Goal: Task Accomplishment & Management: Manage account settings

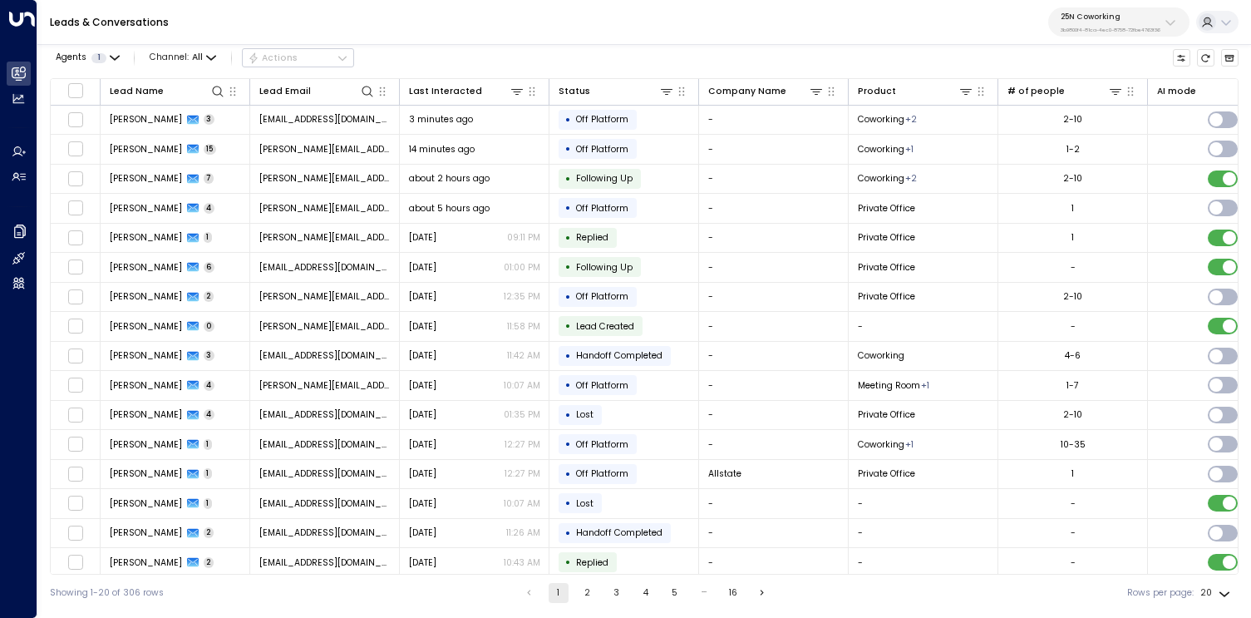
click at [1166, 11] on button "25N Coworking 3b9800f4-81ca-4ec0-8758-72fbe4763f36" at bounding box center [1119, 21] width 141 height 29
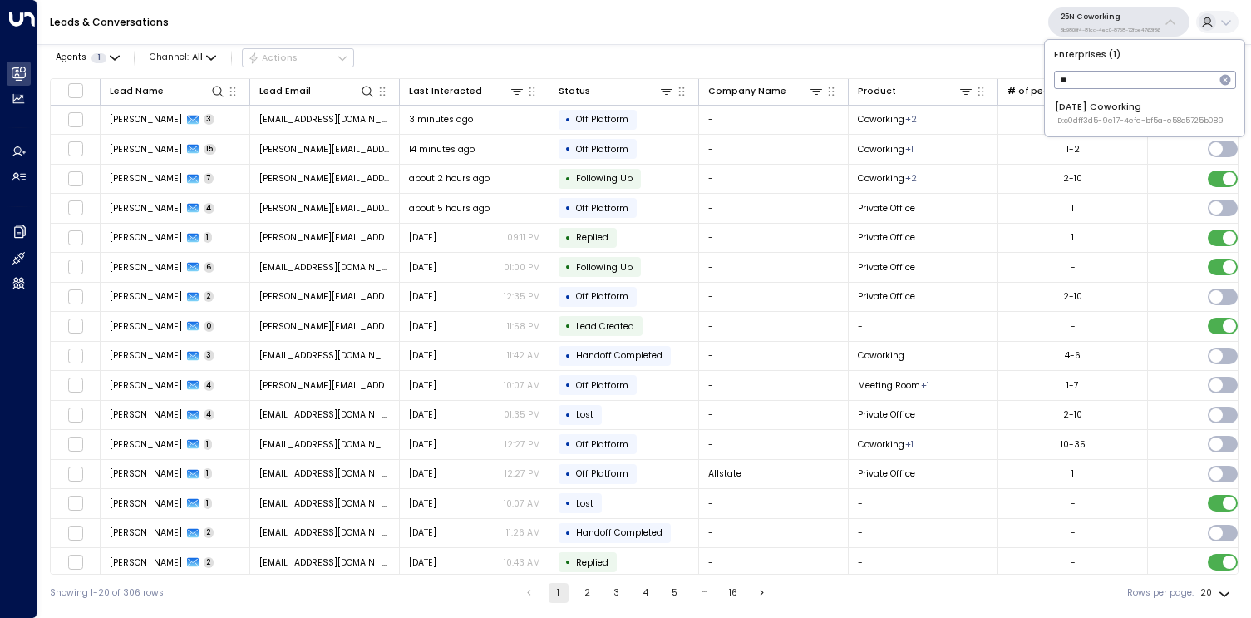
type input "*"
type input "****"
click at [1076, 163] on span "ID: 4c025b01-9fa0-46ff-ab3a-a620b886896e" at bounding box center [1141, 161] width 172 height 12
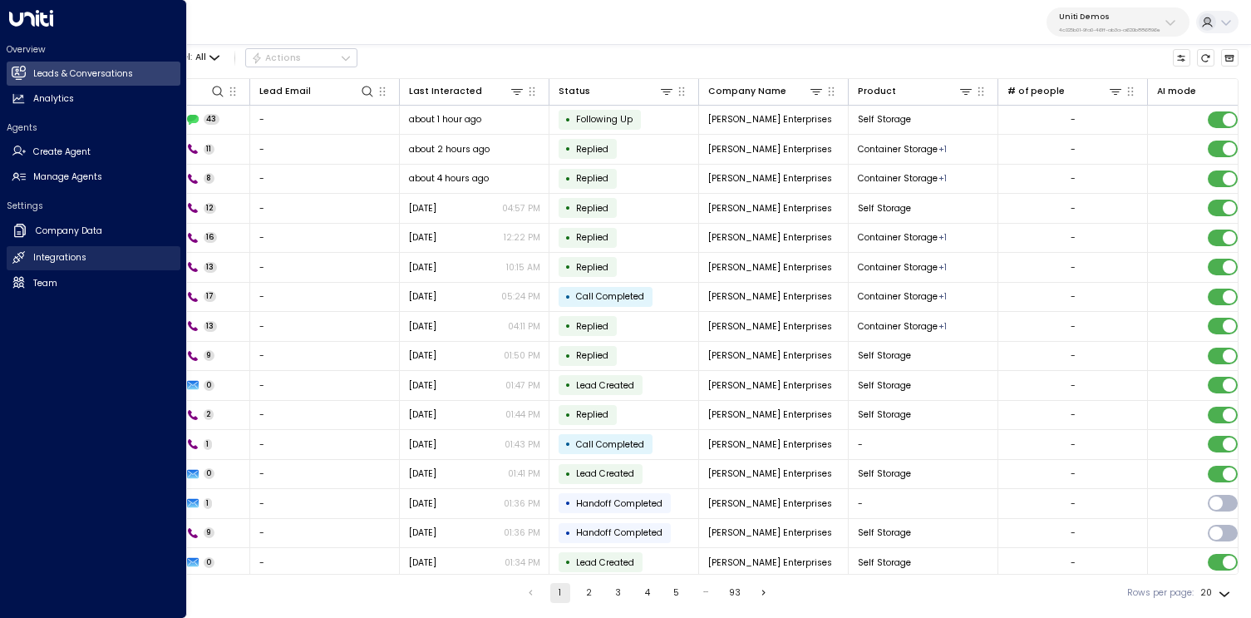
click at [64, 257] on h2 "Integrations" at bounding box center [59, 257] width 53 height 13
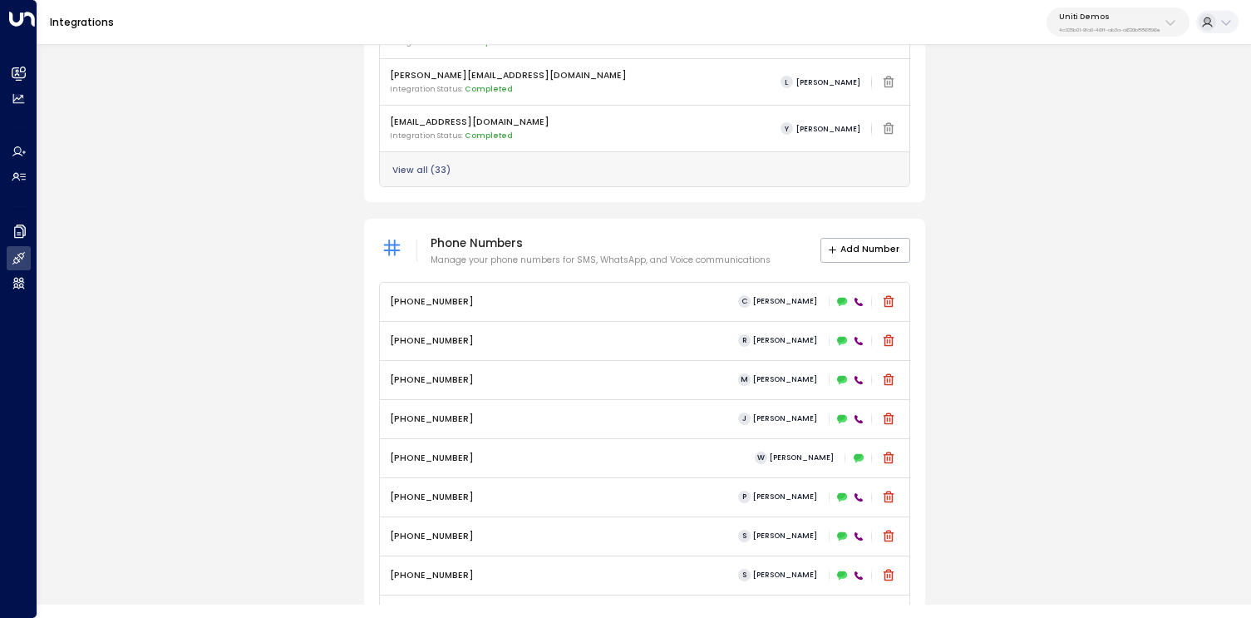
scroll to position [654, 0]
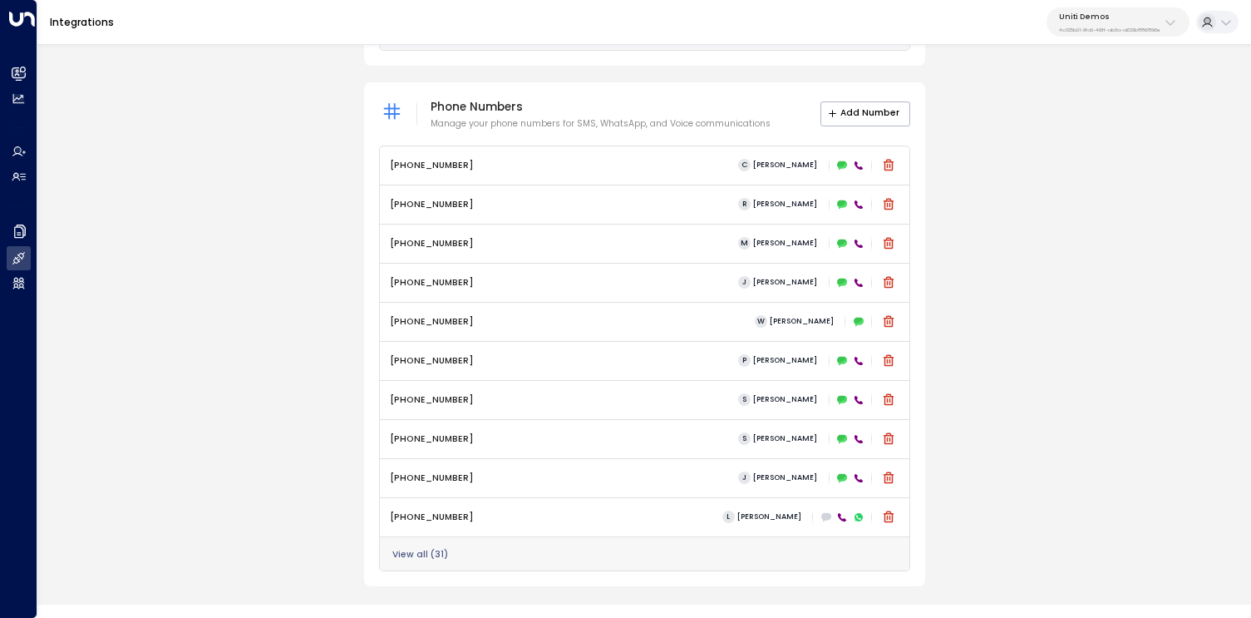
drag, startPoint x: 673, startPoint y: 555, endPoint x: 660, endPoint y: 614, distance: 60.3
click at [660, 605] on html "Overview Leads & Conversations Leads & Conversations Analytics Analytics Agents…" at bounding box center [625, 302] width 1251 height 605
click at [479, 435] on div "[PHONE_NUMBER] S [PERSON_NAME]" at bounding box center [645, 438] width 510 height 21
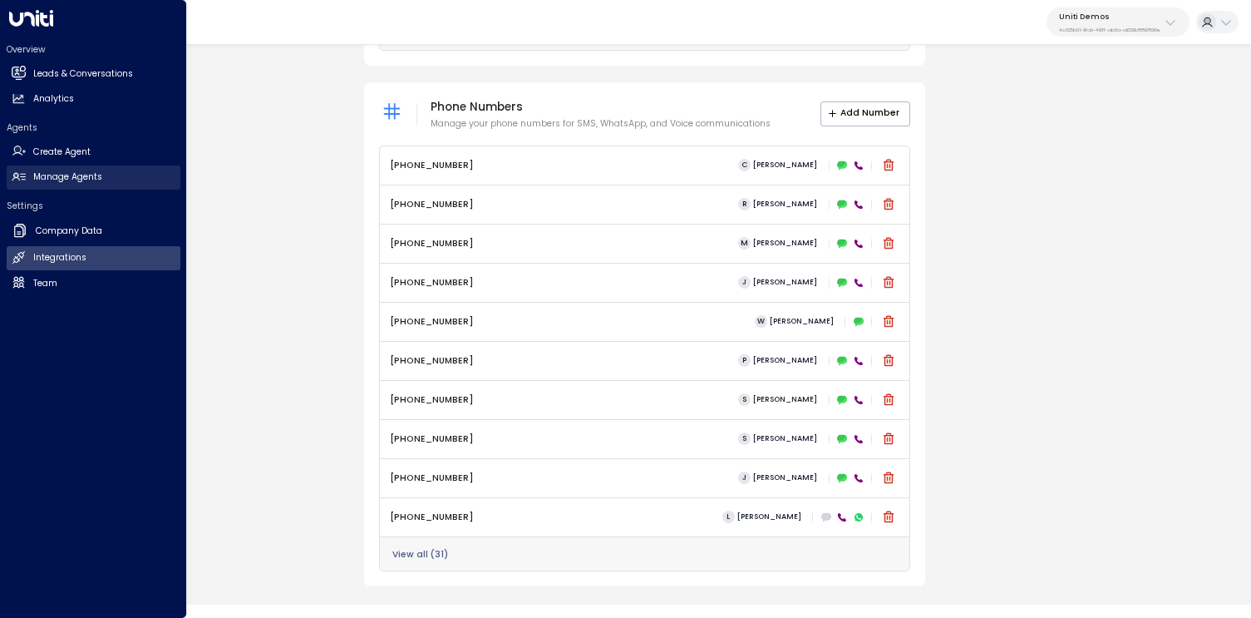
click at [80, 182] on h2 "Manage Agents" at bounding box center [67, 176] width 69 height 13
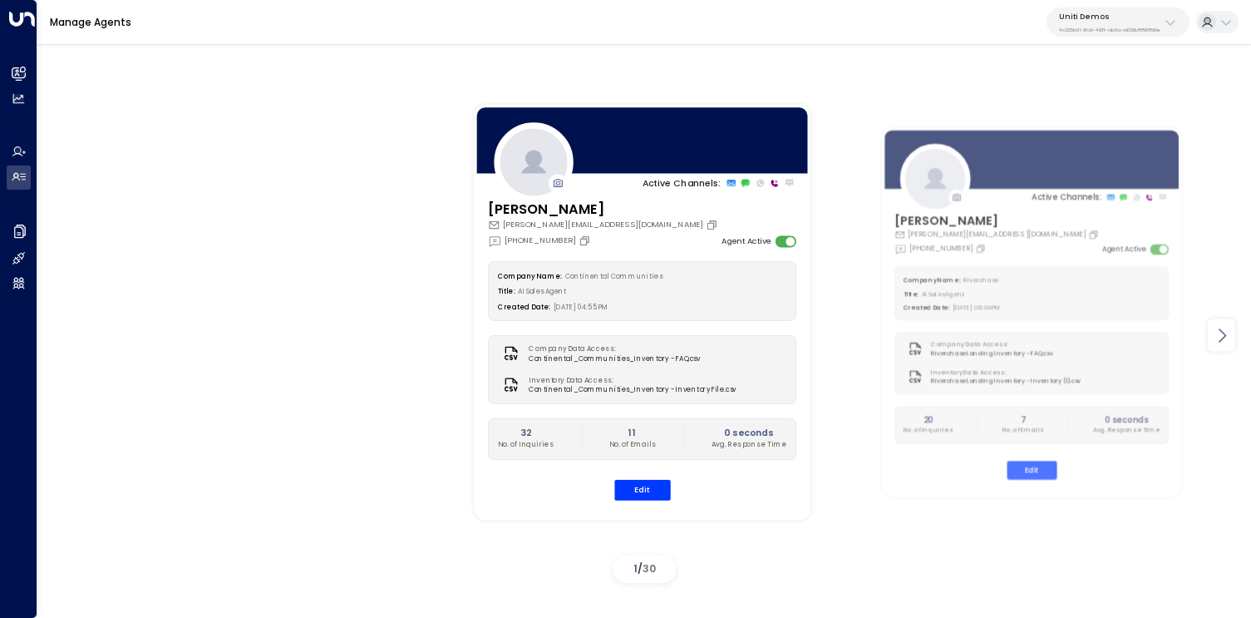
click at [1228, 342] on icon at bounding box center [1222, 335] width 20 height 20
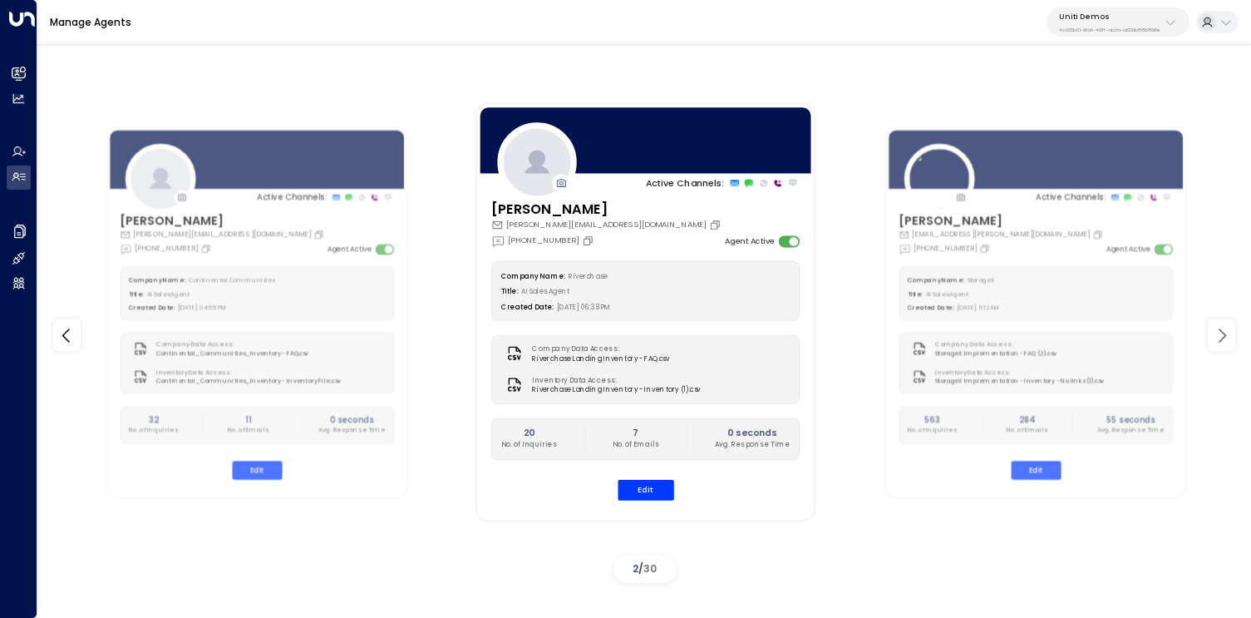
click at [1228, 342] on icon at bounding box center [1222, 335] width 20 height 20
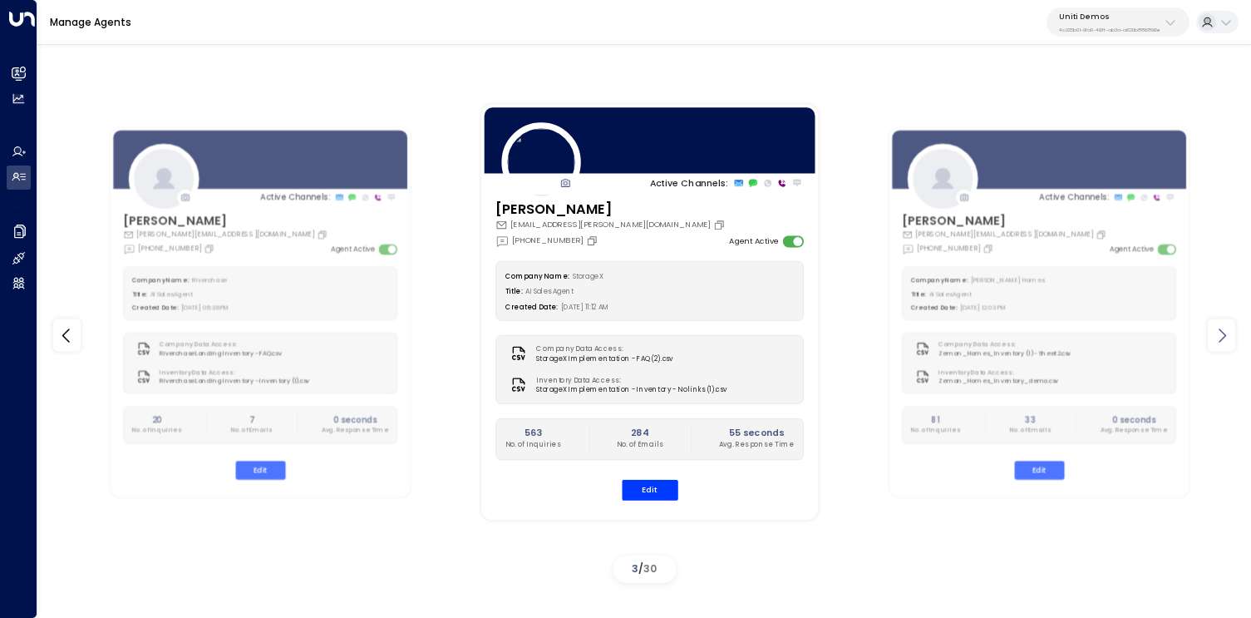
click at [1228, 342] on icon at bounding box center [1222, 335] width 20 height 20
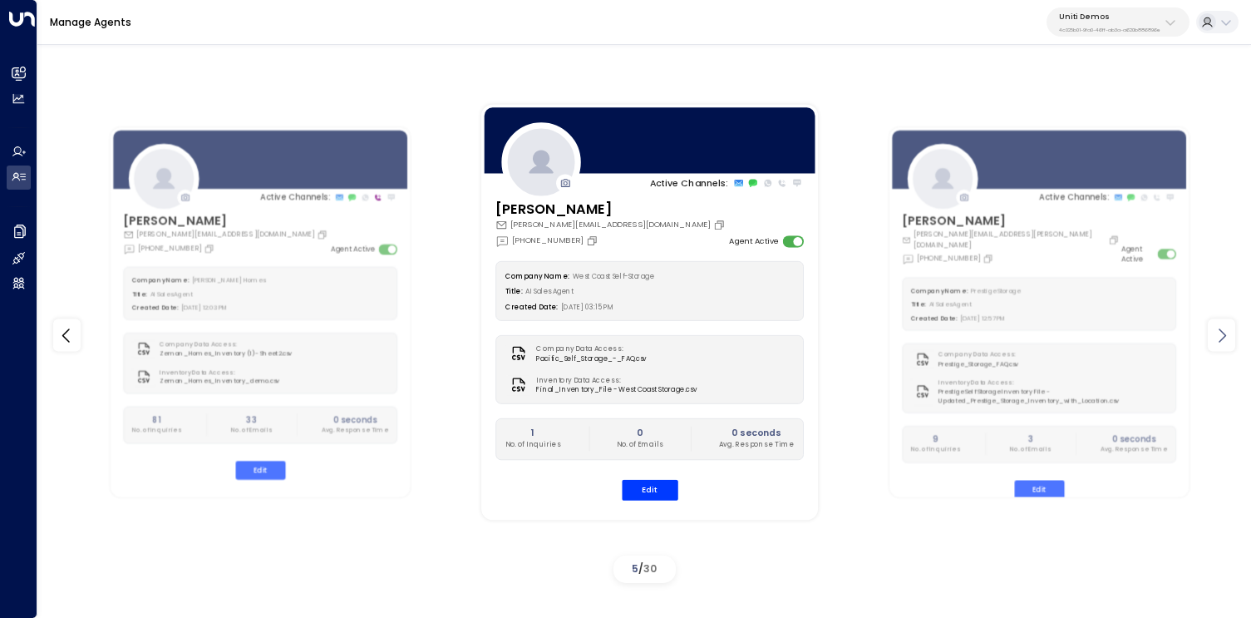
click at [1228, 342] on icon at bounding box center [1222, 335] width 20 height 20
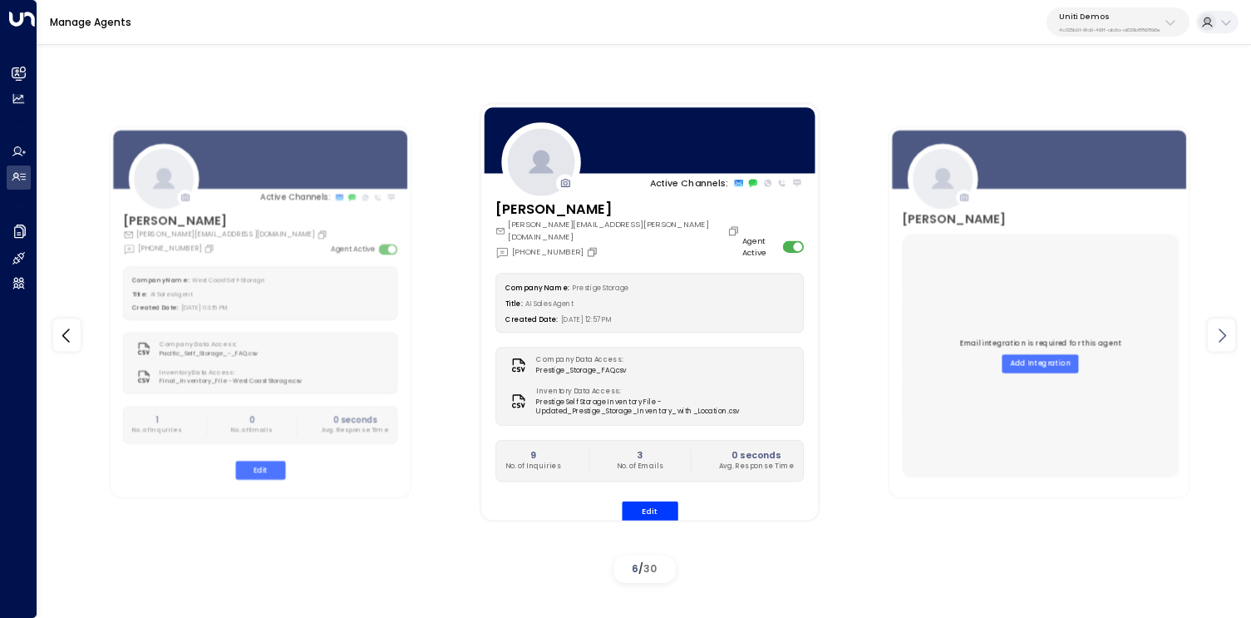
click at [1228, 342] on icon at bounding box center [1222, 335] width 20 height 20
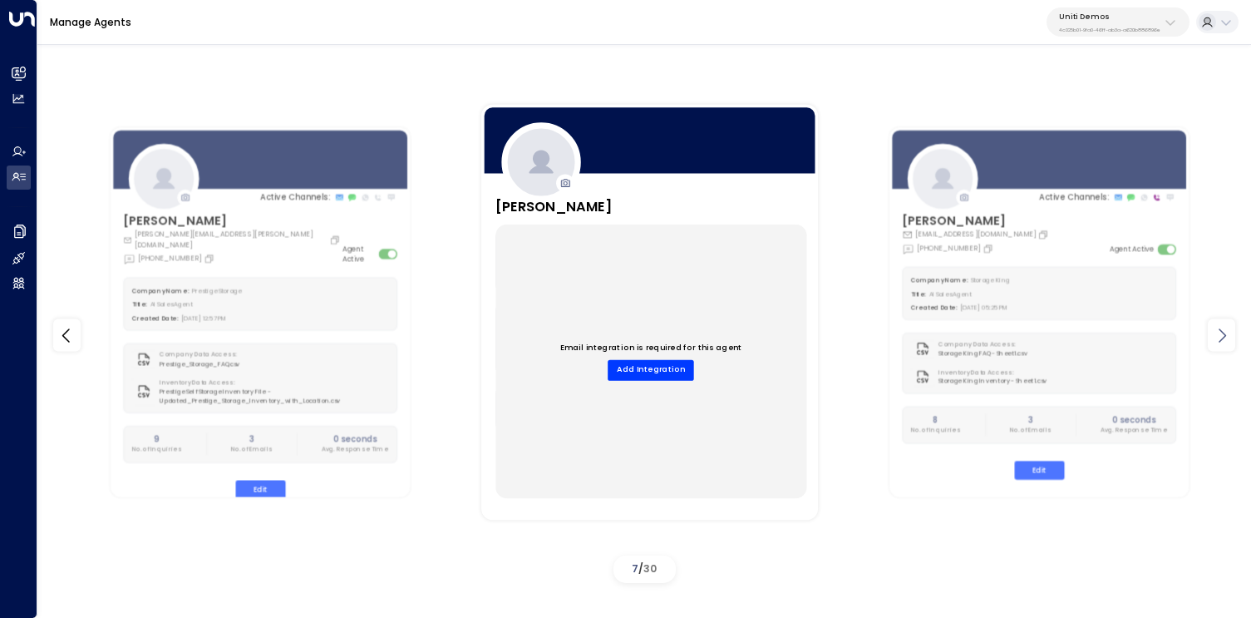
click at [1228, 342] on icon at bounding box center [1222, 335] width 20 height 20
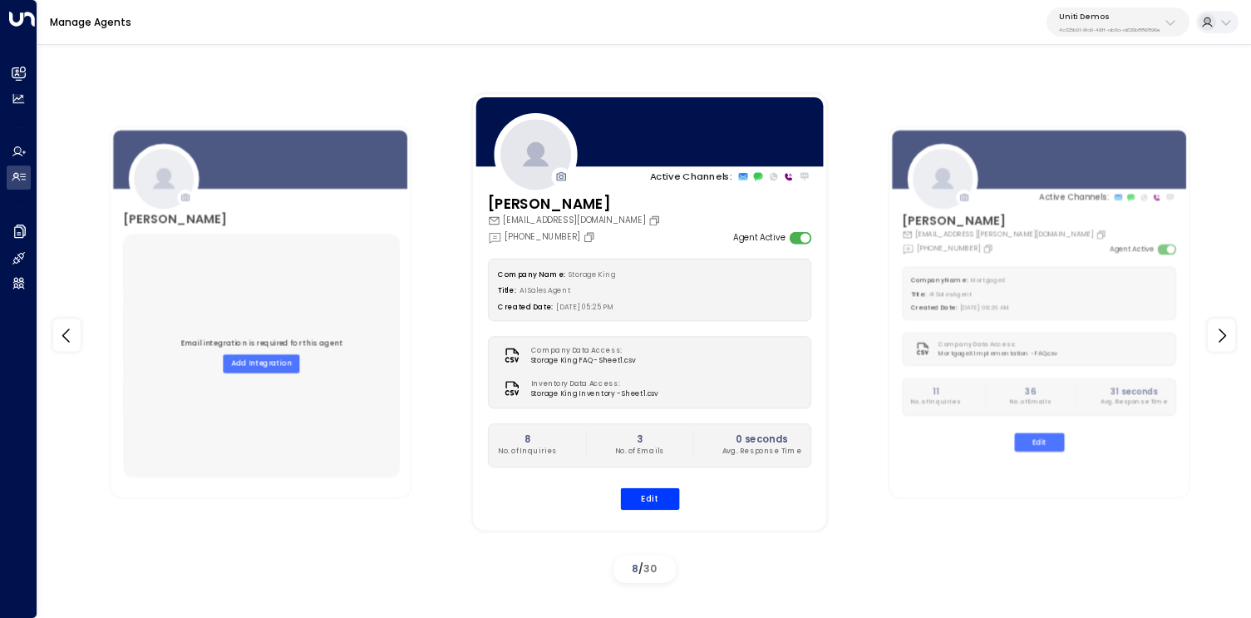
click at [664, 484] on div "Company Name: Storage King Title: AI Sales Agent Created Date: [DATE] 05:25 PM …" at bounding box center [649, 384] width 324 height 251
click at [660, 502] on button "Edit" at bounding box center [649, 499] width 59 height 22
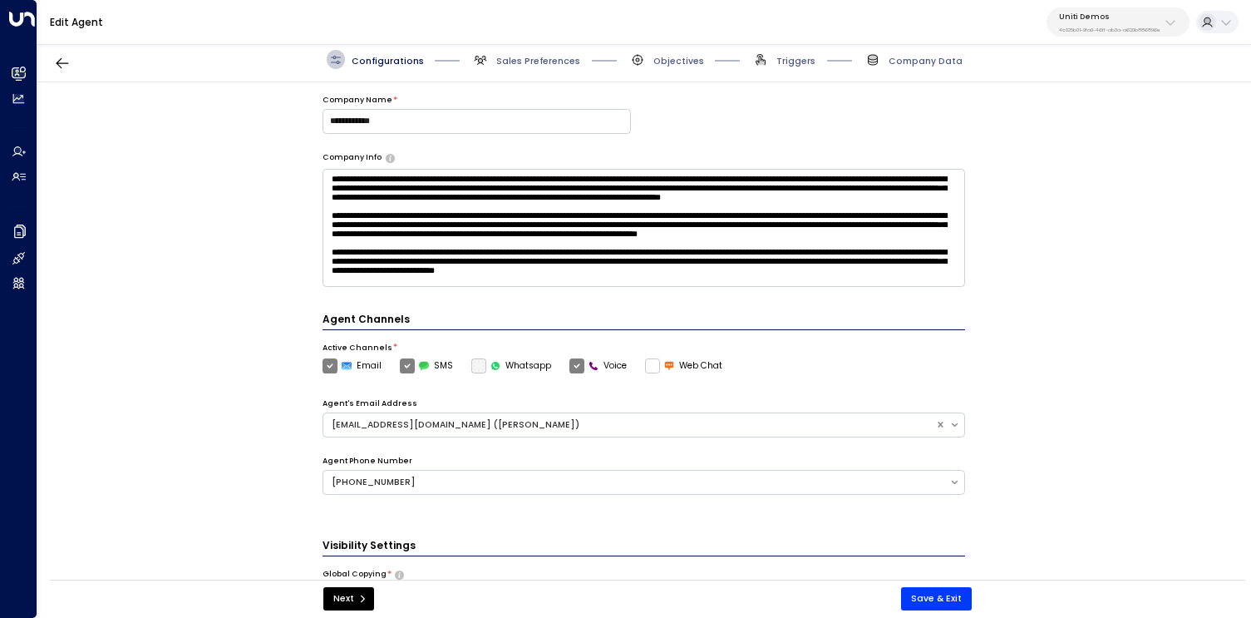
scroll to position [417, 0]
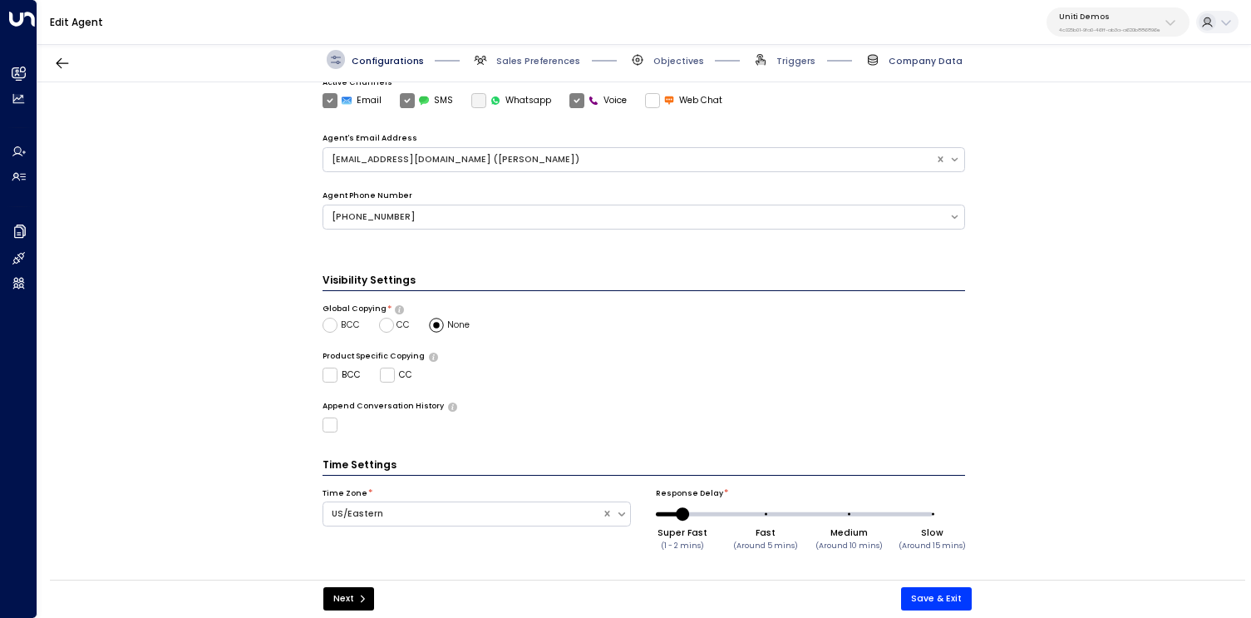
click at [915, 59] on span "Company Data" at bounding box center [926, 61] width 74 height 12
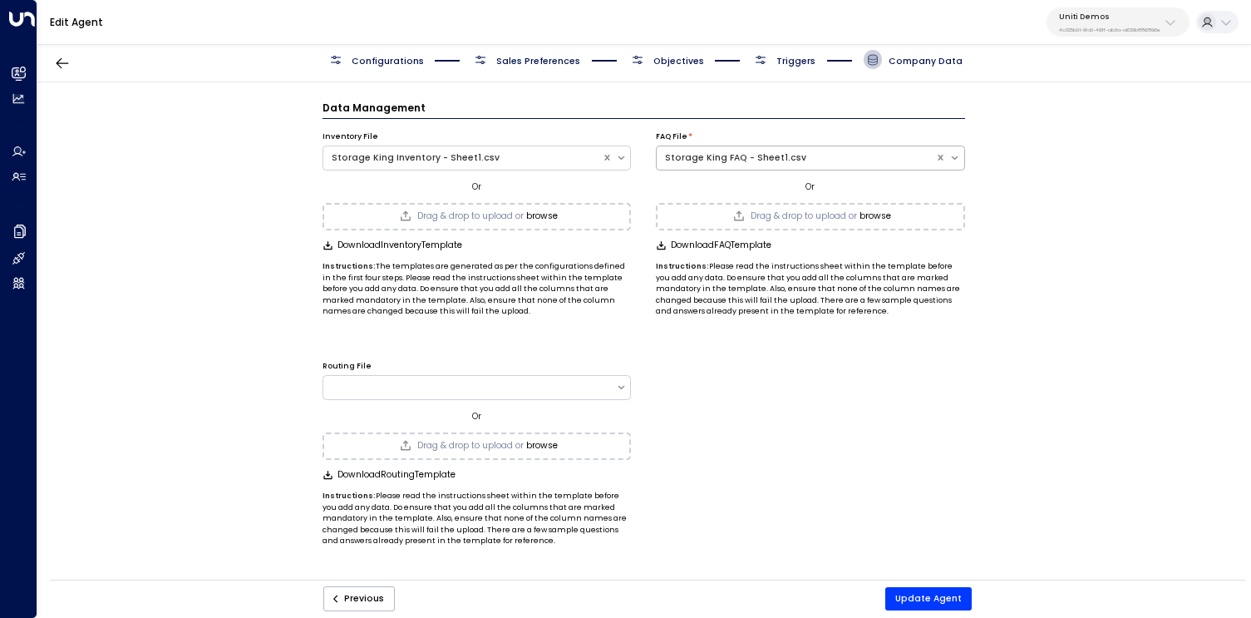
click at [817, 155] on div "Storage King FAQ - Sheet1.csv" at bounding box center [796, 157] width 262 height 13
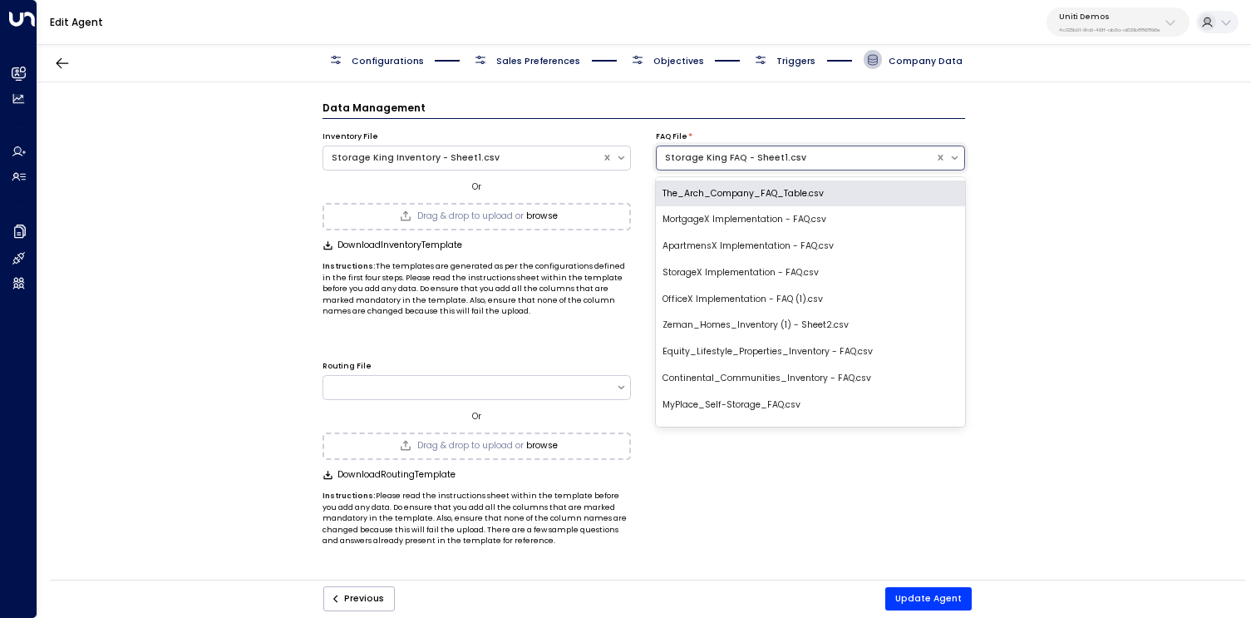
click at [1057, 160] on div "Data Management Inventory File Storage King Inventory - Sheet1.csv Or Drag & dr…" at bounding box center [643, 335] width 1213 height 506
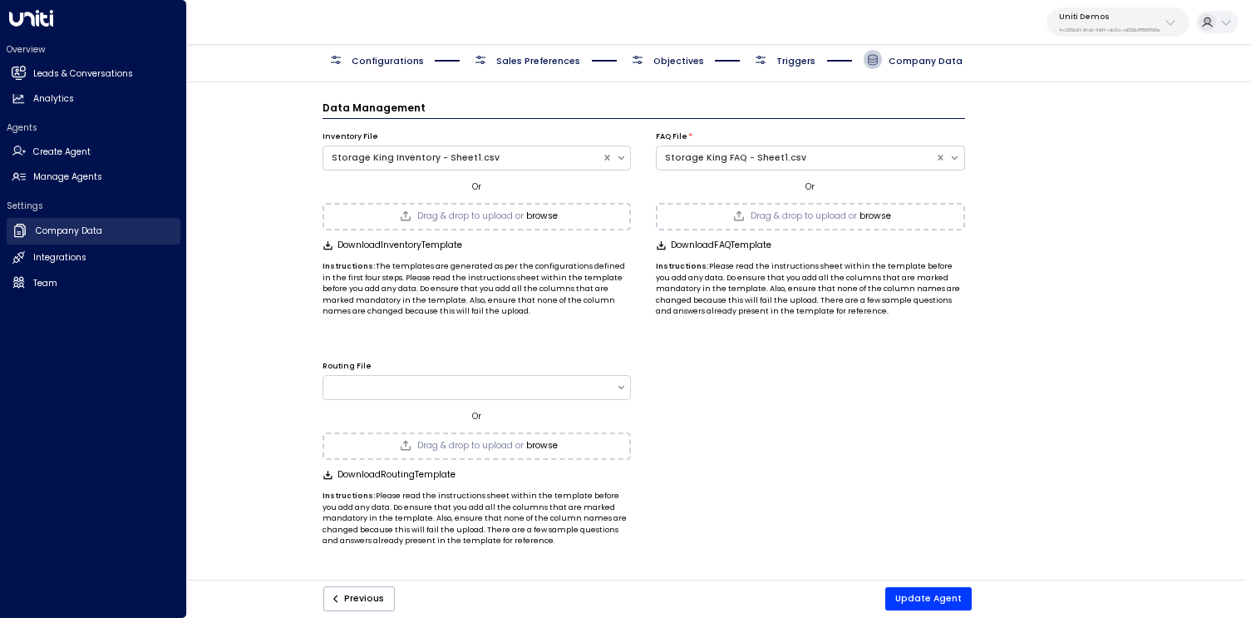
click at [89, 230] on h2 "Company Data" at bounding box center [69, 231] width 67 height 13
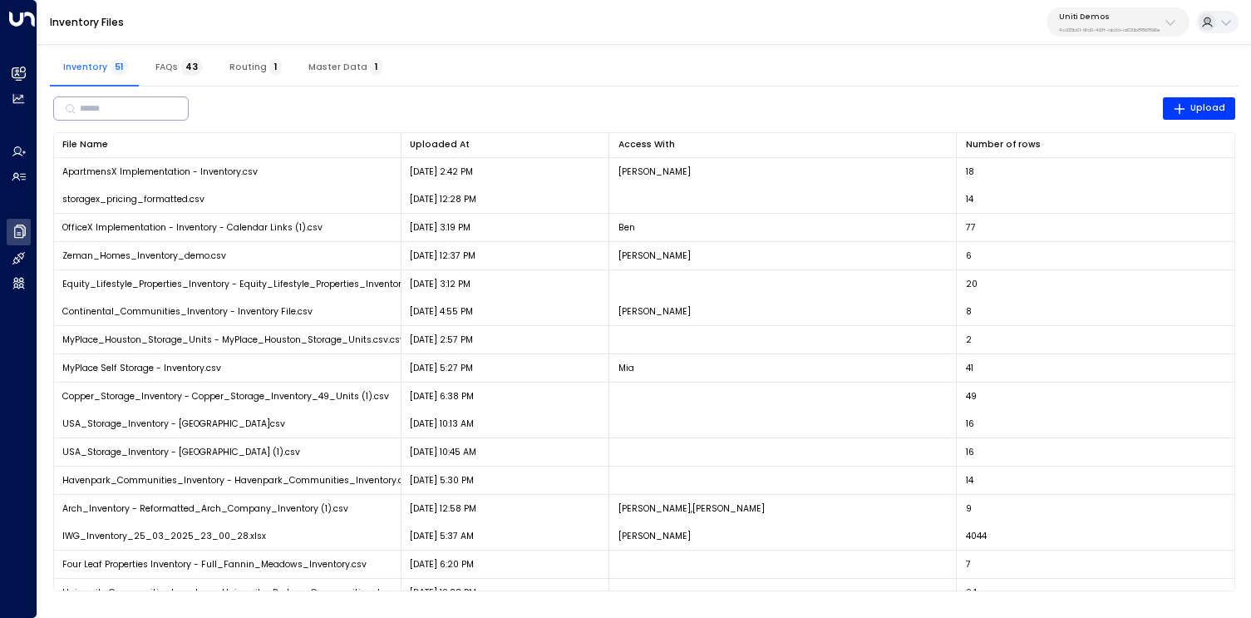
click at [136, 116] on input "text" at bounding box center [127, 108] width 95 height 27
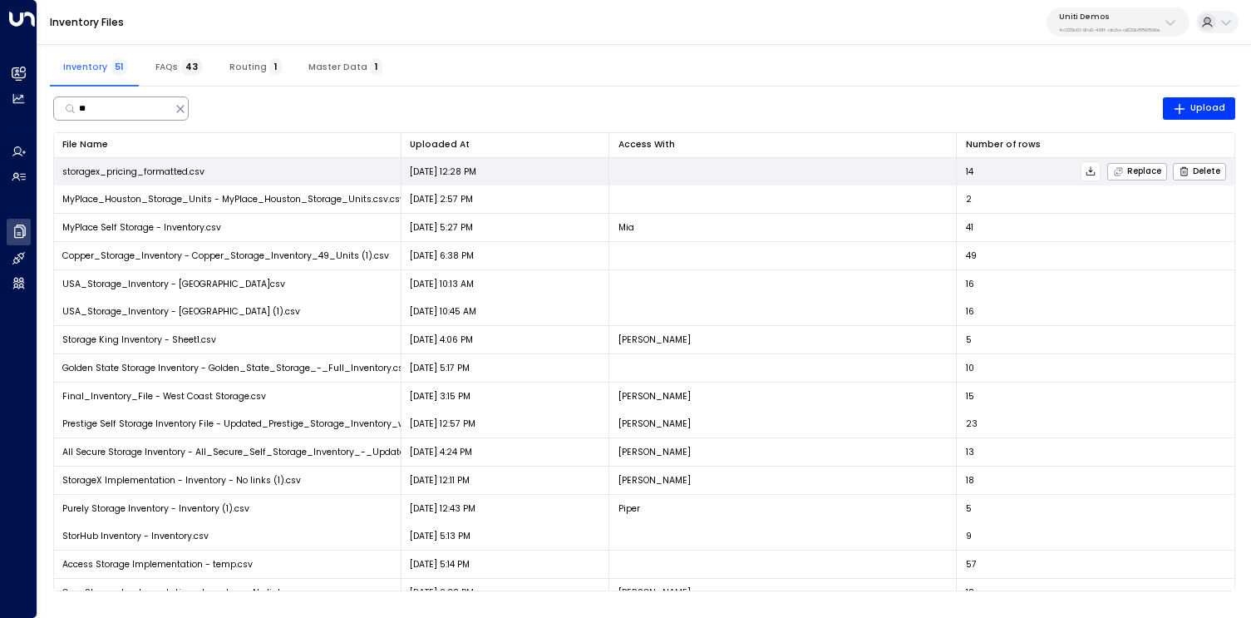
type input "*"
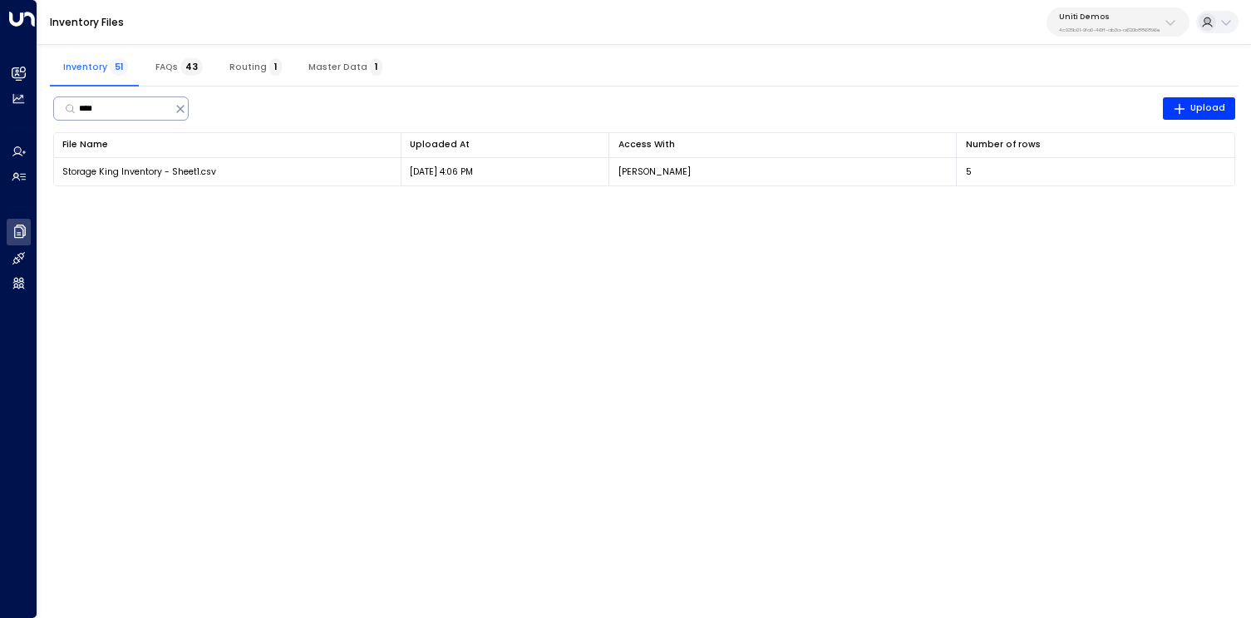
type input "****"
click at [165, 62] on span "FAQs 43" at bounding box center [178, 67] width 47 height 11
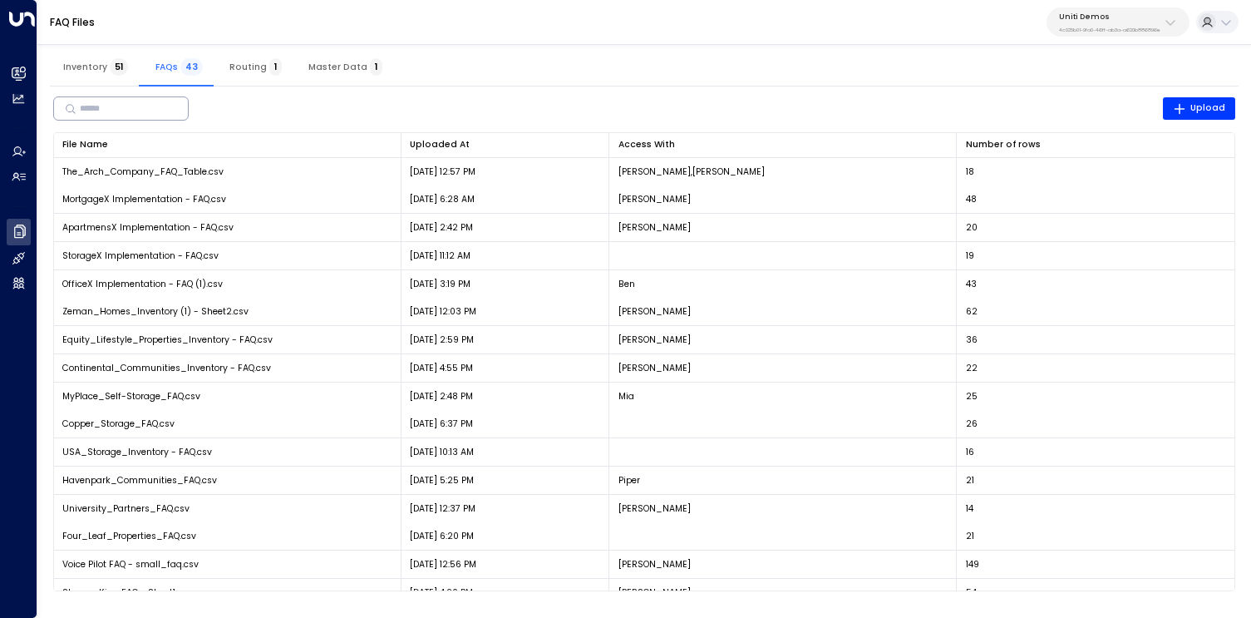
click at [134, 113] on input "text" at bounding box center [127, 108] width 95 height 27
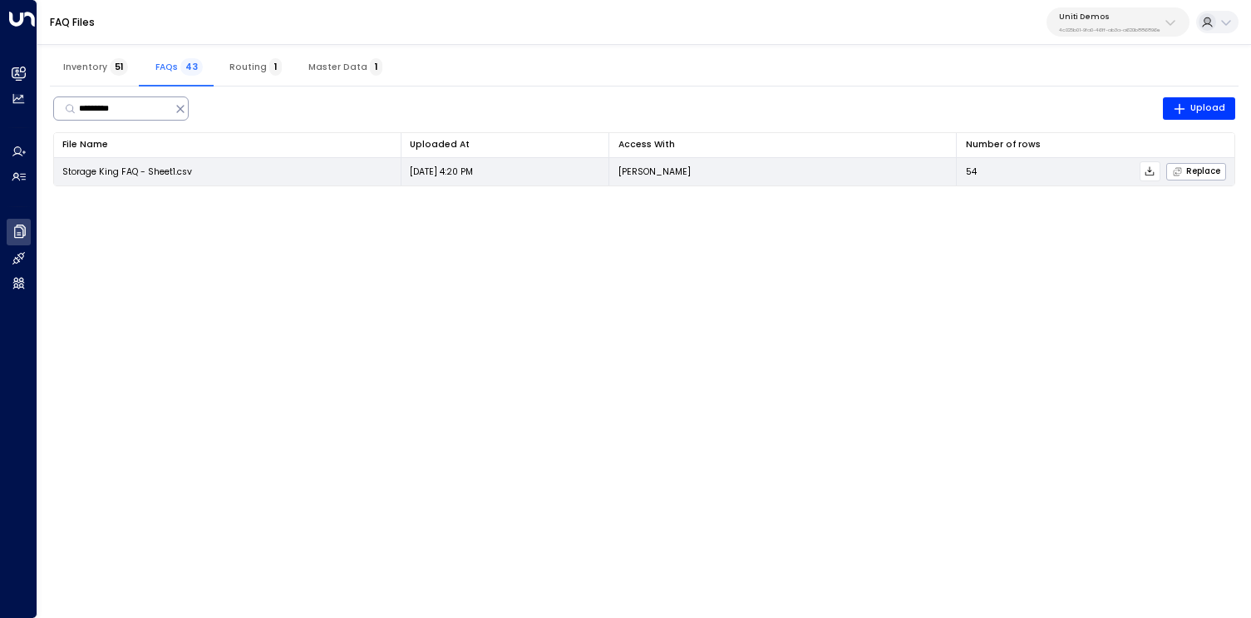
type input "*********"
click at [109, 170] on span "Storage King FAQ - Sheet1.csv" at bounding box center [127, 171] width 130 height 12
click at [1158, 173] on button at bounding box center [1150, 171] width 20 height 20
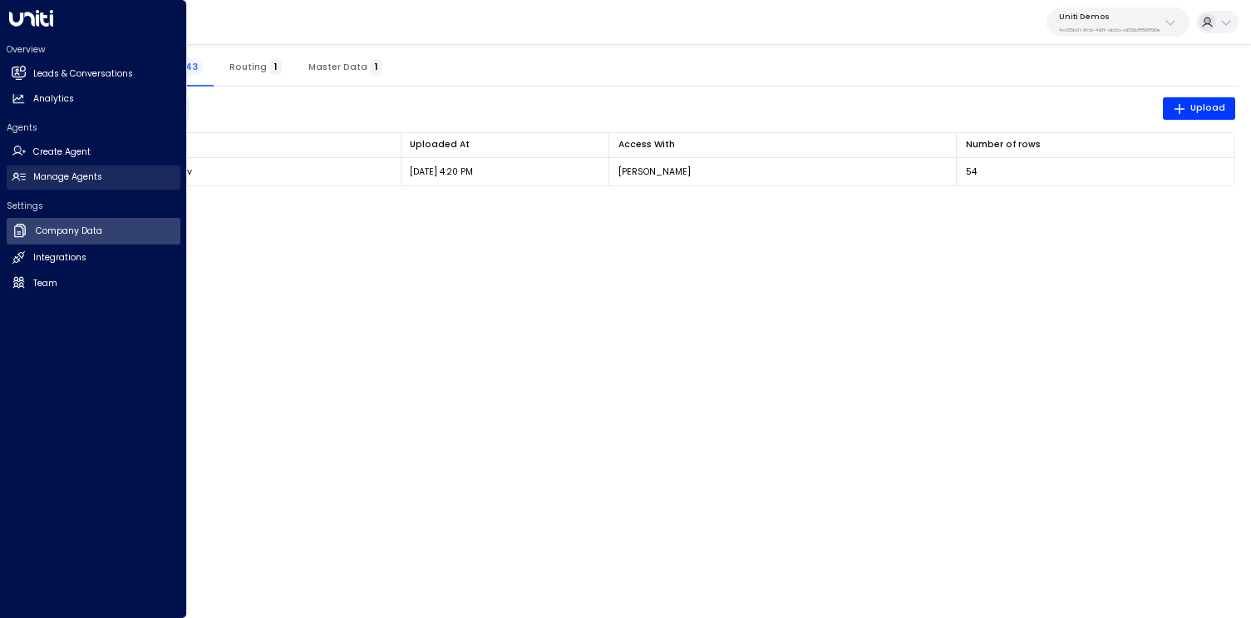
click at [42, 179] on h2 "Manage Agents" at bounding box center [67, 176] width 69 height 13
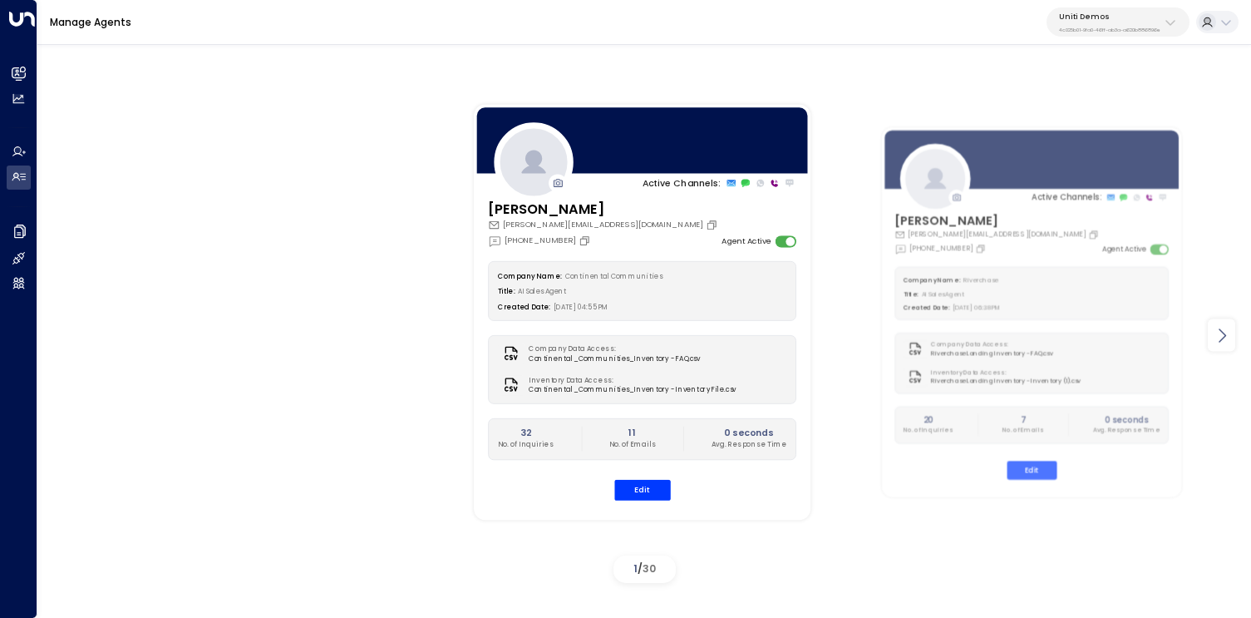
click at [1227, 333] on icon at bounding box center [1222, 335] width 20 height 20
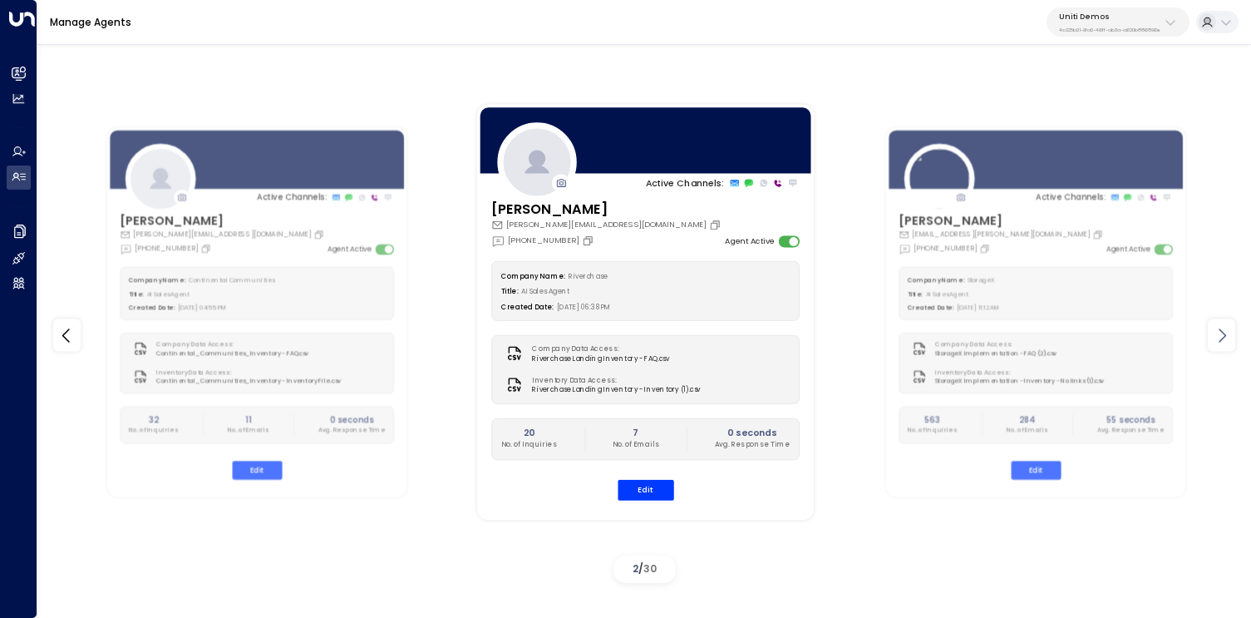
click at [1227, 333] on icon at bounding box center [1222, 335] width 20 height 20
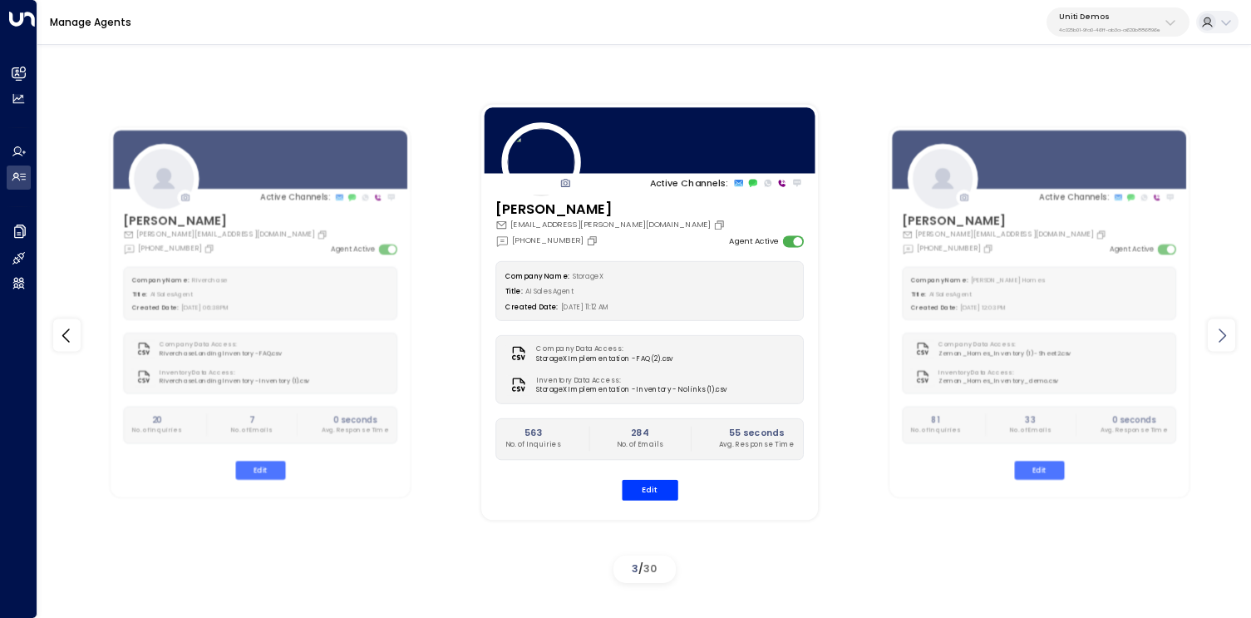
click at [1227, 333] on icon at bounding box center [1222, 335] width 20 height 20
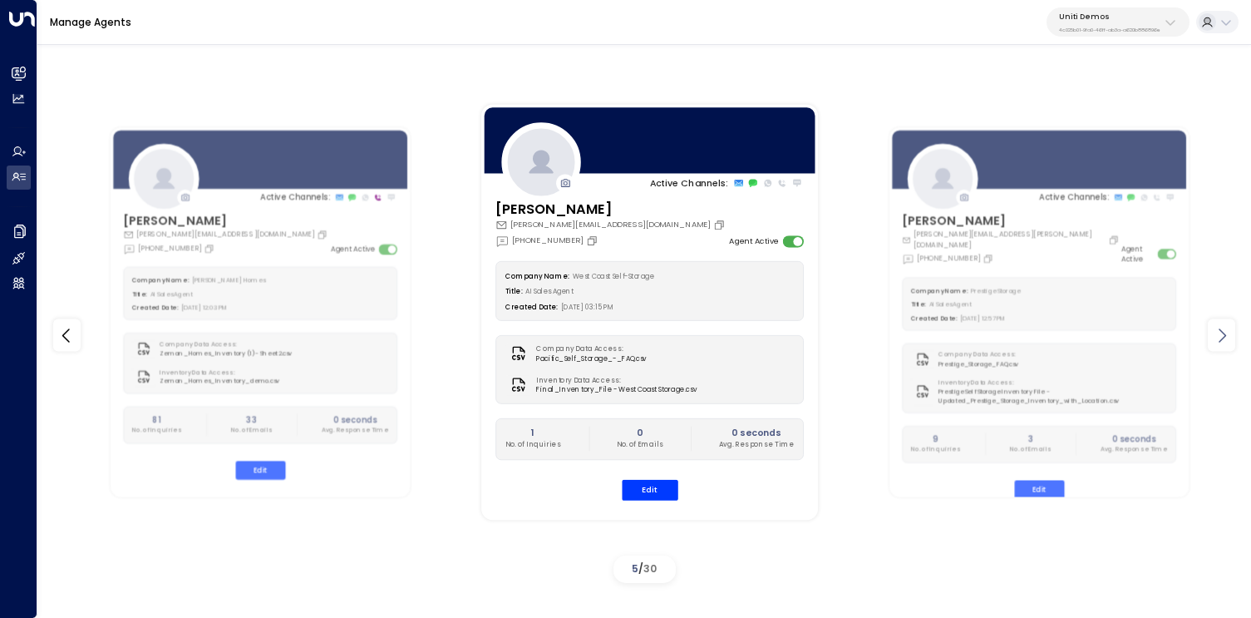
click at [1227, 333] on icon at bounding box center [1222, 335] width 20 height 20
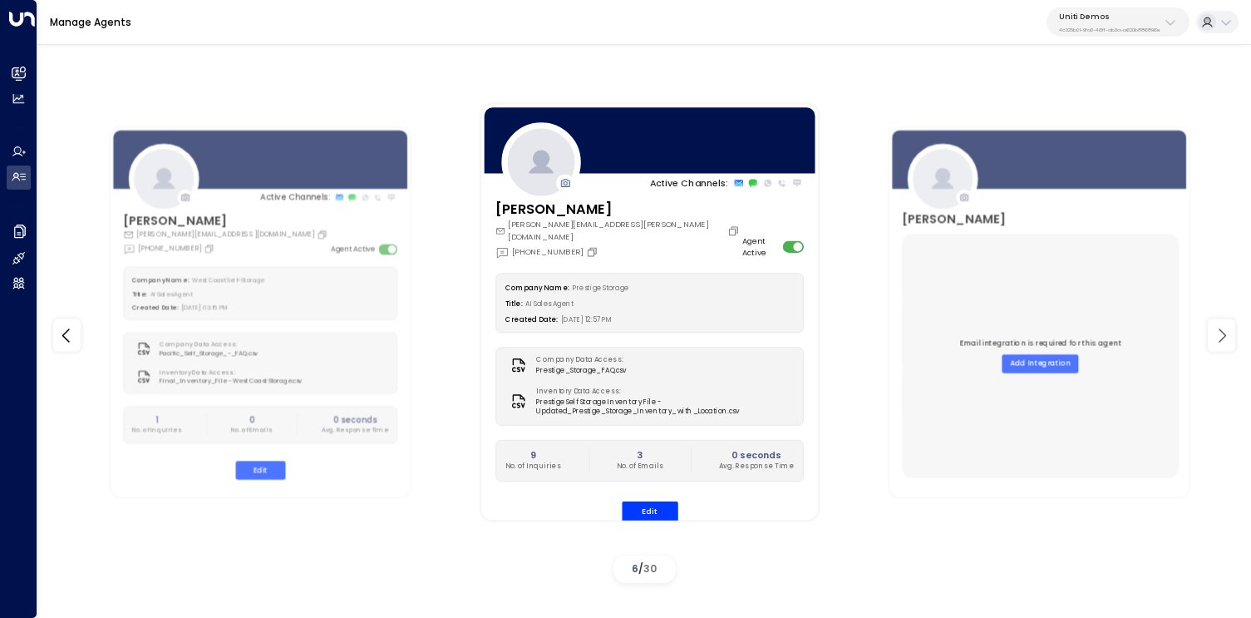
click at [1227, 333] on icon at bounding box center [1222, 335] width 20 height 20
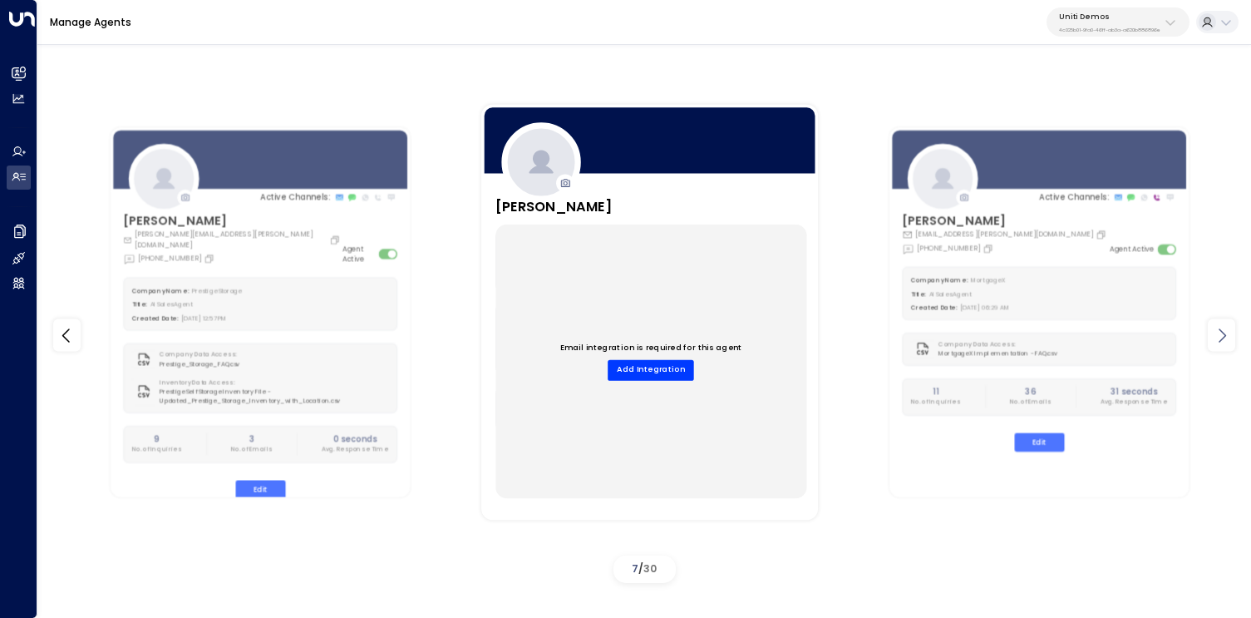
click at [1227, 333] on icon at bounding box center [1222, 335] width 20 height 20
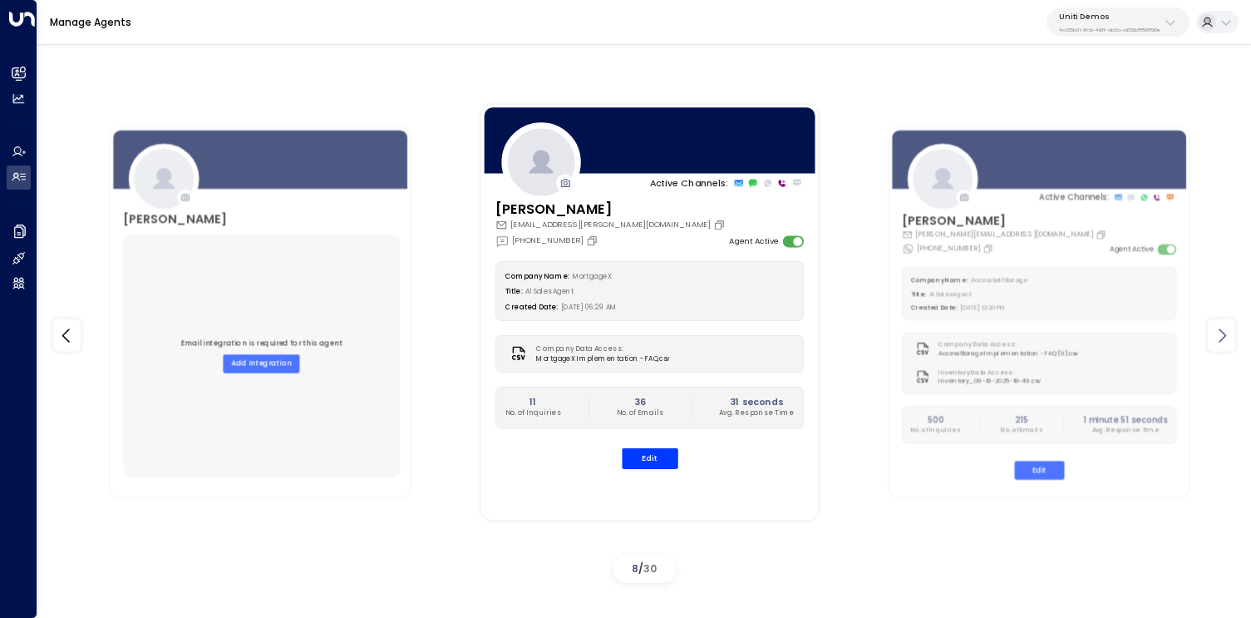
click at [1227, 333] on icon at bounding box center [1222, 335] width 20 height 20
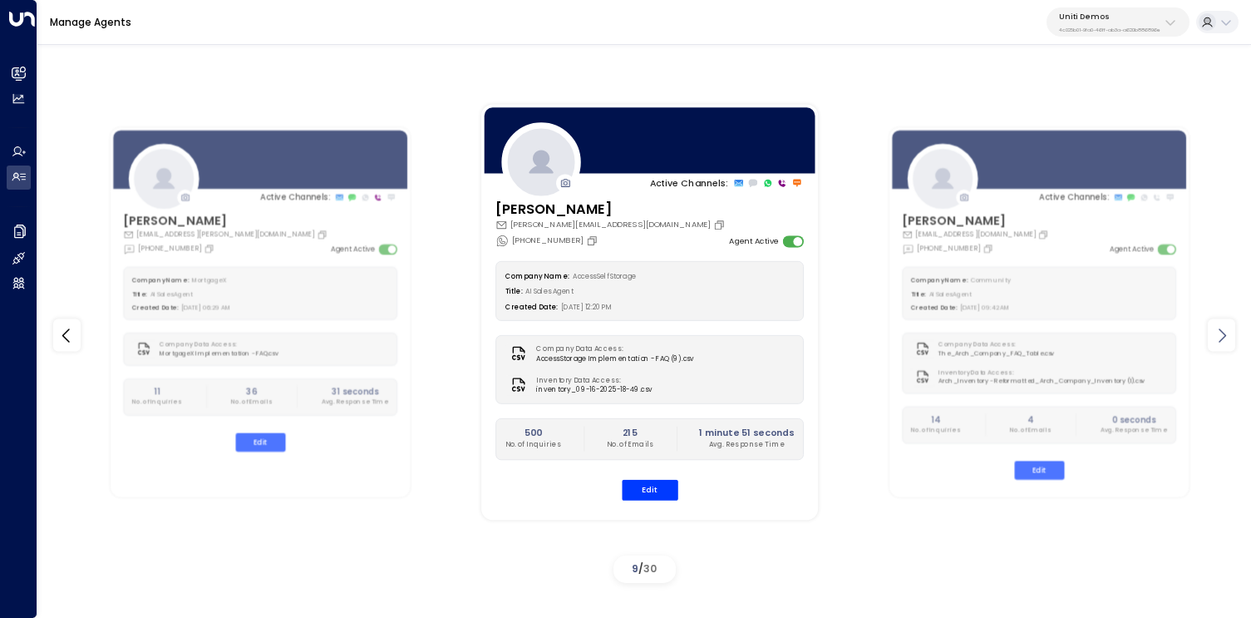
click at [1227, 333] on icon at bounding box center [1222, 335] width 20 height 20
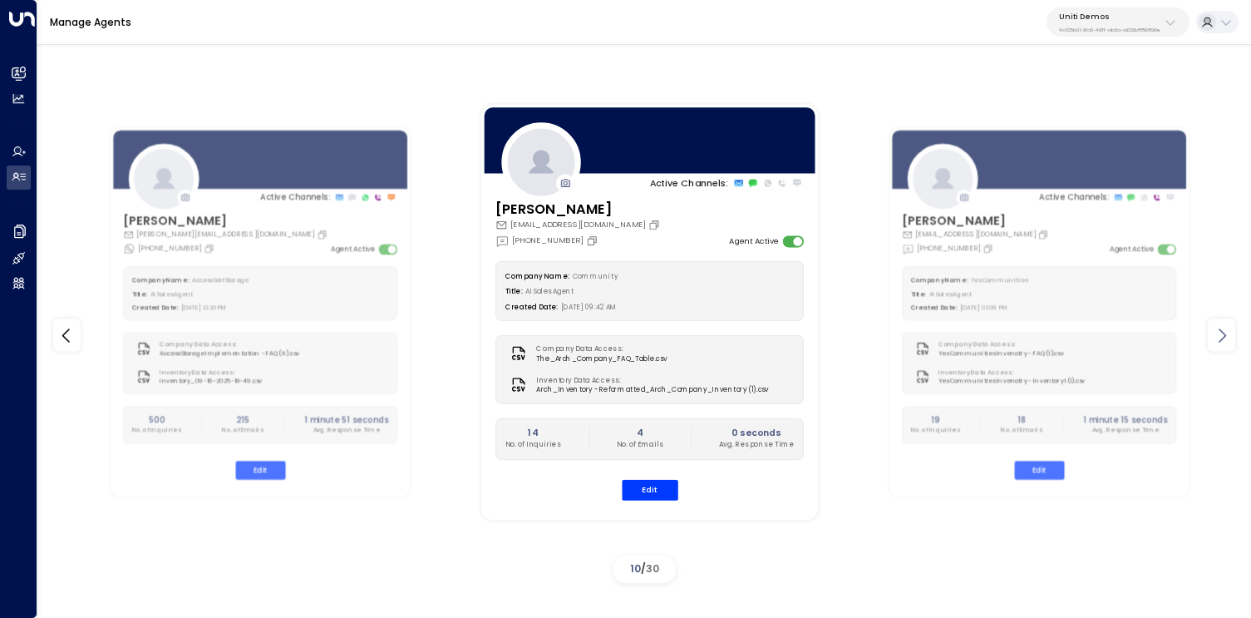
click at [1227, 333] on icon at bounding box center [1222, 335] width 20 height 20
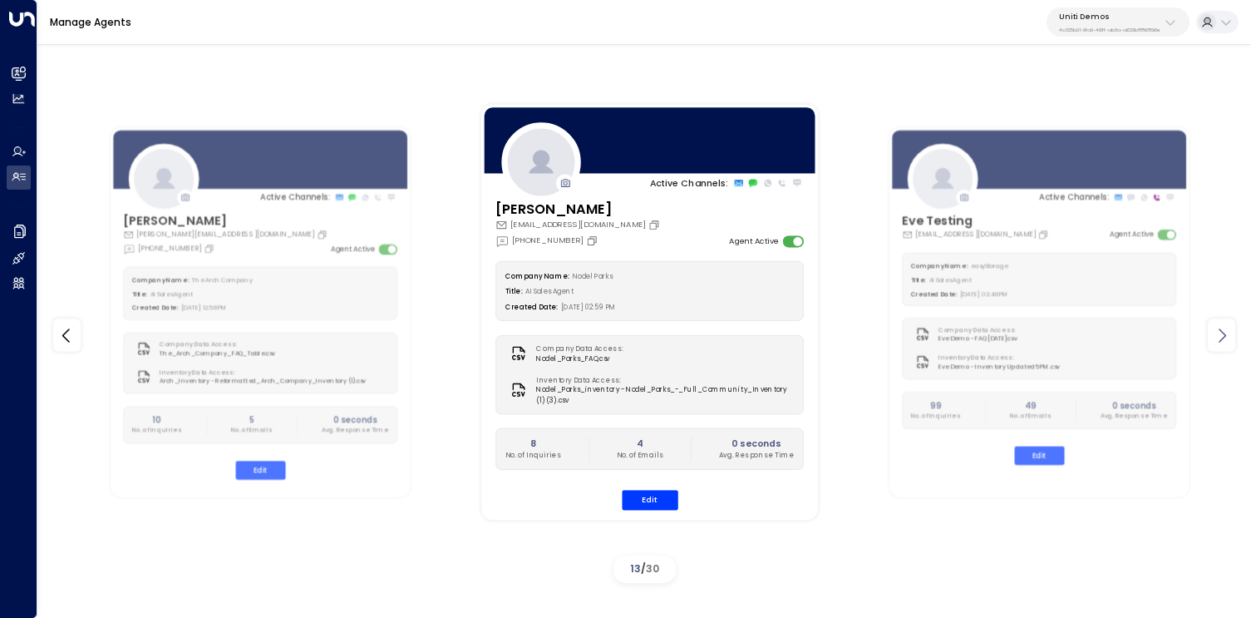
click at [1227, 333] on icon at bounding box center [1222, 335] width 20 height 20
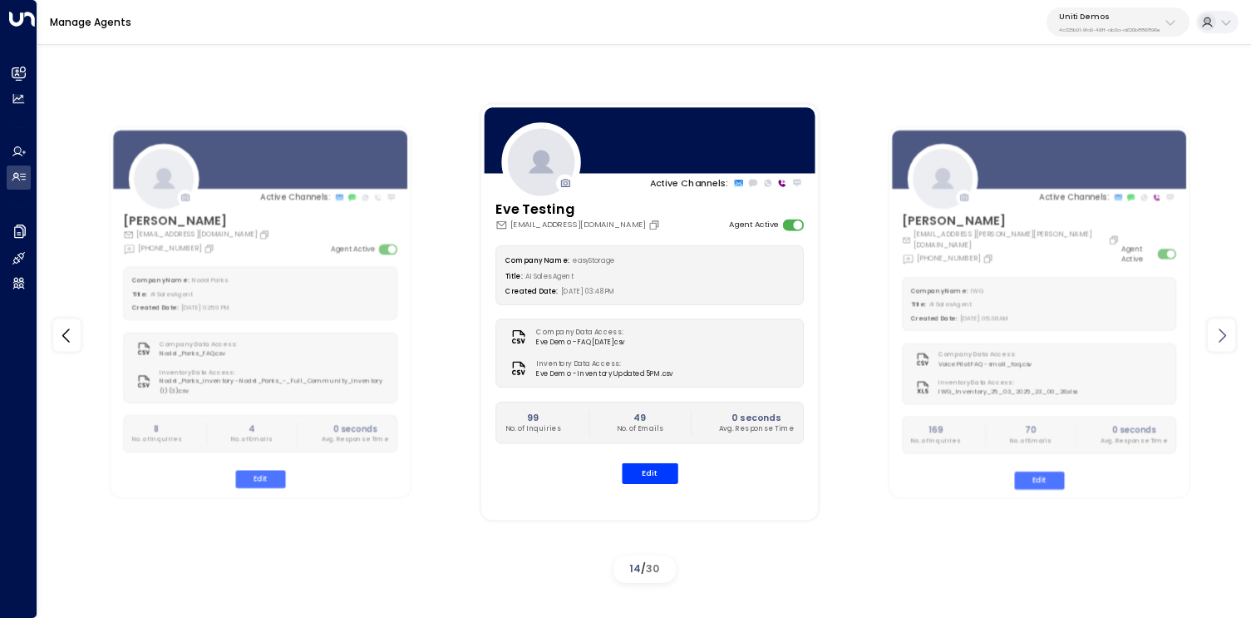
click at [1227, 333] on icon at bounding box center [1222, 335] width 20 height 20
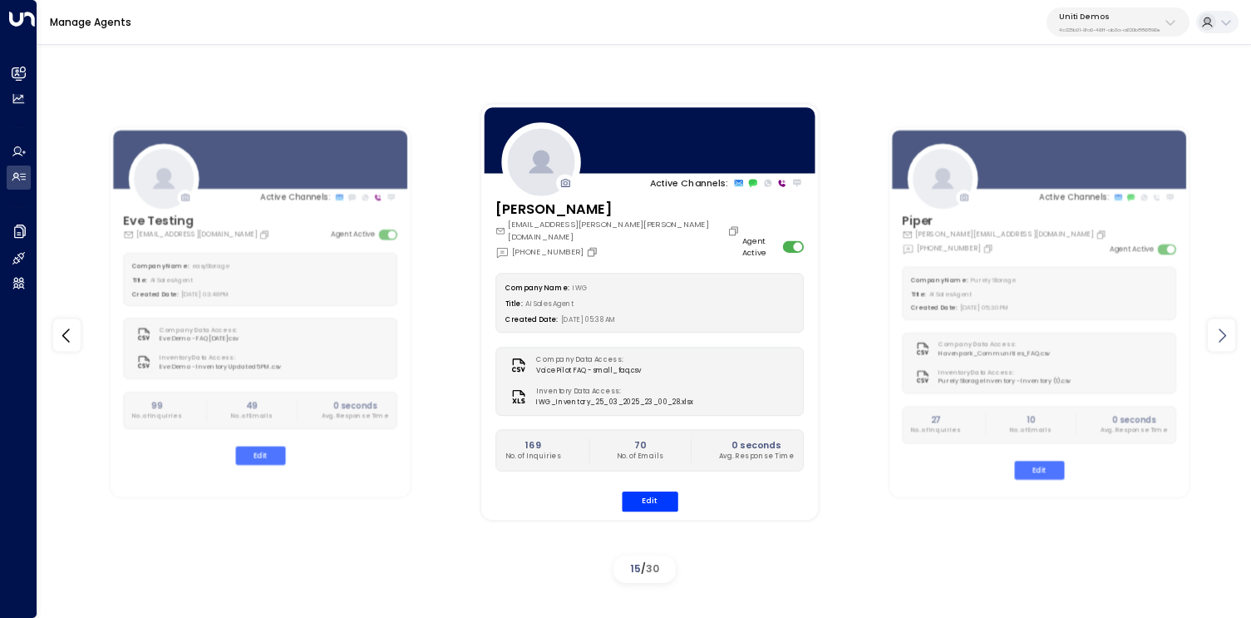
click at [1227, 333] on icon at bounding box center [1222, 335] width 20 height 20
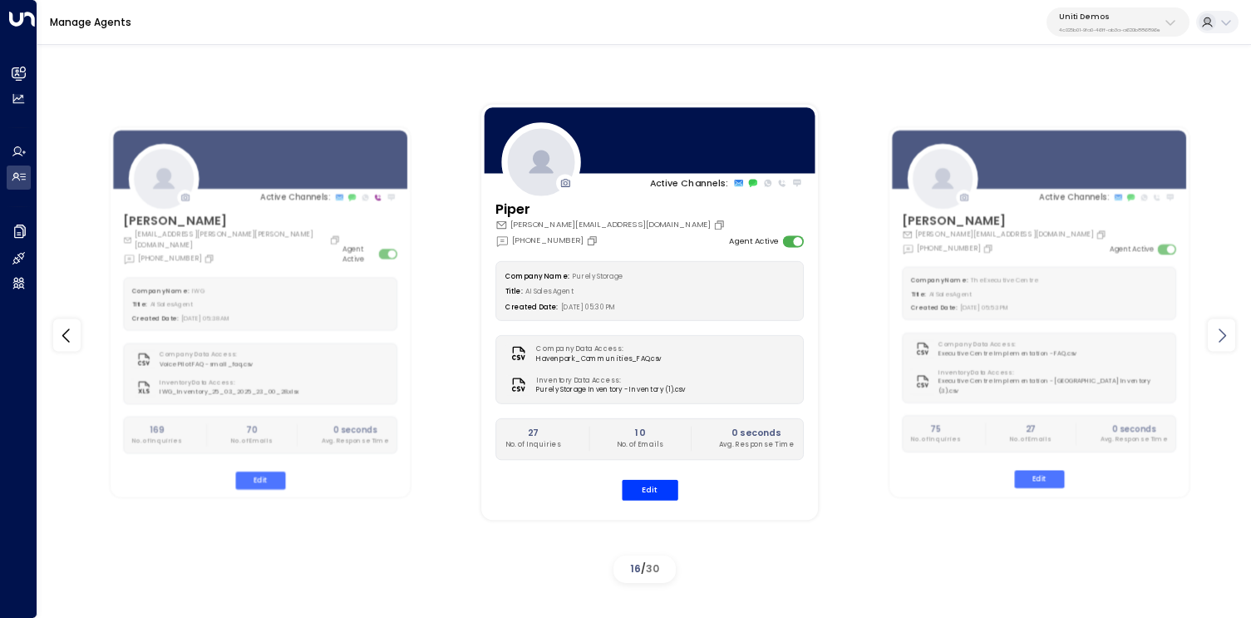
click at [1227, 333] on icon at bounding box center [1222, 335] width 20 height 20
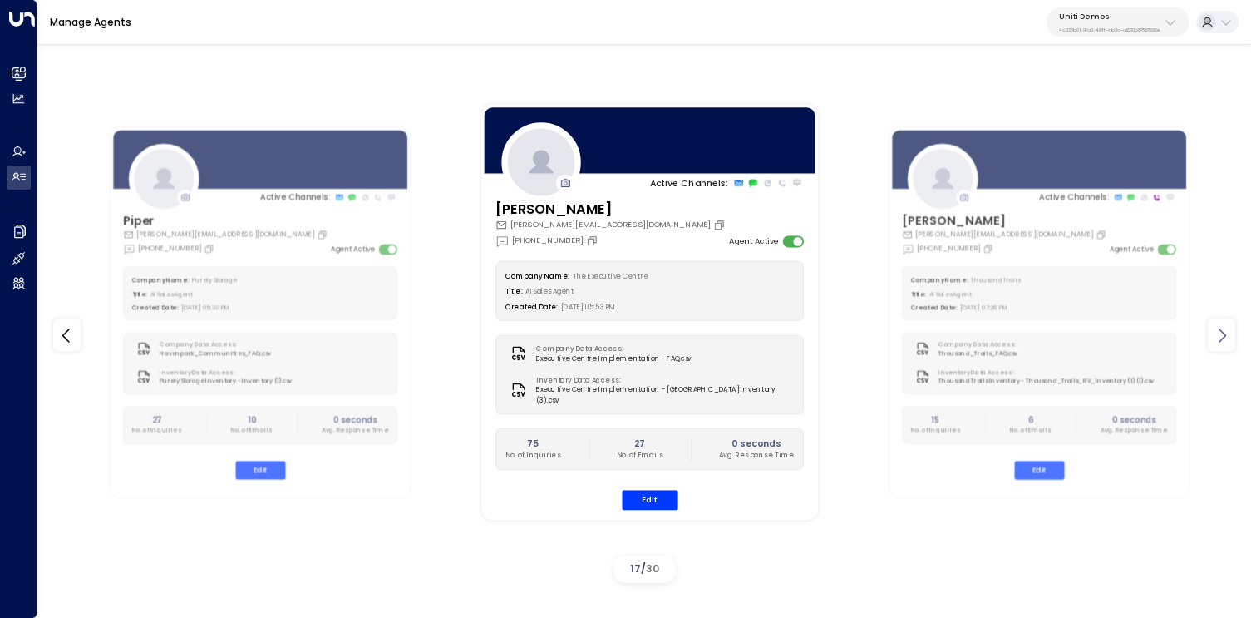
click at [1227, 333] on icon at bounding box center [1222, 335] width 20 height 20
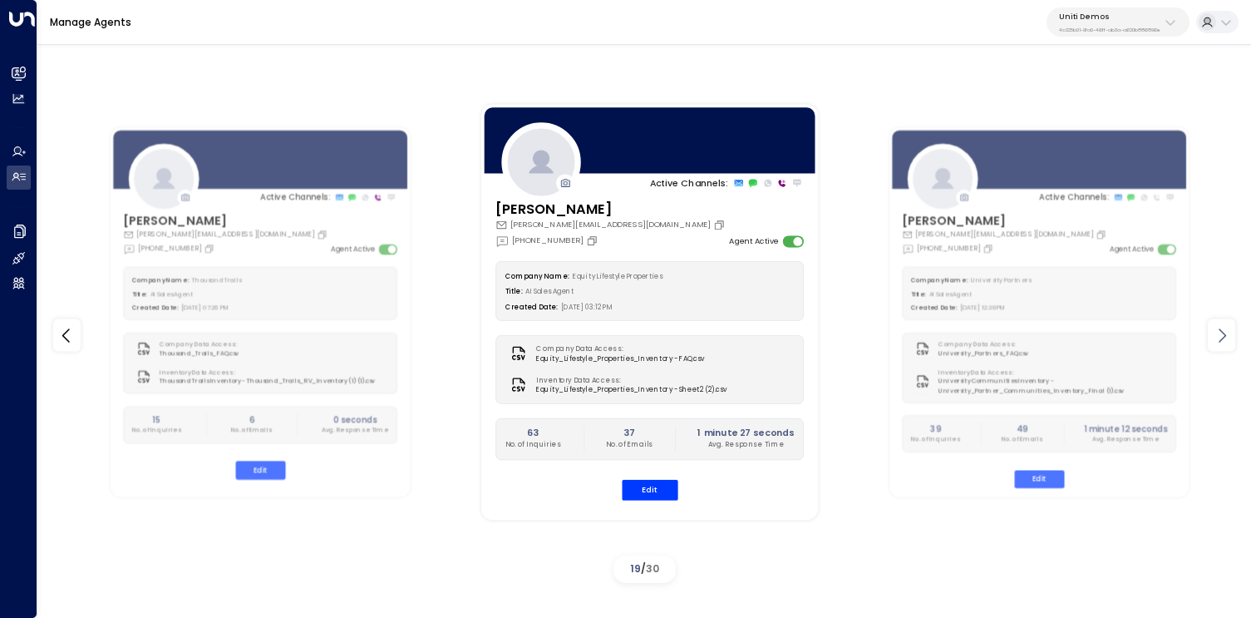
click at [1227, 333] on icon at bounding box center [1222, 335] width 20 height 20
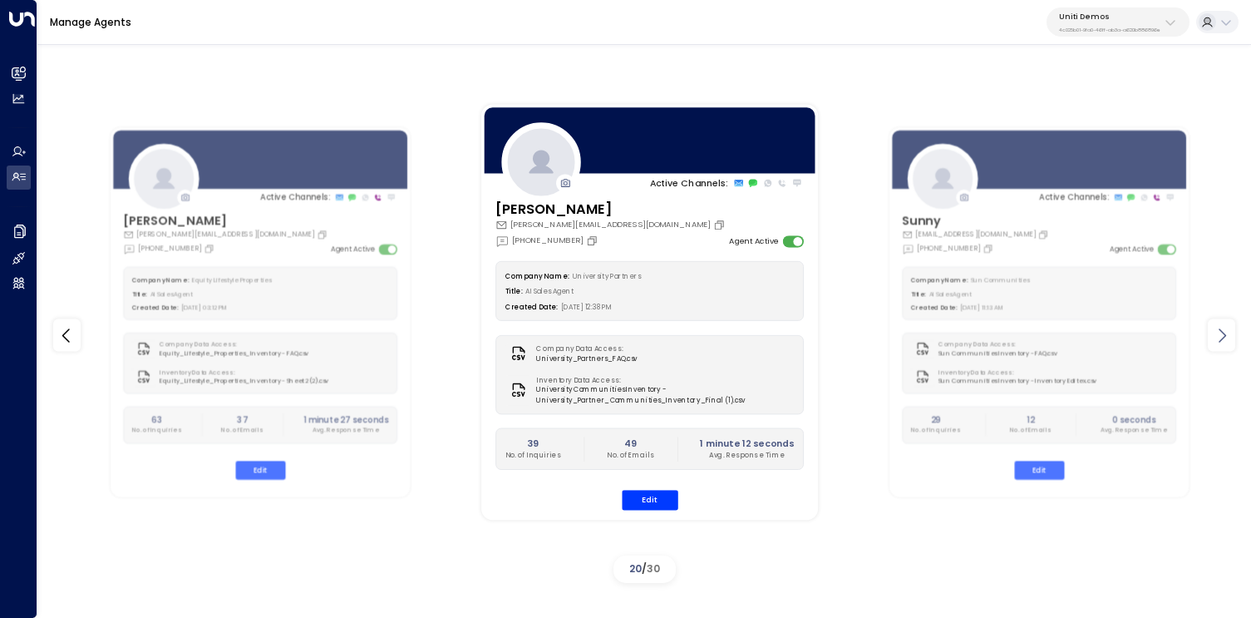
click at [1227, 333] on icon at bounding box center [1222, 335] width 20 height 20
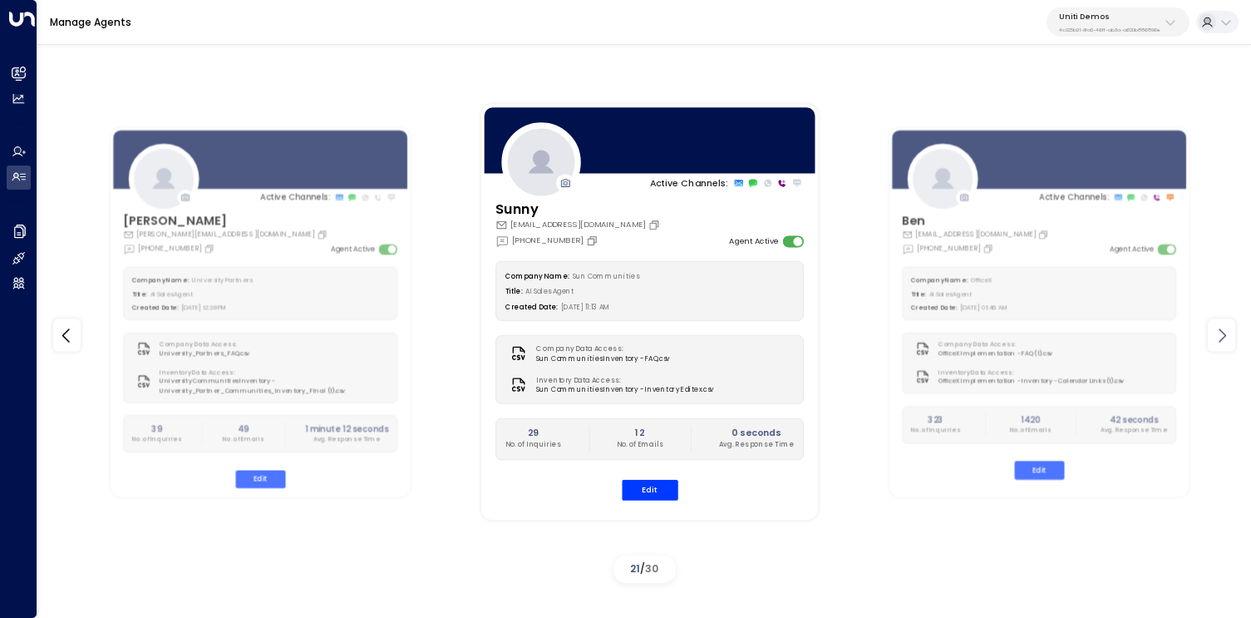
click at [1227, 333] on icon at bounding box center [1222, 335] width 20 height 20
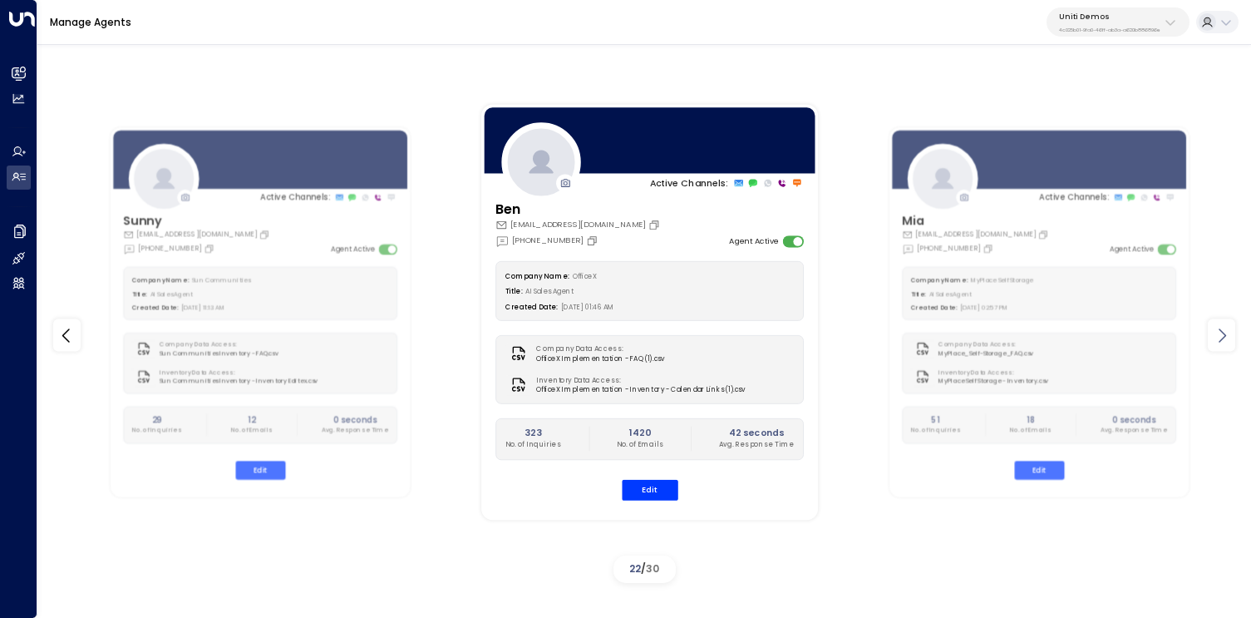
click at [1227, 333] on icon at bounding box center [1222, 335] width 20 height 20
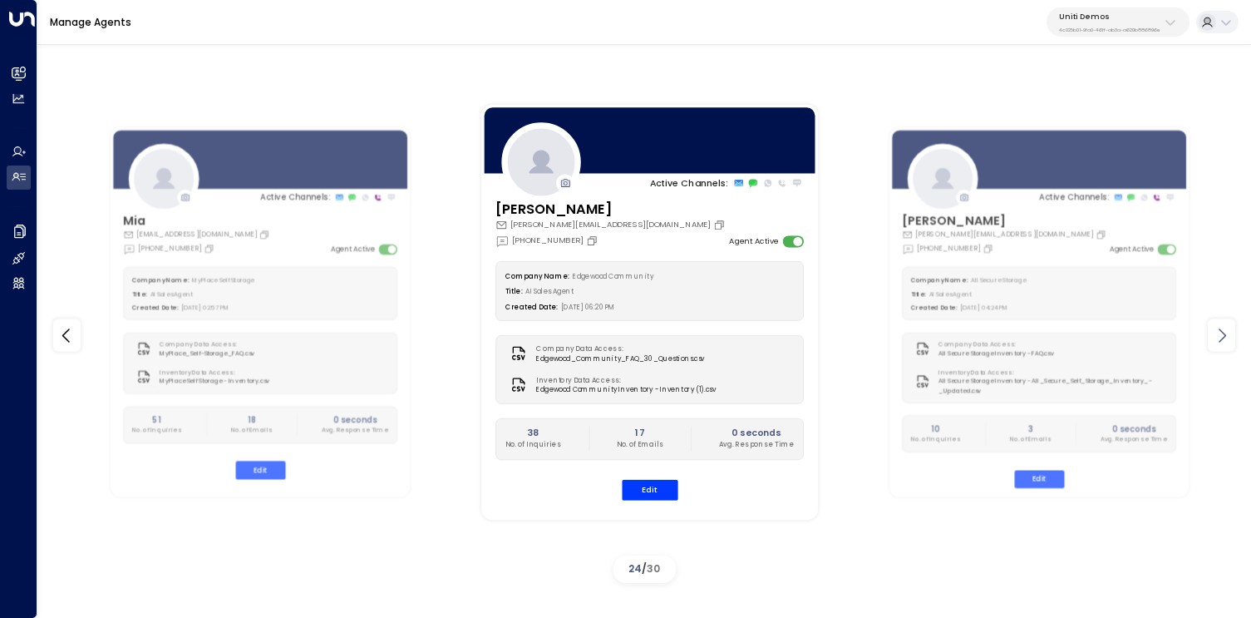
click at [1227, 333] on icon at bounding box center [1222, 335] width 20 height 20
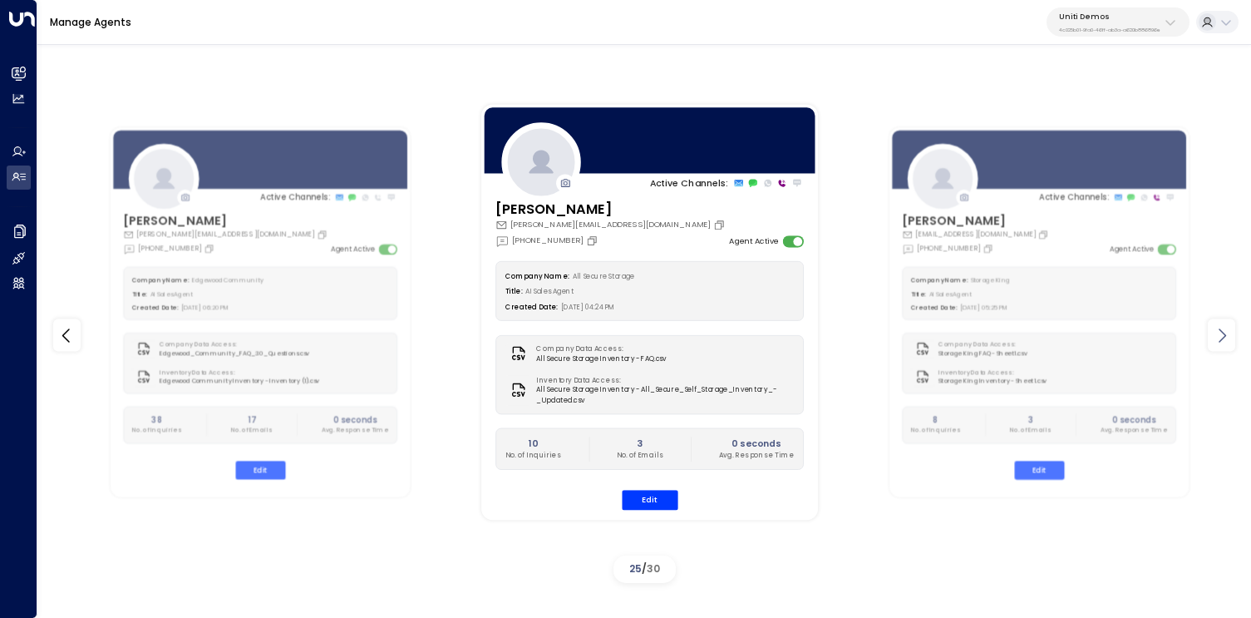
click at [1227, 333] on icon at bounding box center [1222, 335] width 20 height 20
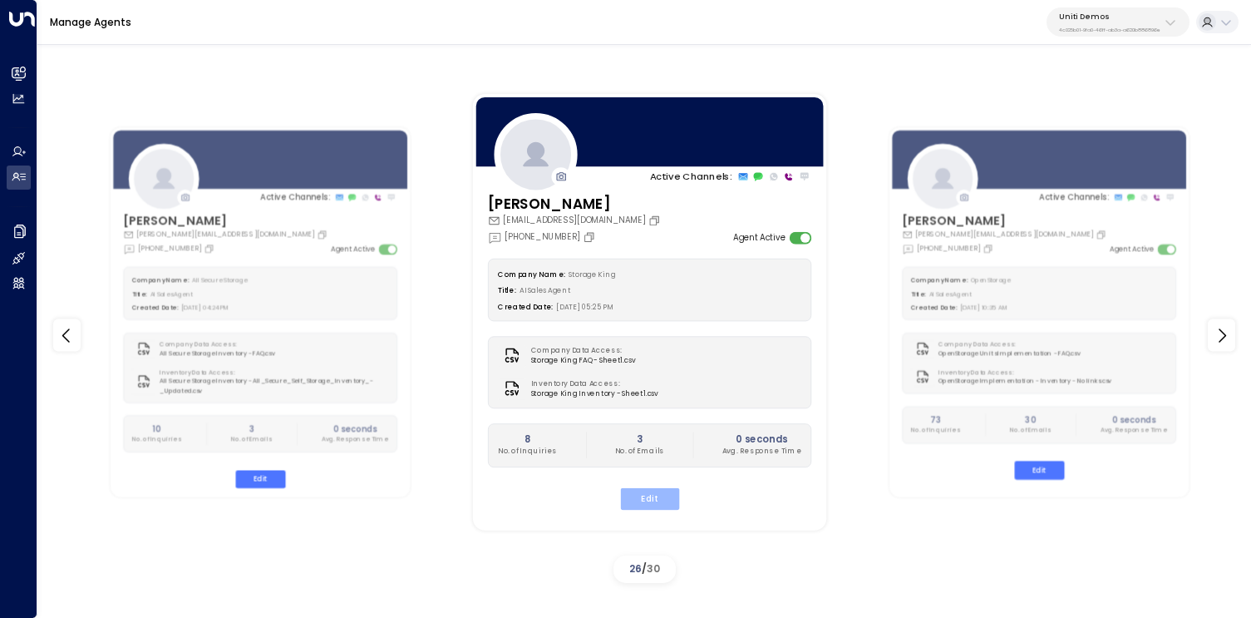
click at [644, 505] on button "Edit" at bounding box center [649, 499] width 59 height 22
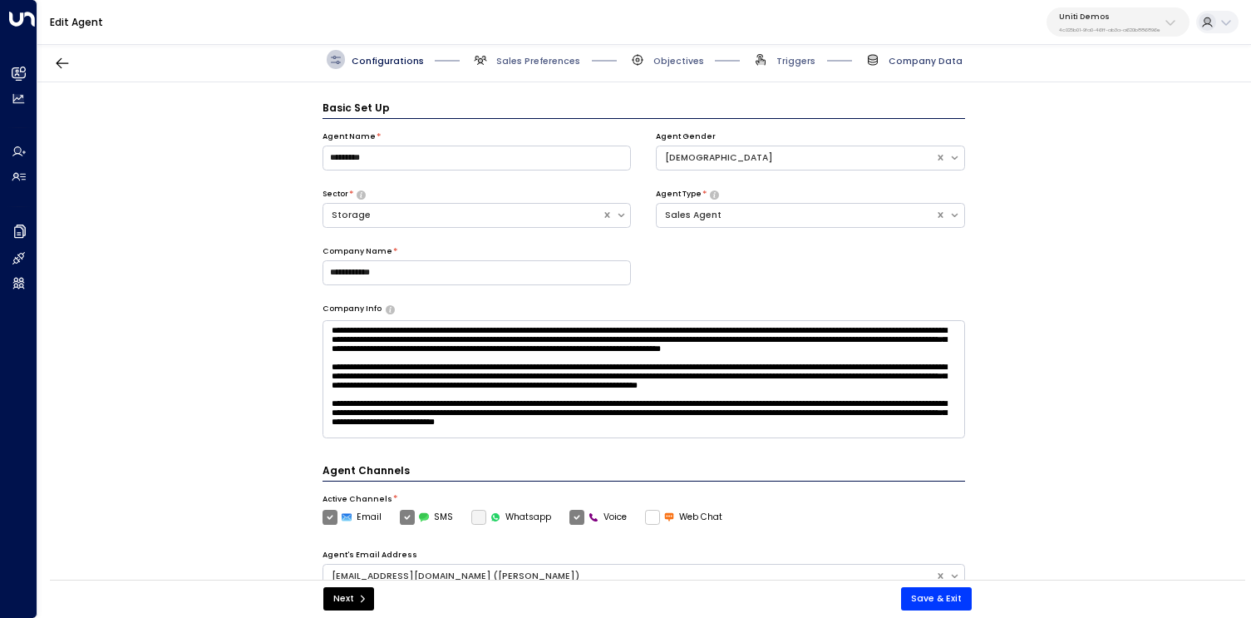
click at [913, 57] on span "Company Data" at bounding box center [926, 61] width 74 height 12
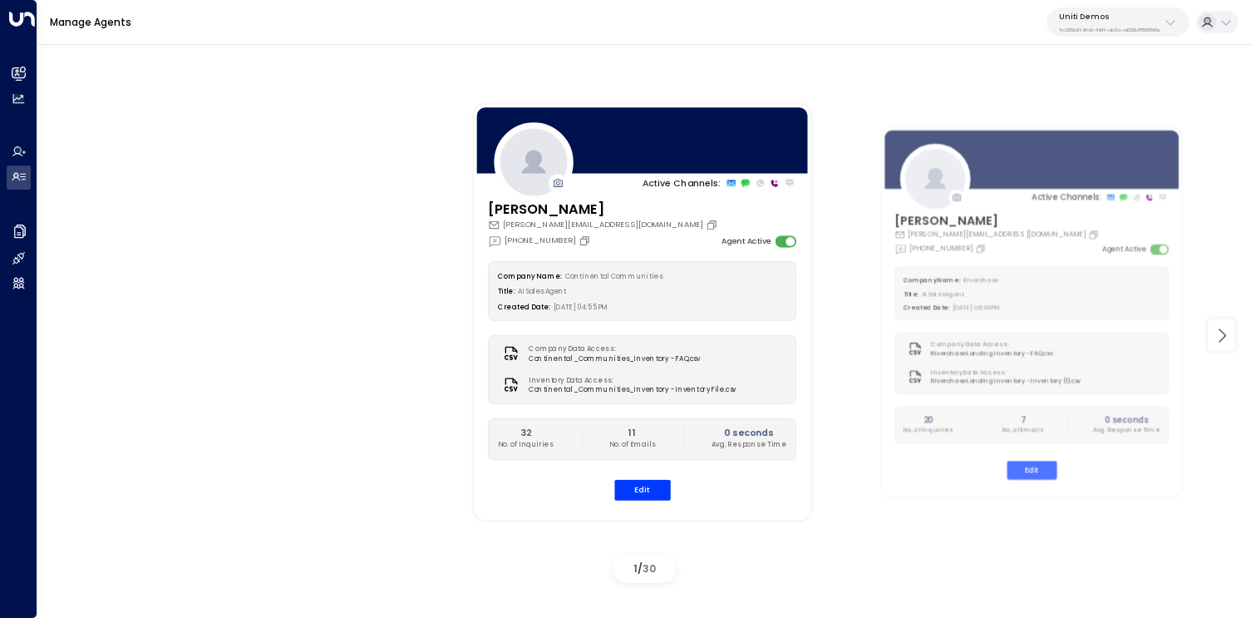
click at [1220, 334] on icon at bounding box center [1222, 335] width 20 height 20
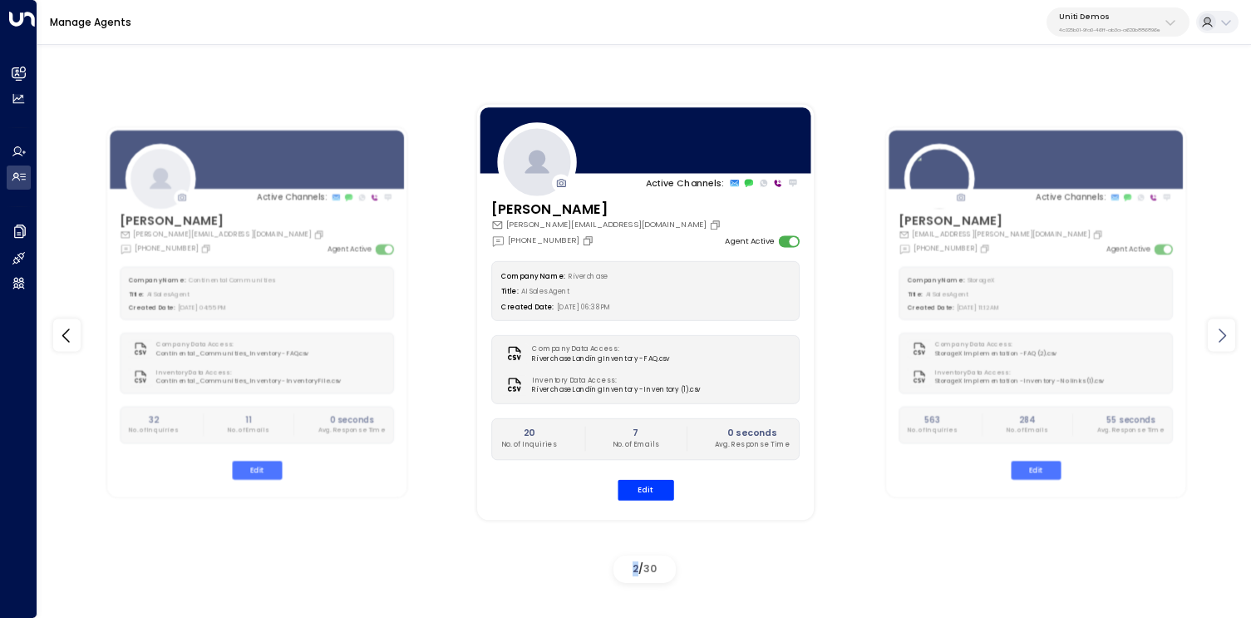
click at [1220, 334] on icon at bounding box center [1222, 335] width 20 height 20
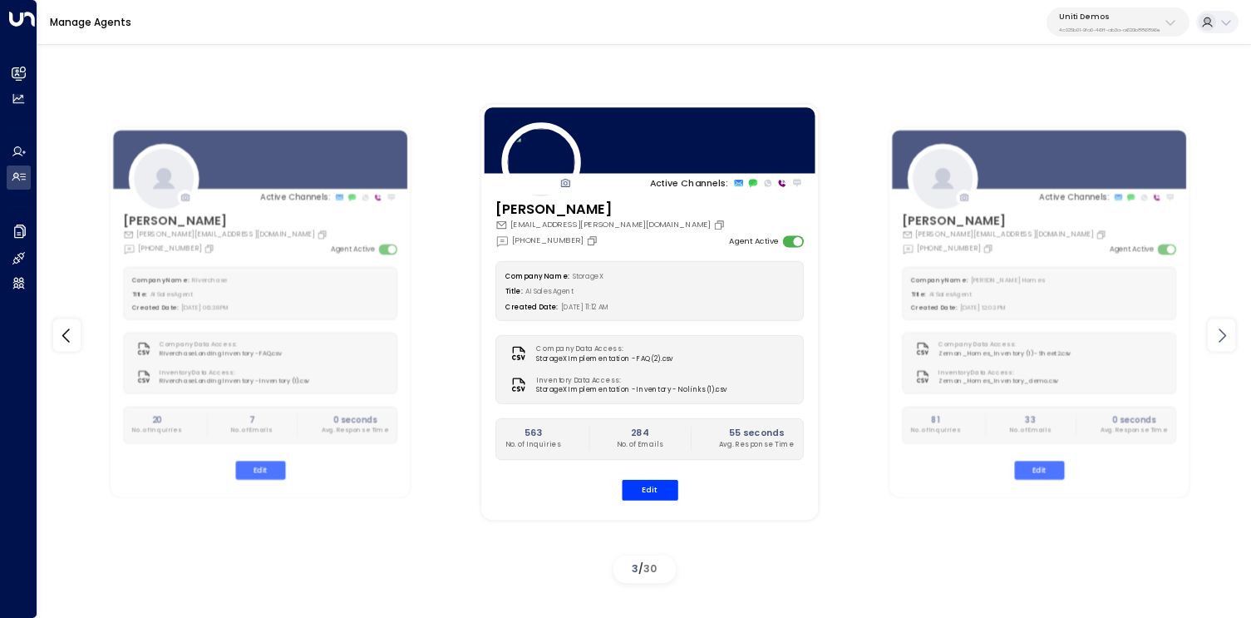
click at [1220, 334] on icon at bounding box center [1222, 335] width 20 height 20
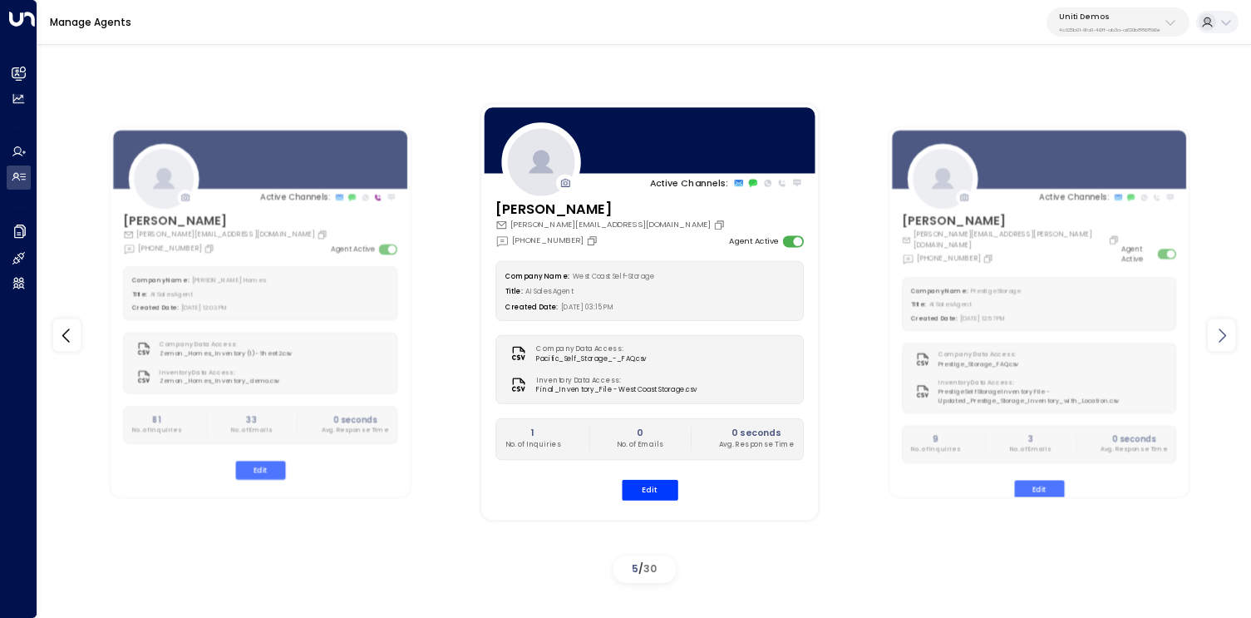
click at [1223, 336] on icon at bounding box center [1222, 335] width 20 height 20
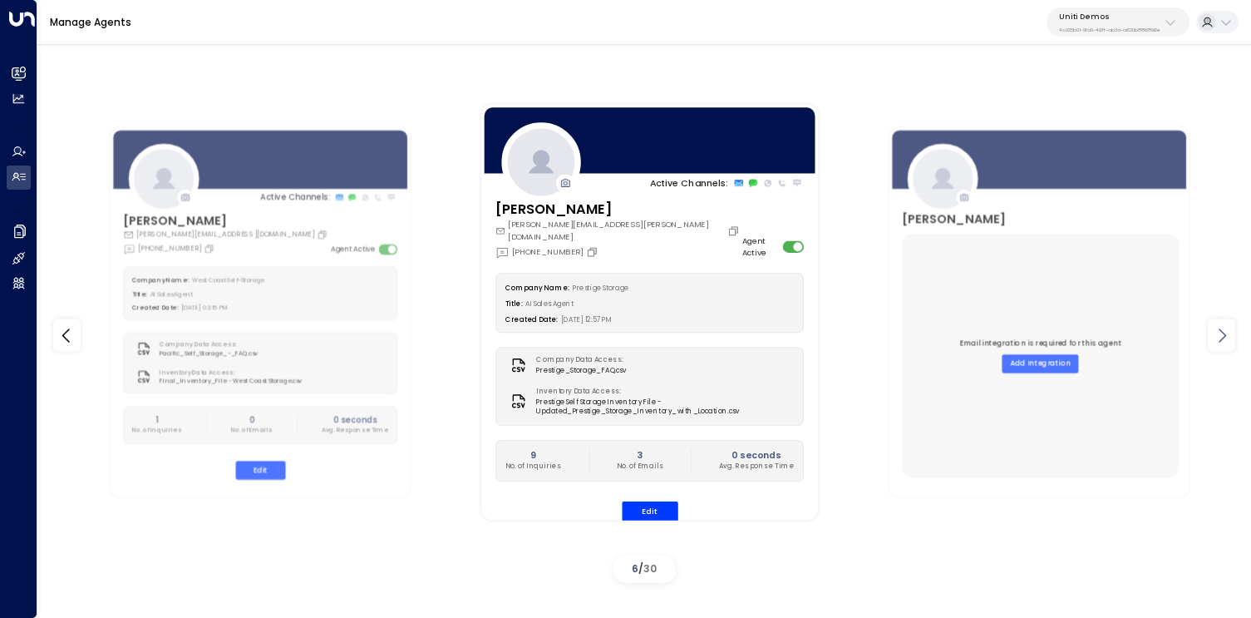
click at [1223, 336] on icon at bounding box center [1222, 335] width 20 height 20
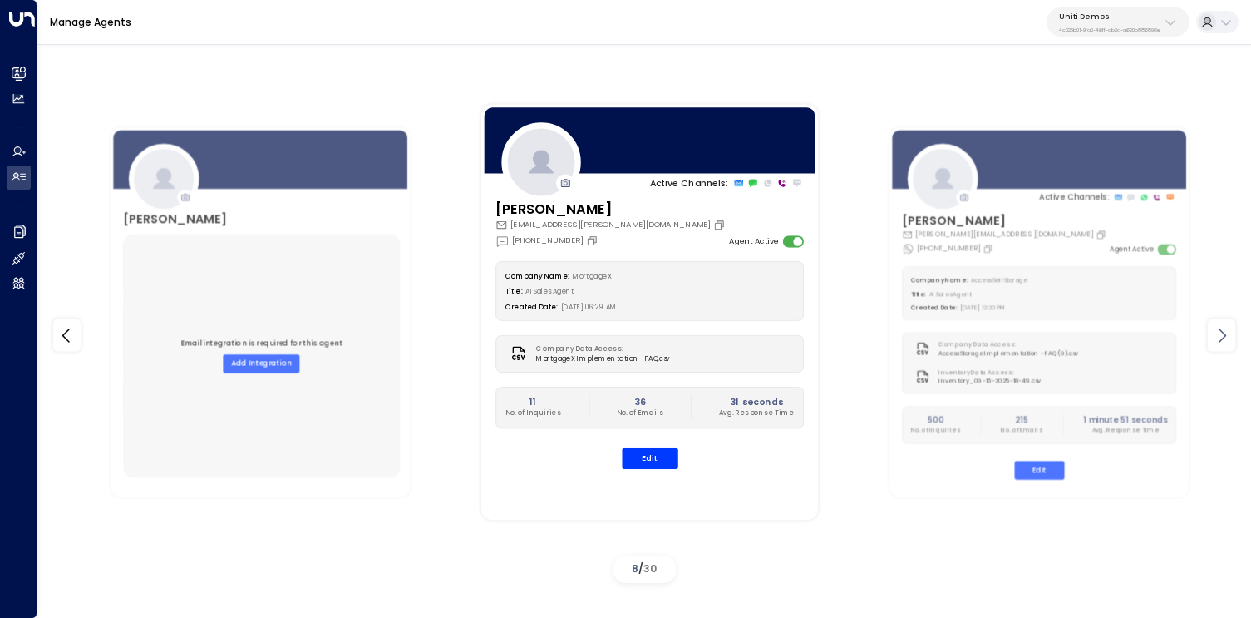
click at [1223, 336] on icon at bounding box center [1222, 335] width 20 height 20
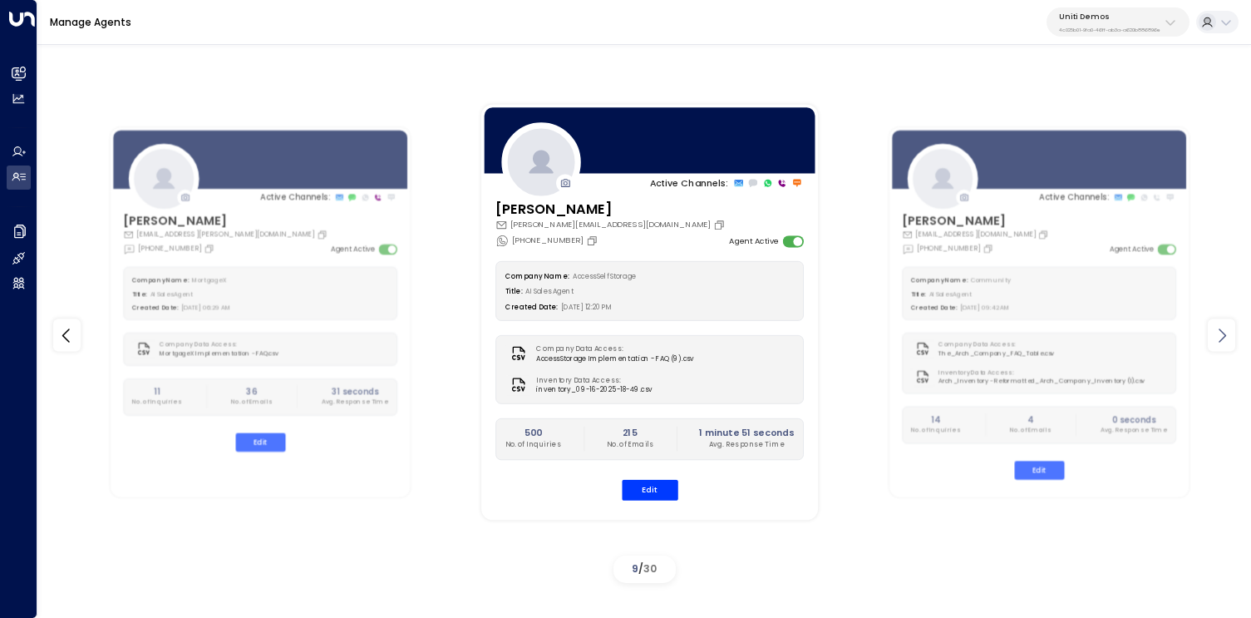
click at [1223, 336] on icon at bounding box center [1222, 335] width 20 height 20
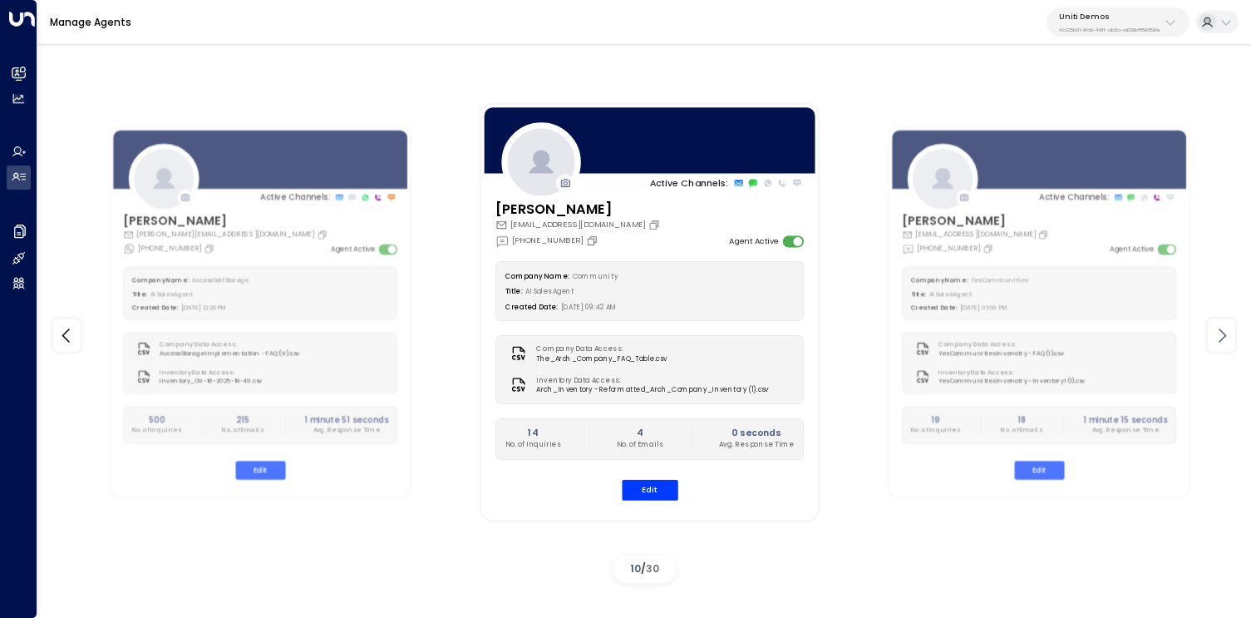
click at [1223, 336] on icon at bounding box center [1222, 335] width 20 height 20
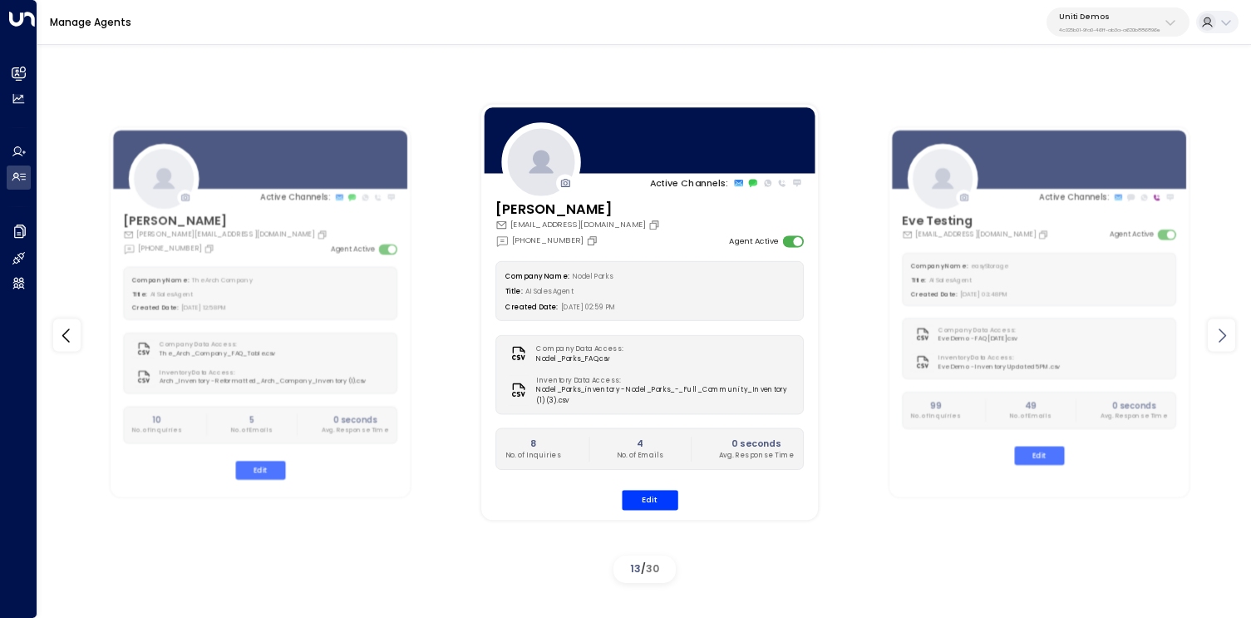
click at [1223, 336] on icon at bounding box center [1222, 335] width 20 height 20
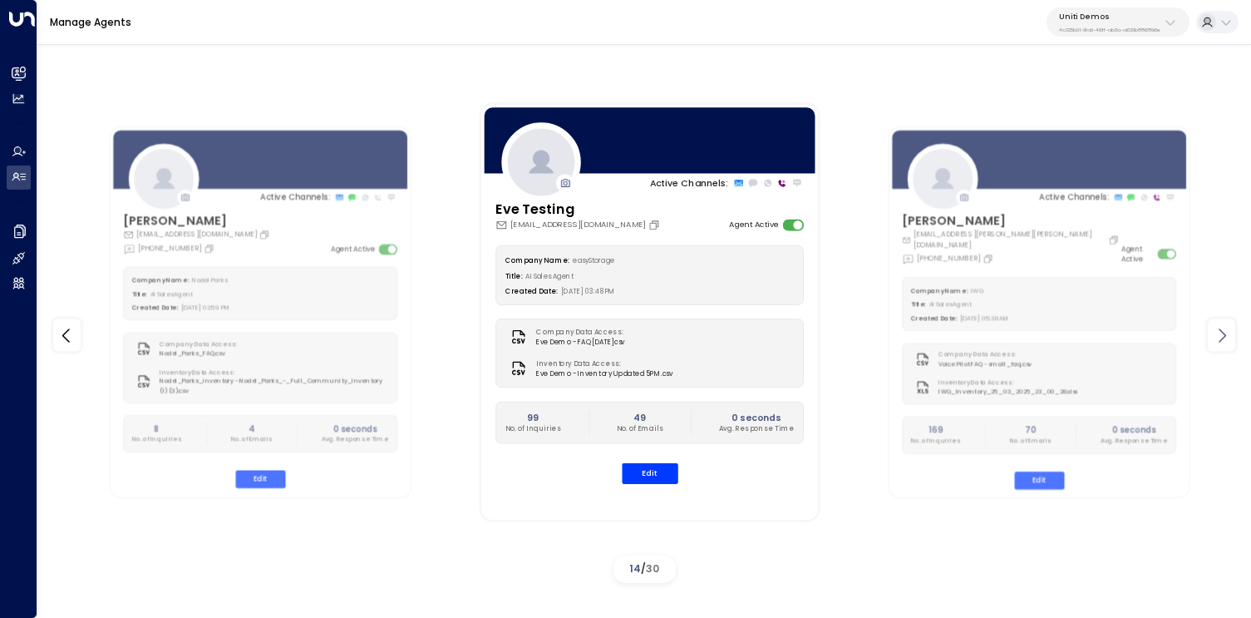
click at [1223, 336] on icon at bounding box center [1222, 335] width 20 height 20
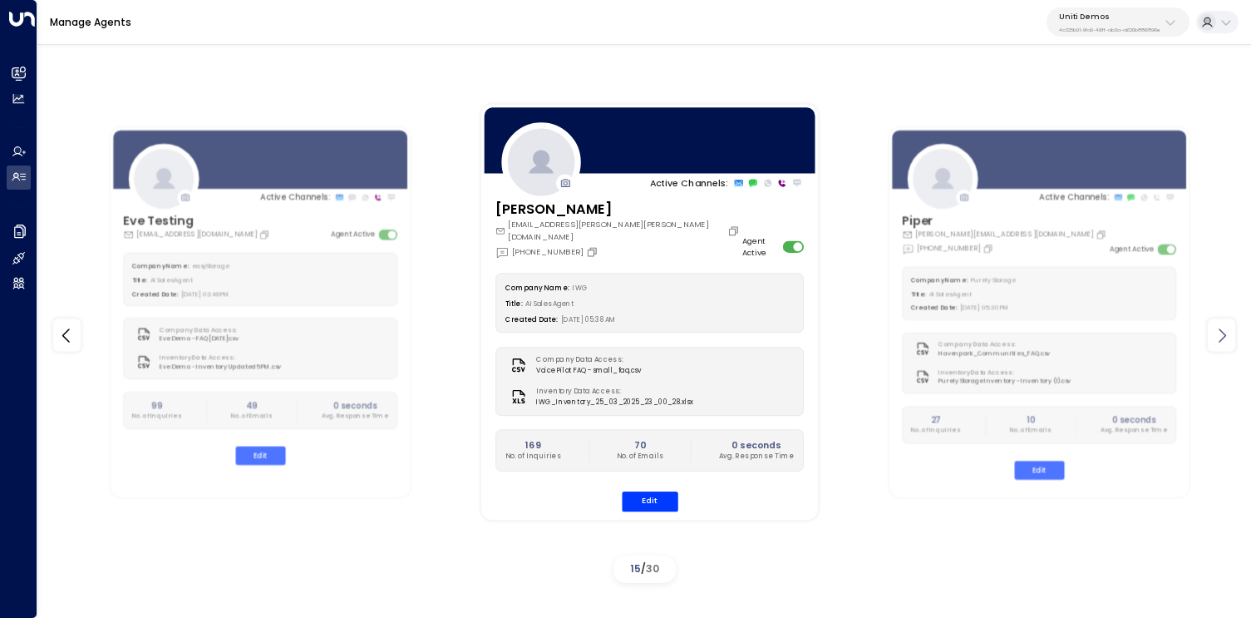
click at [1223, 336] on icon at bounding box center [1222, 335] width 20 height 20
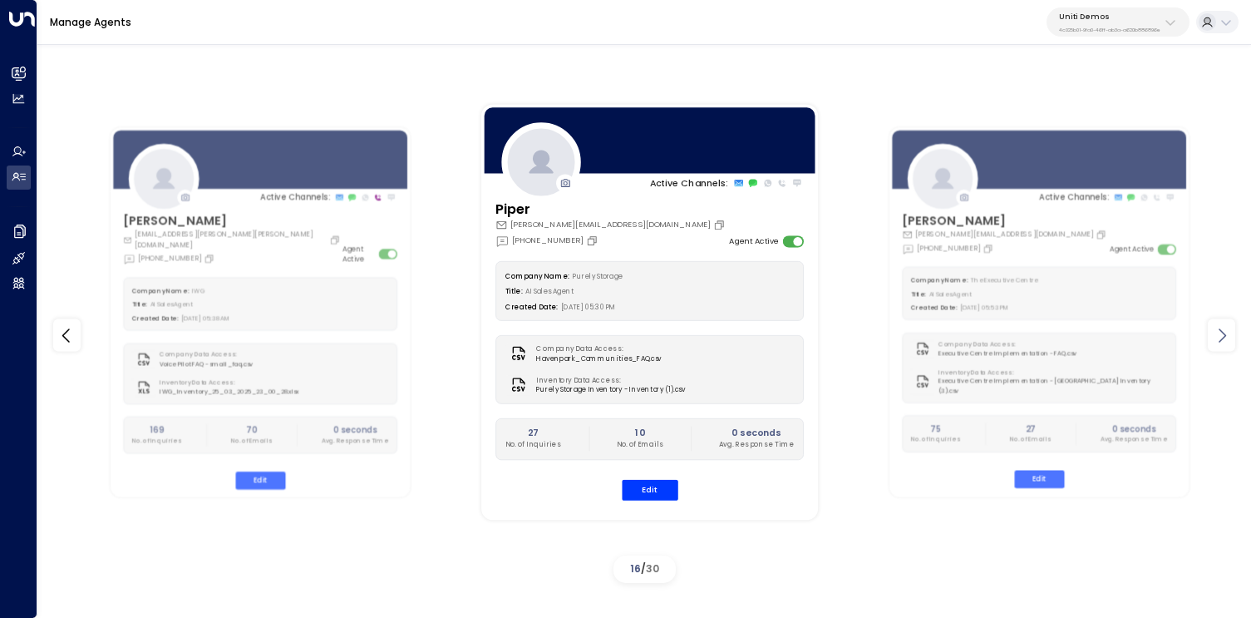
click at [1223, 336] on icon at bounding box center [1222, 335] width 20 height 20
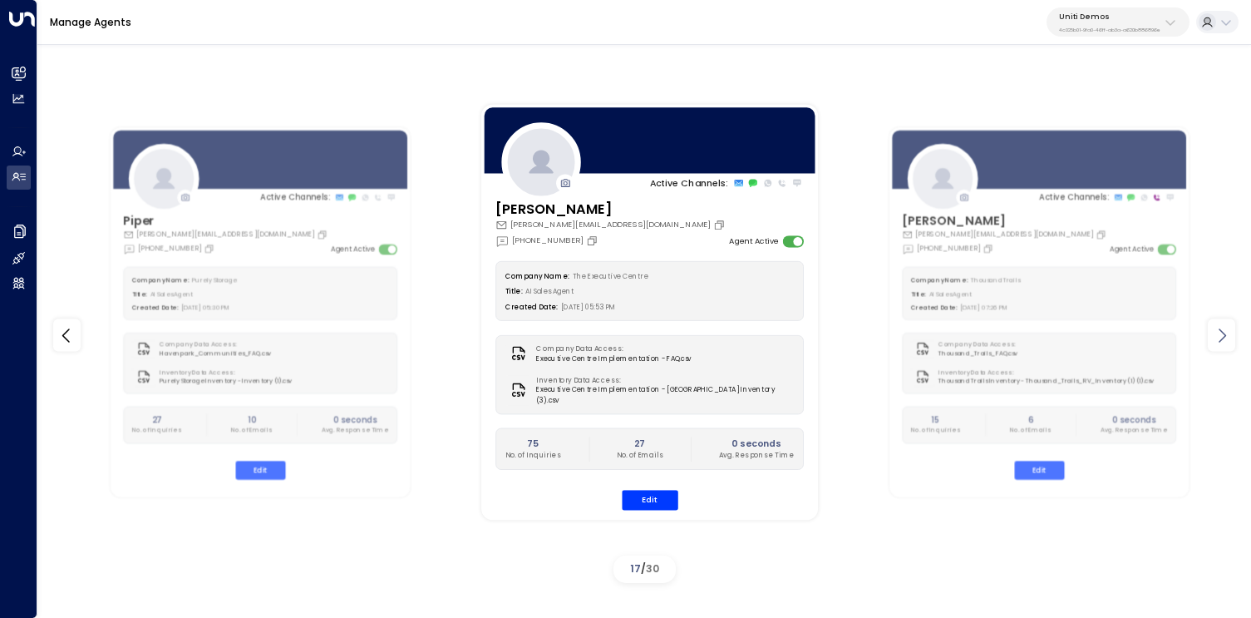
click at [1223, 336] on icon at bounding box center [1222, 335] width 20 height 20
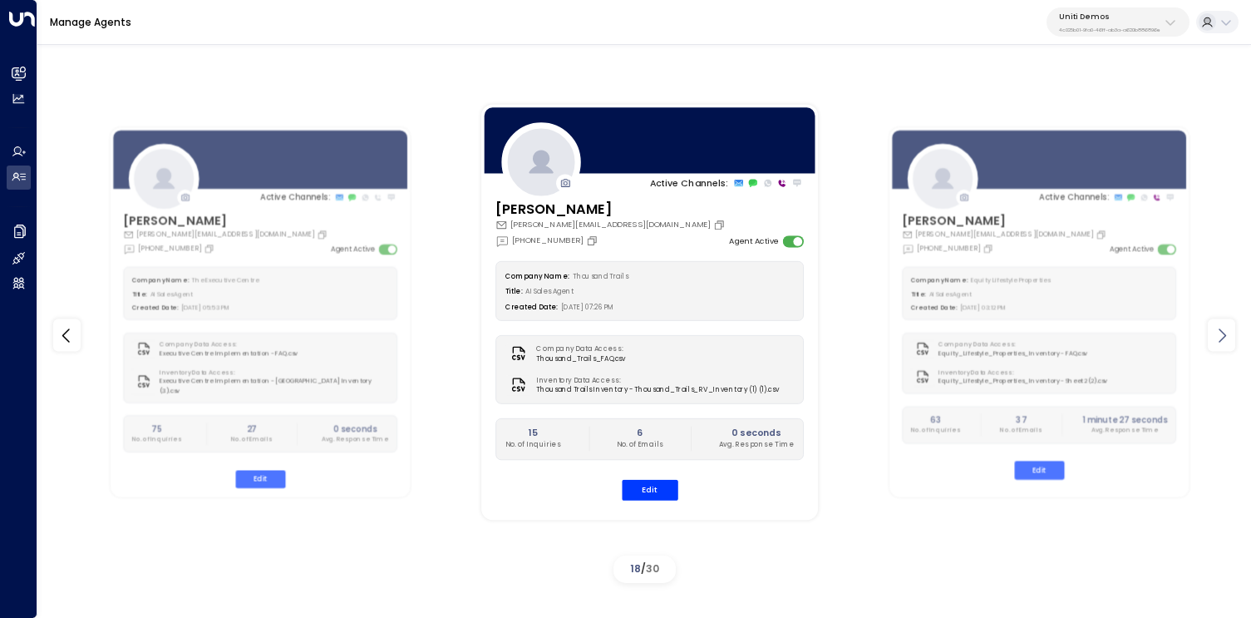
click at [1223, 336] on icon at bounding box center [1222, 335] width 20 height 20
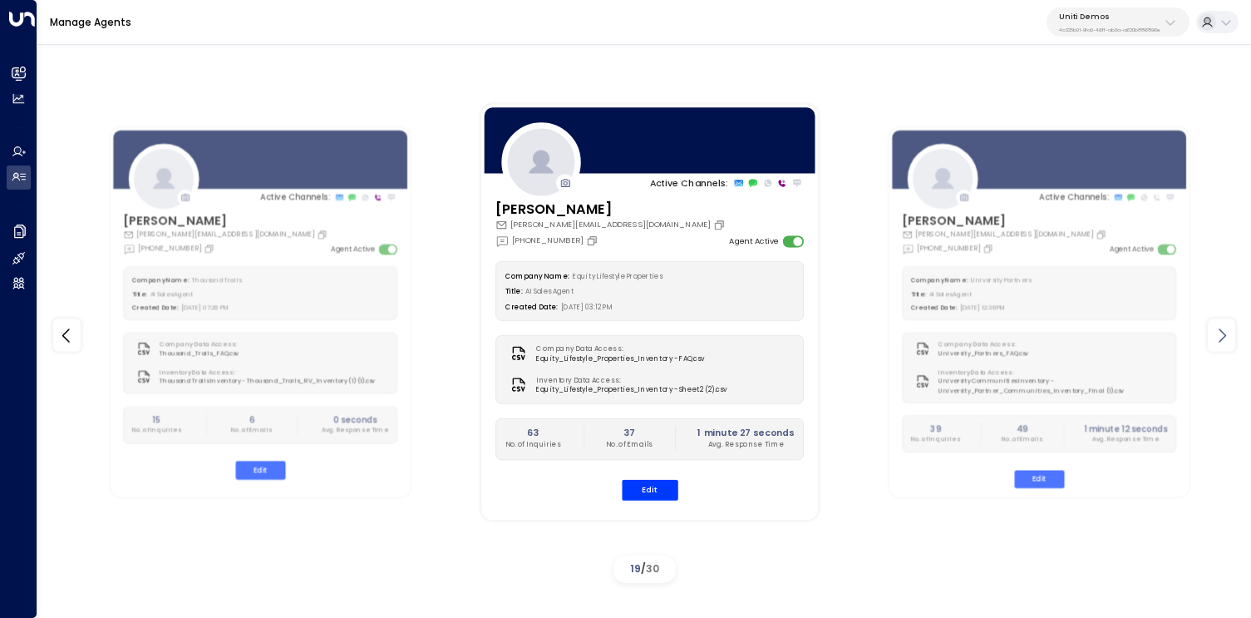
click at [1223, 336] on icon at bounding box center [1222, 335] width 20 height 20
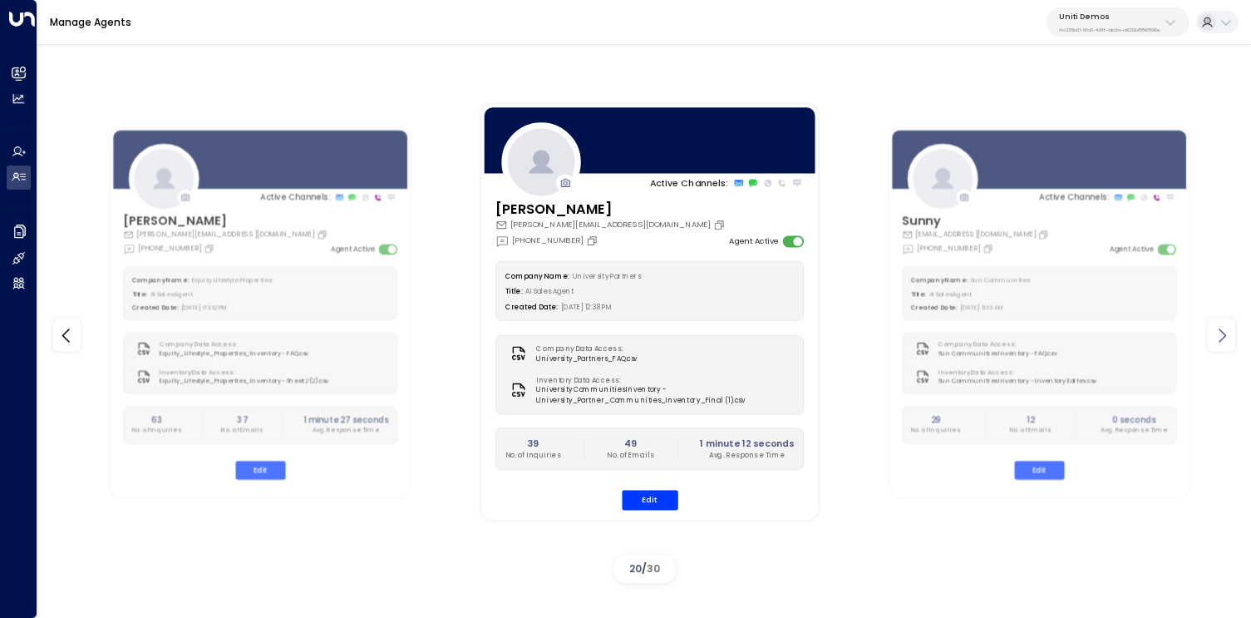
click at [1223, 336] on icon at bounding box center [1222, 335] width 20 height 20
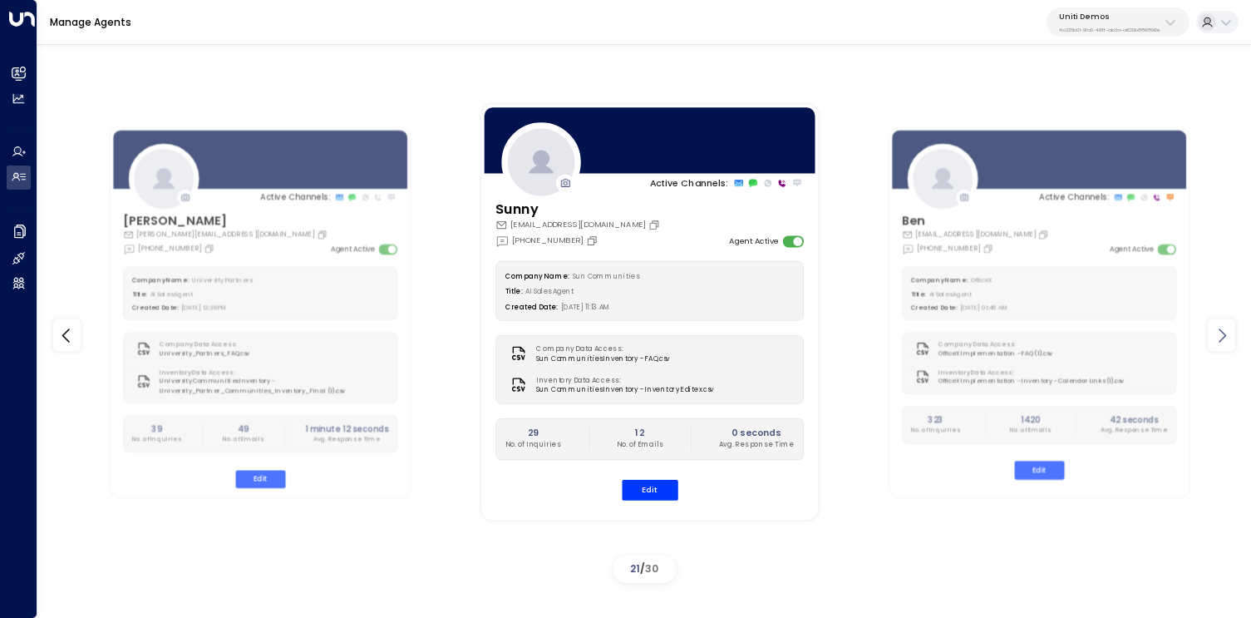
click at [1223, 336] on icon at bounding box center [1222, 335] width 20 height 20
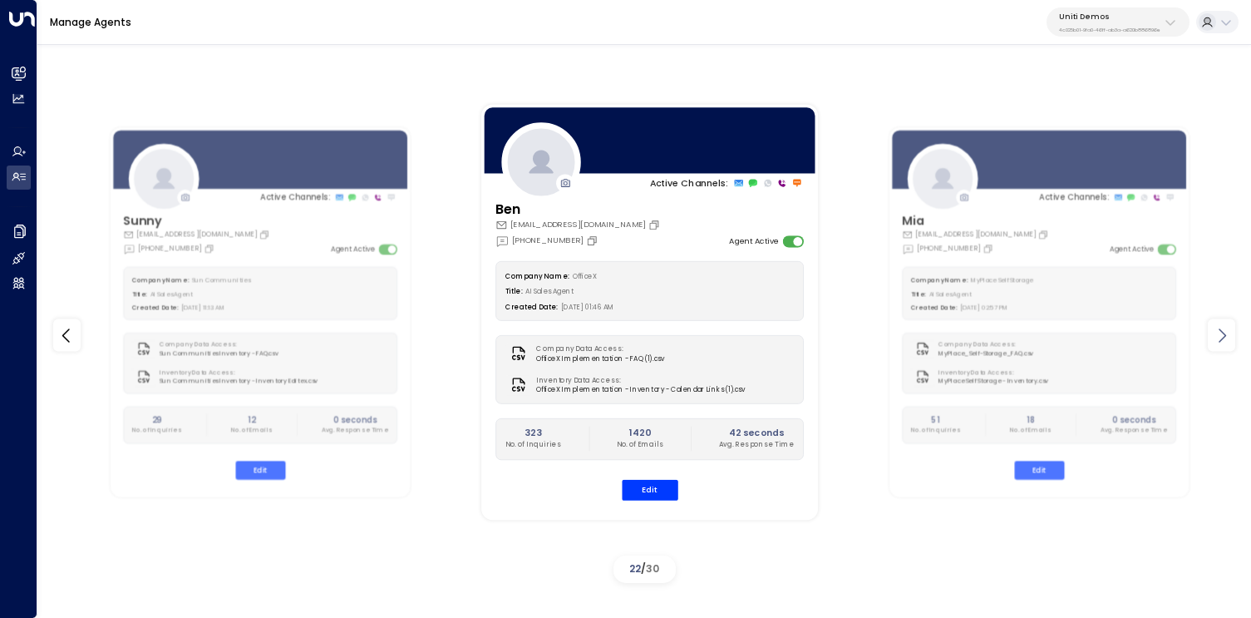
click at [1223, 336] on icon at bounding box center [1222, 335] width 20 height 20
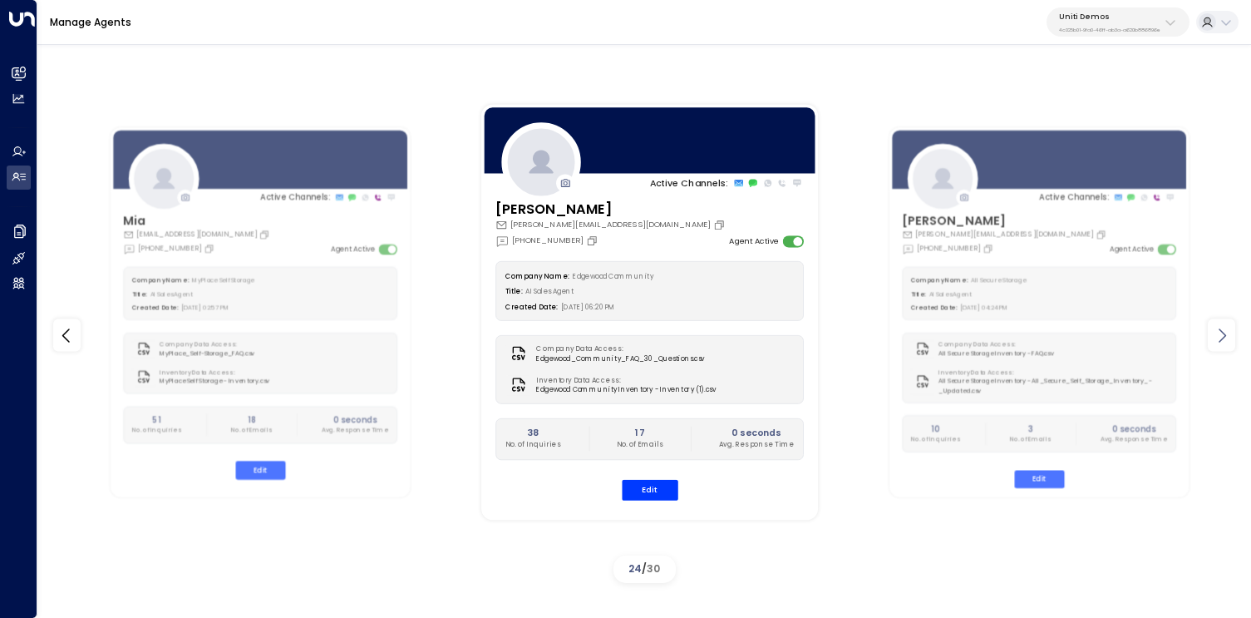
click at [1223, 336] on icon at bounding box center [1222, 335] width 20 height 20
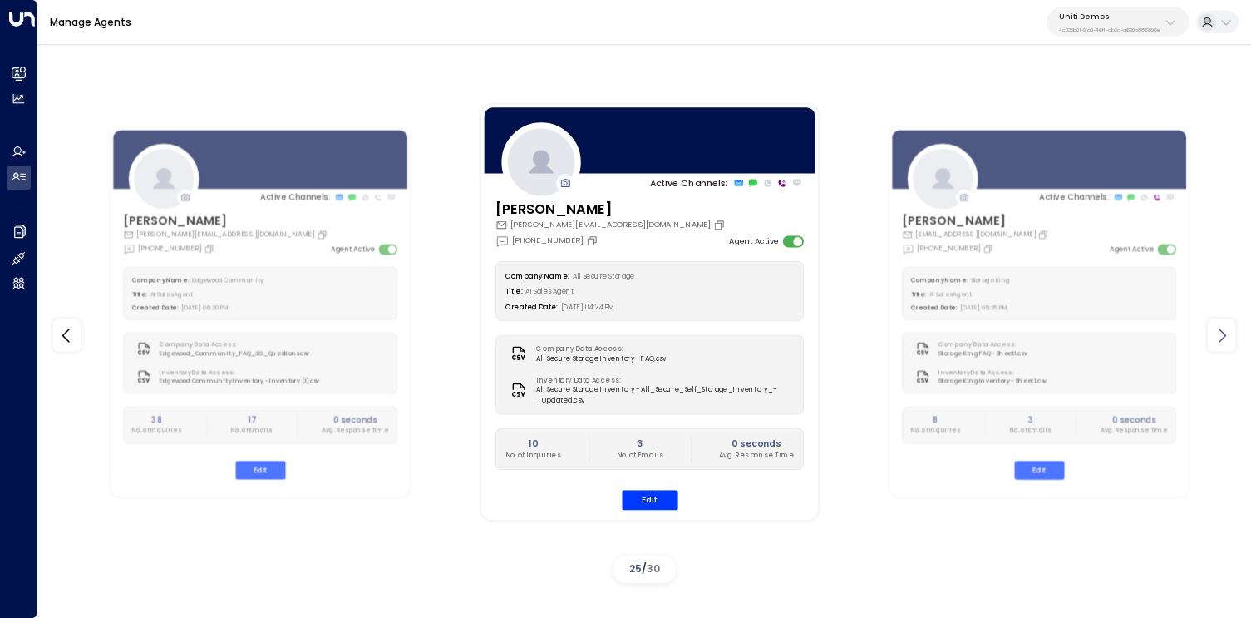
click at [1223, 336] on icon at bounding box center [1222, 335] width 20 height 20
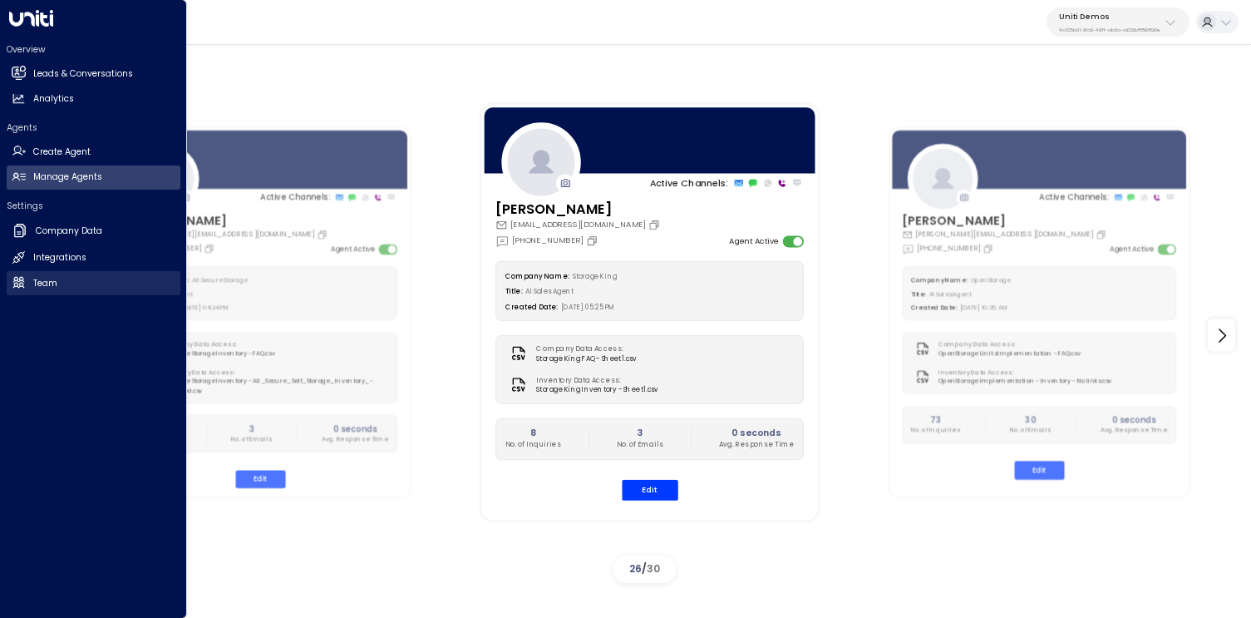
click at [56, 284] on h2 "Team" at bounding box center [45, 283] width 24 height 13
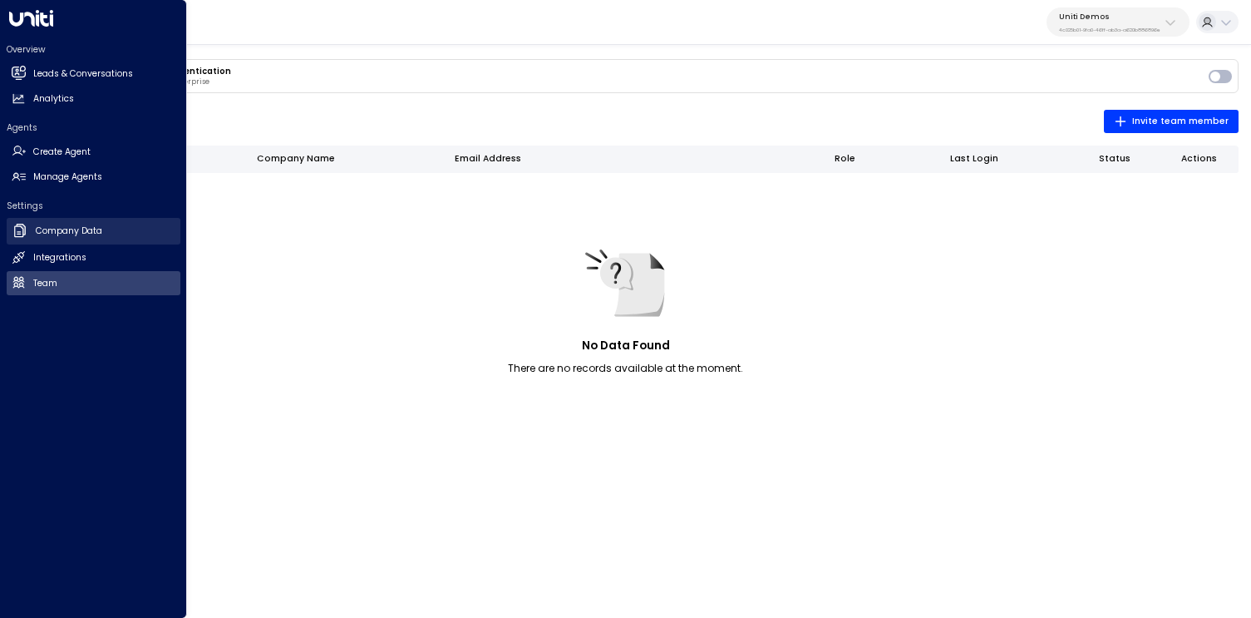
click at [76, 225] on h2 "Company Data" at bounding box center [69, 231] width 67 height 13
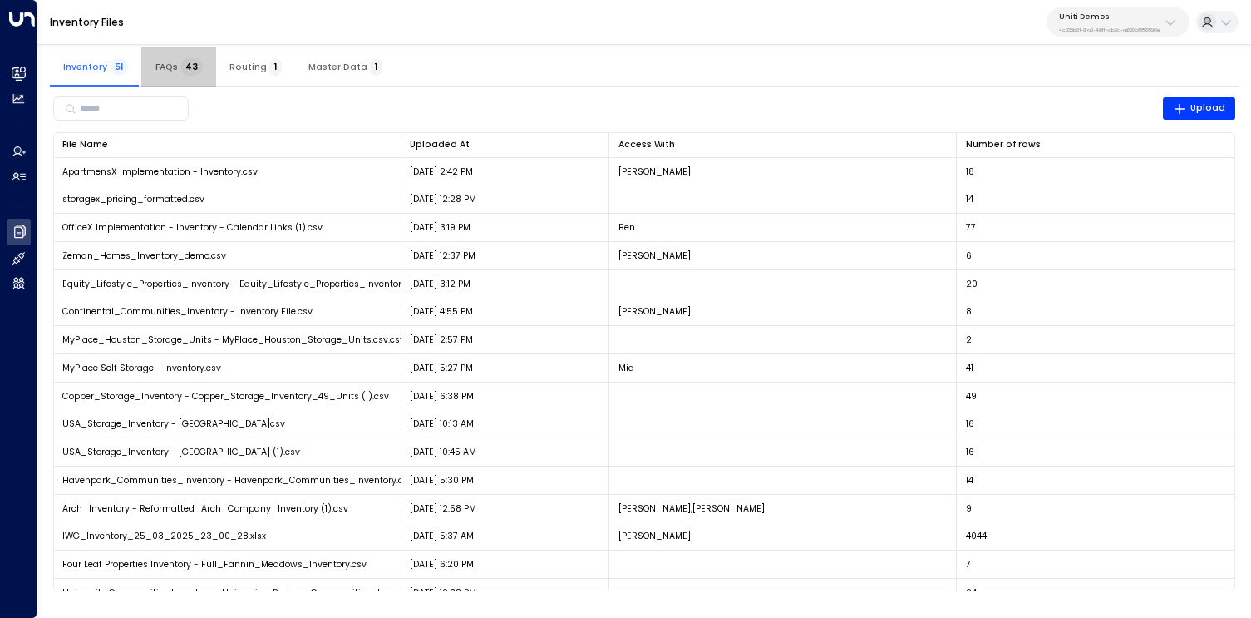
click at [169, 72] on button "FAQs 43" at bounding box center [178, 67] width 75 height 40
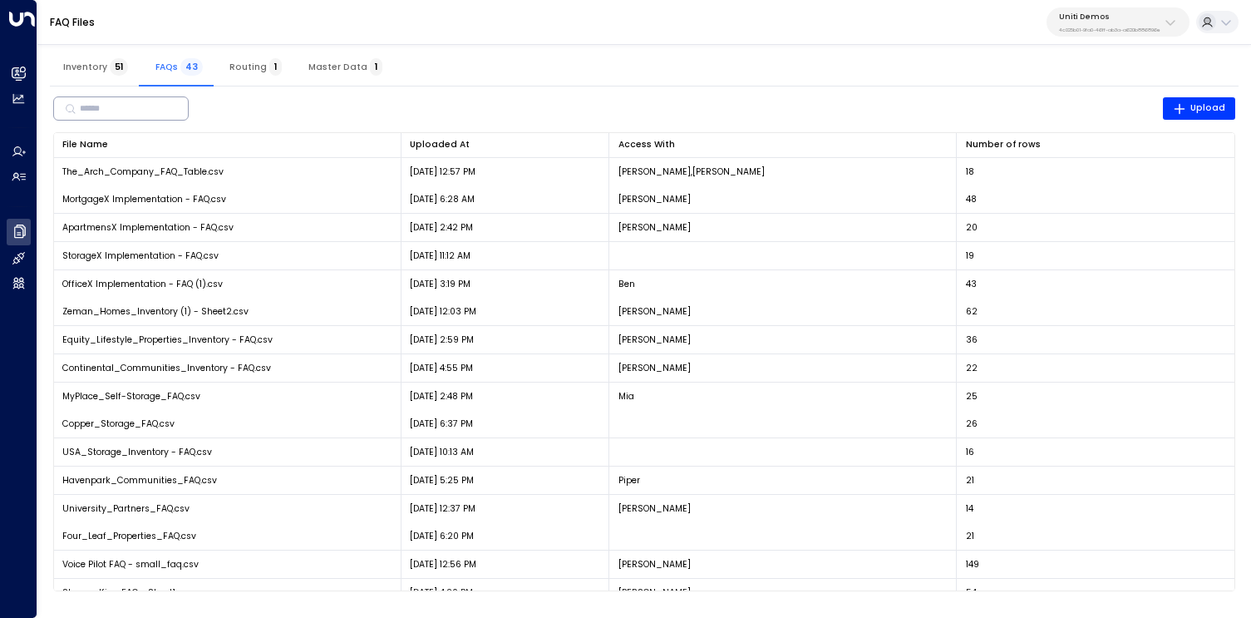
click at [151, 111] on input "text" at bounding box center [127, 108] width 95 height 27
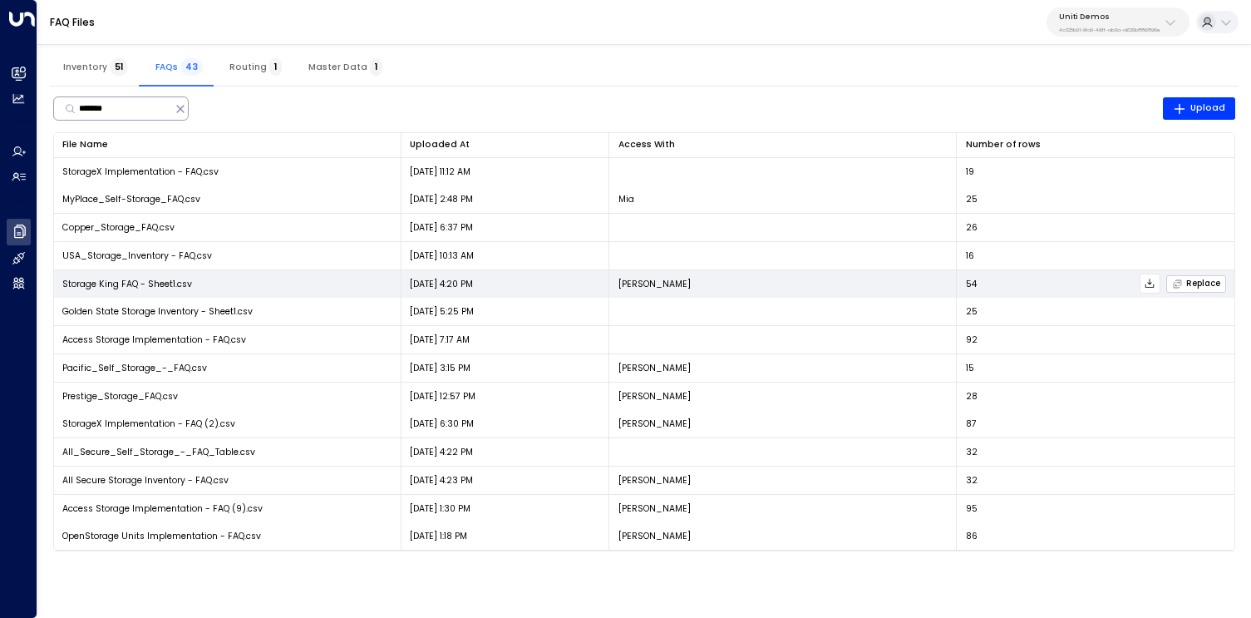
click at [1205, 284] on span "Replace" at bounding box center [1196, 284] width 48 height 11
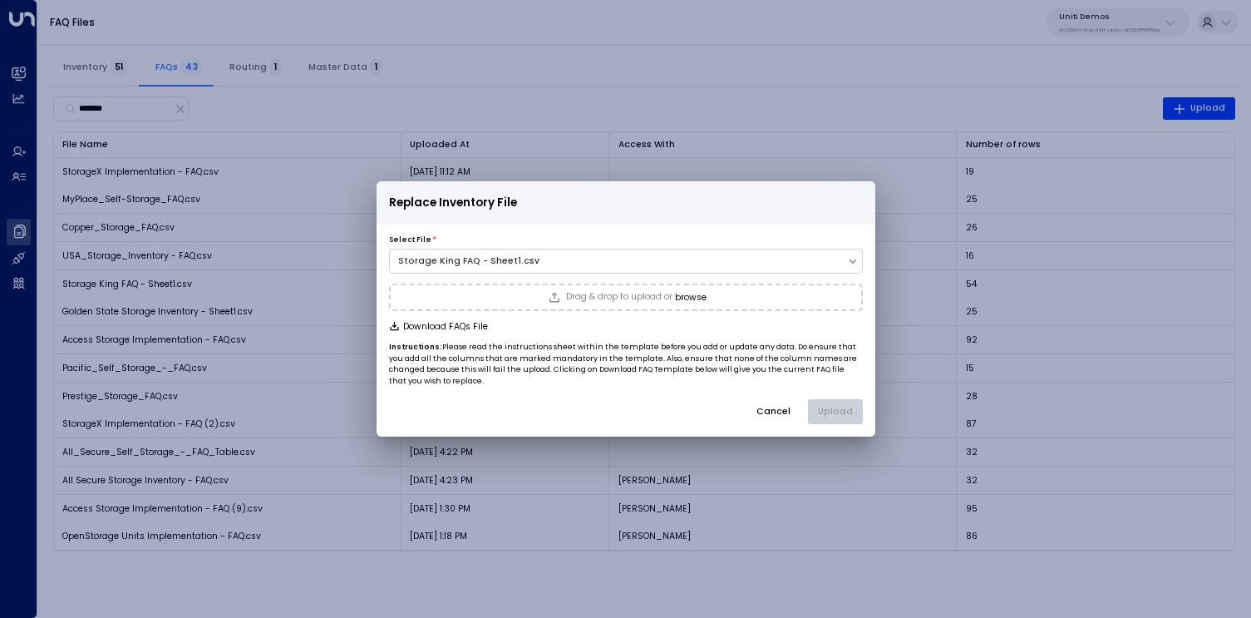
click at [763, 408] on button "Cancel" at bounding box center [774, 411] width 56 height 25
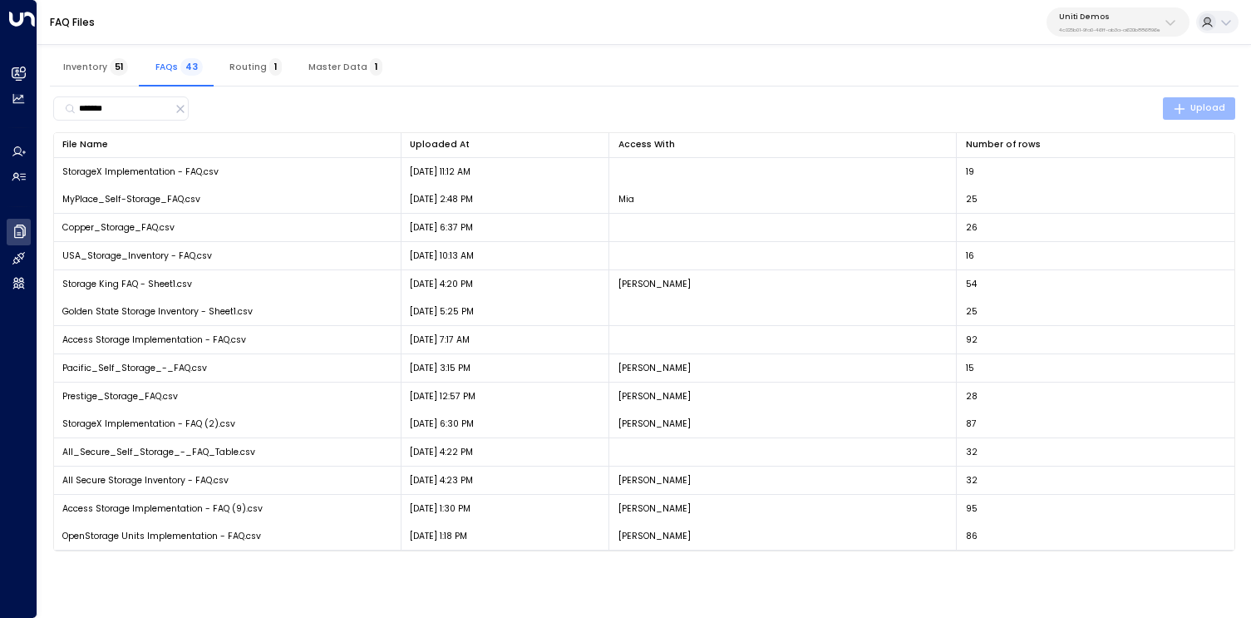
click at [1192, 117] on button "Upload" at bounding box center [1199, 108] width 73 height 23
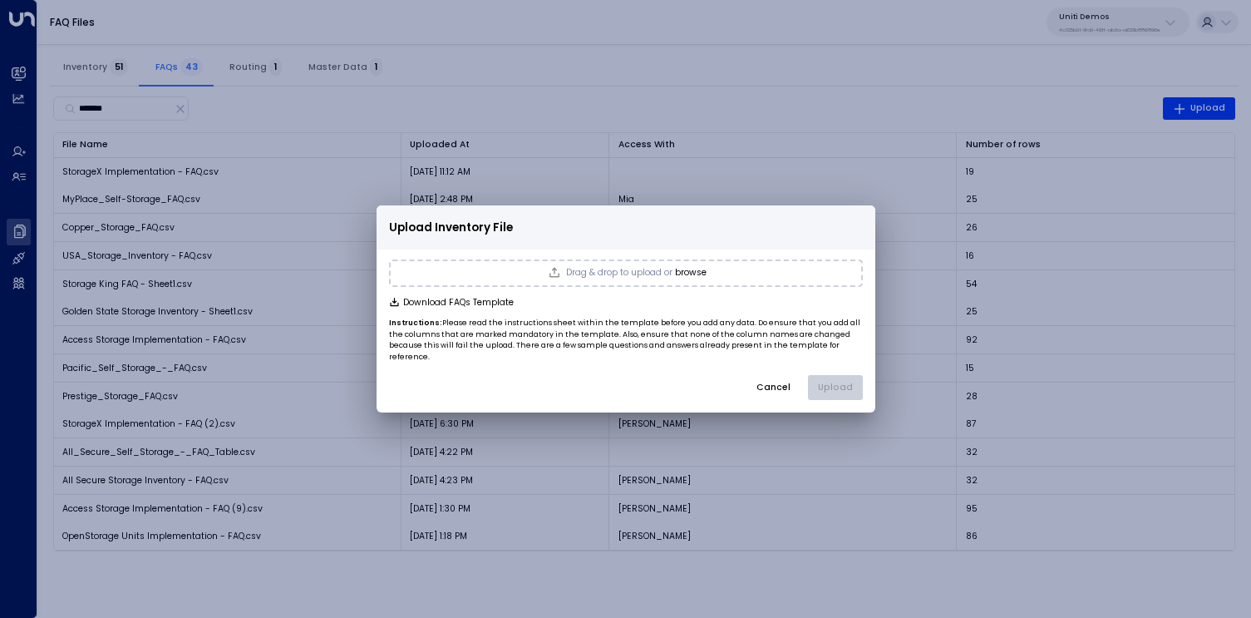
click at [768, 384] on button "Cancel" at bounding box center [774, 387] width 56 height 25
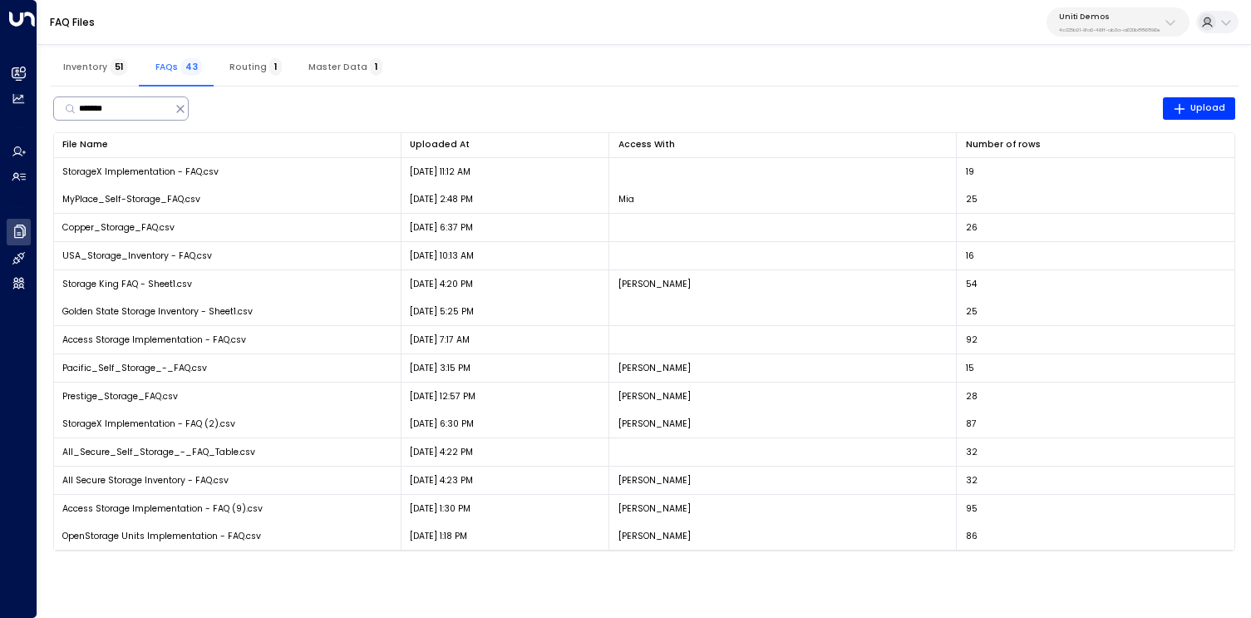
click at [125, 106] on input "*******" at bounding box center [124, 108] width 91 height 27
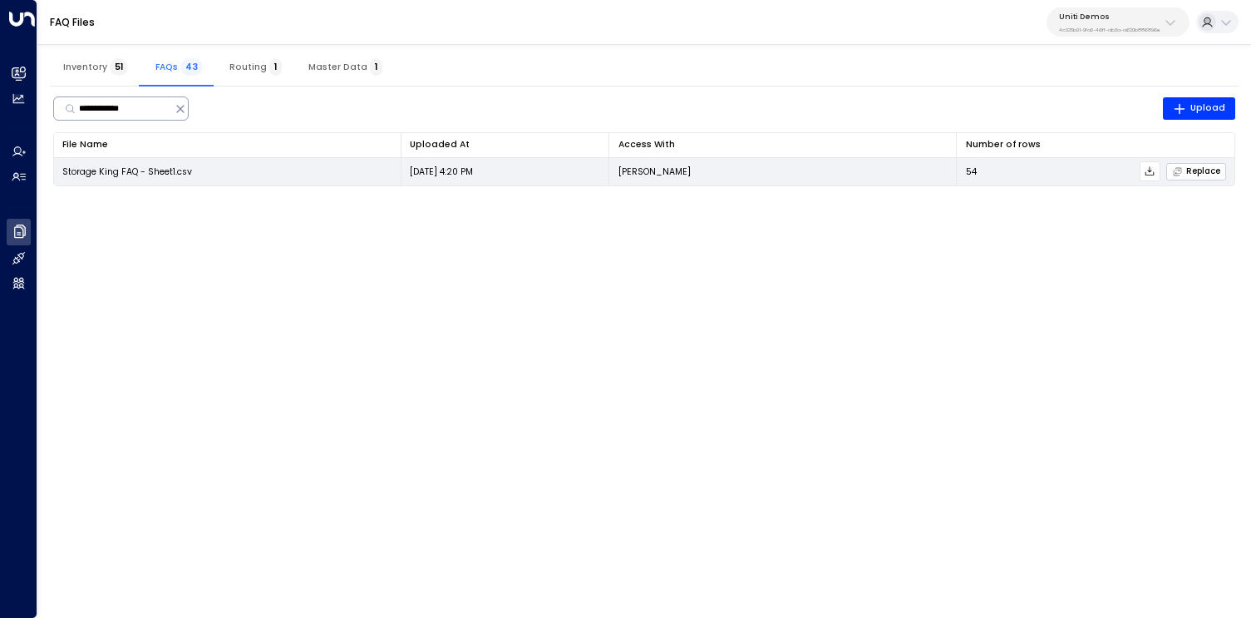
type input "**********"
click at [1194, 174] on span "Replace" at bounding box center [1196, 171] width 48 height 11
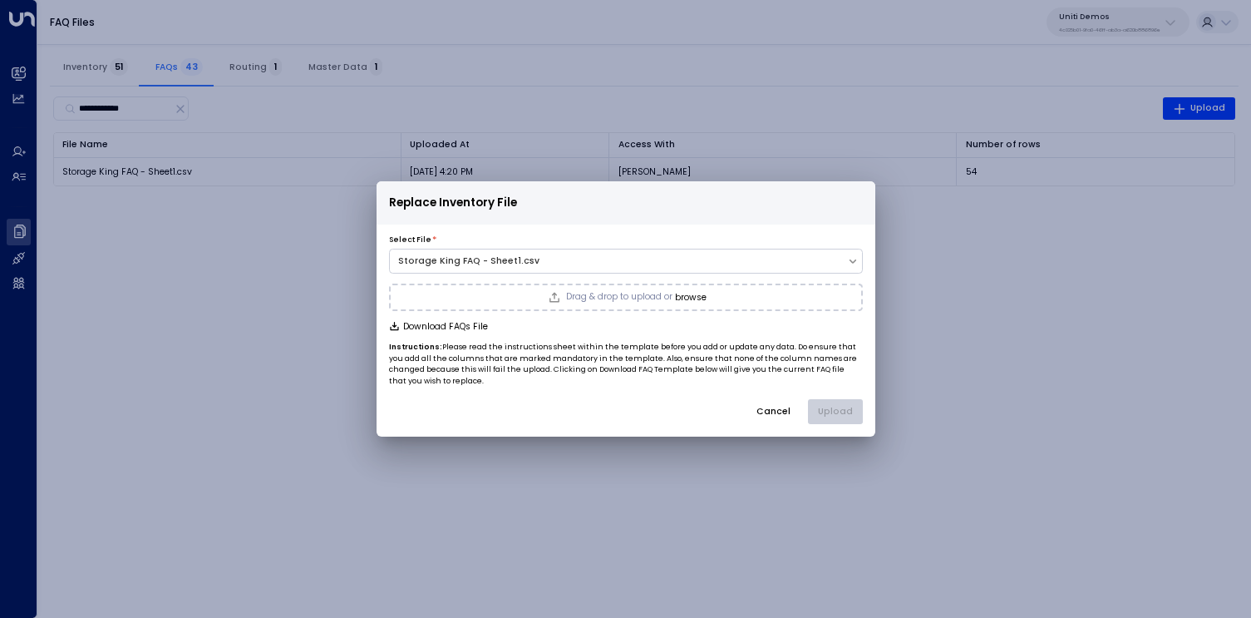
click at [626, 302] on span "Drag & drop to upload or" at bounding box center [619, 297] width 106 height 9
click at [626, 296] on div "Storage King FAQ - Sheet2.csv" at bounding box center [626, 297] width 446 height 13
click at [841, 296] on icon "button" at bounding box center [842, 298] width 3 height 5
click at [693, 299] on button "browse" at bounding box center [691, 298] width 32 height 10
click at [841, 409] on button "Upload" at bounding box center [835, 411] width 55 height 25
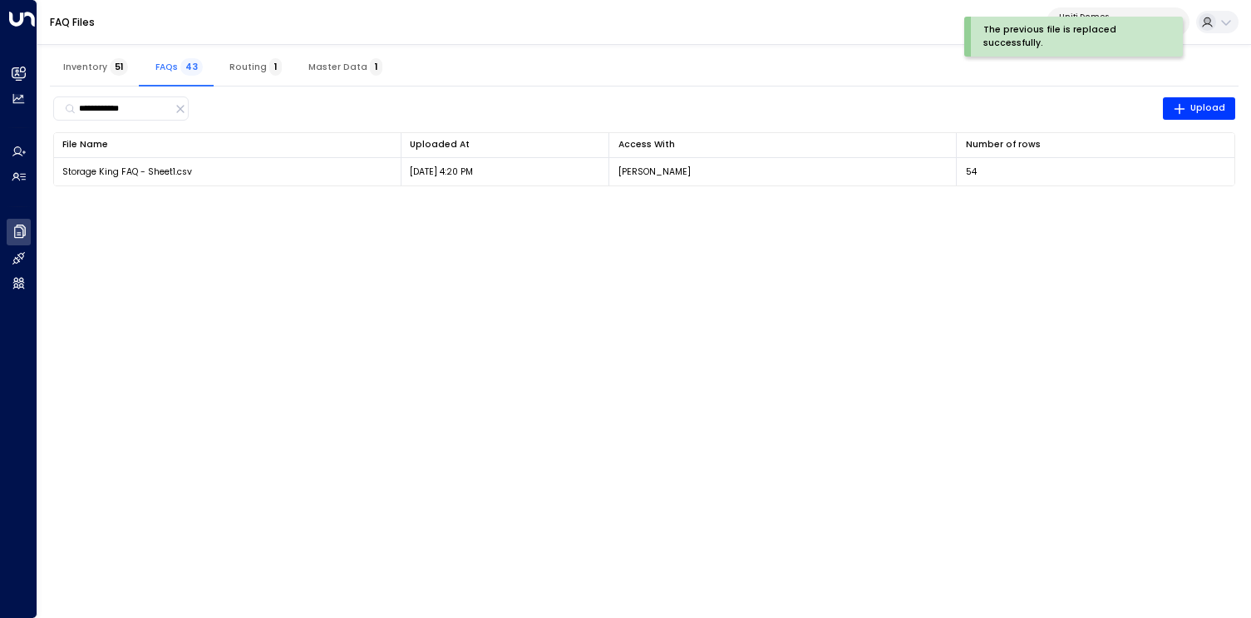
click at [160, 202] on html "**********" at bounding box center [625, 101] width 1251 height 202
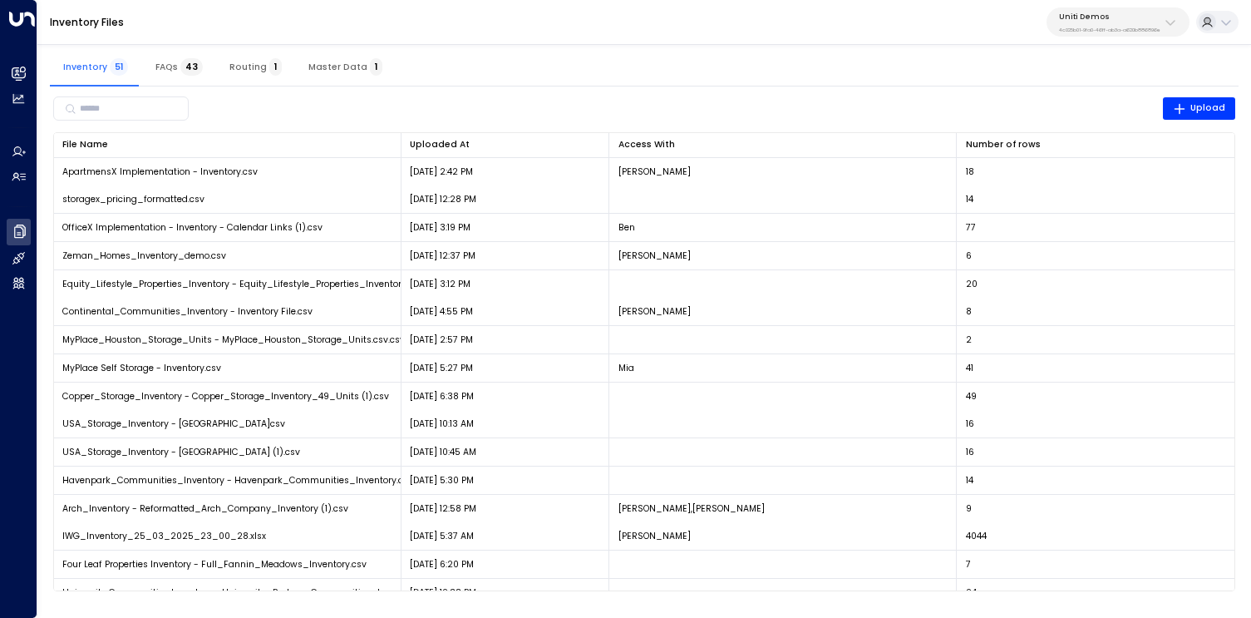
click at [180, 65] on span "43" at bounding box center [191, 66] width 22 height 17
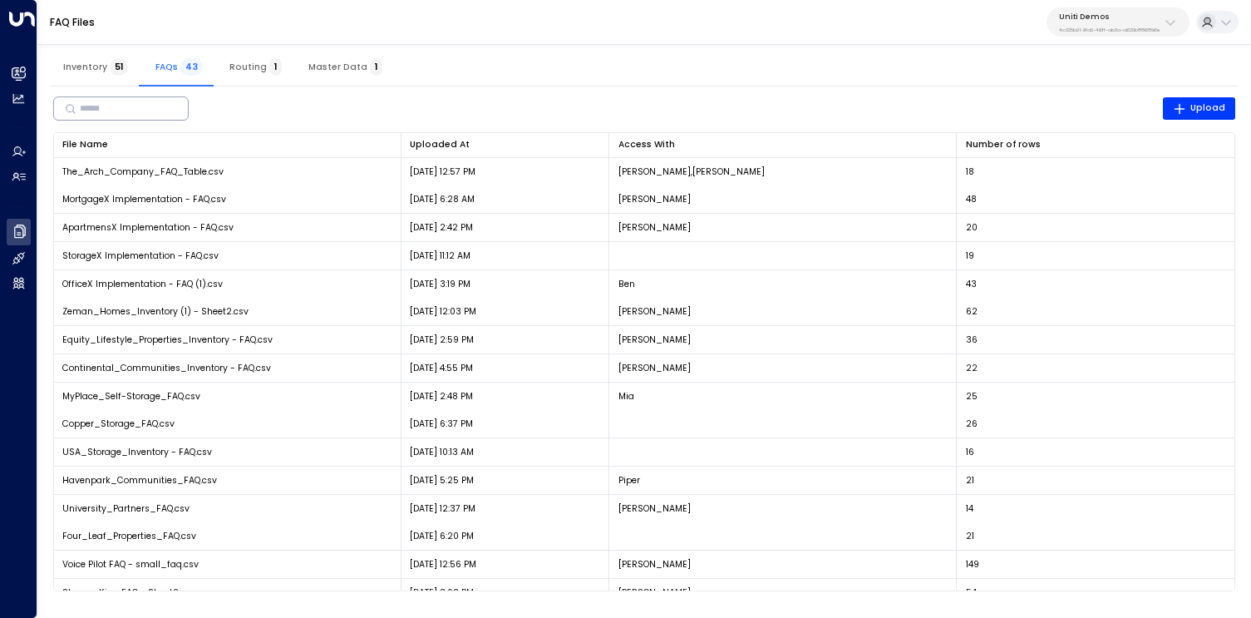
click at [128, 95] on input "text" at bounding box center [127, 108] width 95 height 27
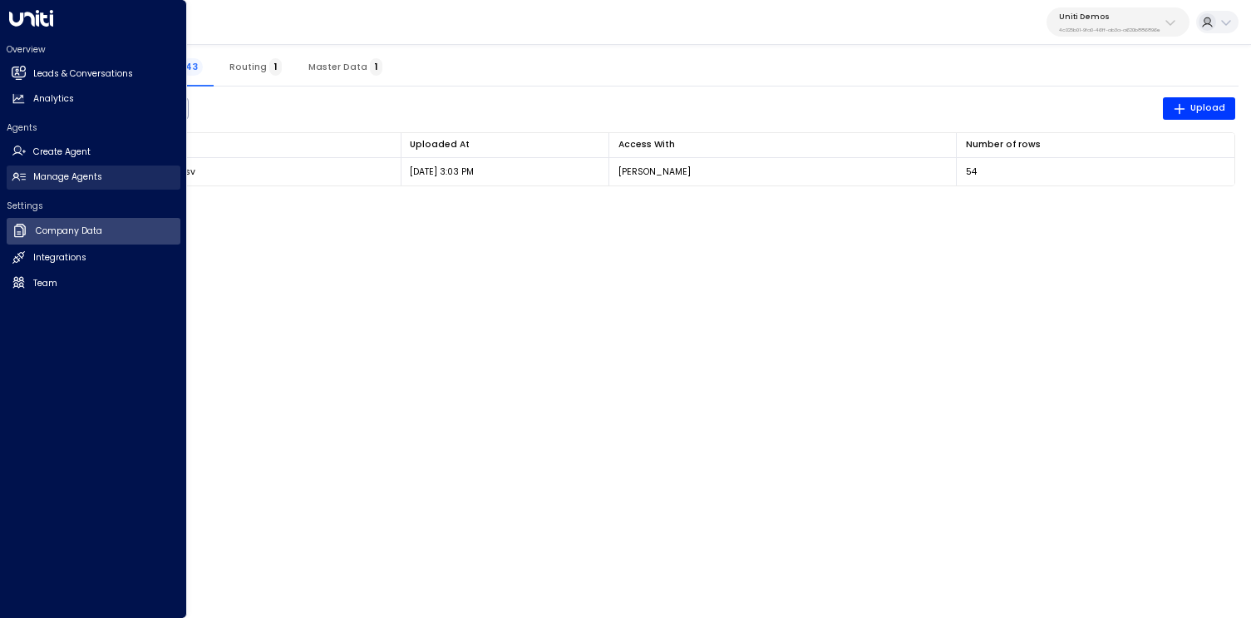
type input "**********"
click at [74, 185] on link "Manage Agents Manage Agents" at bounding box center [94, 177] width 174 height 24
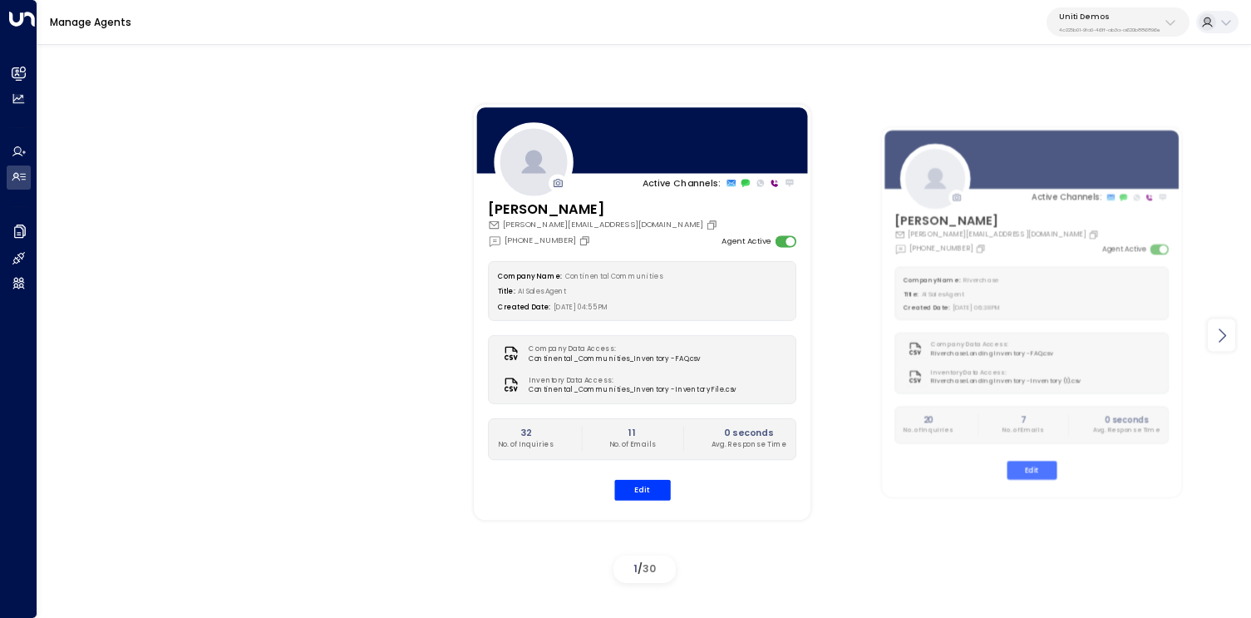
click at [1227, 326] on icon at bounding box center [1222, 335] width 20 height 20
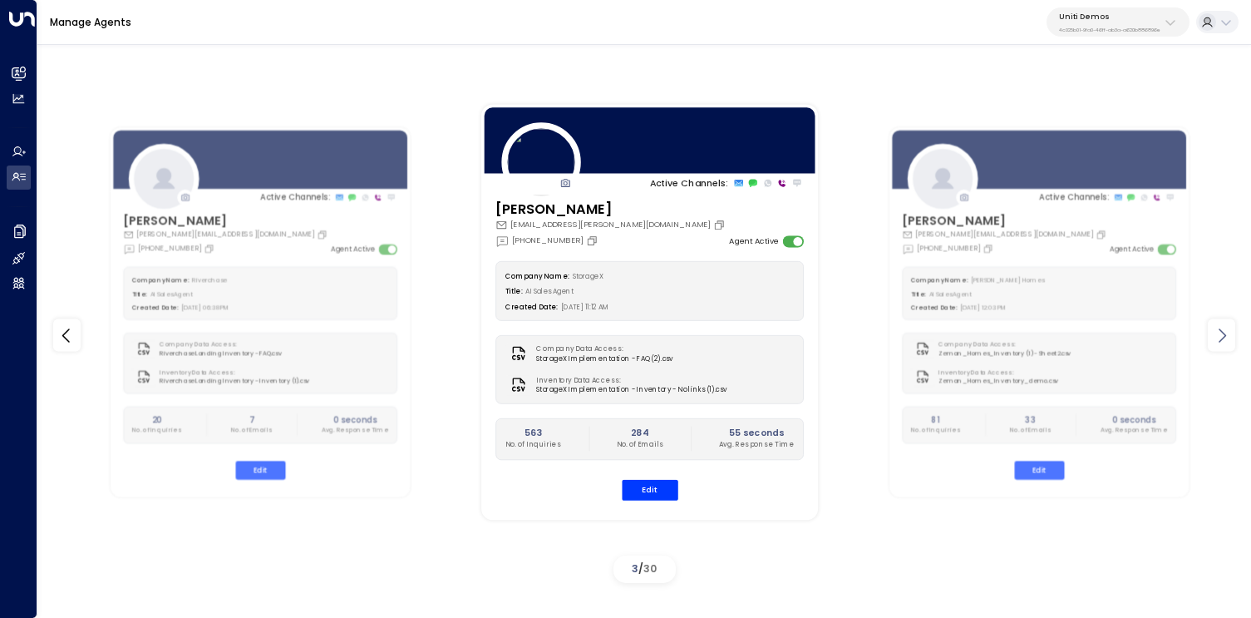
click at [1227, 326] on icon at bounding box center [1222, 335] width 20 height 20
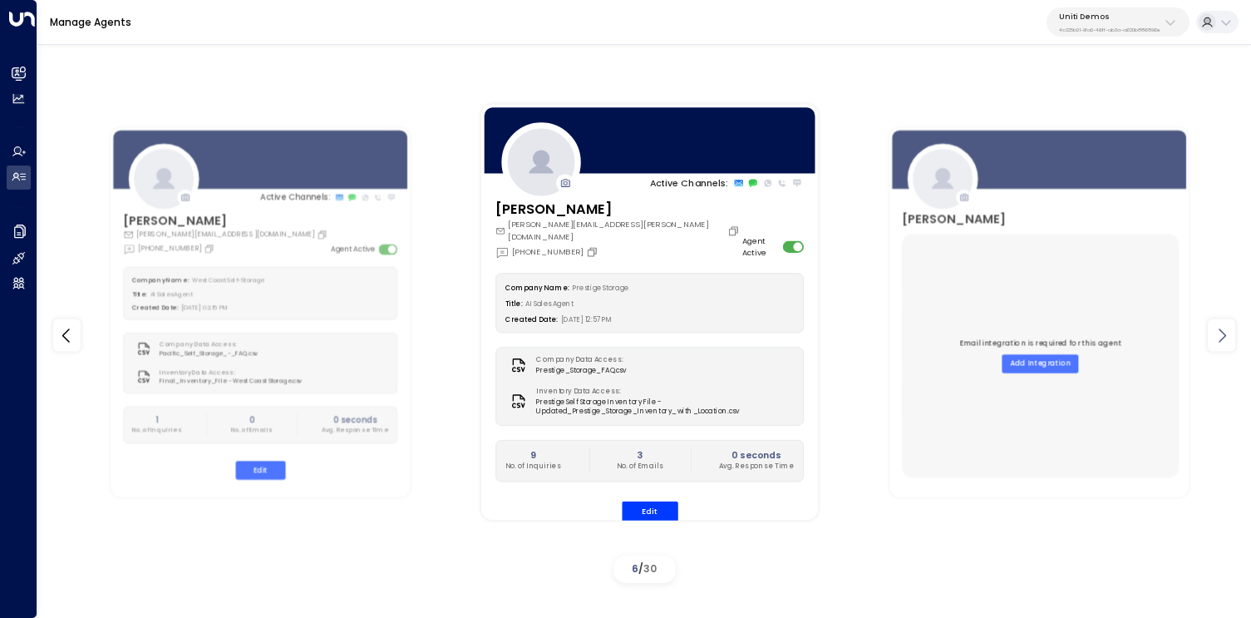
click at [1227, 326] on icon at bounding box center [1222, 335] width 20 height 20
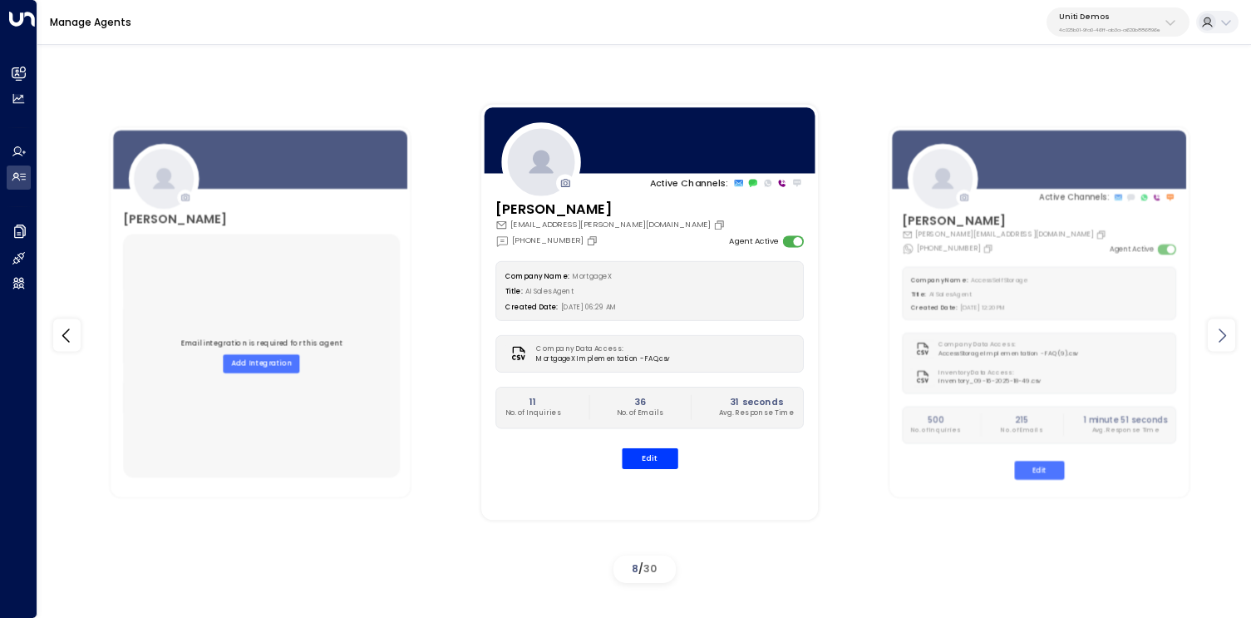
click at [1227, 326] on icon at bounding box center [1222, 335] width 20 height 20
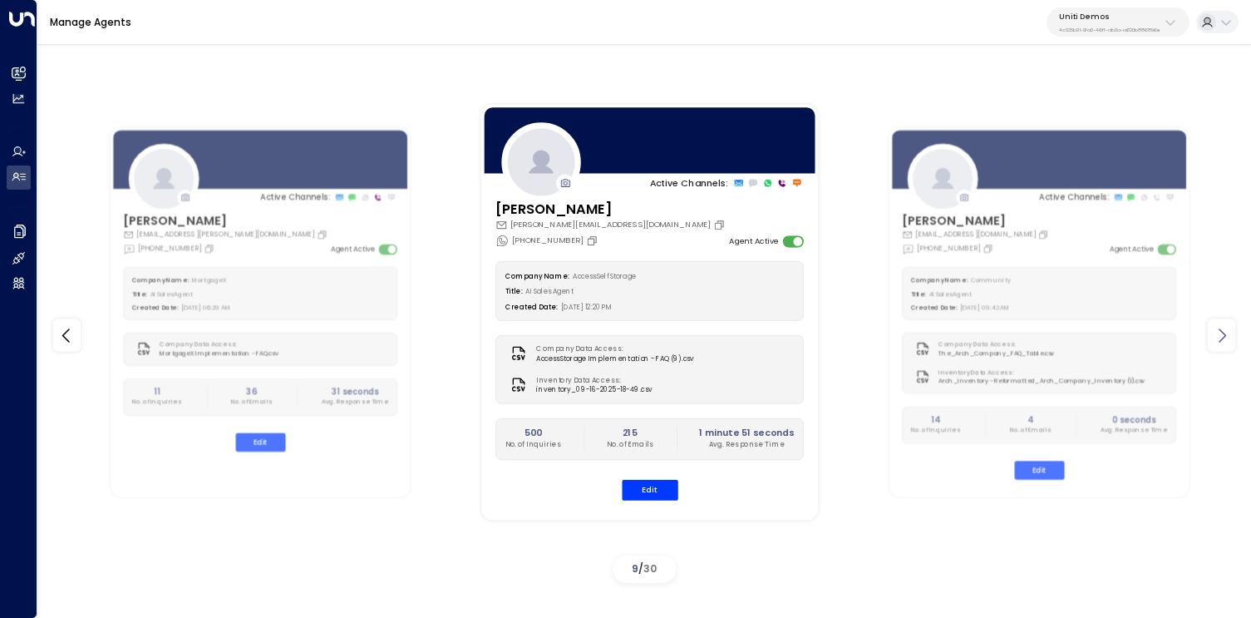
click at [1227, 326] on icon at bounding box center [1222, 335] width 20 height 20
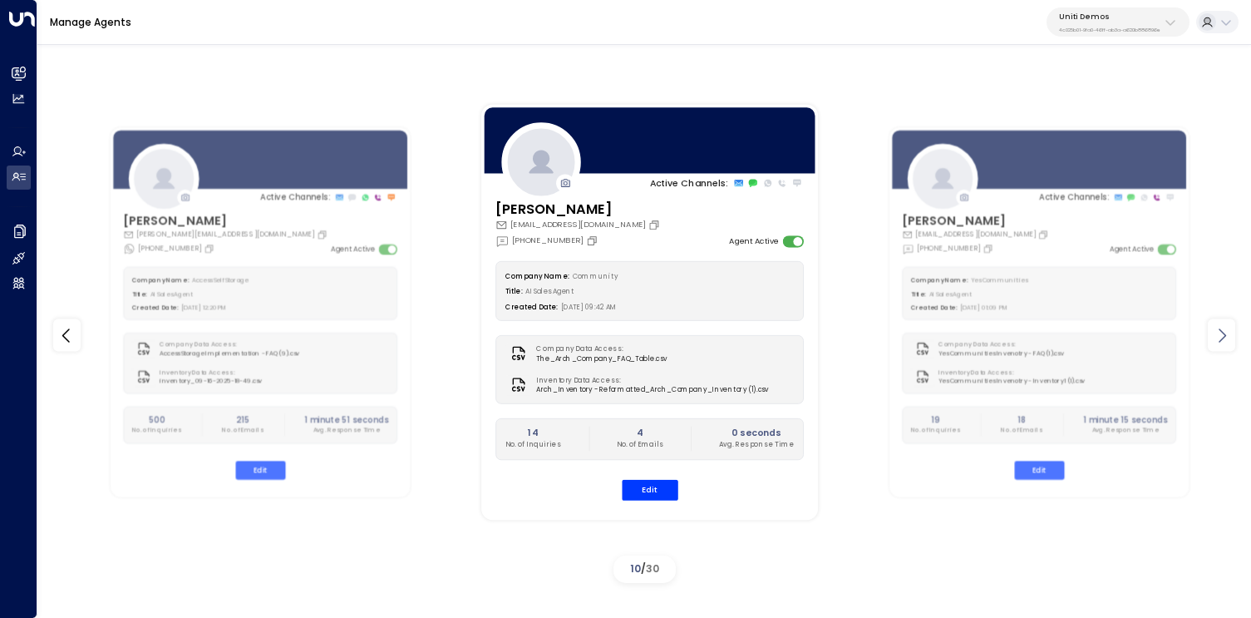
click at [1227, 326] on icon at bounding box center [1222, 335] width 20 height 20
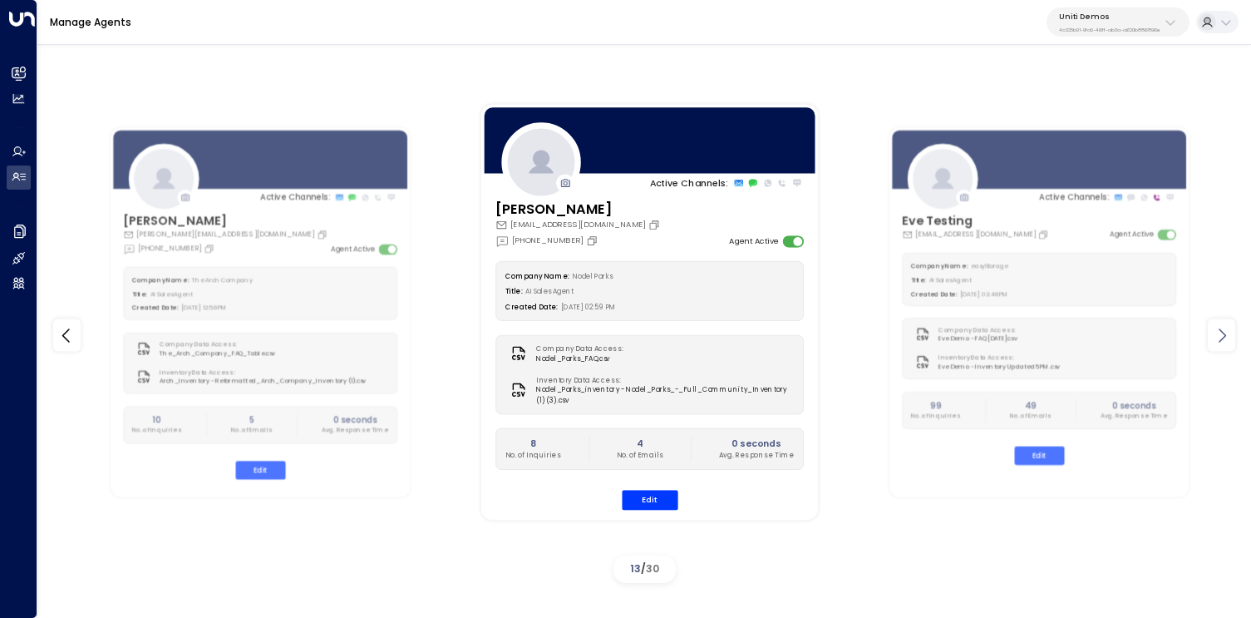
click at [1227, 326] on icon at bounding box center [1222, 335] width 20 height 20
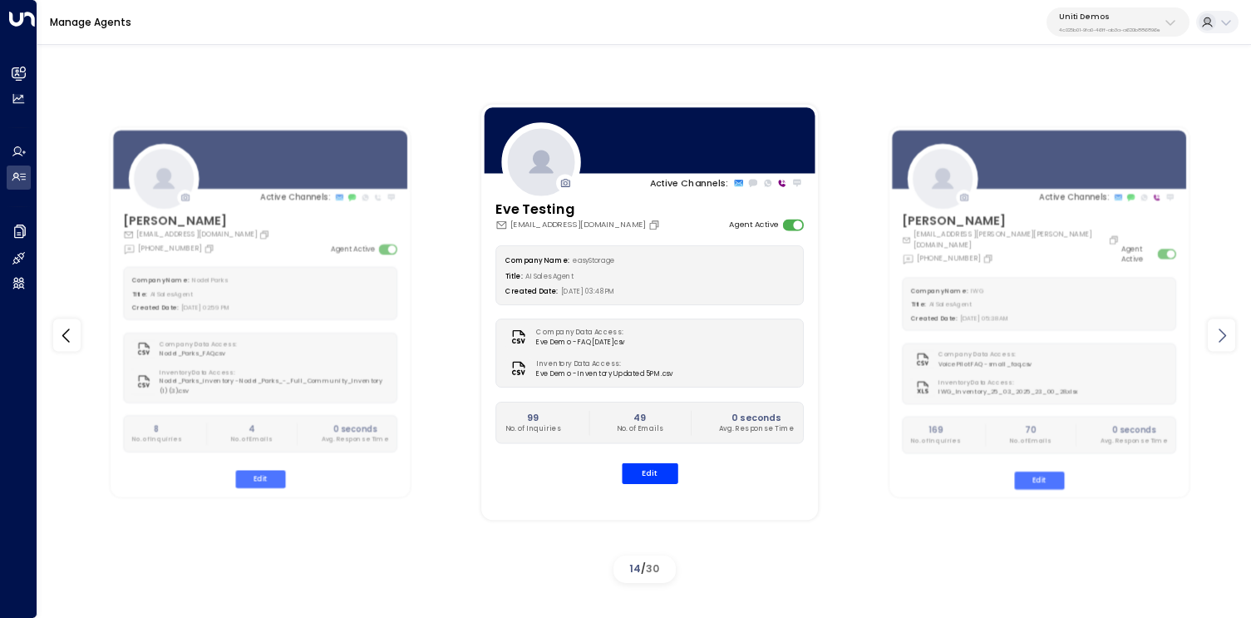
click at [1227, 326] on icon at bounding box center [1222, 335] width 20 height 20
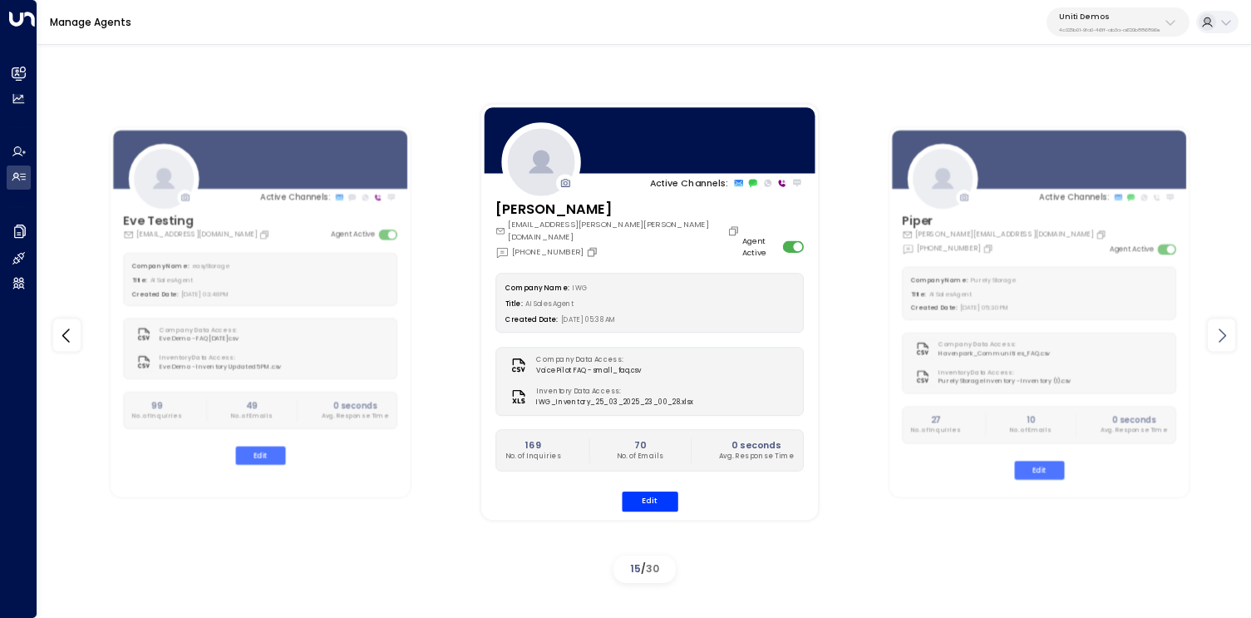
click at [1227, 326] on icon at bounding box center [1222, 335] width 20 height 20
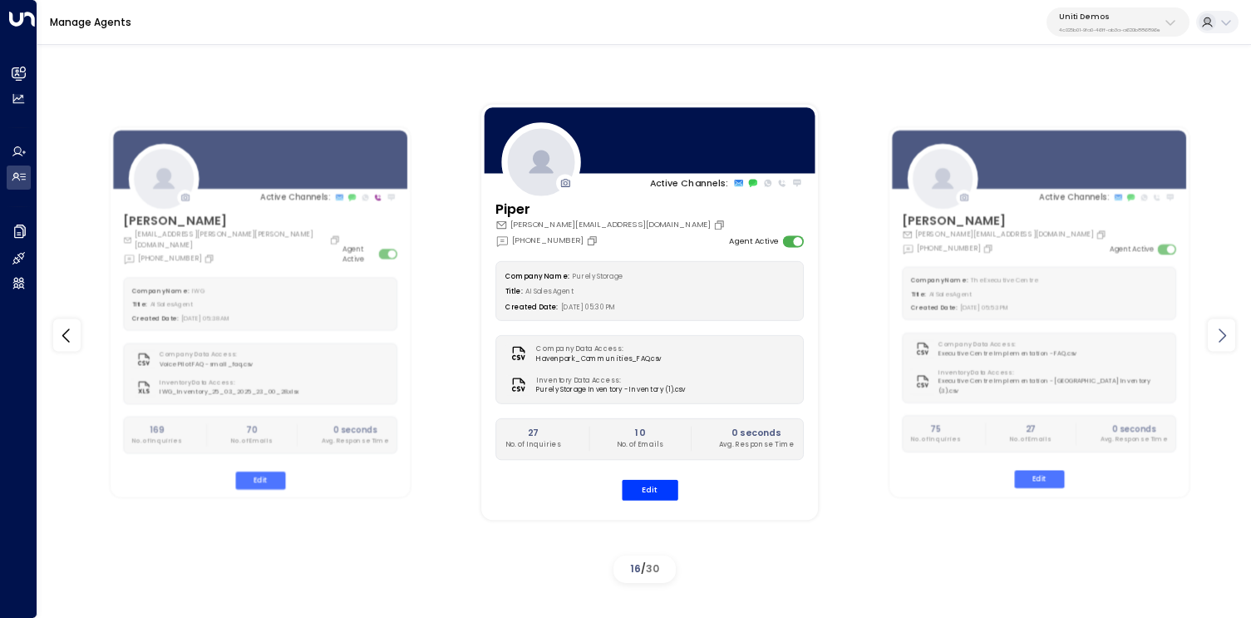
click at [1227, 326] on icon at bounding box center [1222, 335] width 20 height 20
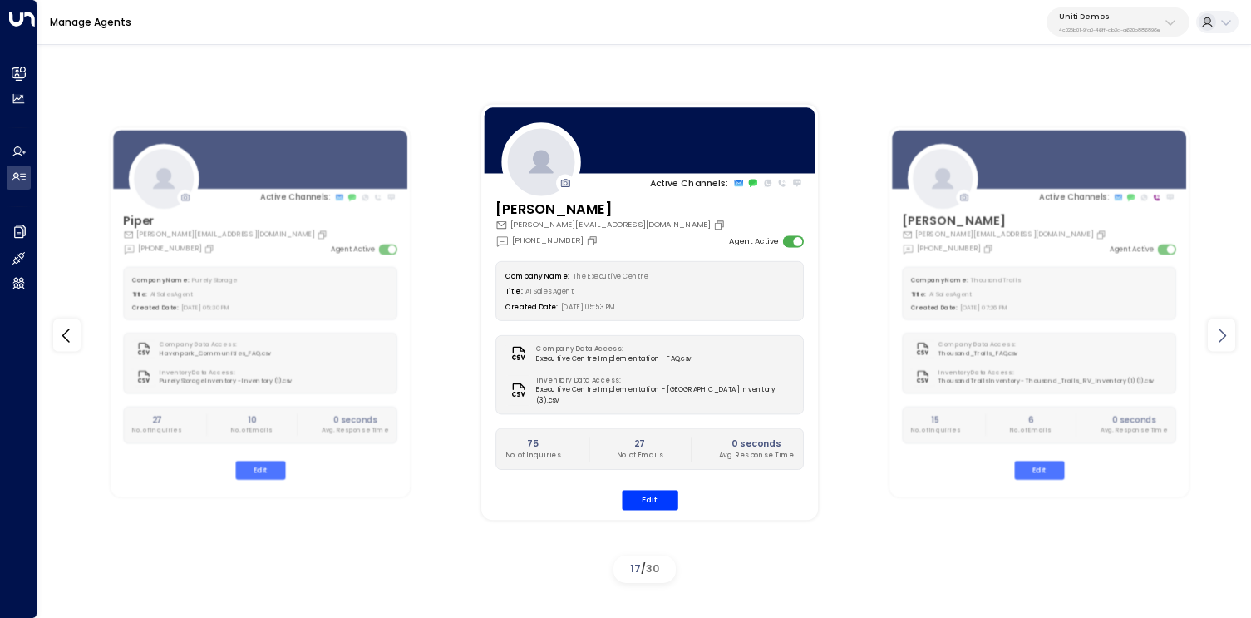
click at [1227, 326] on icon at bounding box center [1222, 335] width 20 height 20
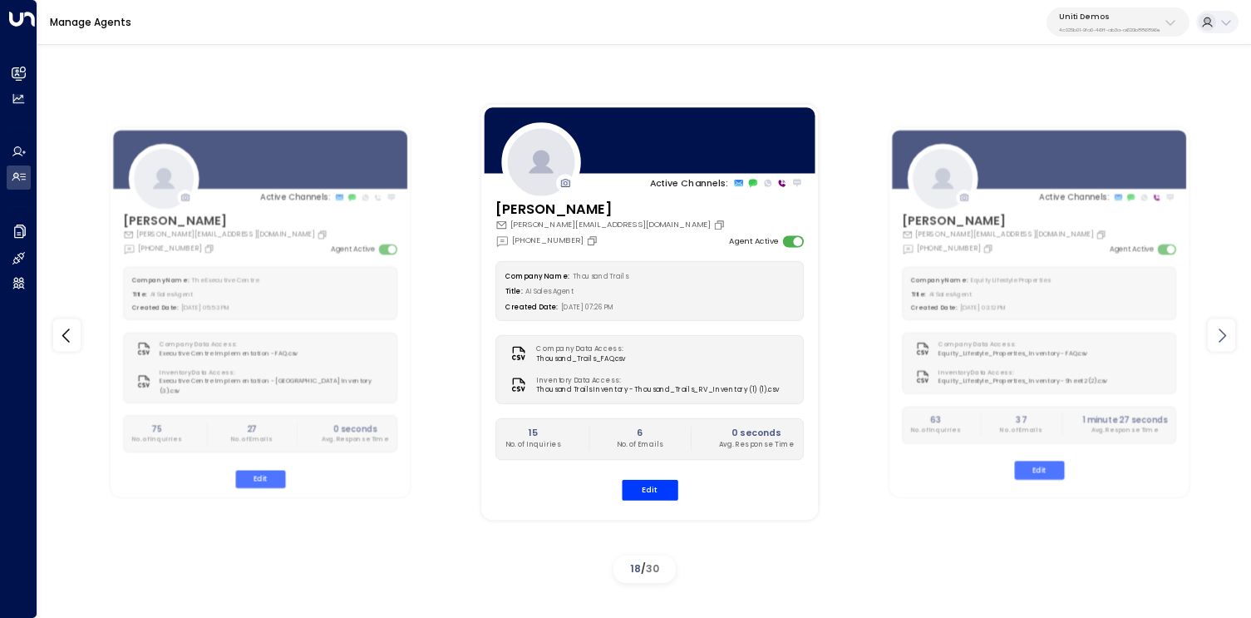
click at [1227, 326] on icon at bounding box center [1222, 335] width 20 height 20
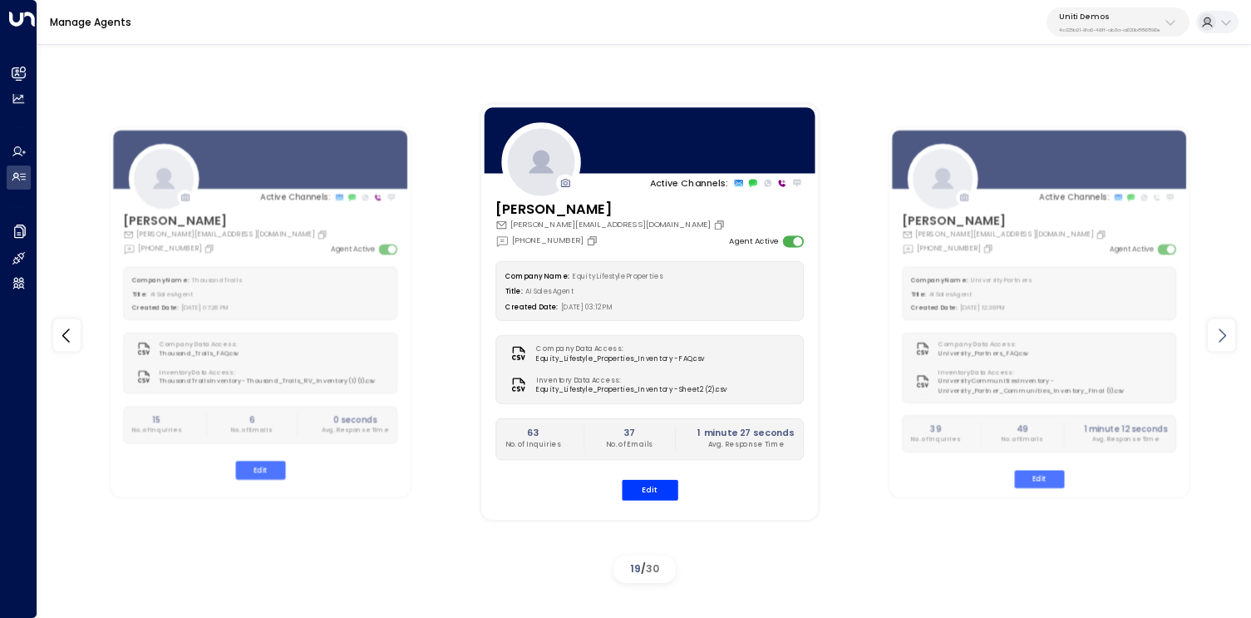
click at [1227, 326] on icon at bounding box center [1222, 335] width 20 height 20
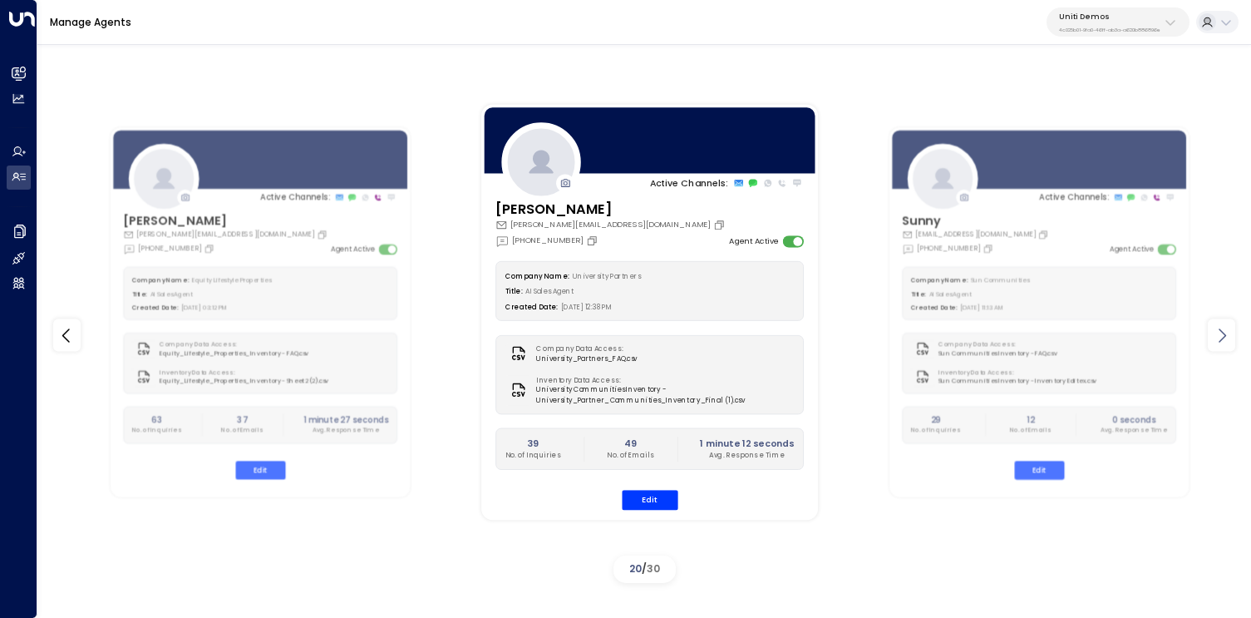
click at [1227, 326] on icon at bounding box center [1222, 335] width 20 height 20
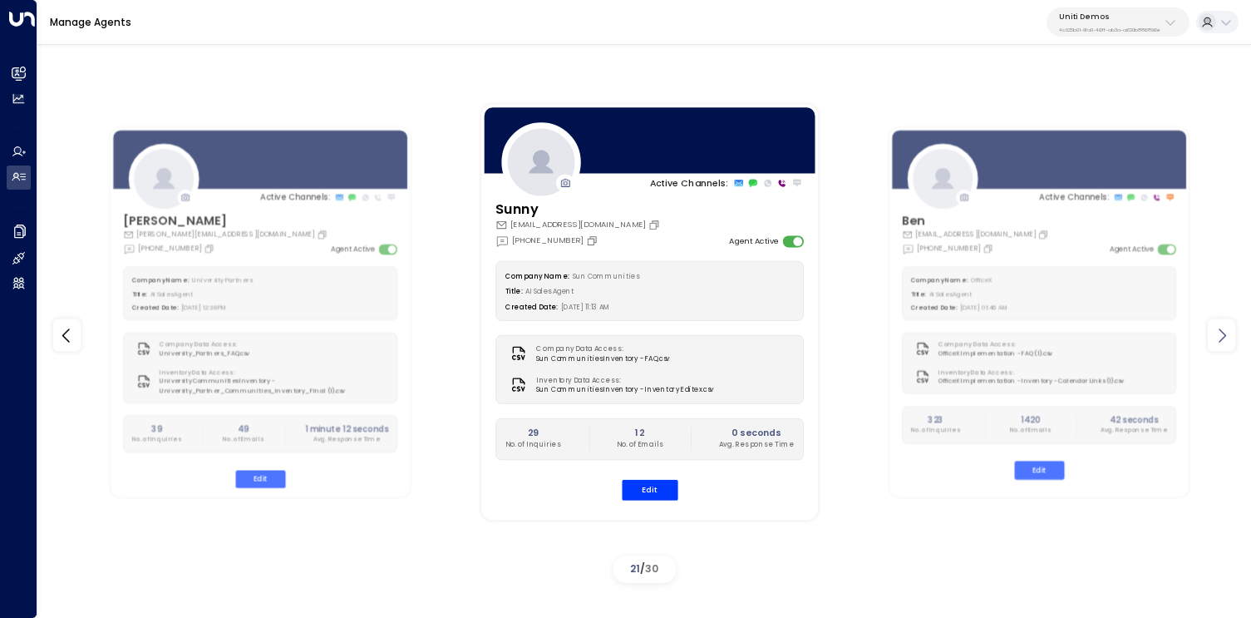
click at [1227, 326] on icon at bounding box center [1222, 335] width 20 height 20
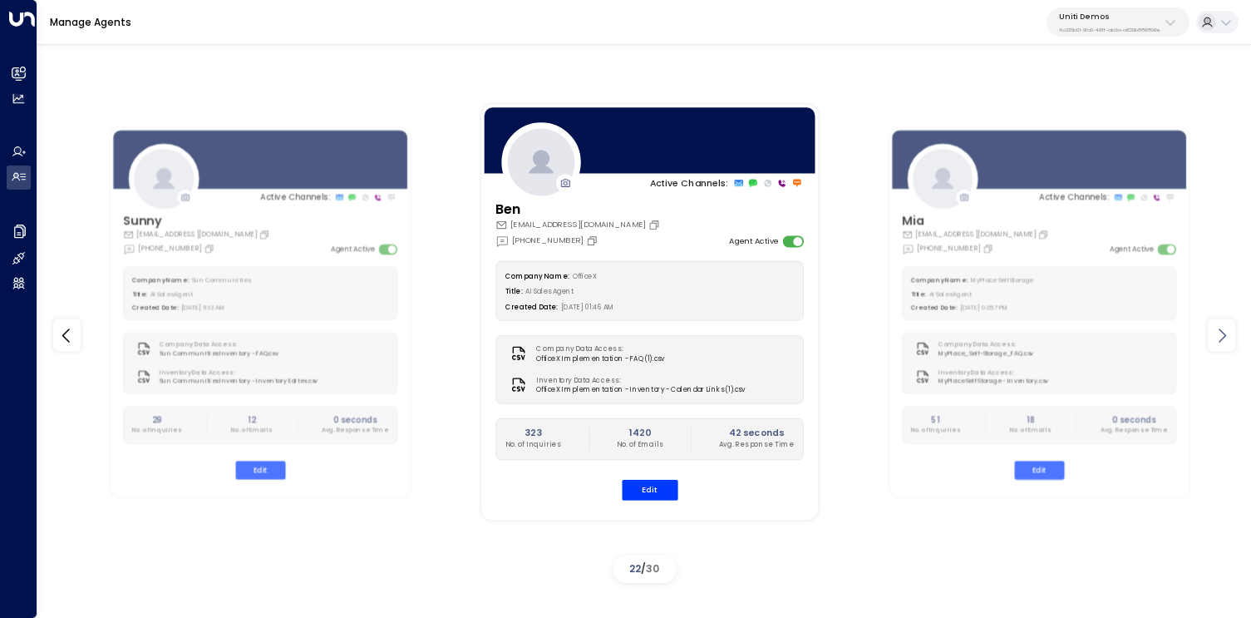
click at [1227, 326] on icon at bounding box center [1222, 335] width 20 height 20
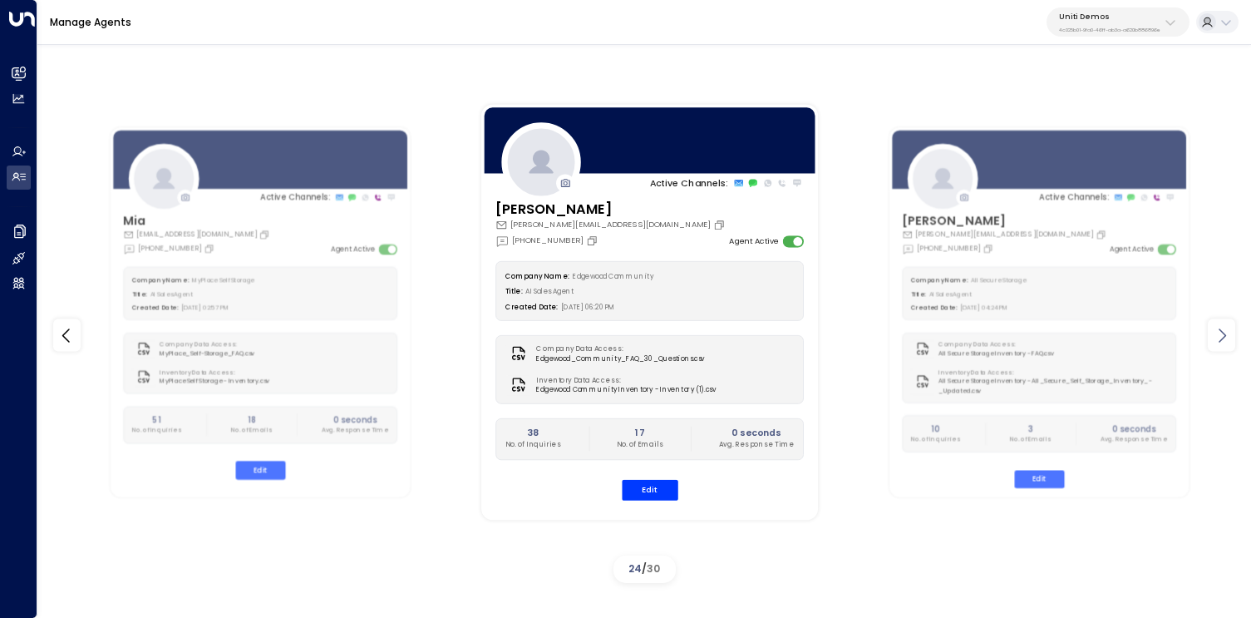
click at [1227, 326] on icon at bounding box center [1222, 335] width 20 height 20
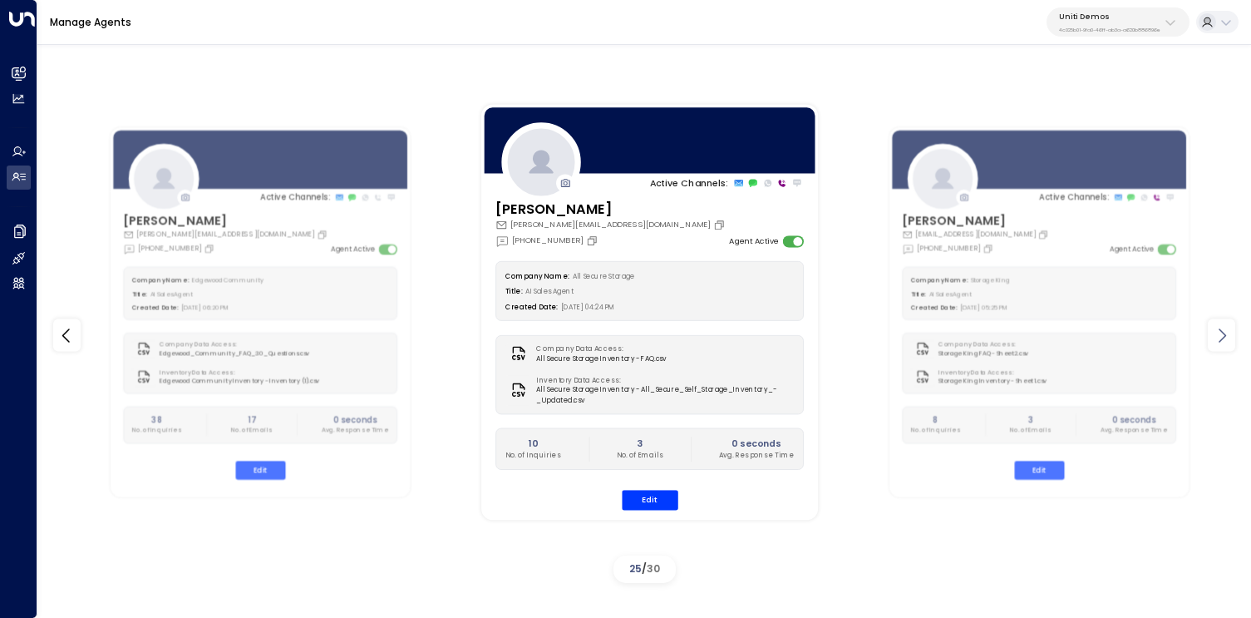
click at [1227, 326] on icon at bounding box center [1222, 335] width 20 height 20
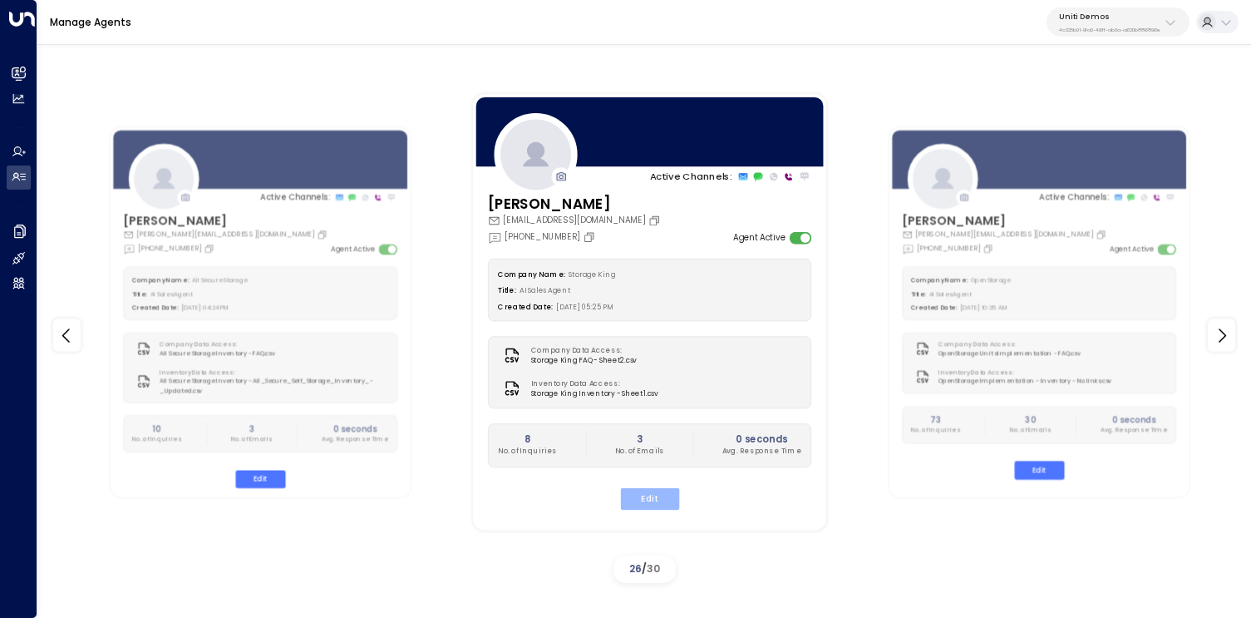
click at [656, 491] on button "Edit" at bounding box center [649, 499] width 59 height 22
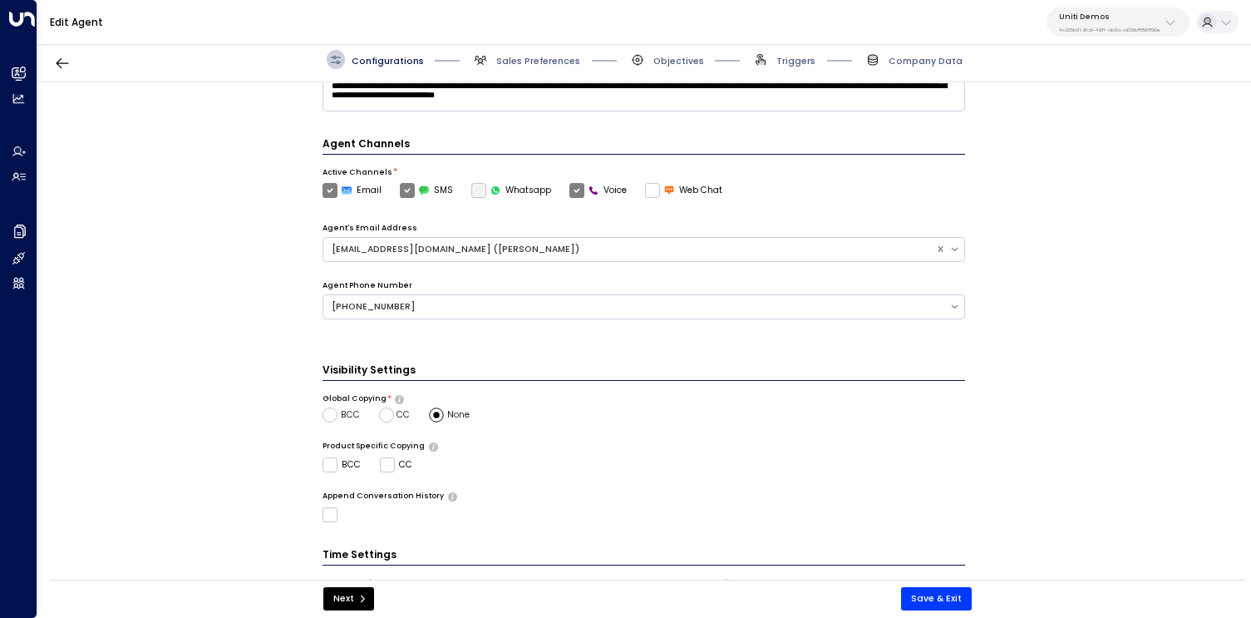
scroll to position [417, 0]
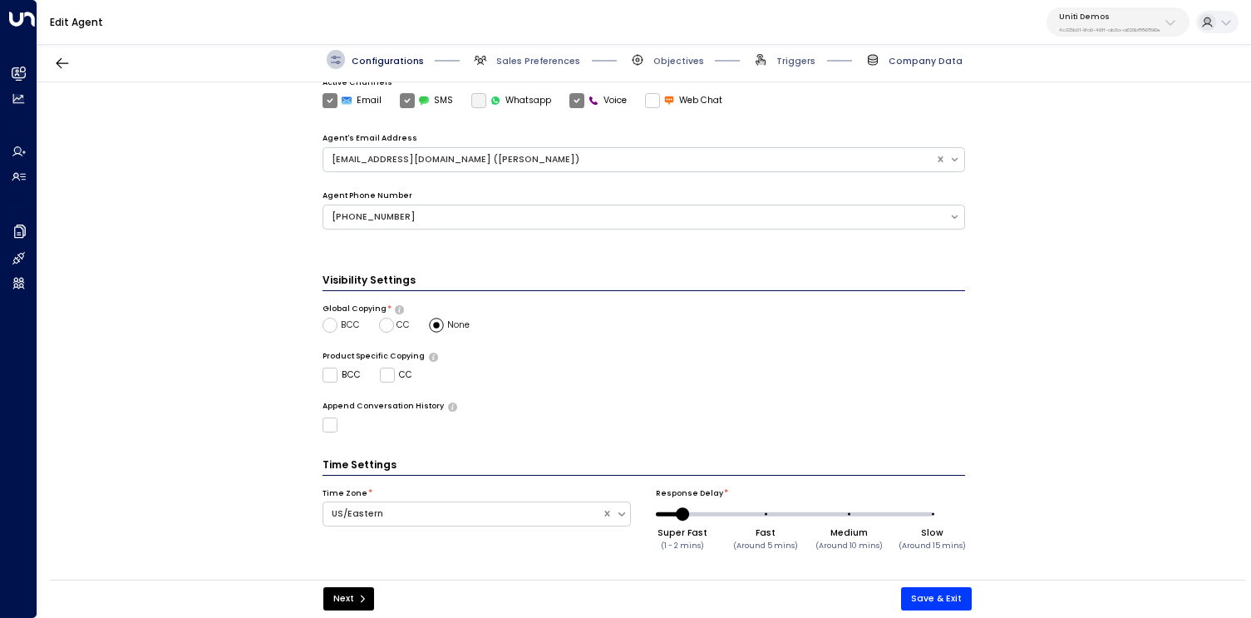
click at [916, 60] on span "Company Data" at bounding box center [926, 61] width 74 height 12
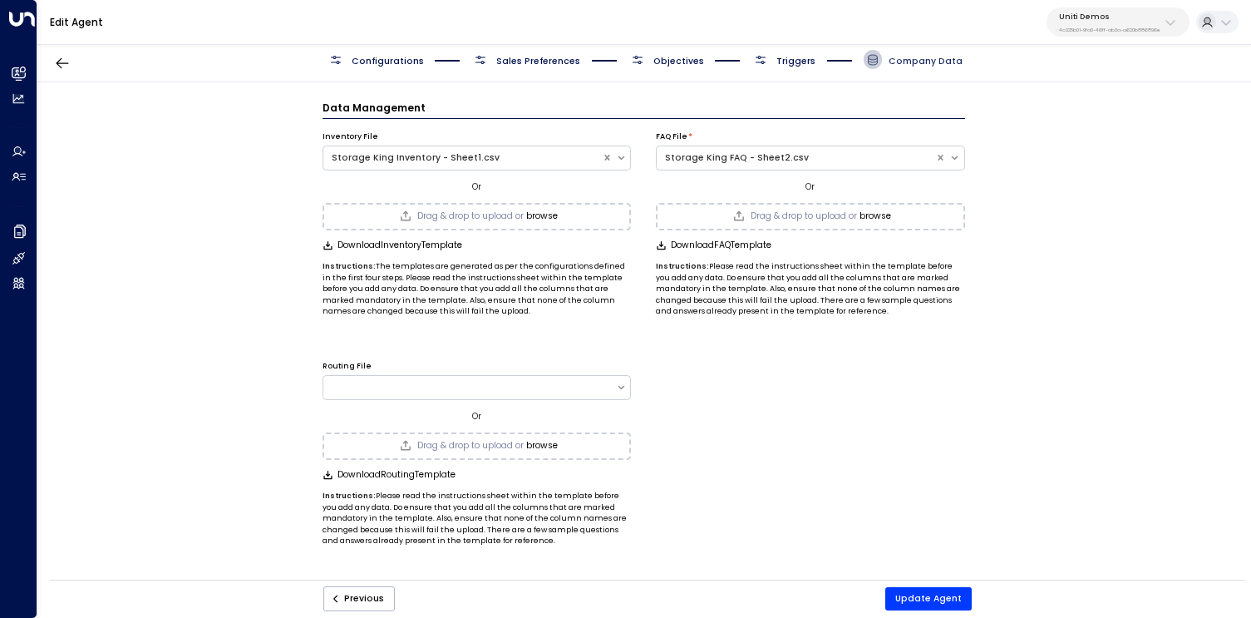
scroll to position [0, 0]
click at [925, 600] on button "Update Agent" at bounding box center [929, 598] width 86 height 23
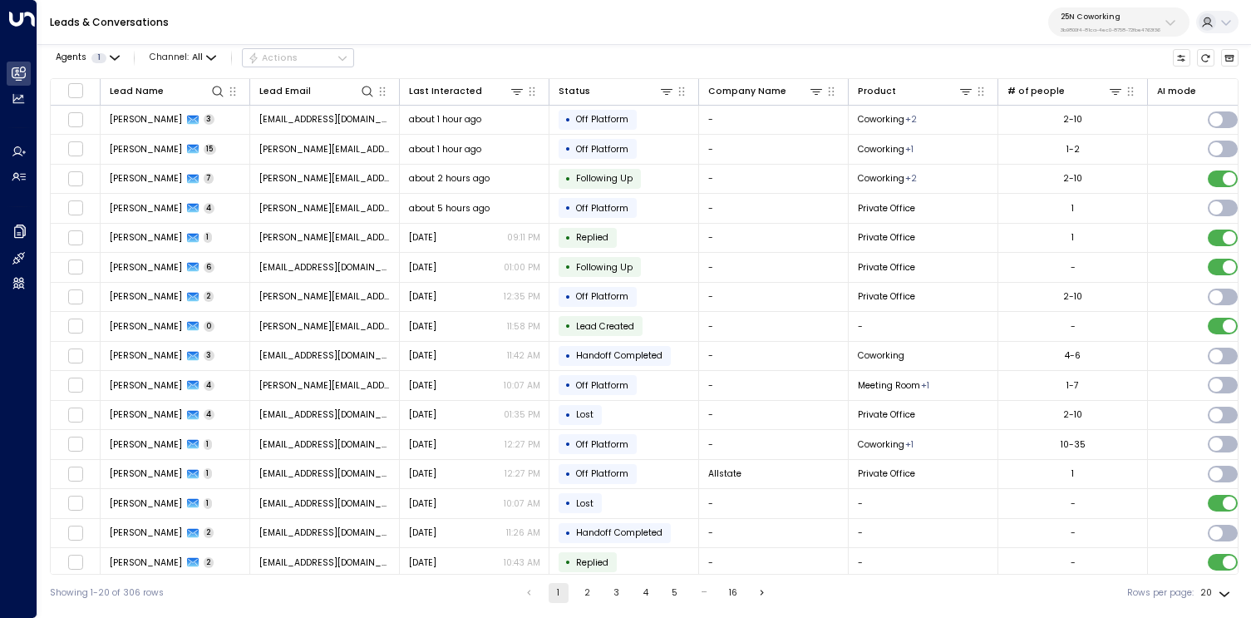
click at [1161, 20] on button "25N Coworking 3b9800f4-81ca-4ec0-8758-72fbe4763f36" at bounding box center [1119, 21] width 141 height 29
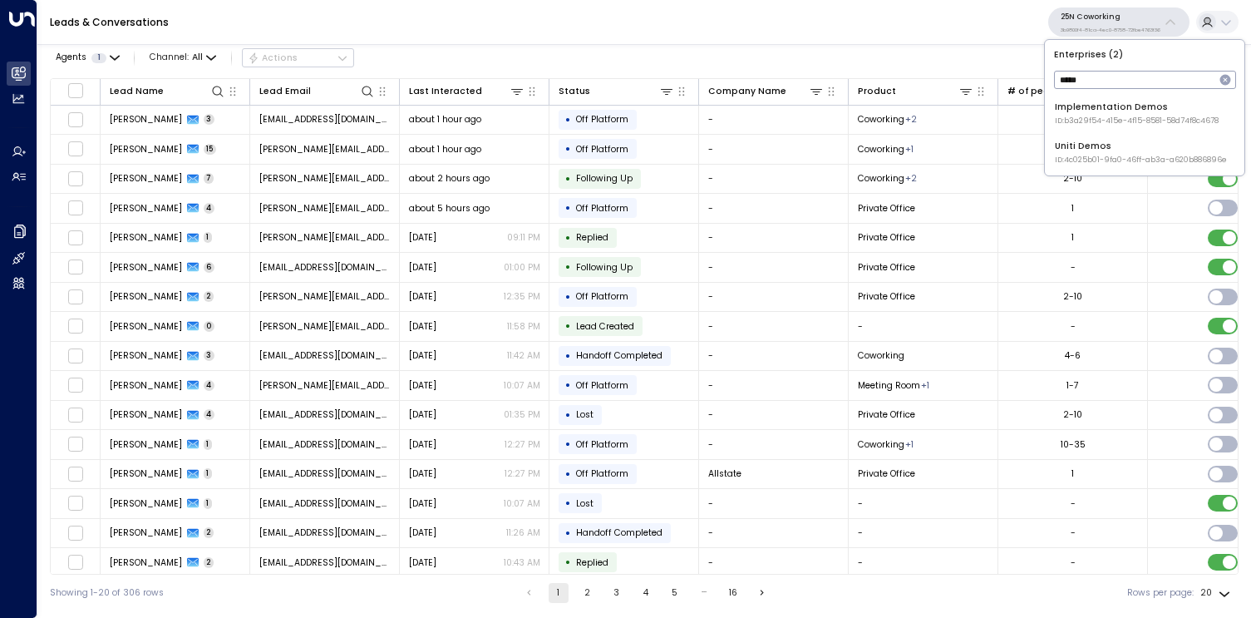
type input "*****"
click at [1129, 152] on div "Uniti Demos ID: 4c025b01-9fa0-46ff-ab3a-a620b886896e" at bounding box center [1141, 153] width 172 height 26
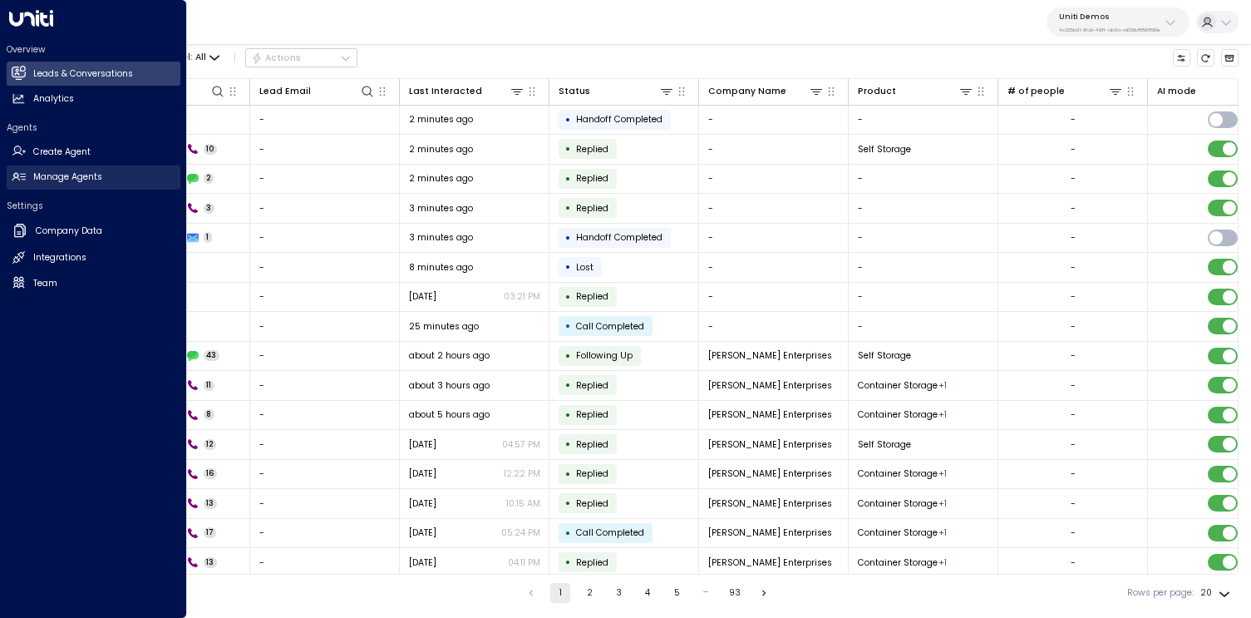
click at [81, 169] on link "Manage Agents Manage Agents" at bounding box center [94, 177] width 174 height 24
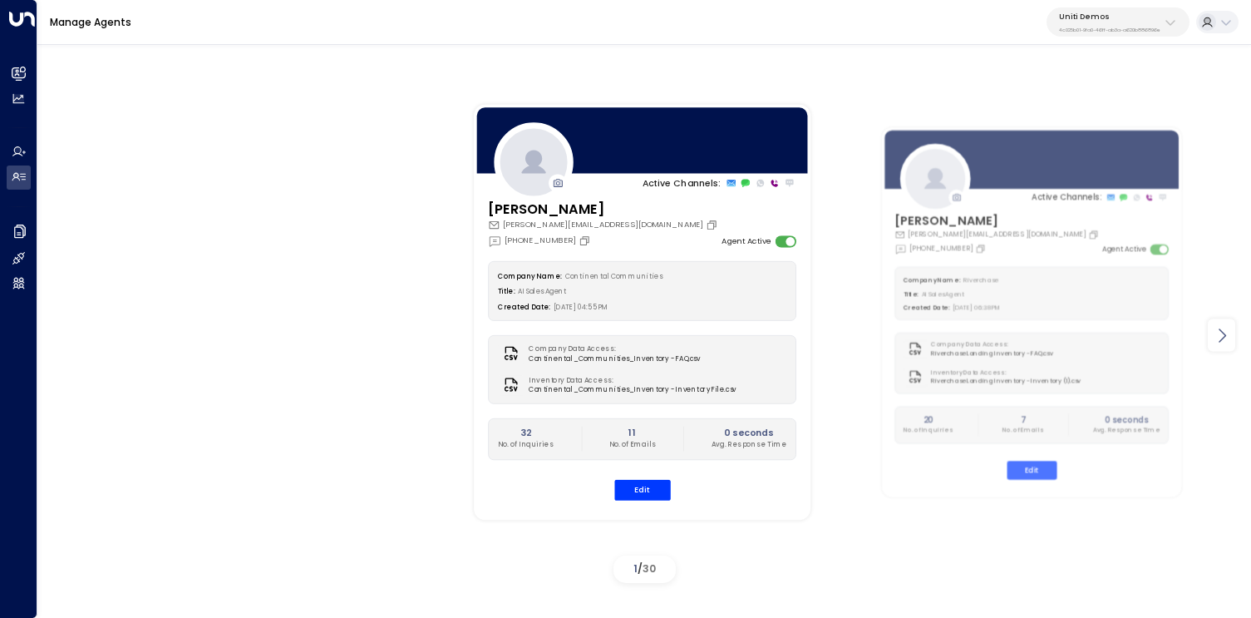
click at [1214, 347] on div at bounding box center [1221, 335] width 27 height 32
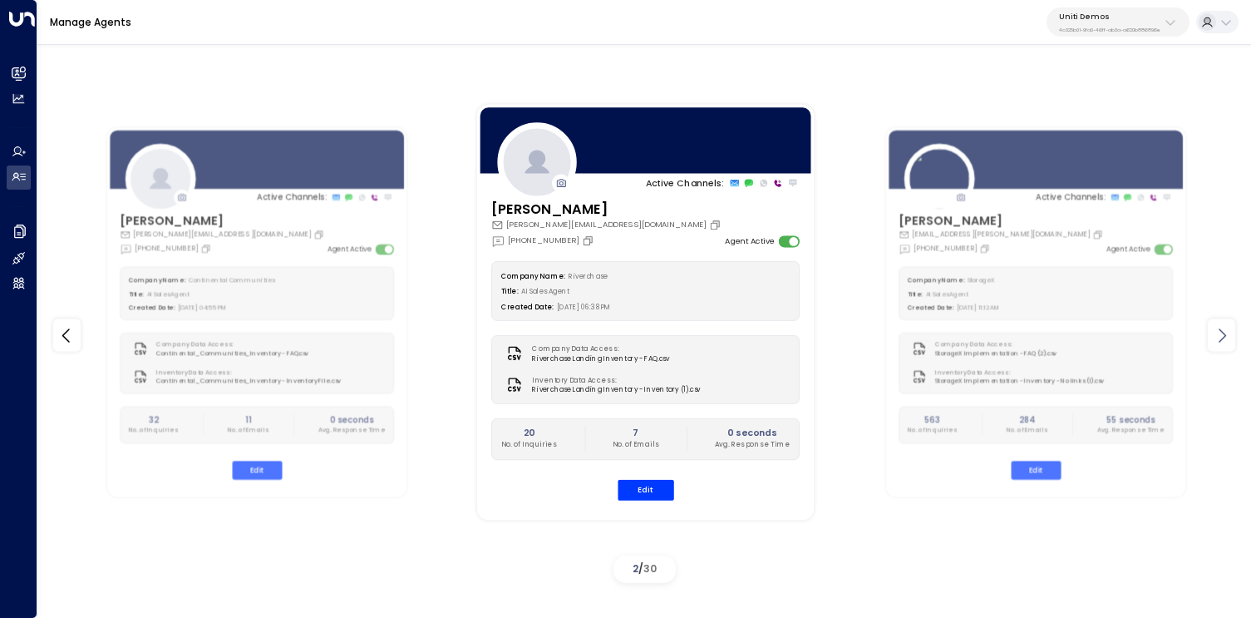
click at [1214, 347] on div at bounding box center [1221, 335] width 27 height 32
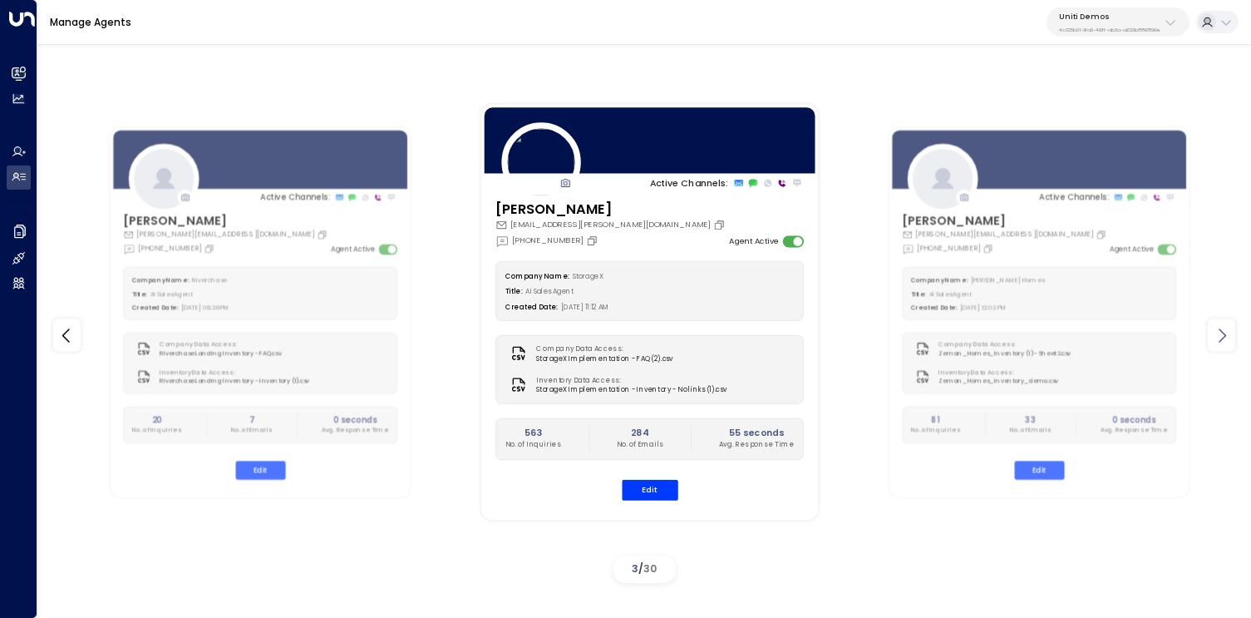
click at [1214, 347] on div at bounding box center [1221, 335] width 27 height 32
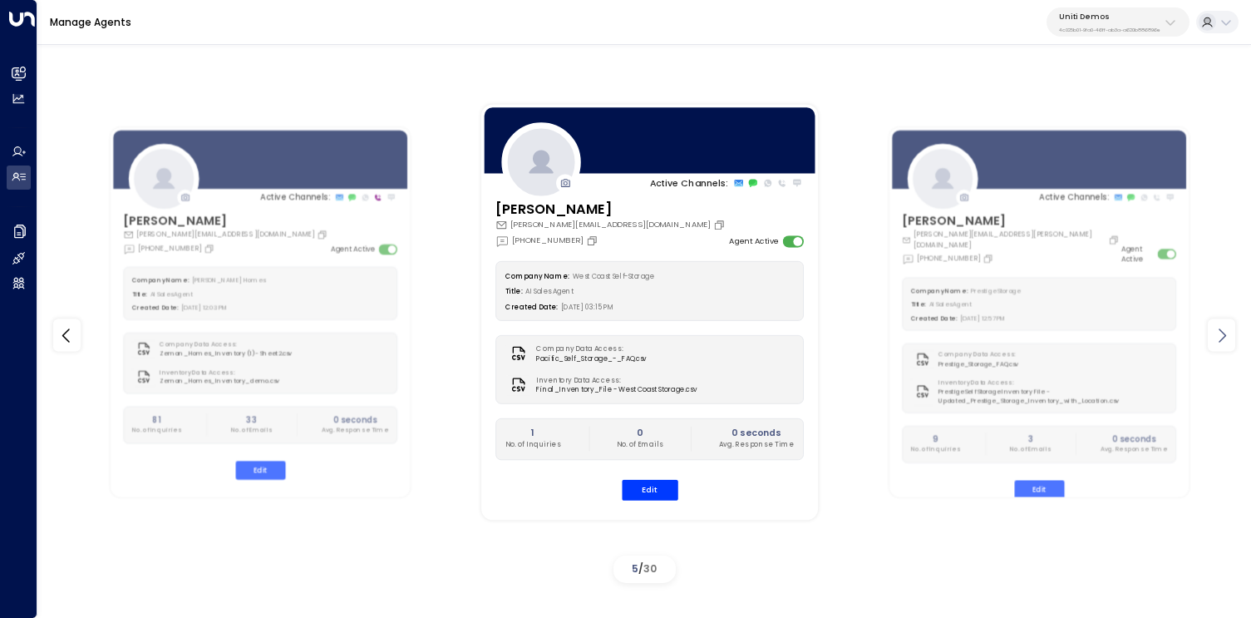
click at [1214, 347] on div at bounding box center [1221, 335] width 27 height 32
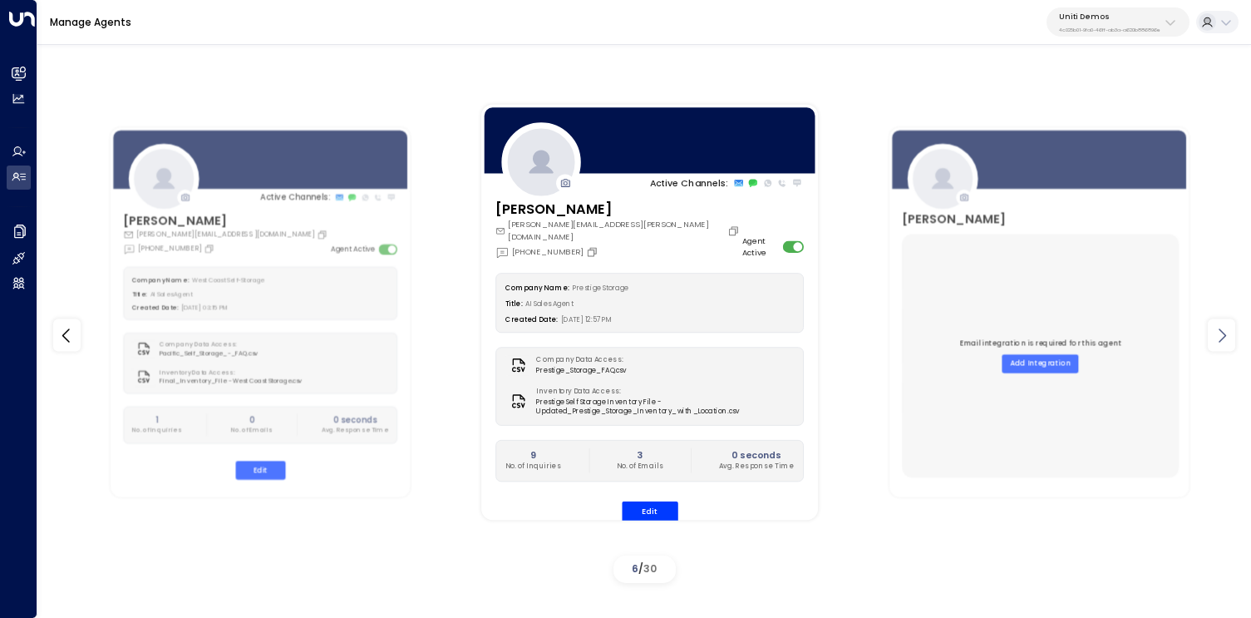
click at [1214, 347] on div at bounding box center [1221, 335] width 27 height 32
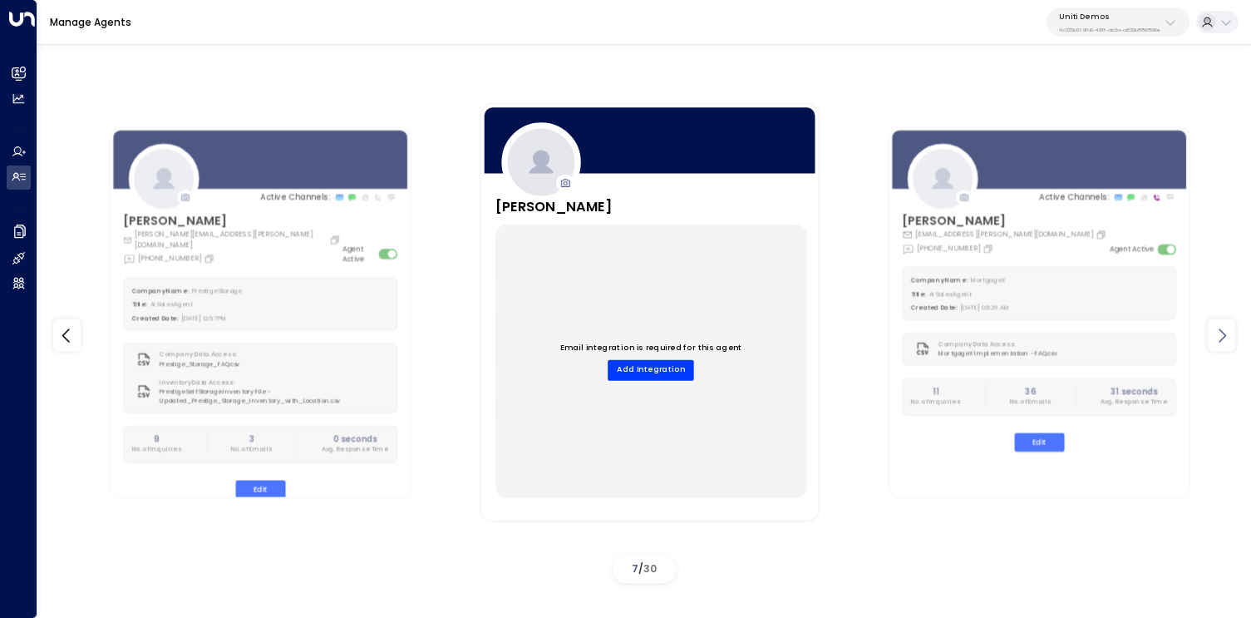
click at [1214, 347] on div at bounding box center [1221, 335] width 27 height 32
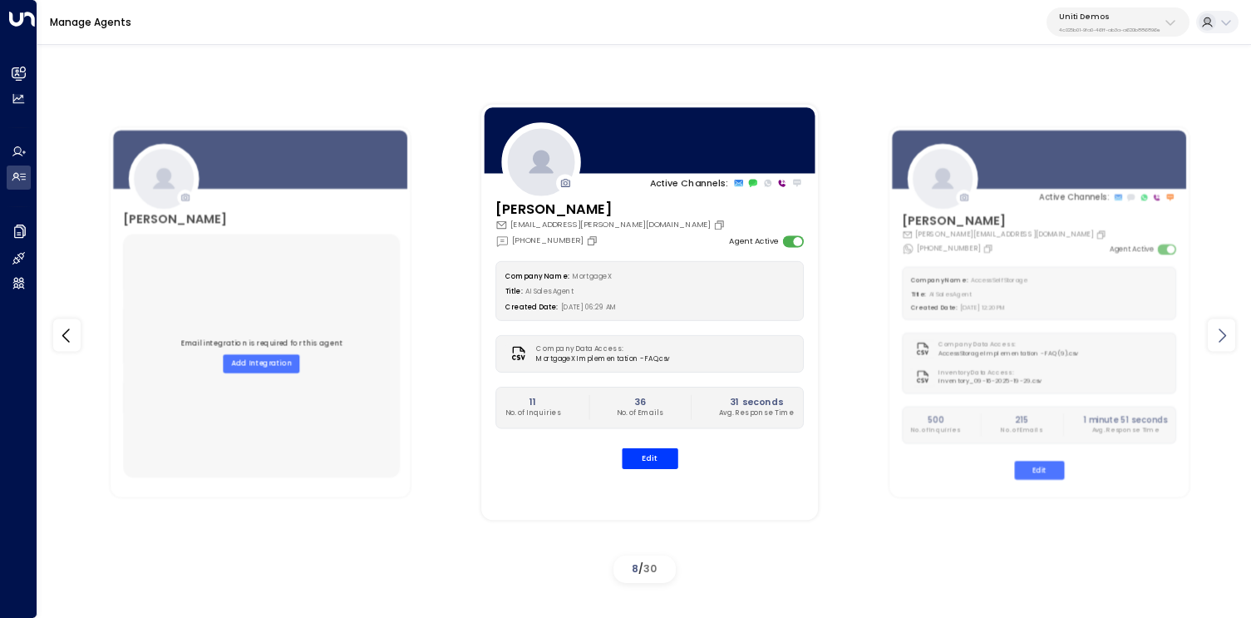
click at [1214, 347] on div at bounding box center [1221, 335] width 27 height 32
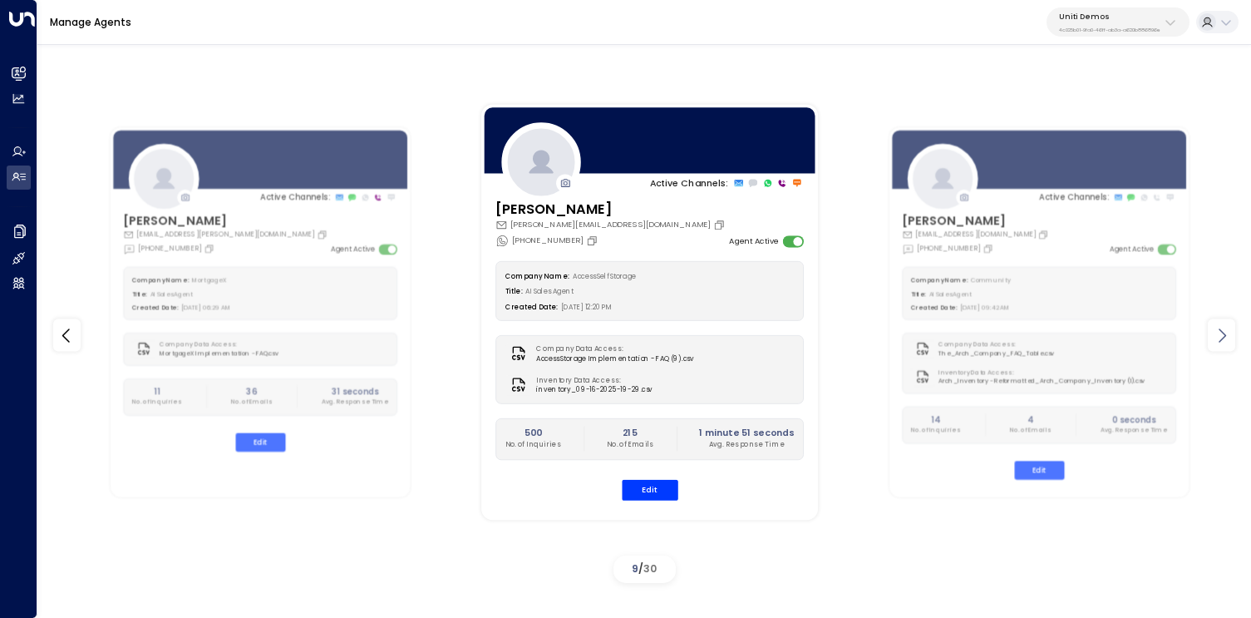
click at [1214, 347] on div at bounding box center [1221, 335] width 27 height 32
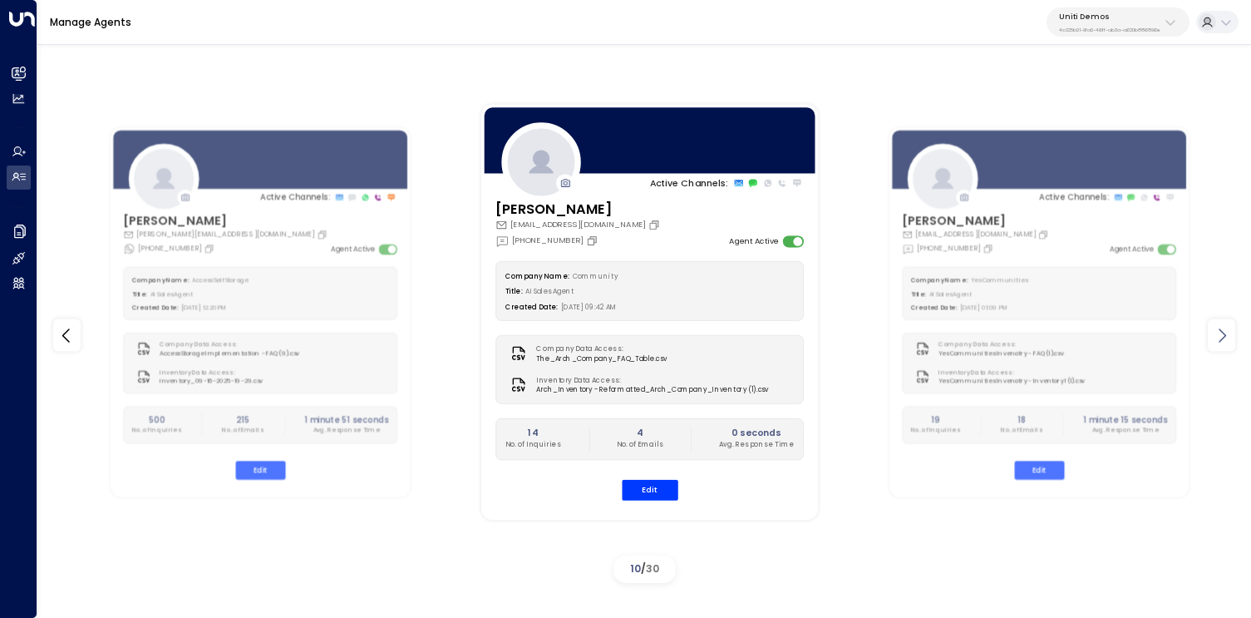
click at [1214, 347] on div at bounding box center [1221, 335] width 27 height 32
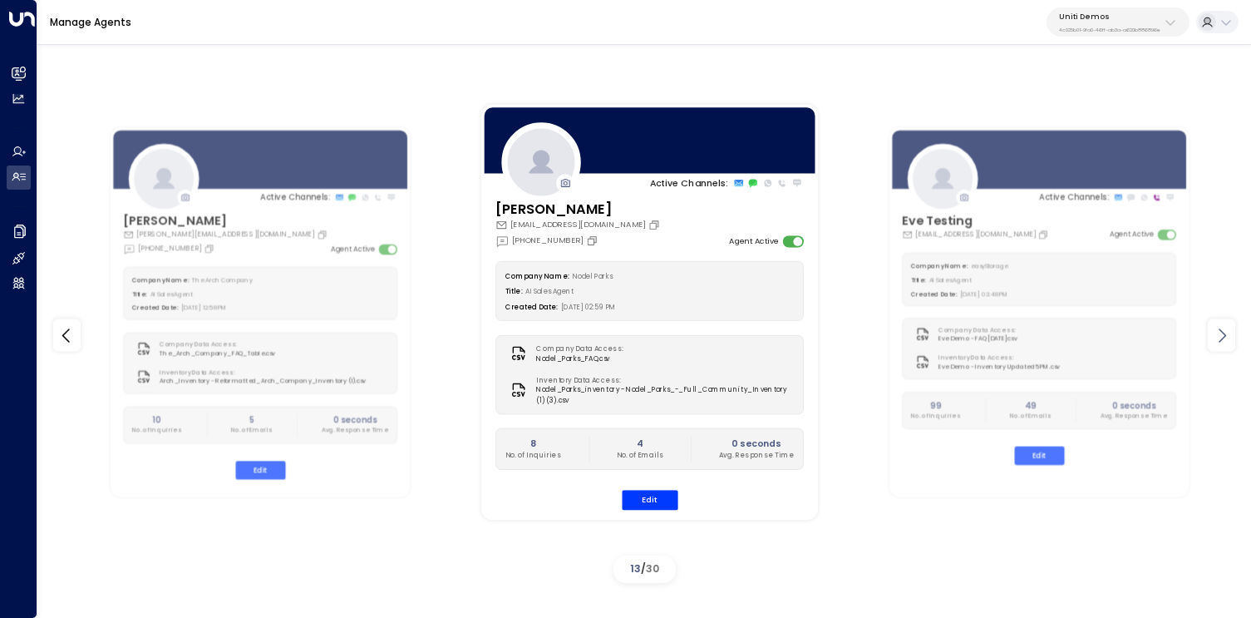
click at [1214, 347] on div at bounding box center [1221, 335] width 27 height 32
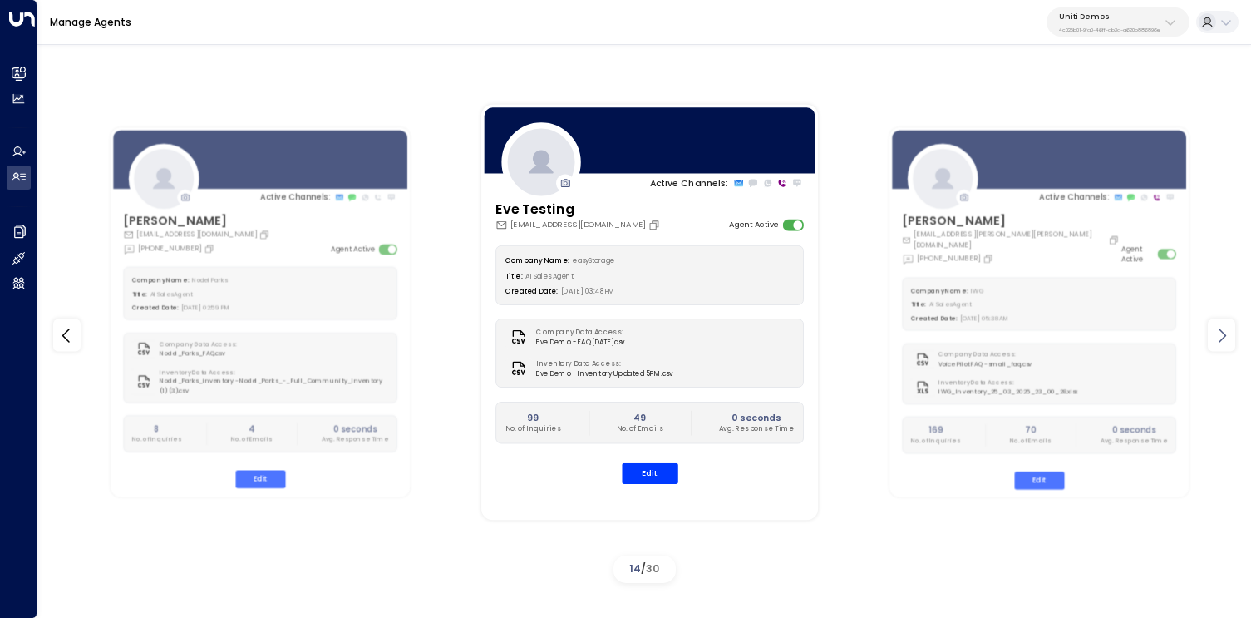
click at [1214, 347] on div at bounding box center [1221, 335] width 27 height 32
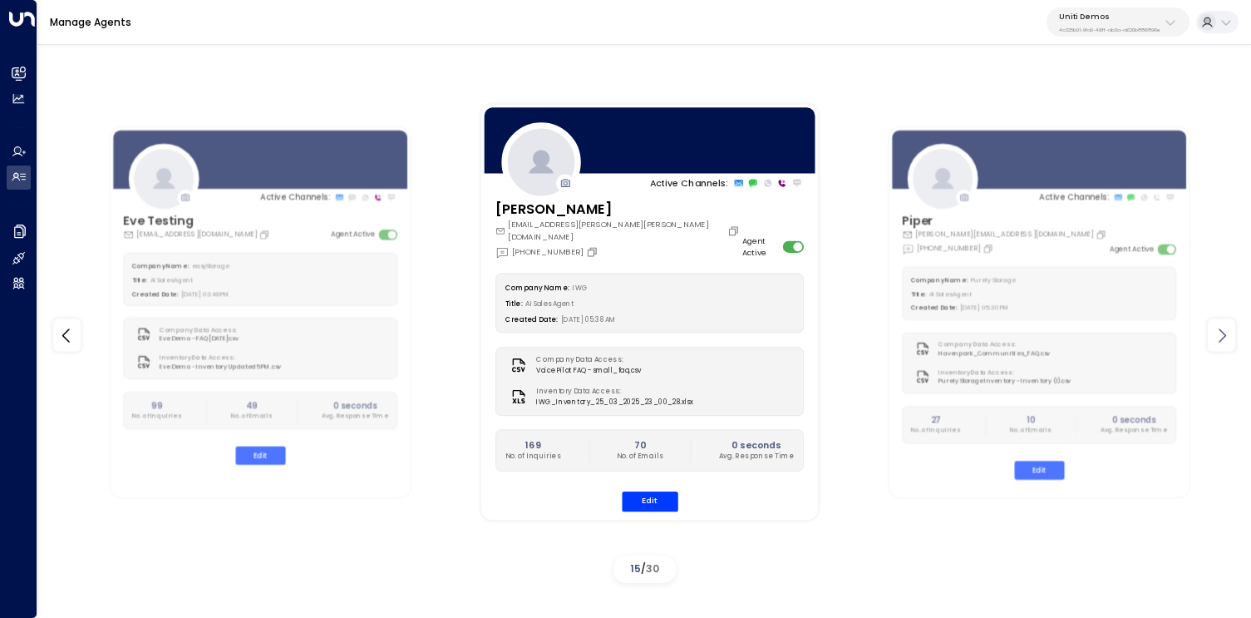
click at [1214, 347] on div at bounding box center [1221, 335] width 27 height 32
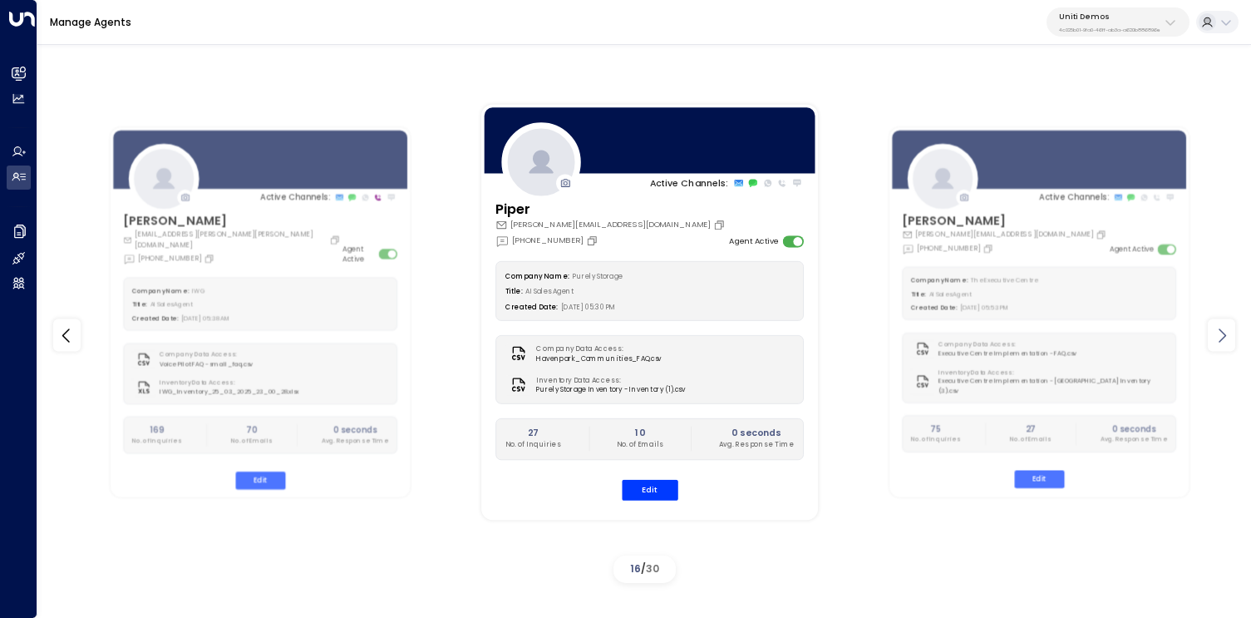
click at [1214, 347] on div at bounding box center [1221, 335] width 27 height 32
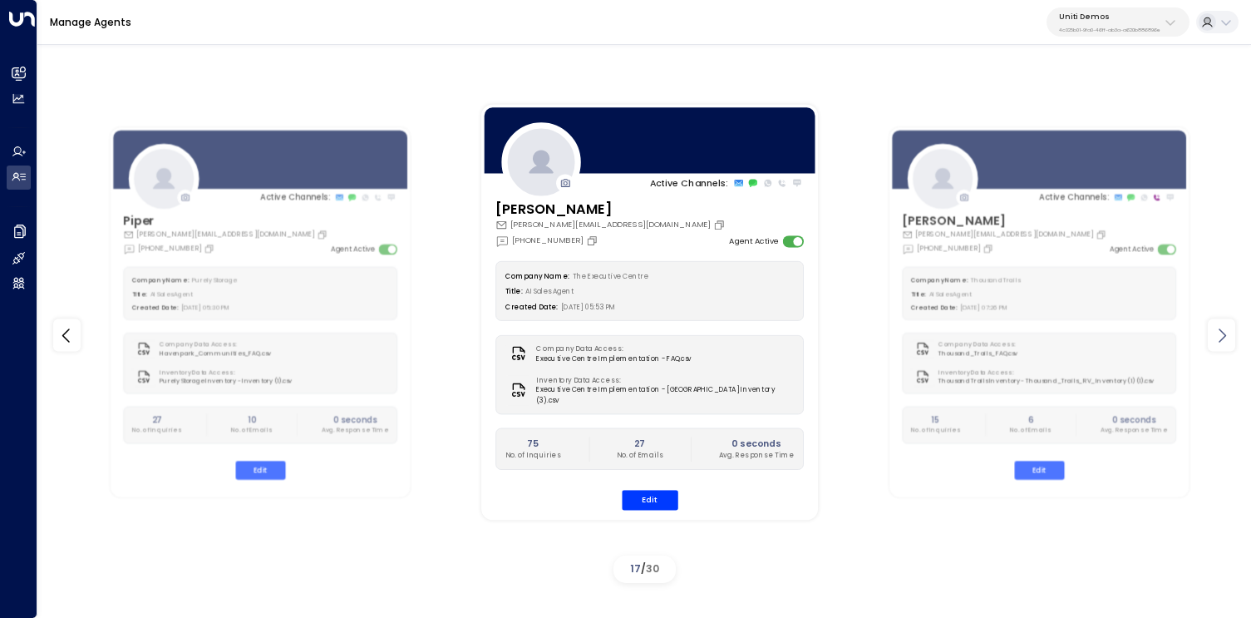
click at [1214, 347] on div at bounding box center [1221, 335] width 27 height 32
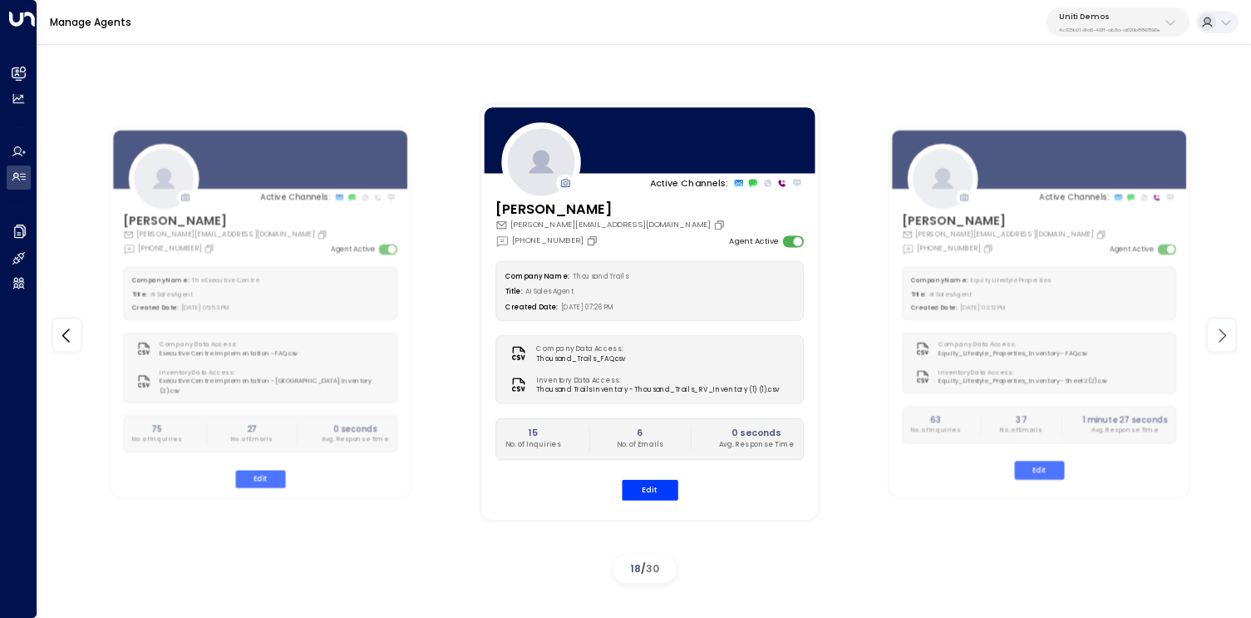
click at [1214, 347] on div at bounding box center [1221, 335] width 27 height 32
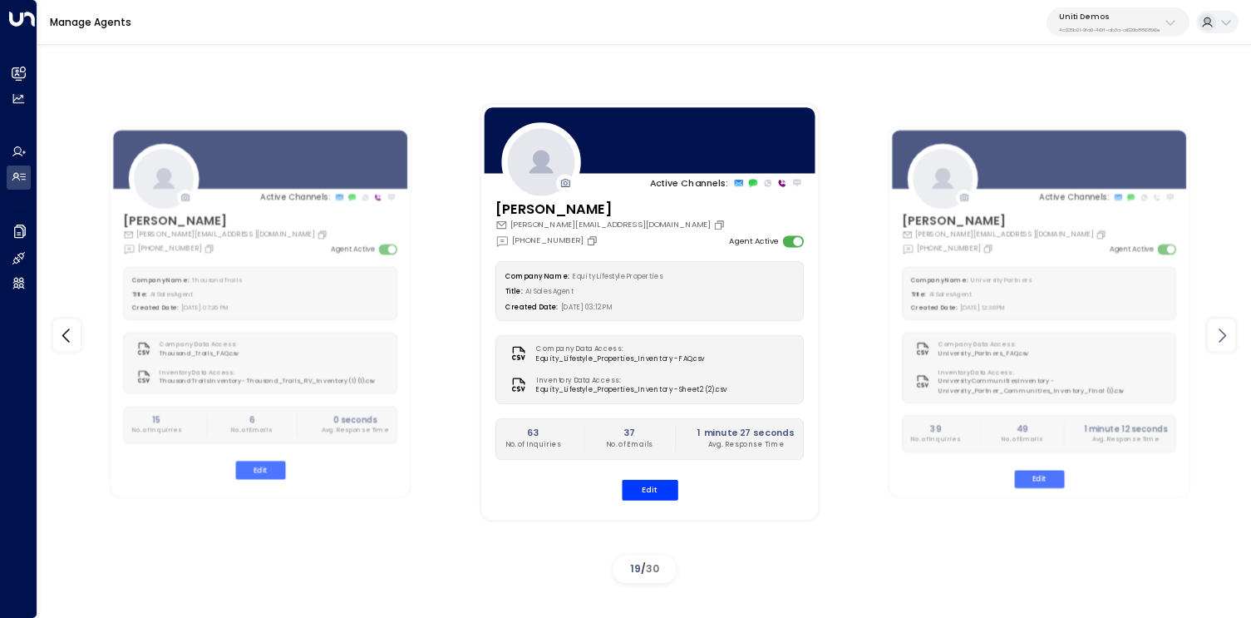
click at [1214, 347] on div at bounding box center [1221, 335] width 27 height 32
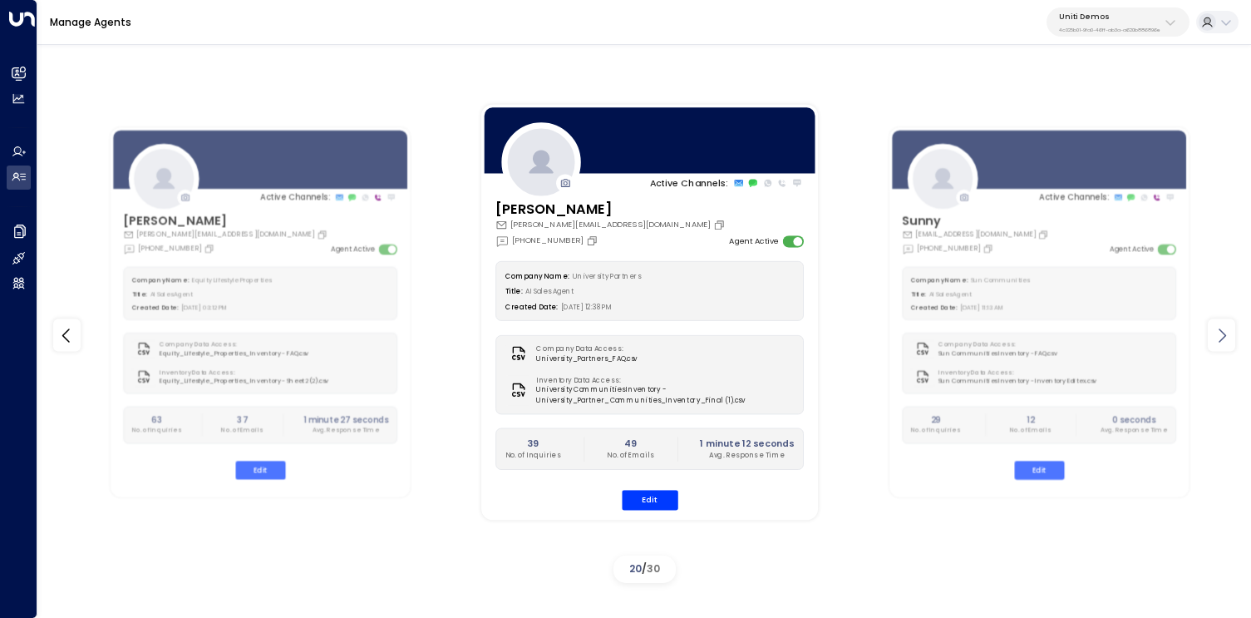
click at [1214, 347] on div at bounding box center [1221, 335] width 27 height 32
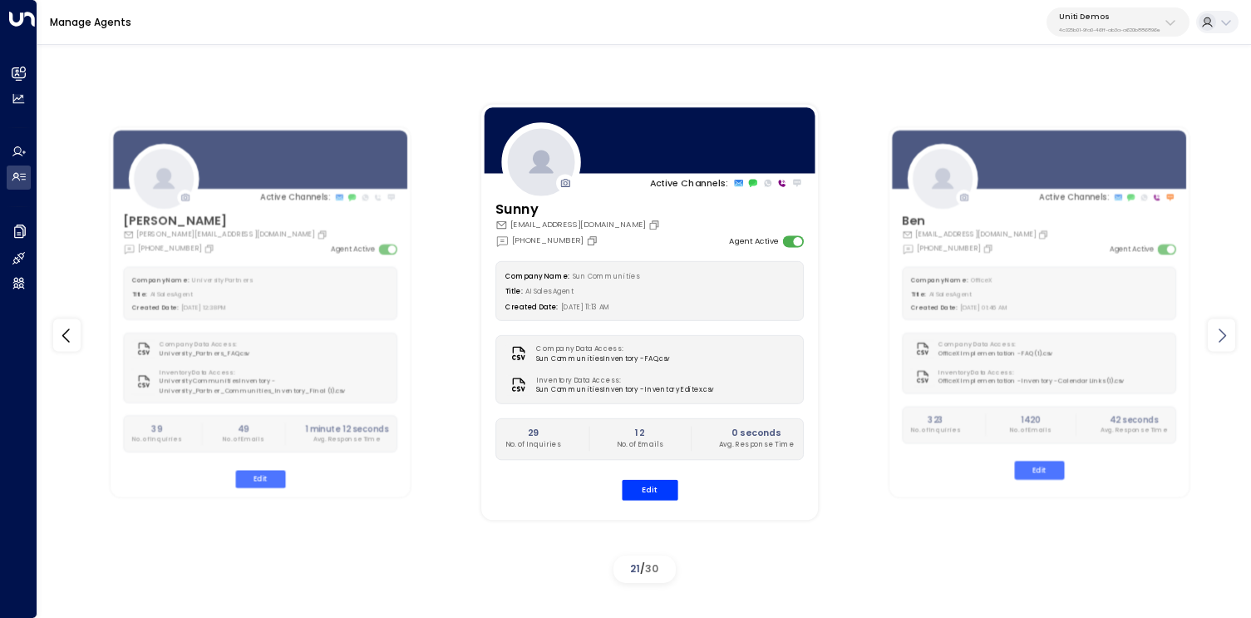
click at [1214, 347] on div at bounding box center [1221, 335] width 27 height 32
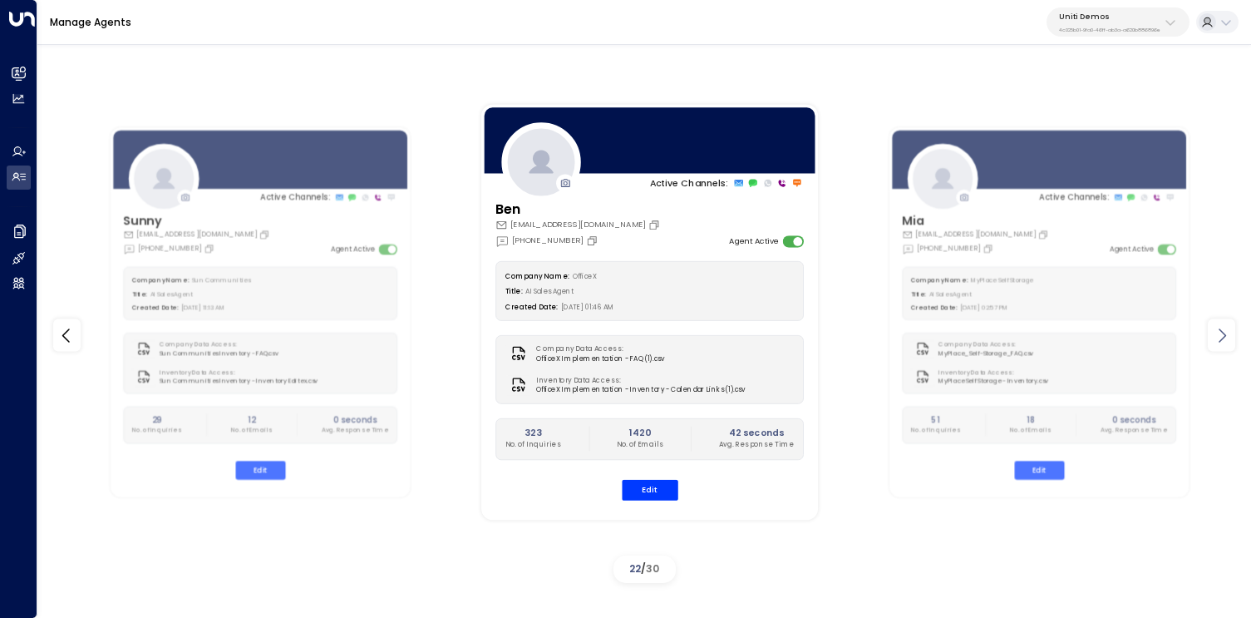
click at [1214, 347] on div at bounding box center [1221, 335] width 27 height 32
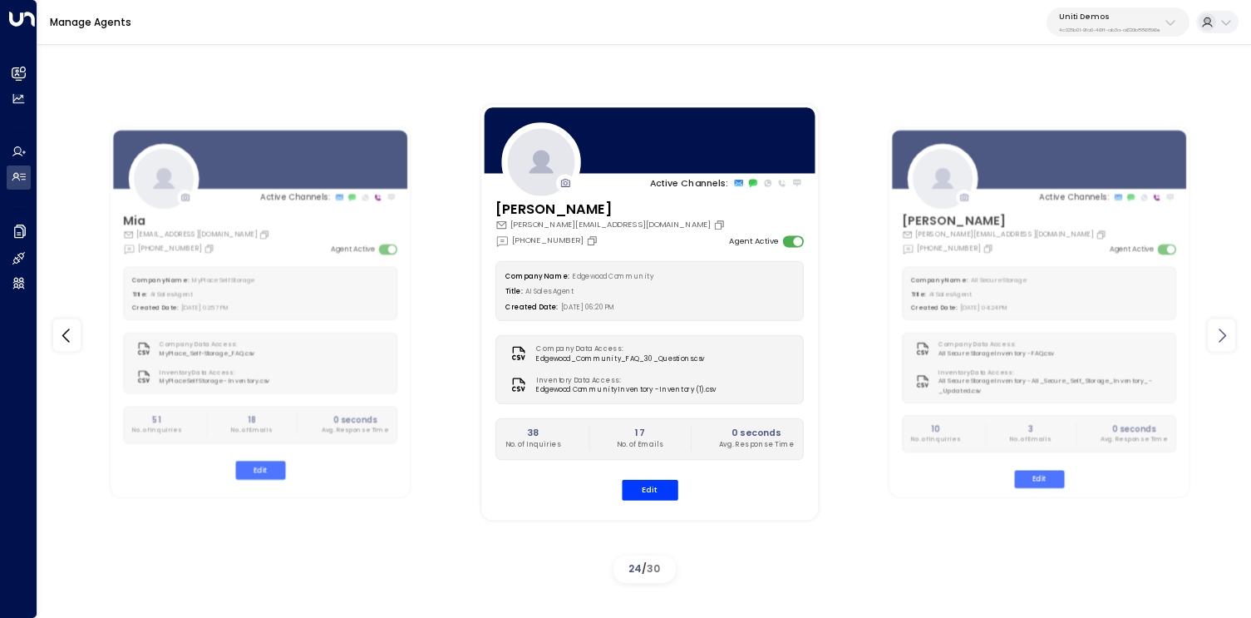
click at [1214, 347] on div at bounding box center [1221, 335] width 27 height 32
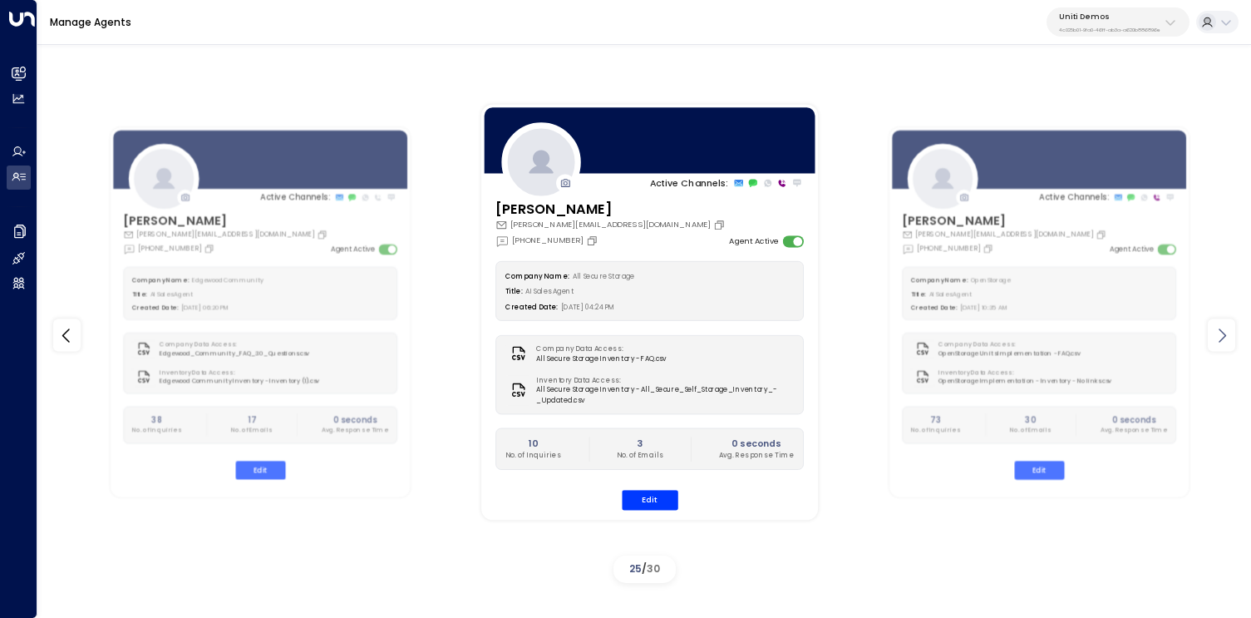
click at [1214, 347] on div at bounding box center [1221, 335] width 27 height 32
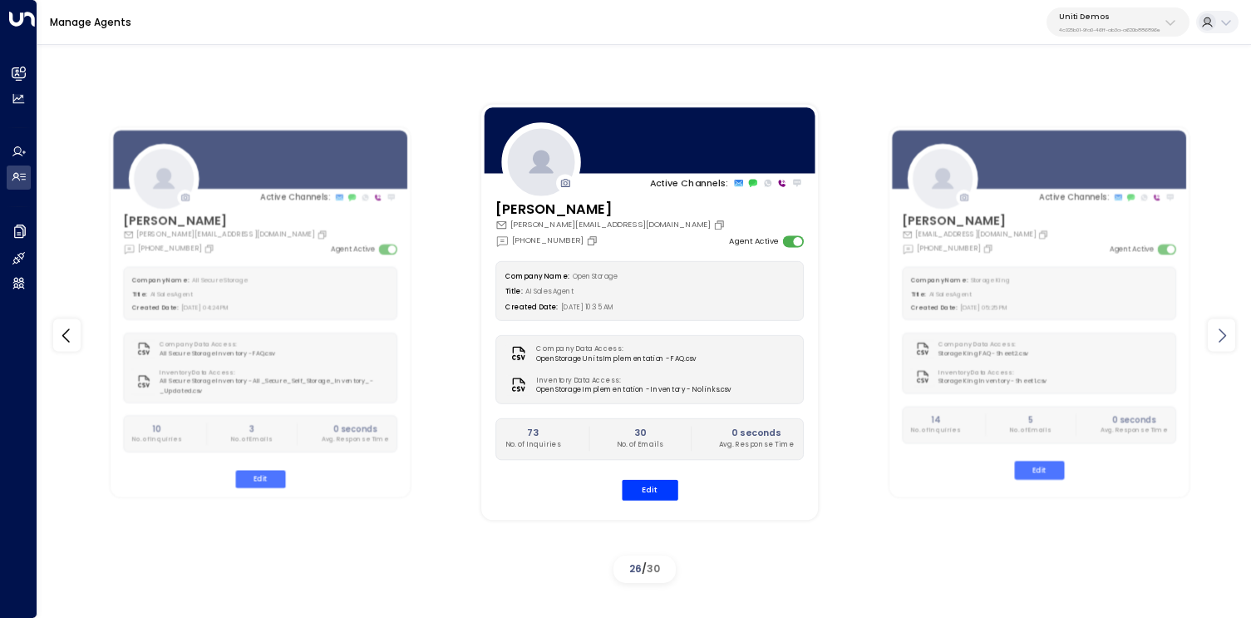
click at [1214, 347] on div at bounding box center [1221, 335] width 27 height 32
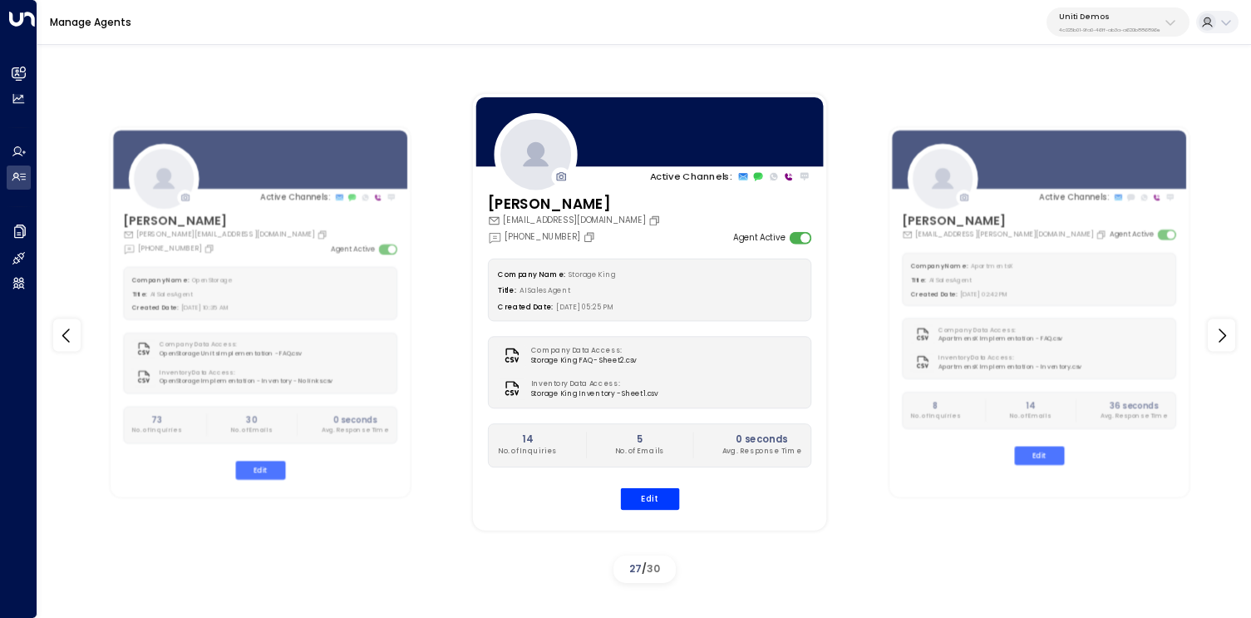
click at [646, 513] on div "Stephanie giselle.goldenstatestorage@gmail.com +1 (909) 318-1424 Agent Active C…" at bounding box center [649, 359] width 353 height 332
click at [646, 500] on button "Edit" at bounding box center [649, 499] width 59 height 22
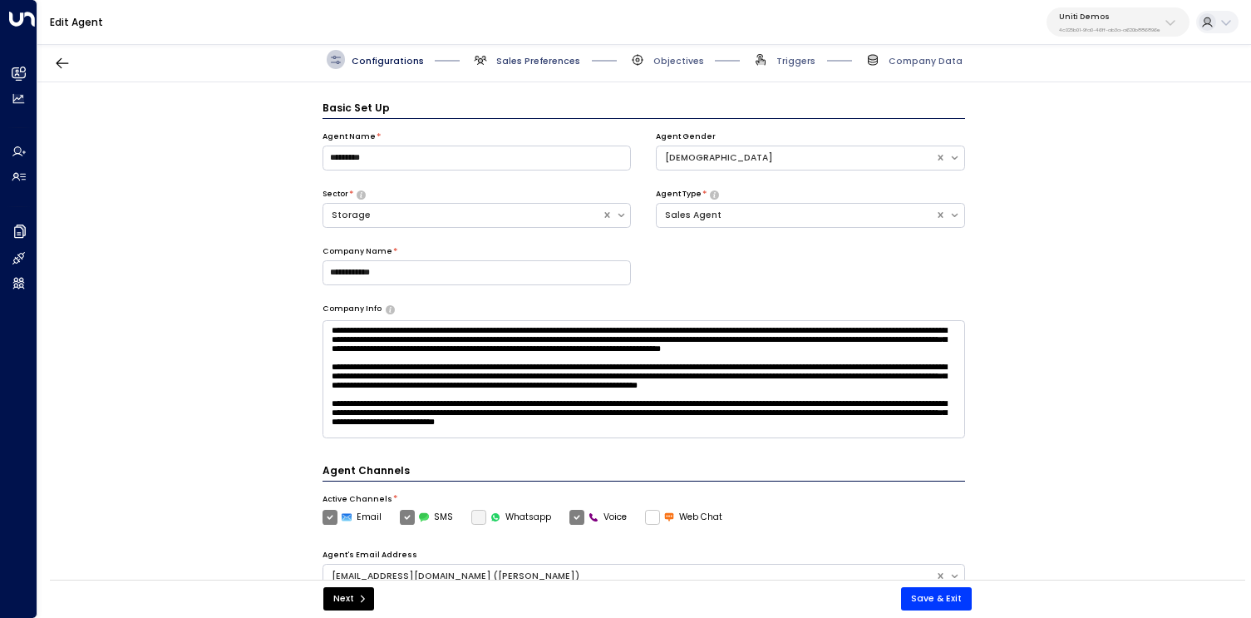
click at [535, 62] on span "Sales Preferences" at bounding box center [538, 61] width 84 height 12
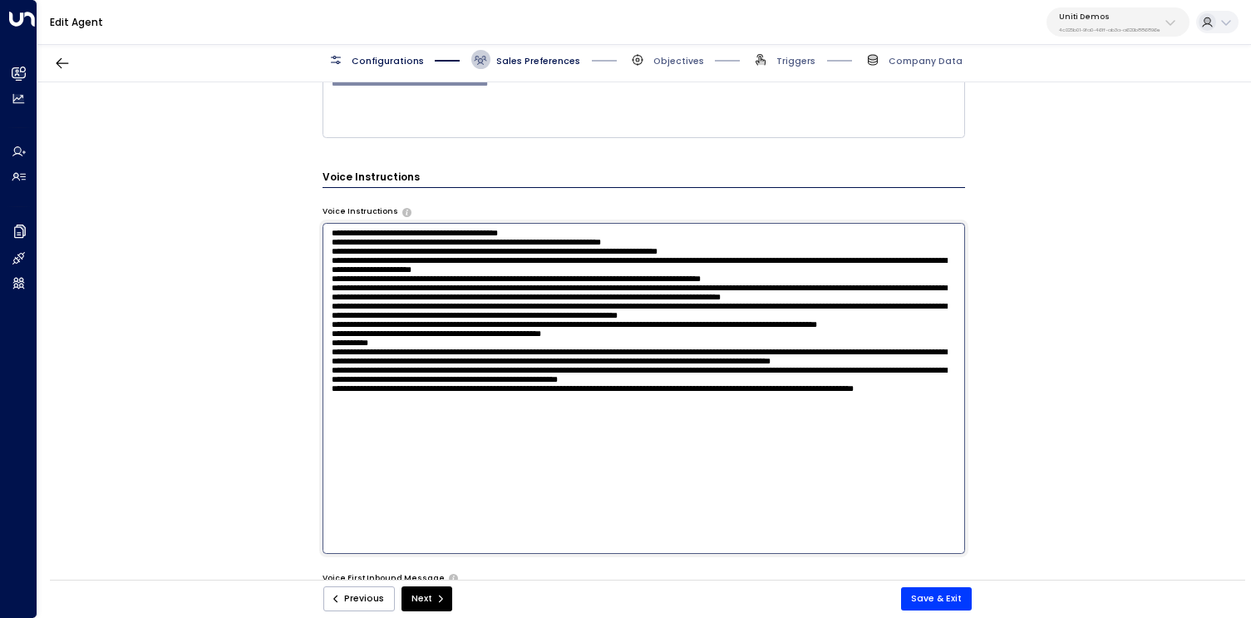
click at [477, 328] on textarea at bounding box center [644, 388] width 643 height 331
click at [336, 514] on textarea at bounding box center [644, 388] width 643 height 331
click at [710, 544] on textarea at bounding box center [644, 388] width 643 height 331
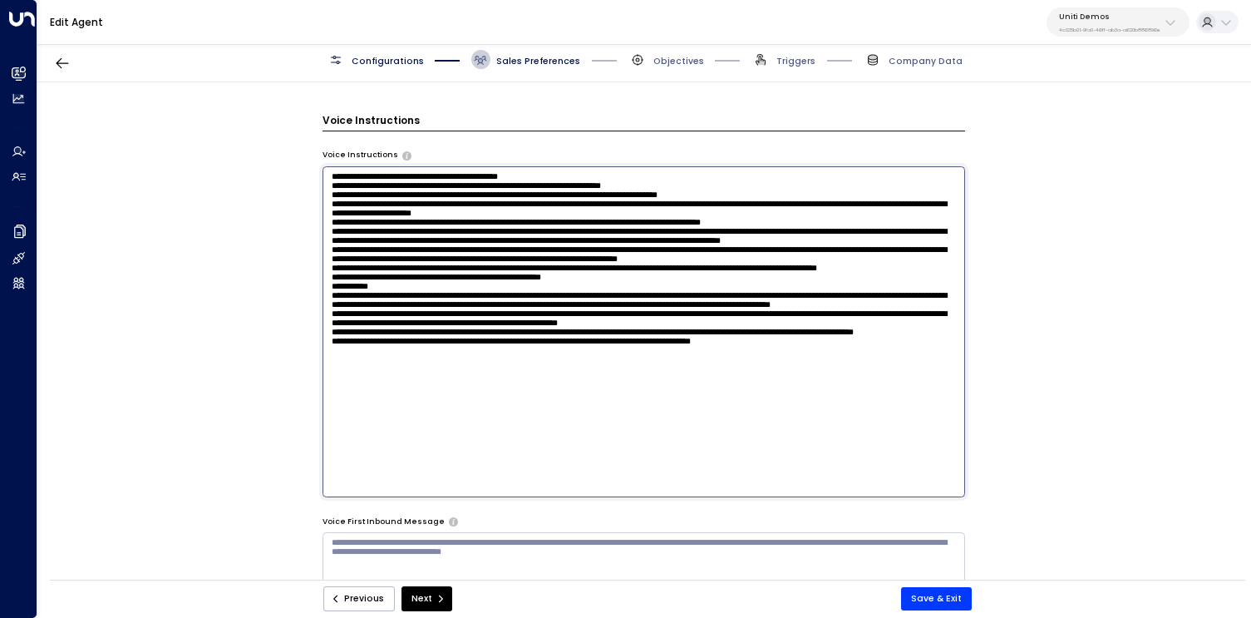
scroll to position [841, 0]
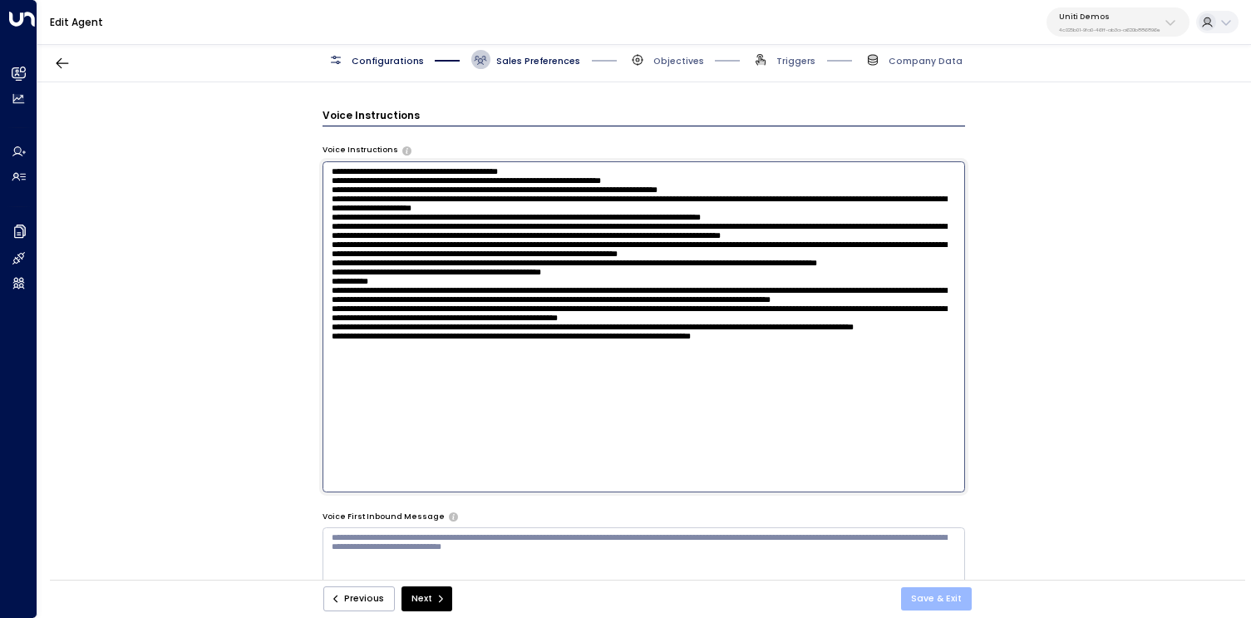
type textarea "**********"
click at [938, 597] on button "Save & Exit" at bounding box center [936, 598] width 71 height 23
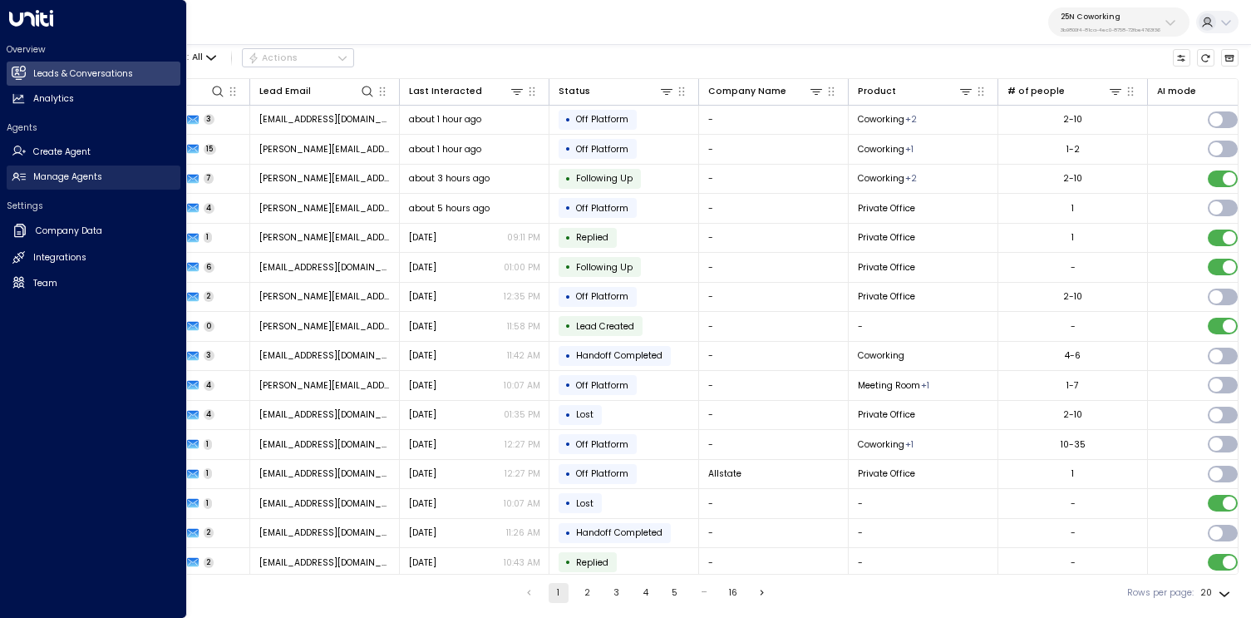
click at [68, 170] on h2 "Manage Agents" at bounding box center [67, 176] width 69 height 13
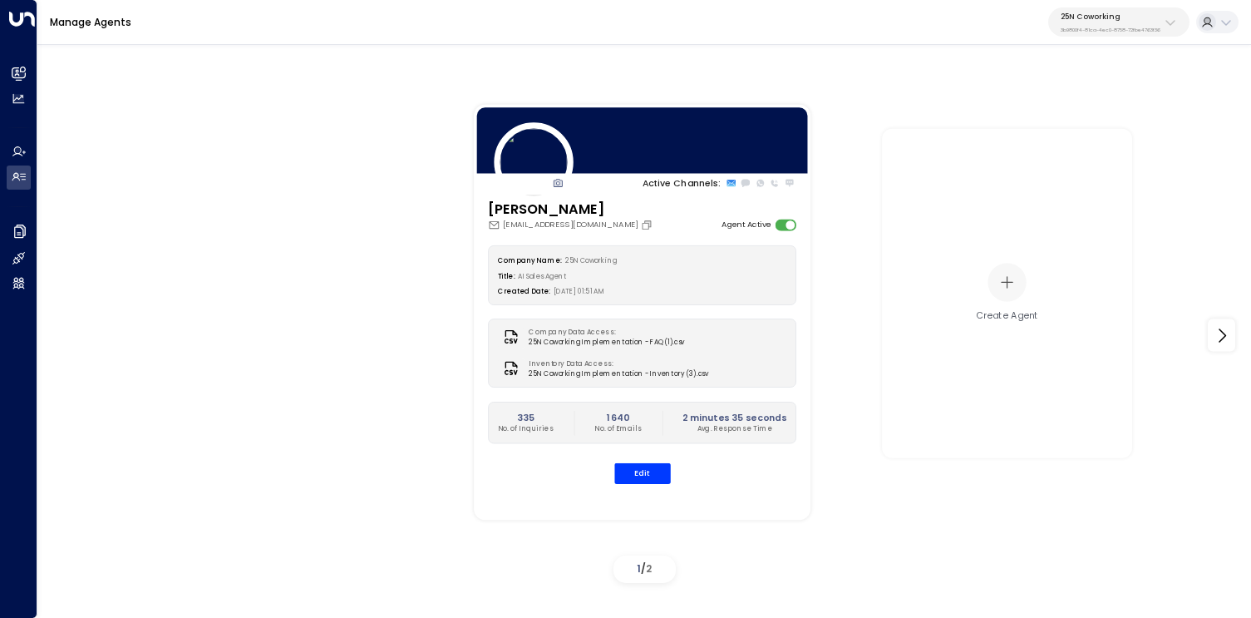
click at [1175, 12] on button "25N Coworking 3b9800f4-81ca-4ec0-8758-72fbe4763f36" at bounding box center [1119, 21] width 141 height 29
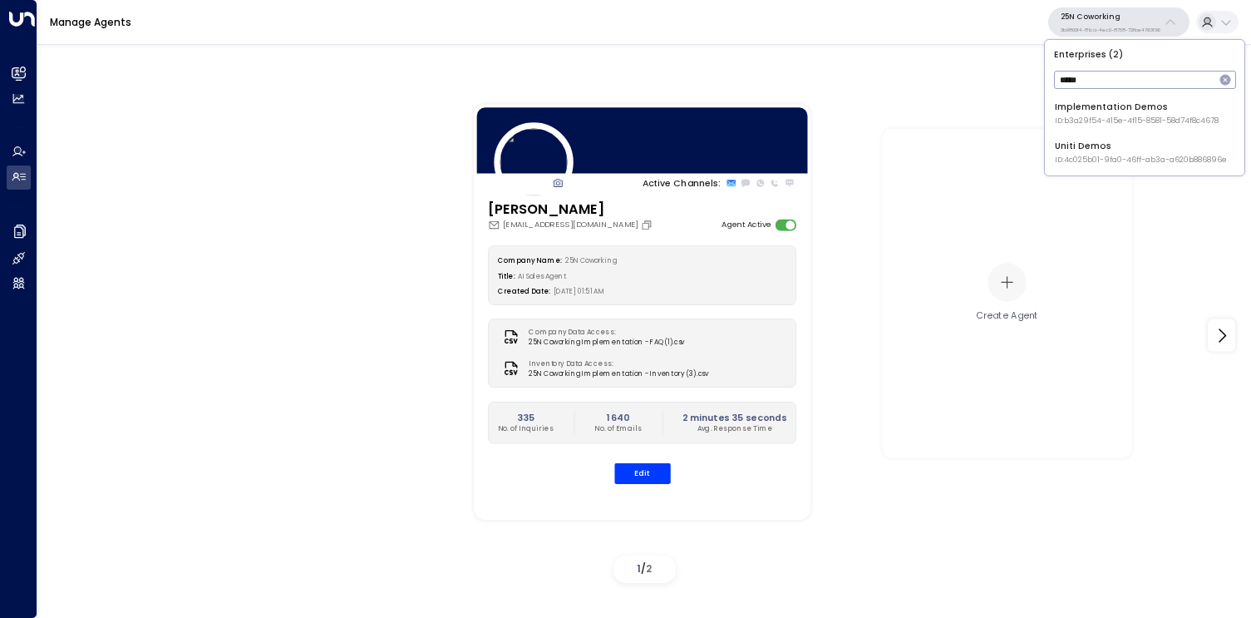
type input "*****"
click at [1093, 155] on span "ID: 4c025b01-9fa0-46ff-ab3a-a620b886896e" at bounding box center [1141, 161] width 172 height 12
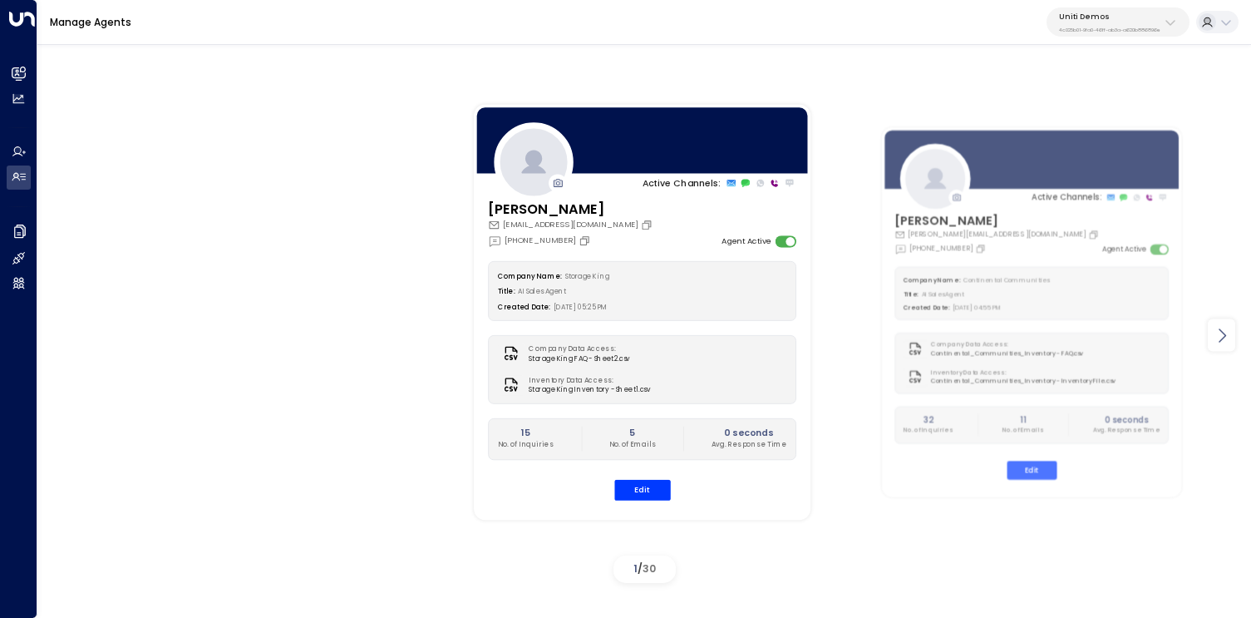
click at [1225, 331] on icon at bounding box center [1222, 335] width 20 height 20
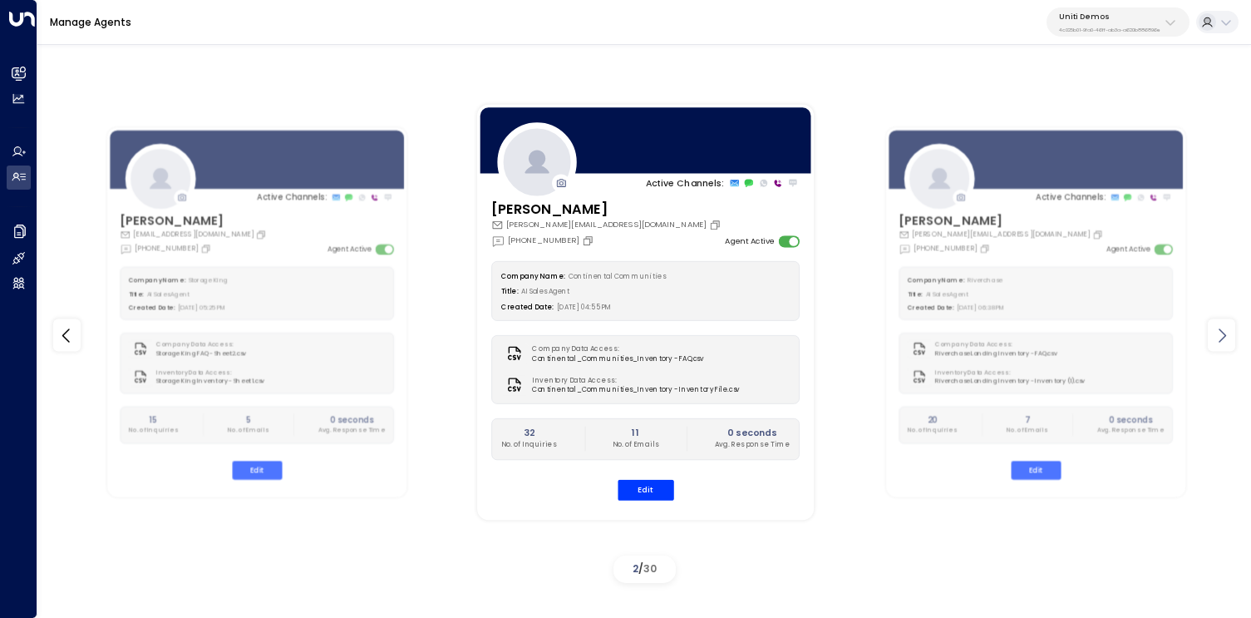
click at [1225, 331] on icon at bounding box center [1222, 335] width 20 height 20
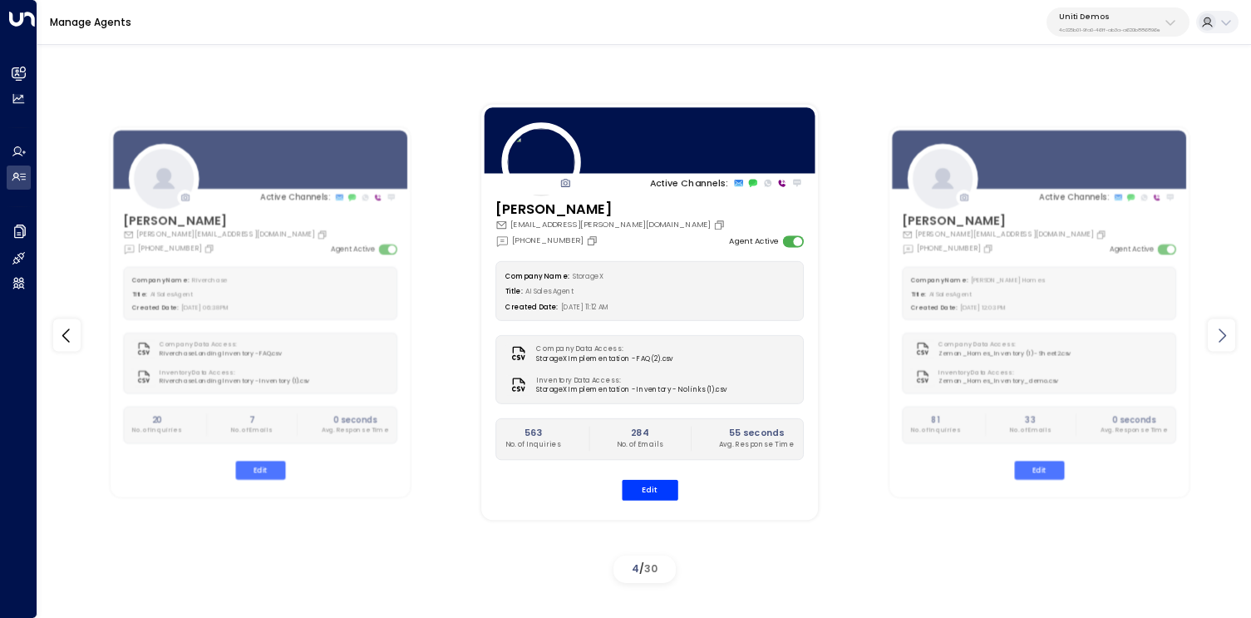
click at [1225, 331] on icon at bounding box center [1222, 335] width 20 height 20
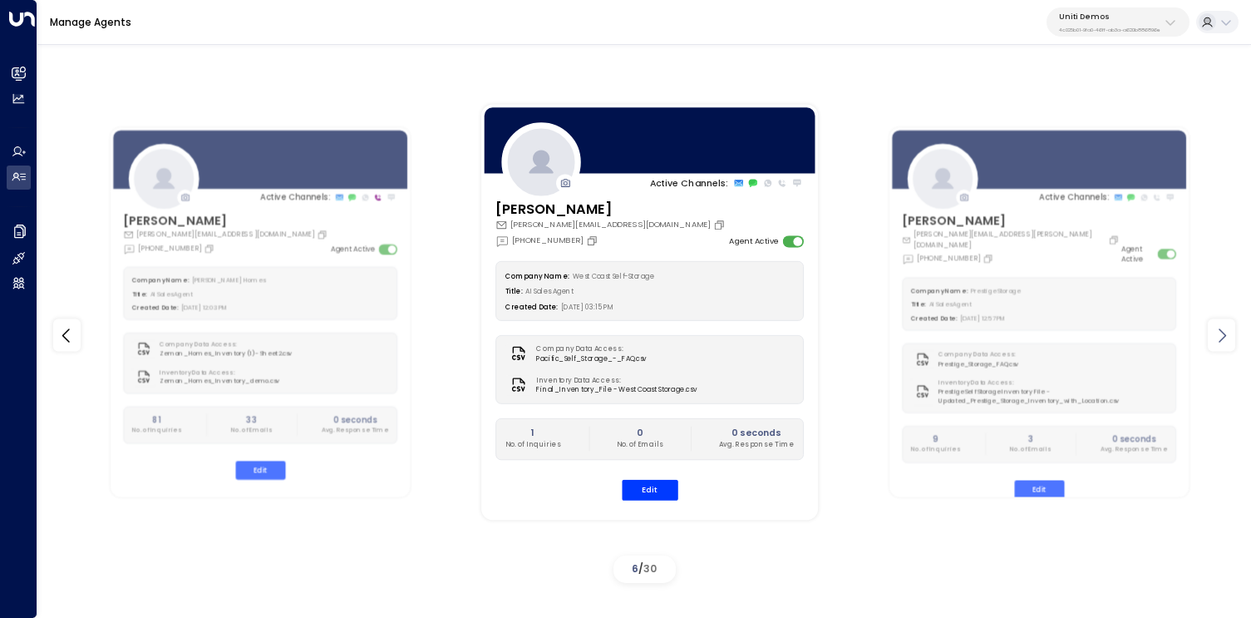
click at [1225, 331] on icon at bounding box center [1222, 335] width 20 height 20
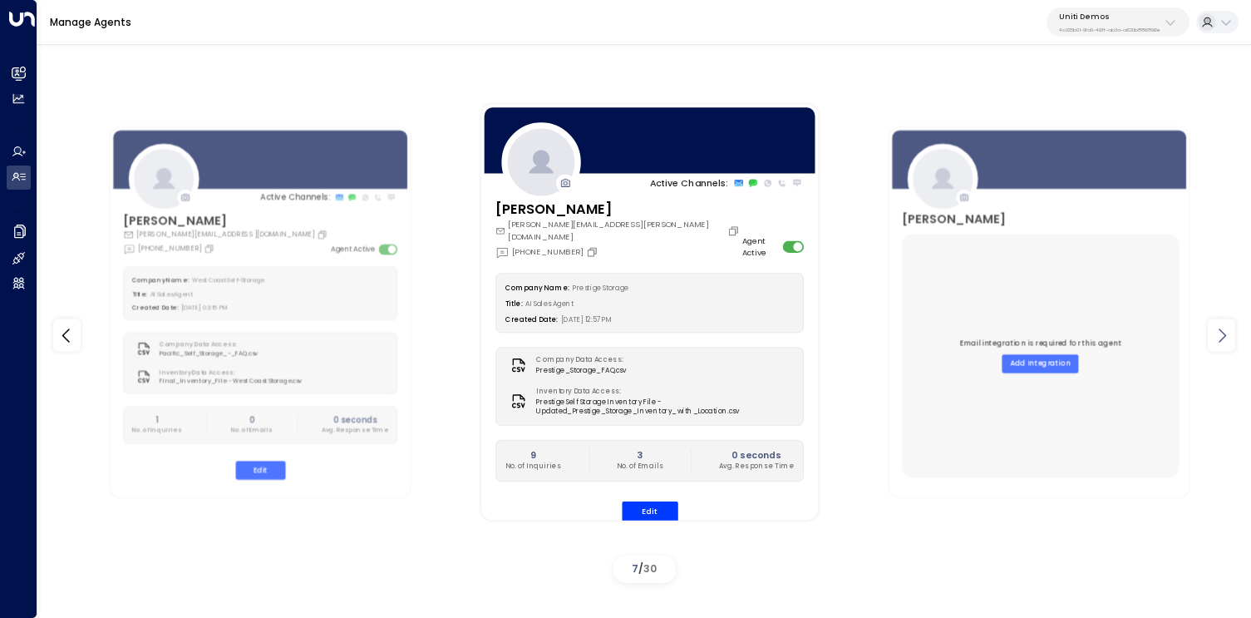
click at [1225, 331] on icon at bounding box center [1222, 335] width 20 height 20
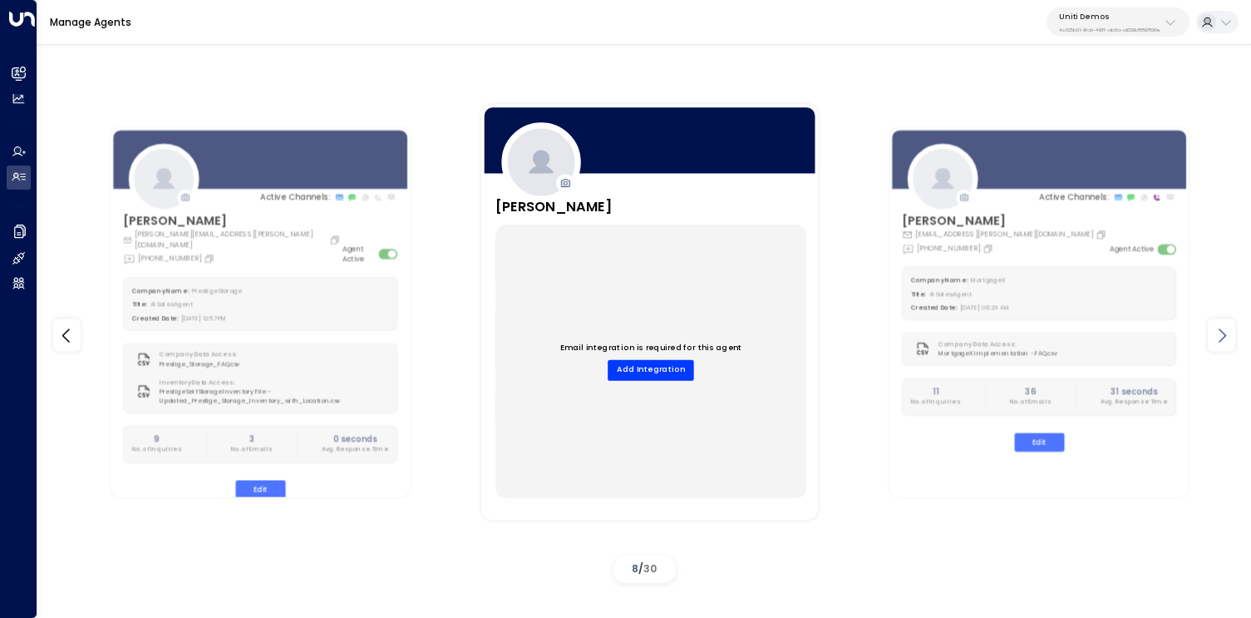
click at [1225, 331] on icon at bounding box center [1222, 335] width 20 height 20
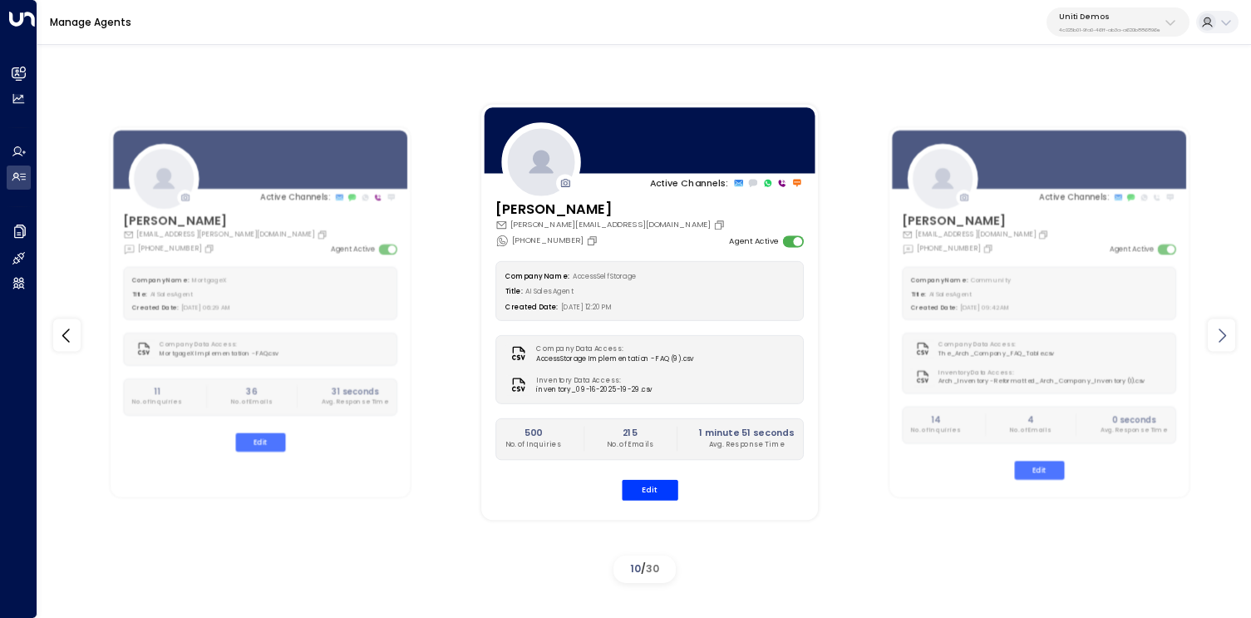
click at [1225, 331] on icon at bounding box center [1222, 335] width 20 height 20
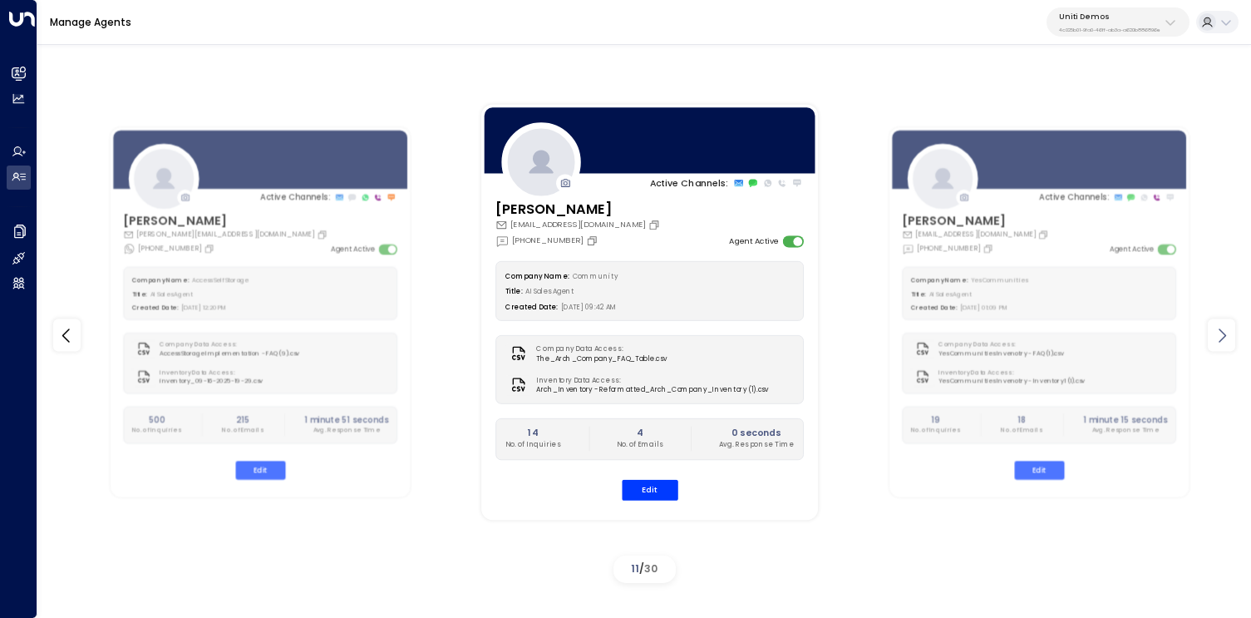
click at [1225, 331] on icon at bounding box center [1222, 335] width 20 height 20
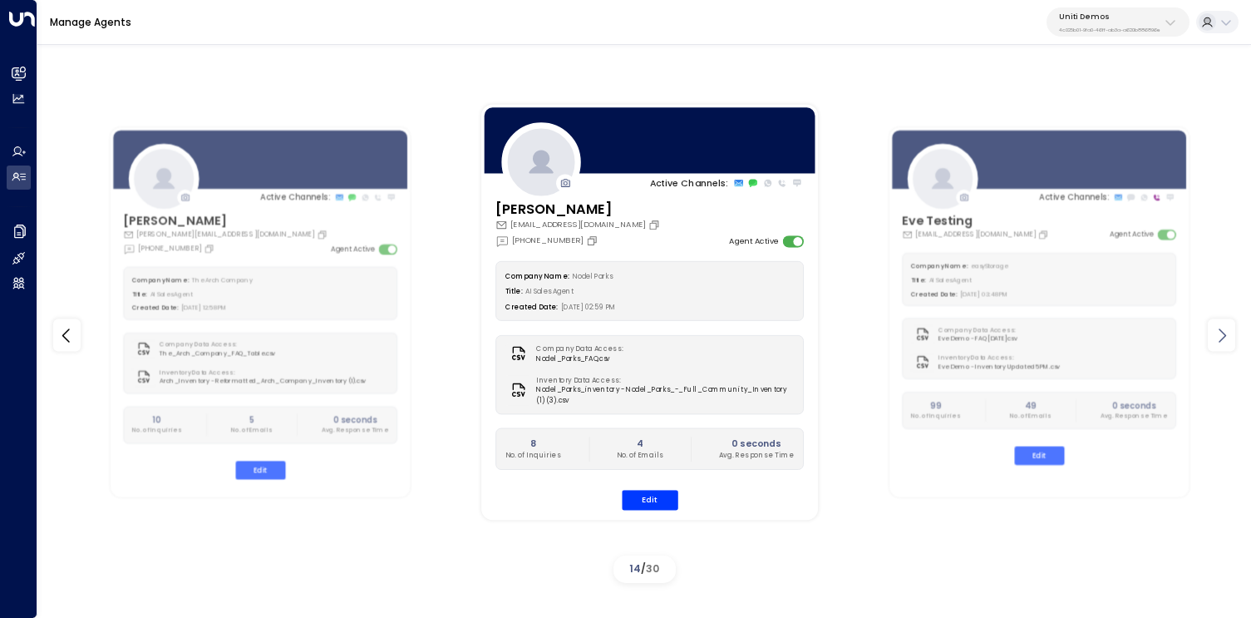
click at [1225, 331] on icon at bounding box center [1222, 335] width 20 height 20
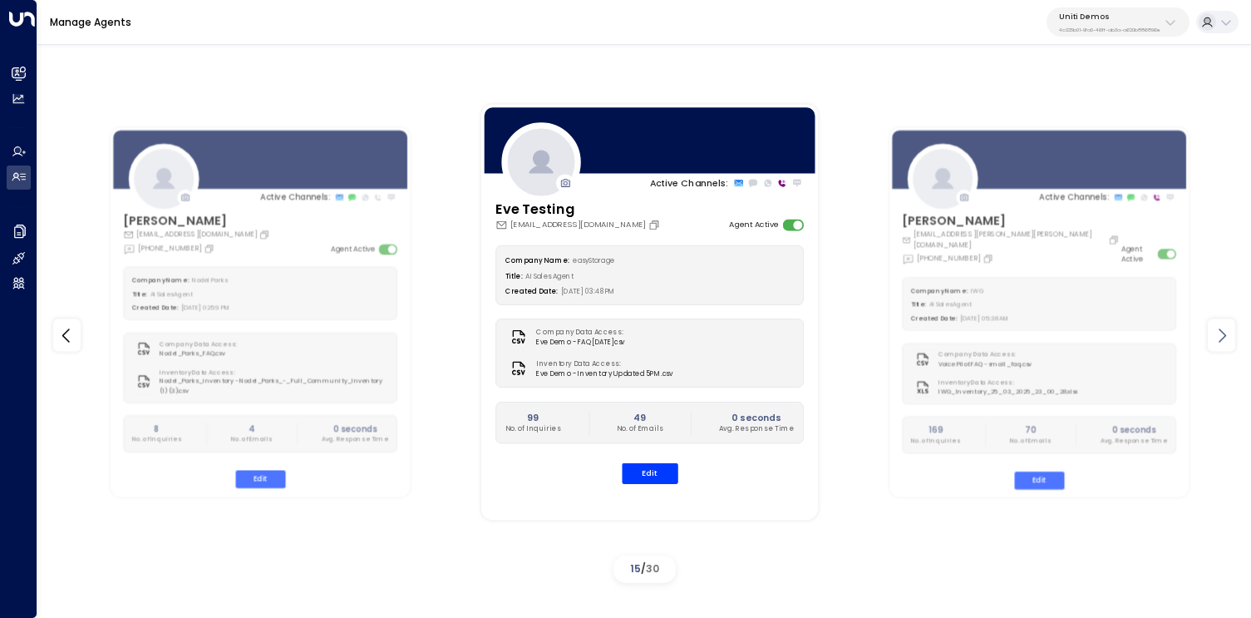
click at [1225, 331] on icon at bounding box center [1222, 335] width 20 height 20
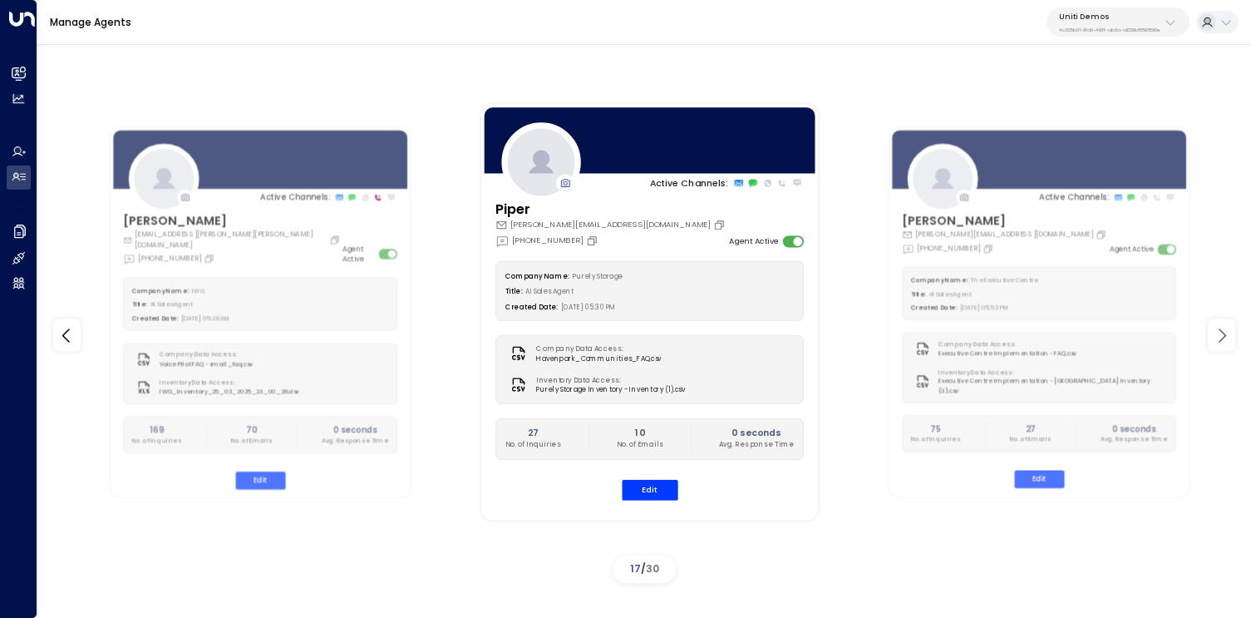
click at [1225, 331] on icon at bounding box center [1222, 335] width 20 height 20
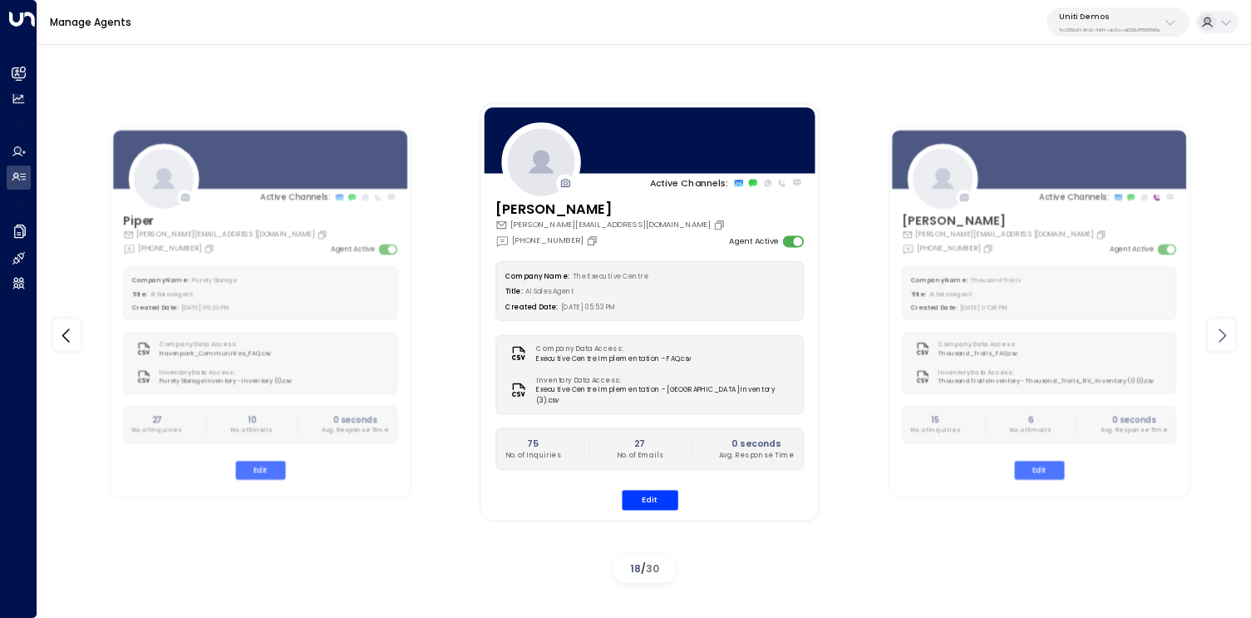
click at [1225, 331] on icon at bounding box center [1222, 335] width 20 height 20
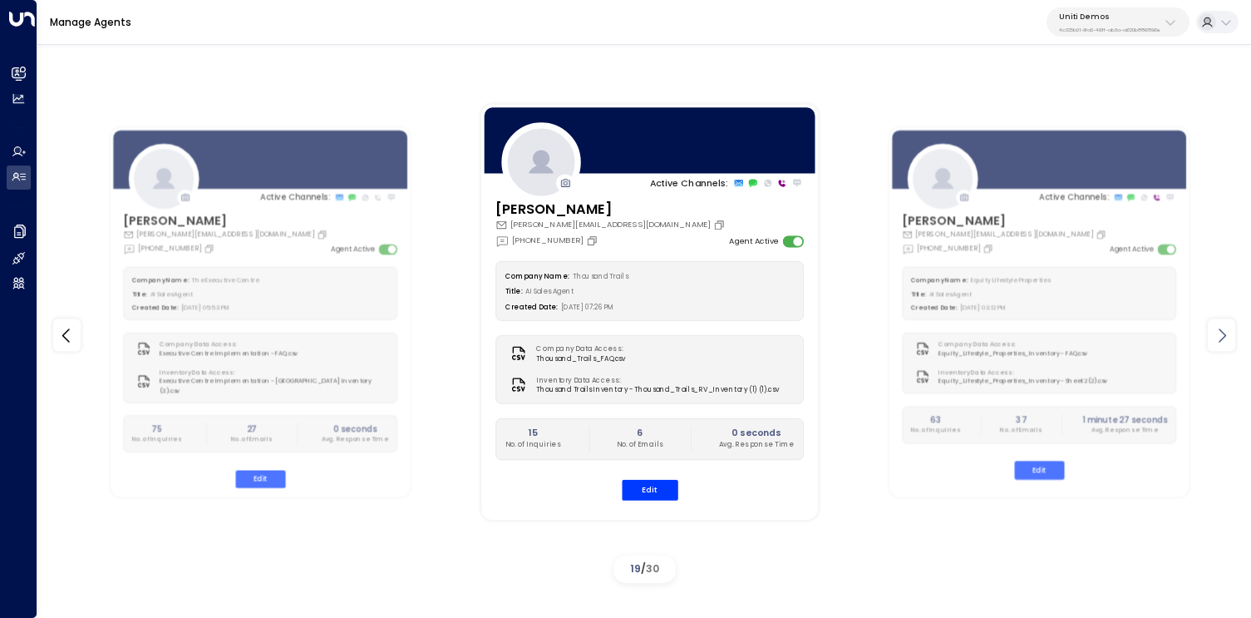
click at [1225, 331] on icon at bounding box center [1222, 335] width 20 height 20
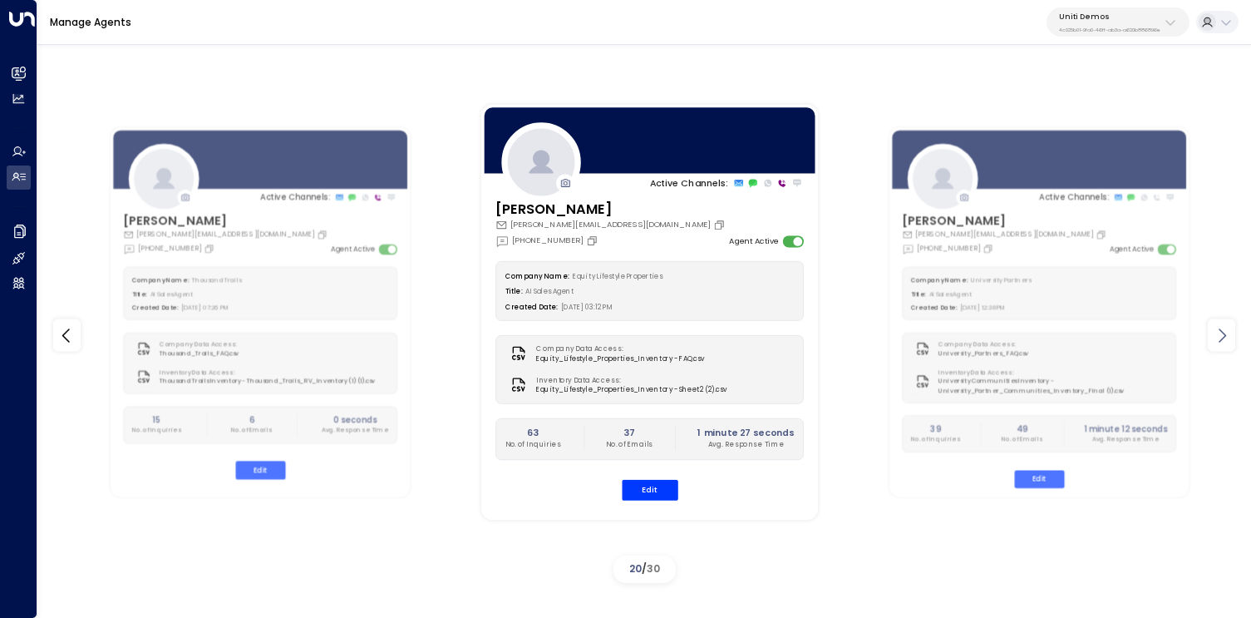
click at [1225, 331] on icon at bounding box center [1222, 335] width 20 height 20
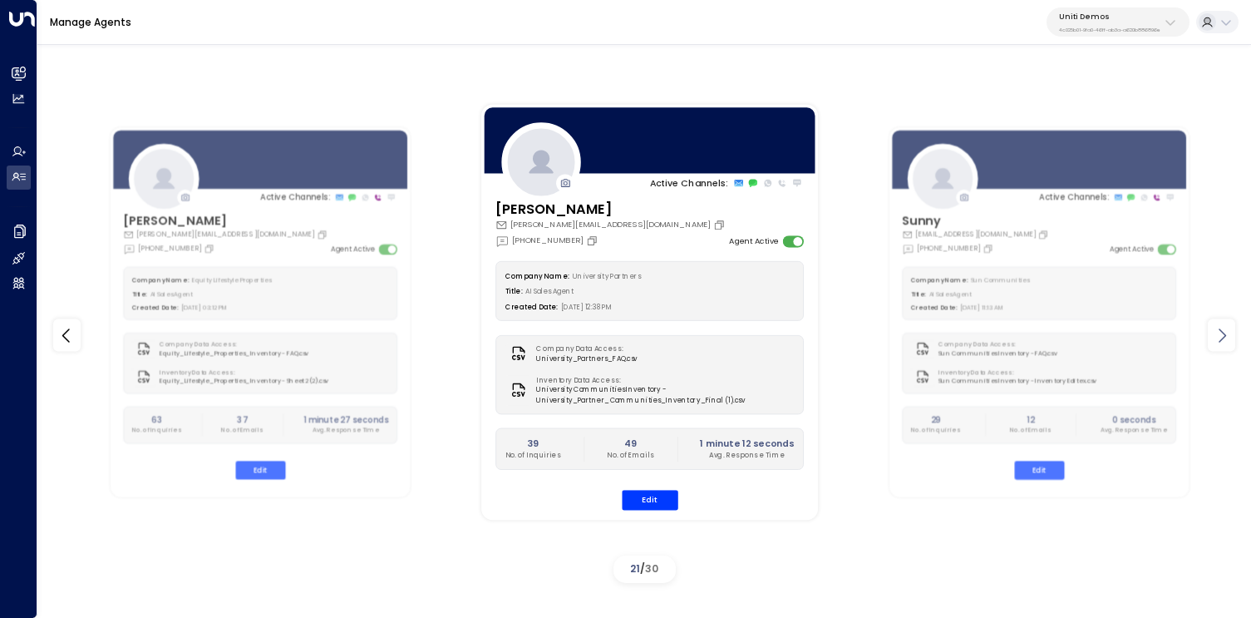
click at [1225, 331] on icon at bounding box center [1222, 335] width 20 height 20
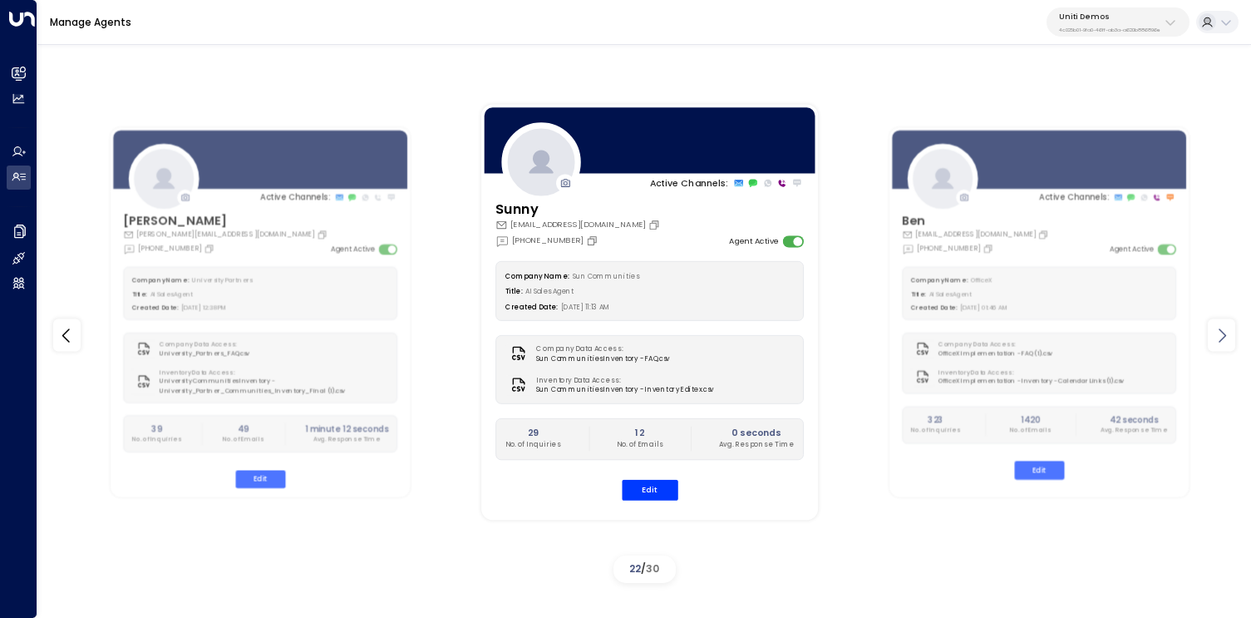
click at [1225, 331] on icon at bounding box center [1222, 335] width 20 height 20
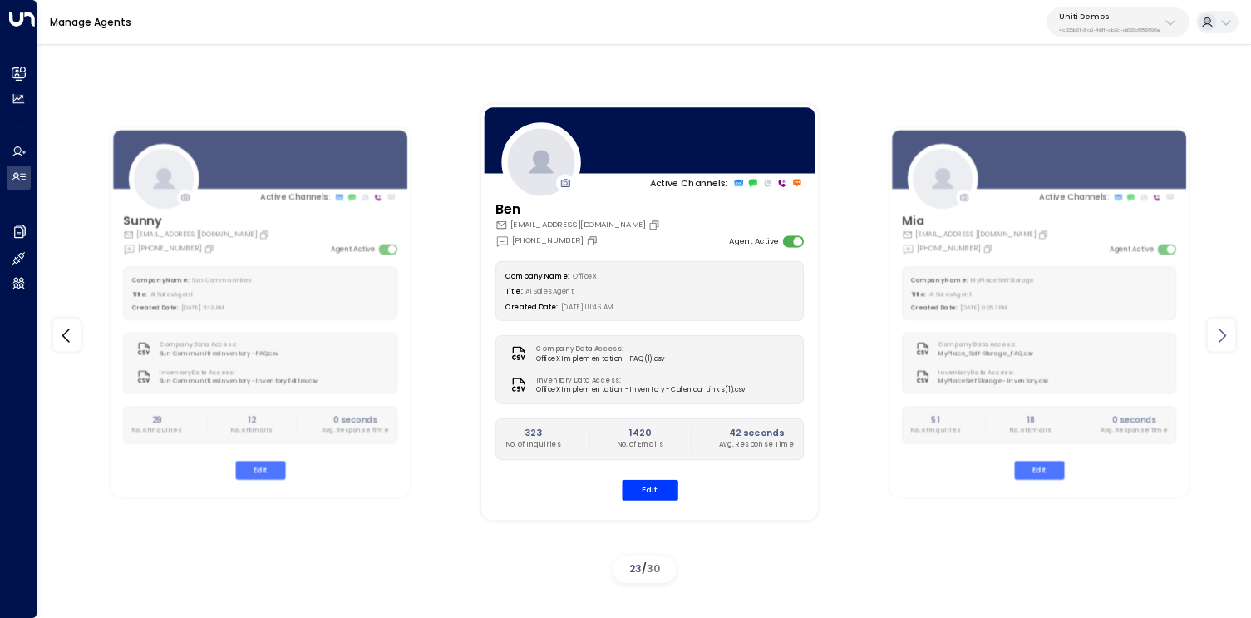
click at [1225, 331] on icon at bounding box center [1222, 335] width 20 height 20
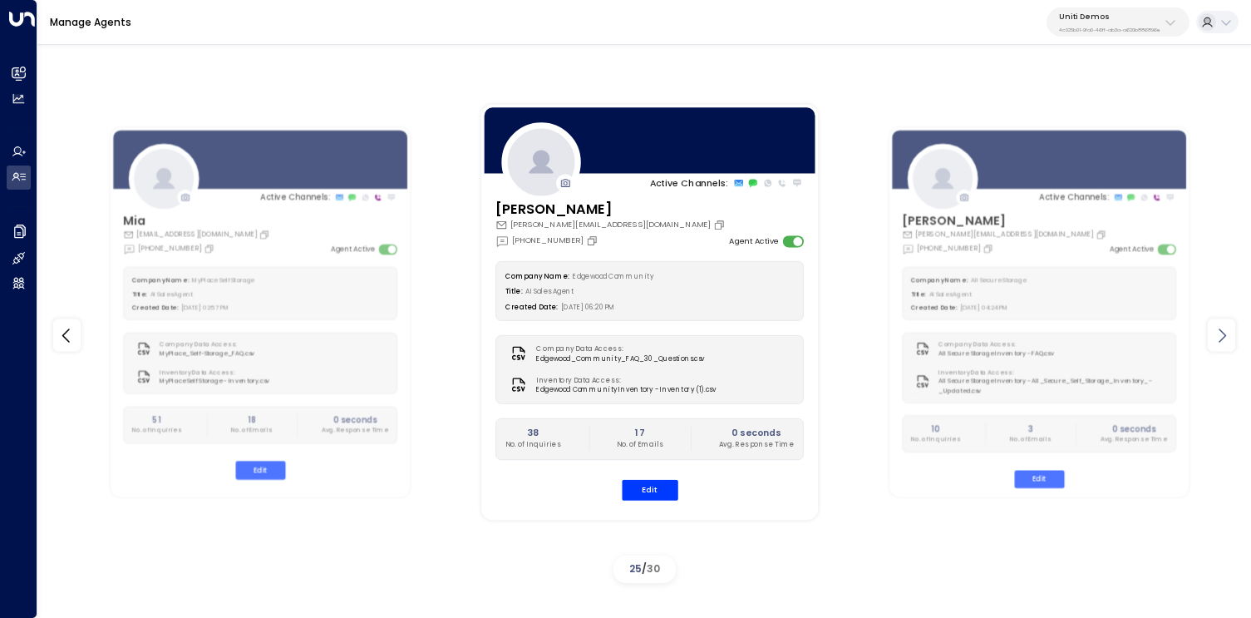
click at [1225, 331] on icon at bounding box center [1222, 335] width 20 height 20
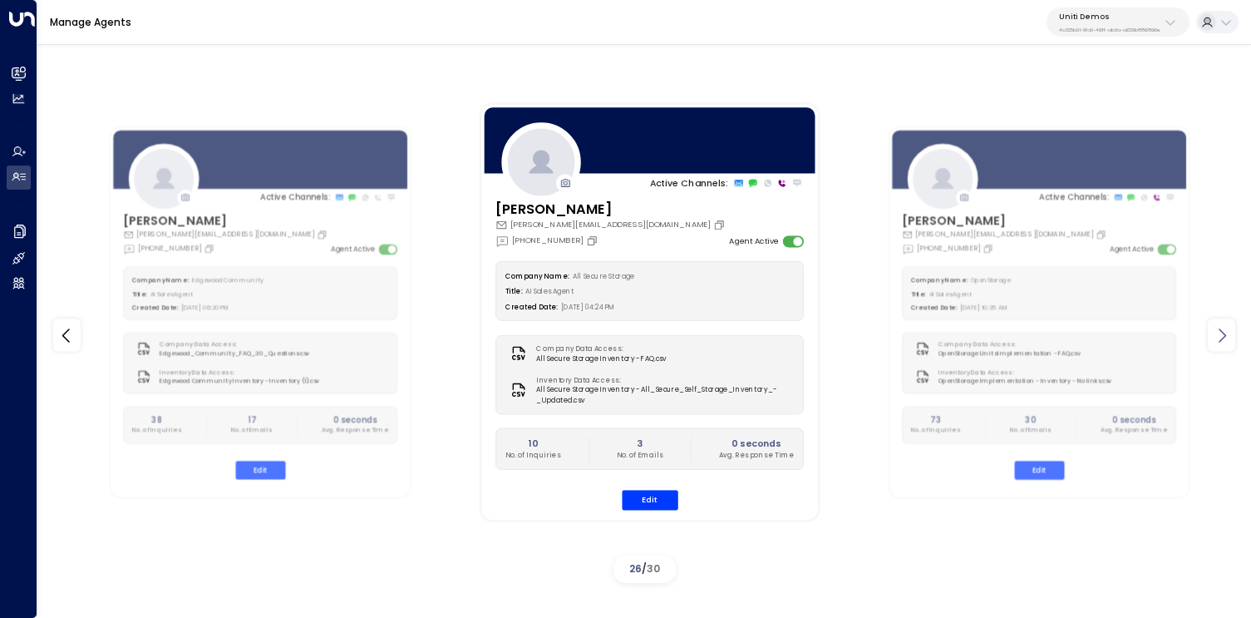
click at [1225, 331] on icon at bounding box center [1222, 335] width 20 height 20
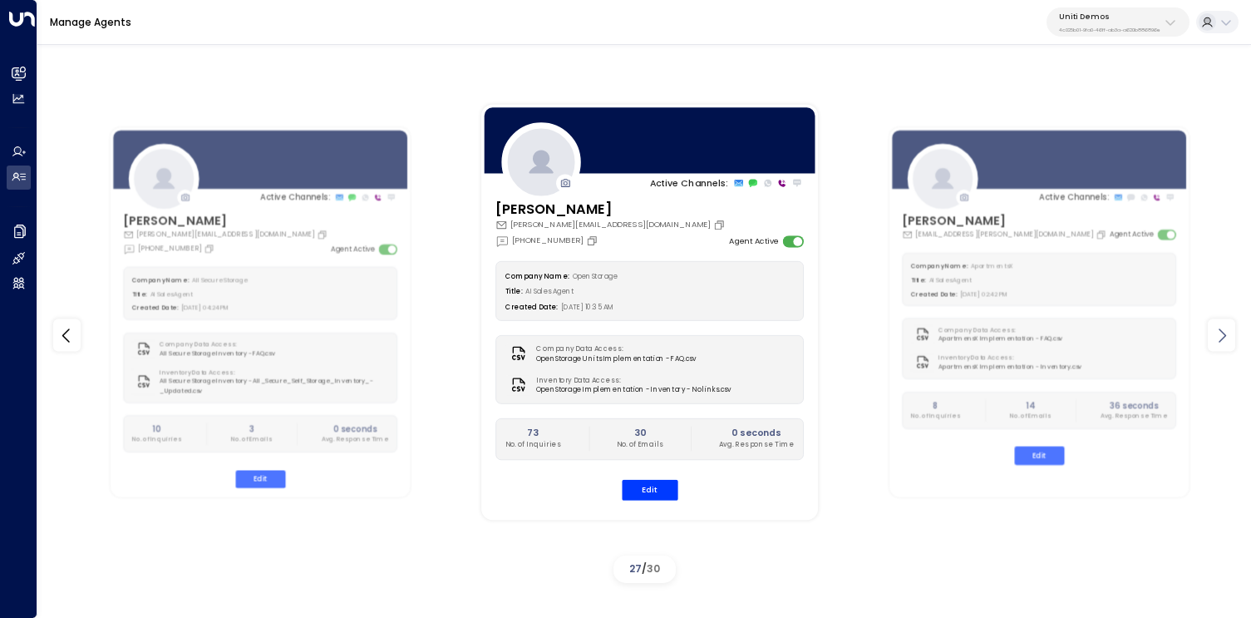
click at [1221, 333] on icon at bounding box center [1222, 335] width 20 height 20
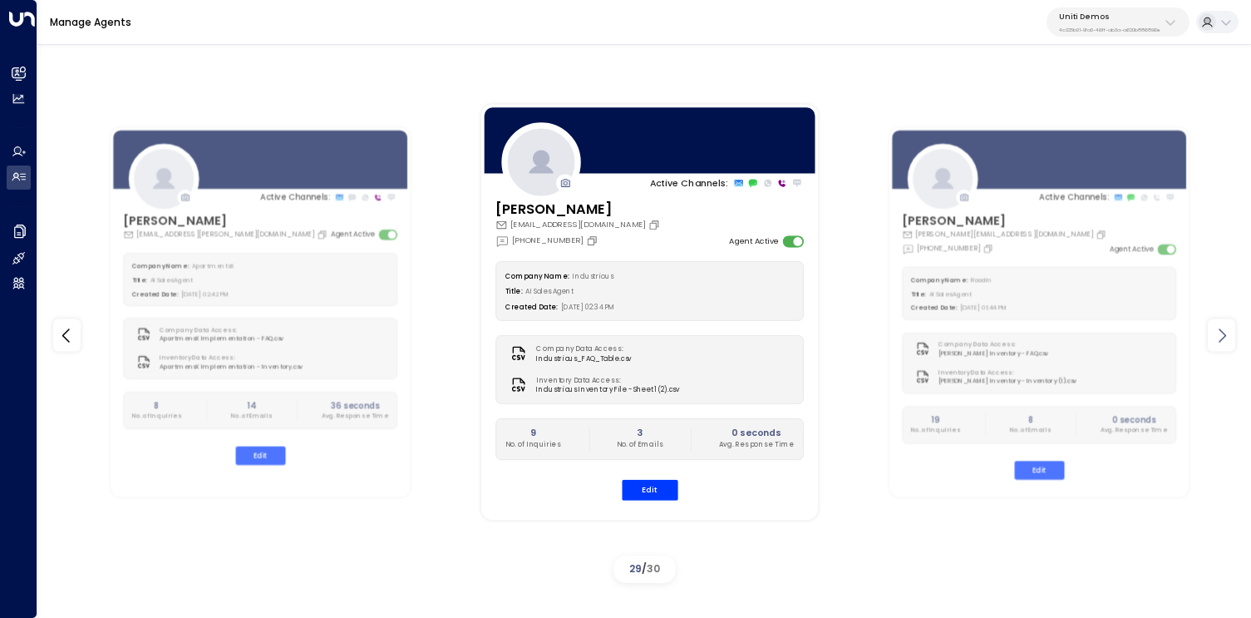
click at [1221, 333] on icon at bounding box center [1222, 335] width 20 height 20
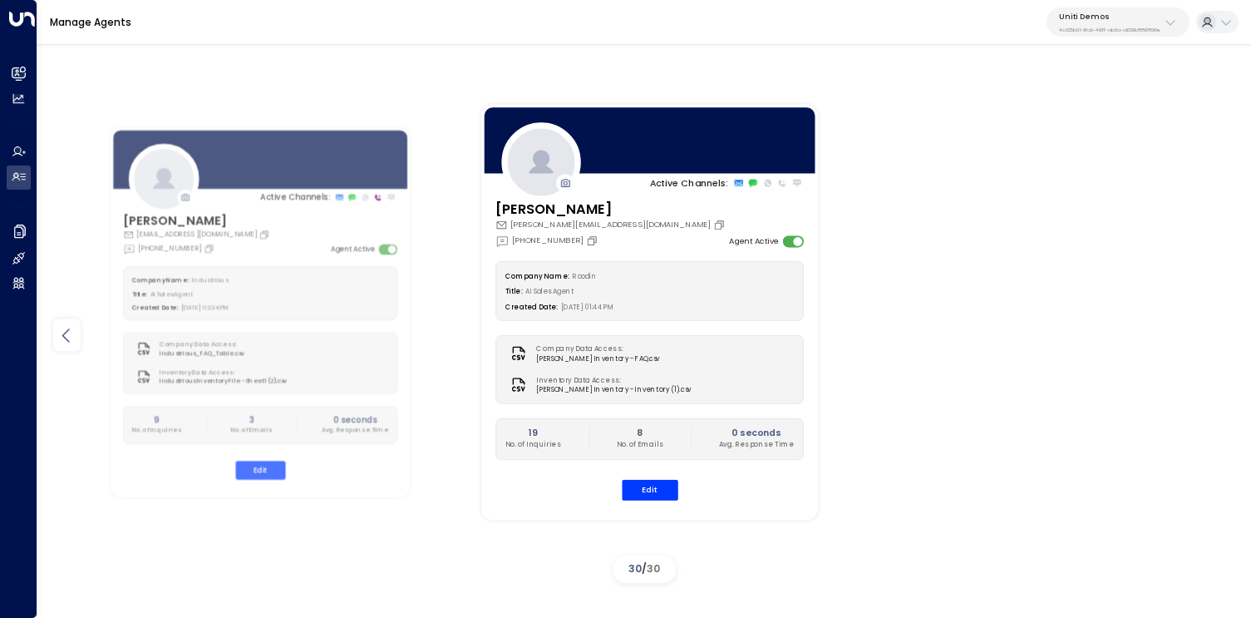
click at [67, 345] on icon at bounding box center [67, 335] width 20 height 20
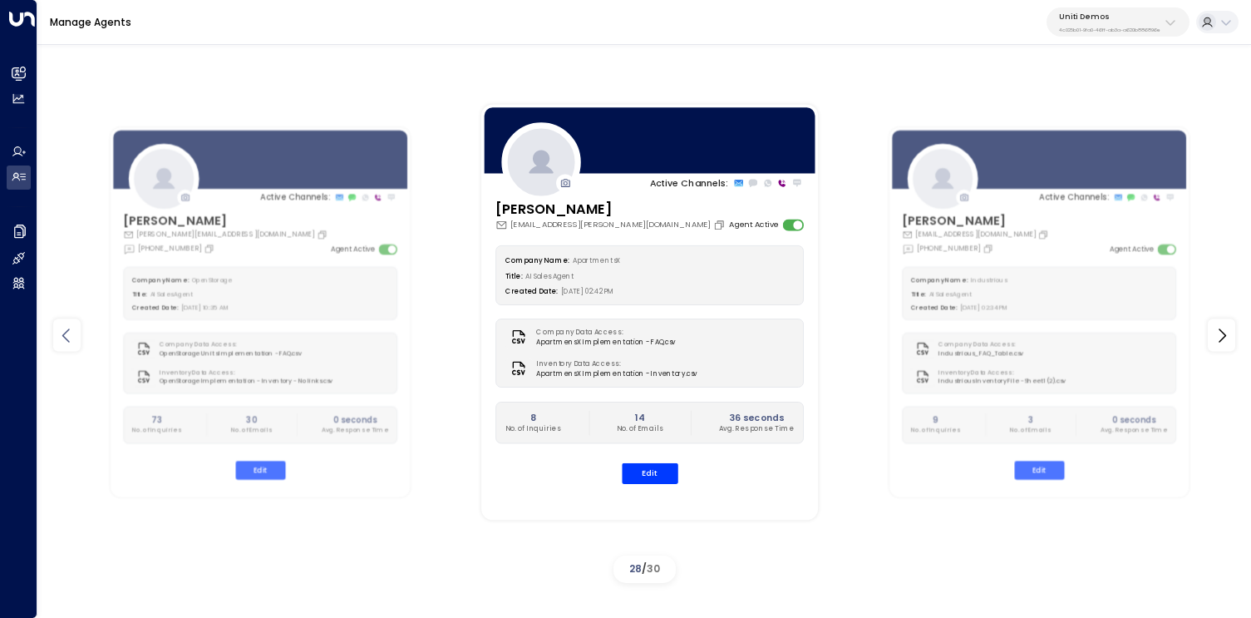
click at [67, 345] on icon at bounding box center [67, 335] width 20 height 20
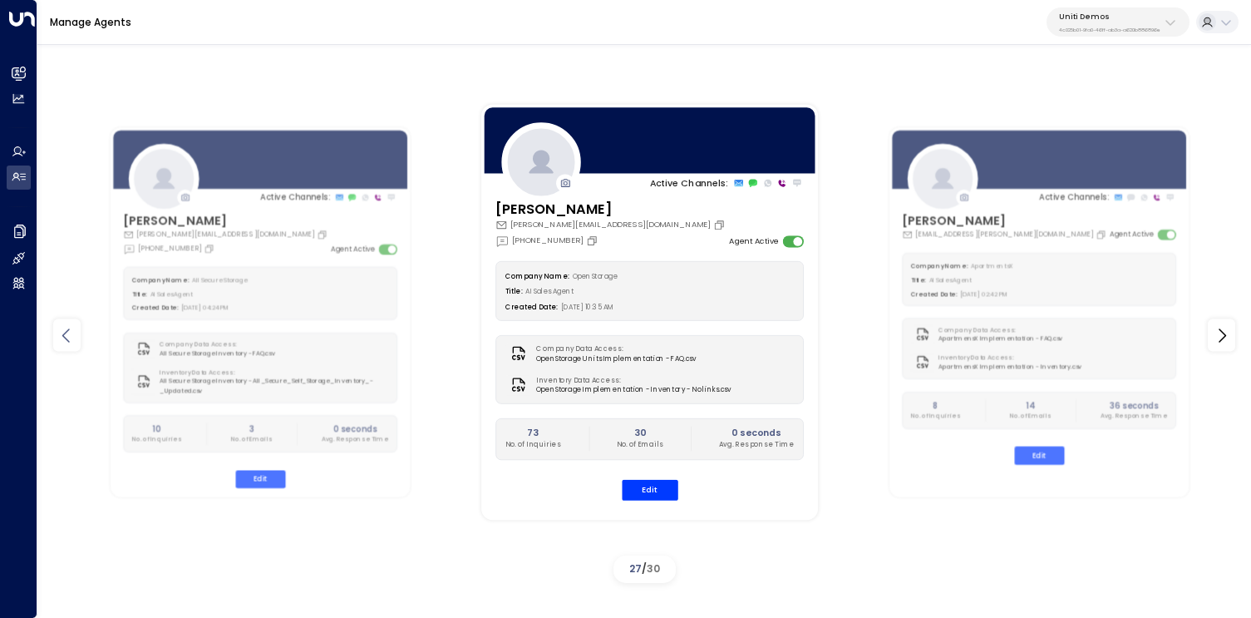
click at [67, 345] on icon at bounding box center [67, 335] width 20 height 20
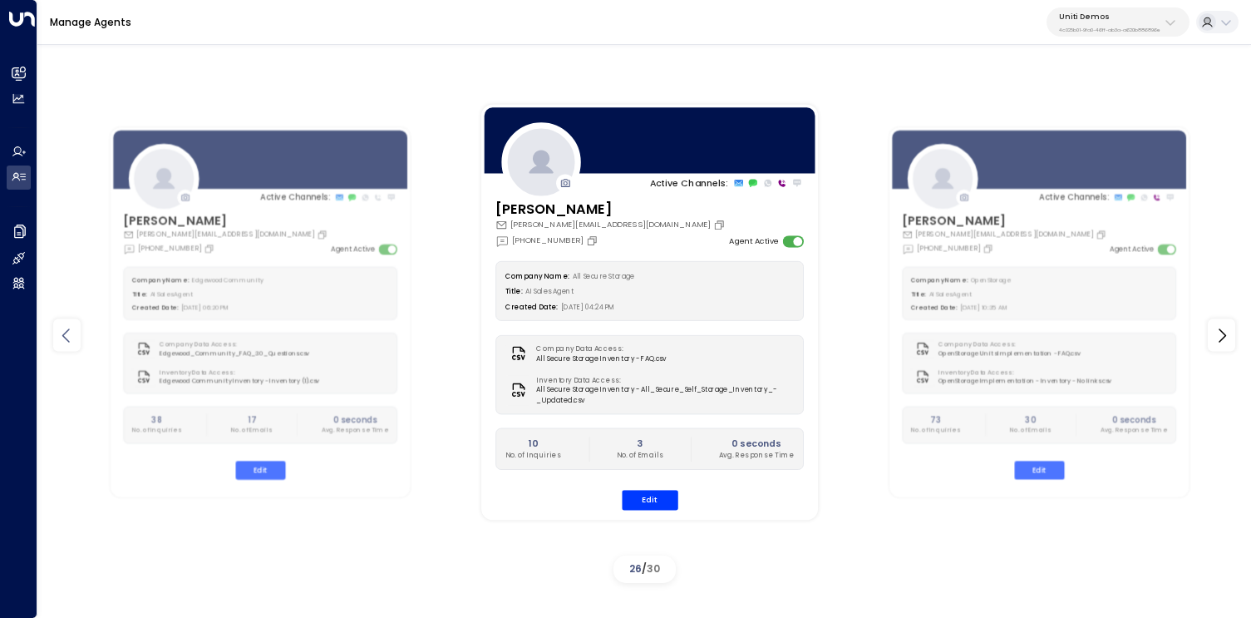
click at [67, 345] on icon at bounding box center [67, 335] width 20 height 20
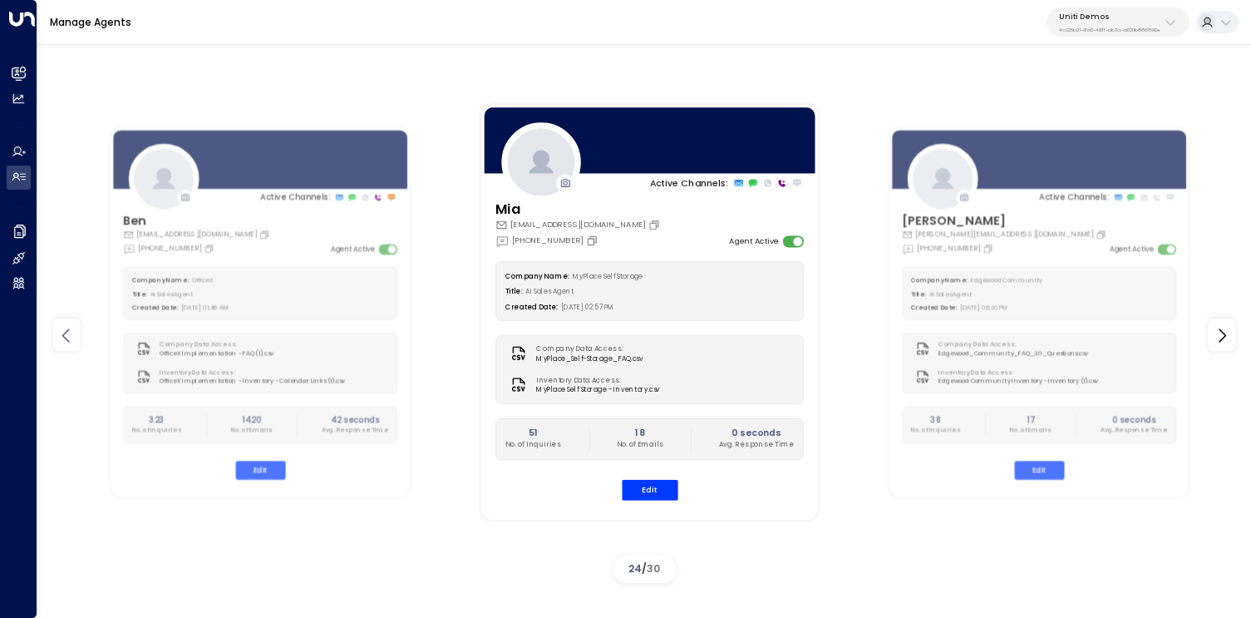
click at [67, 345] on icon at bounding box center [67, 335] width 20 height 20
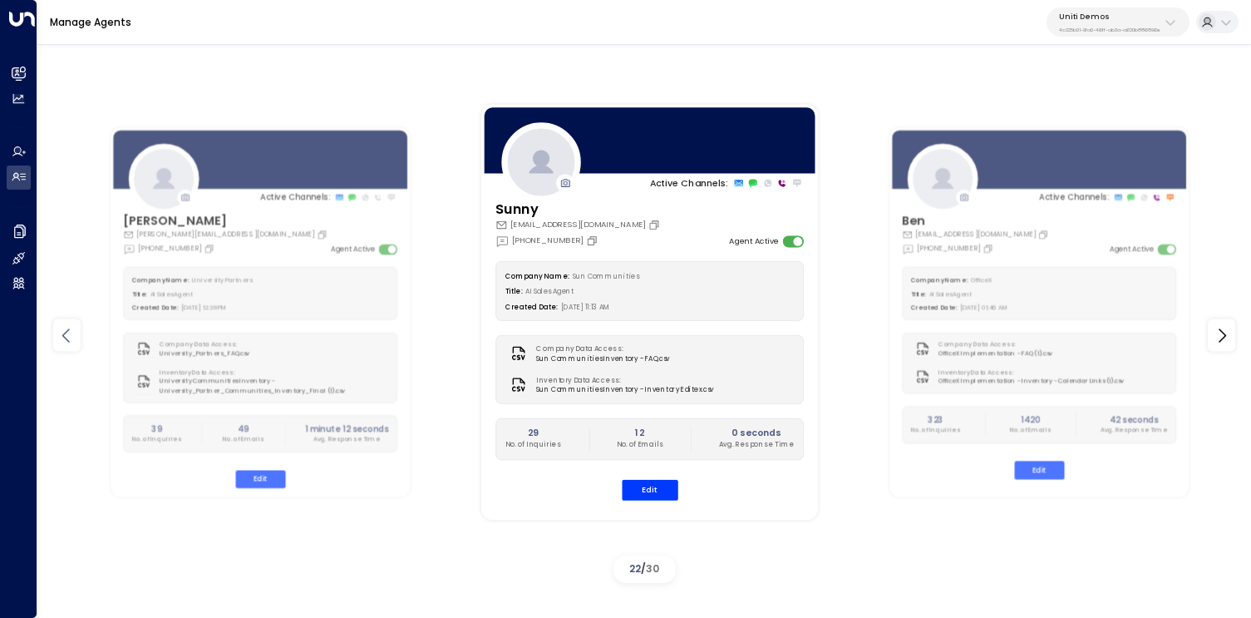
click at [67, 345] on icon at bounding box center [67, 335] width 20 height 20
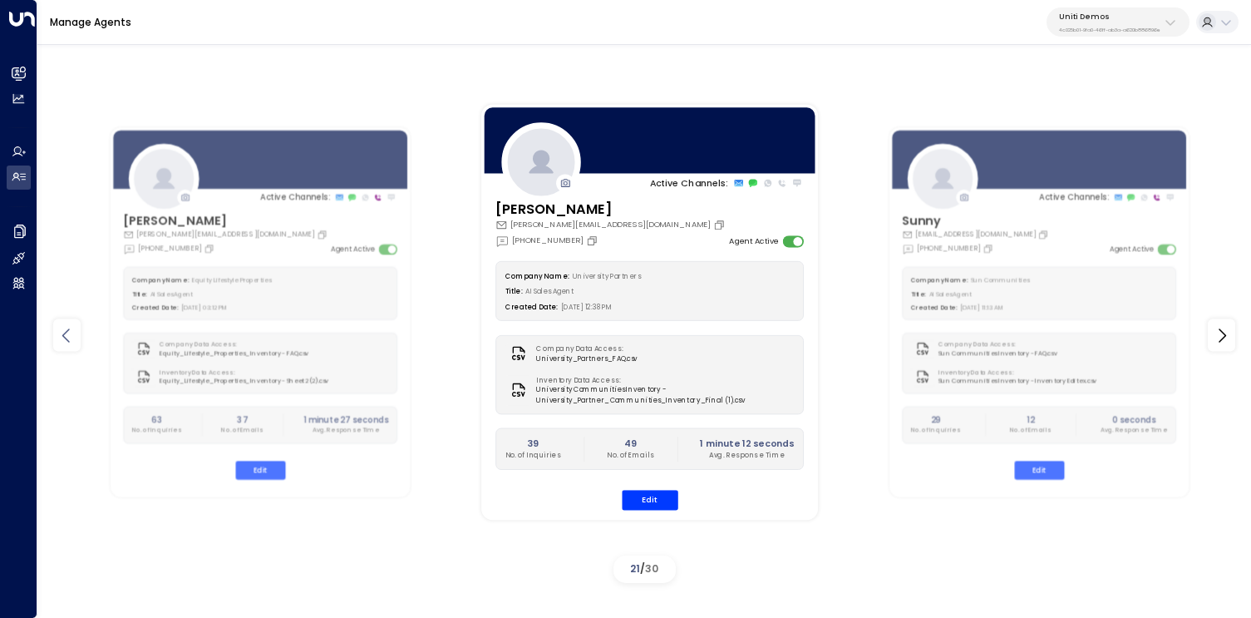
click at [67, 345] on icon at bounding box center [67, 335] width 20 height 20
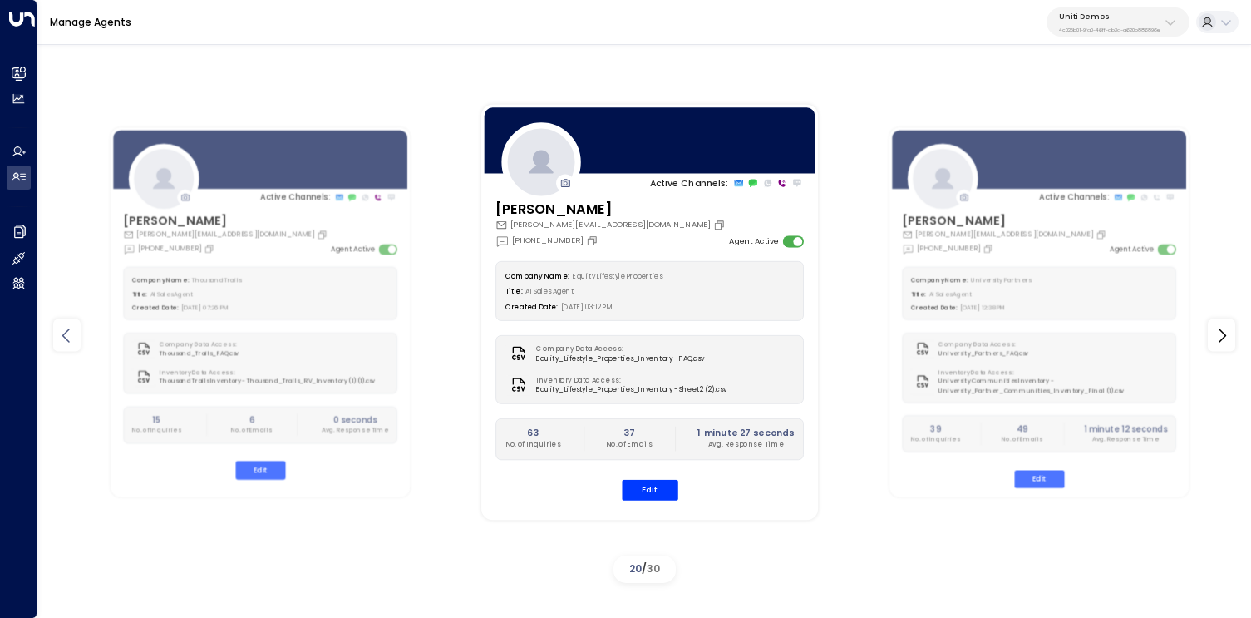
click at [67, 345] on icon at bounding box center [67, 335] width 20 height 20
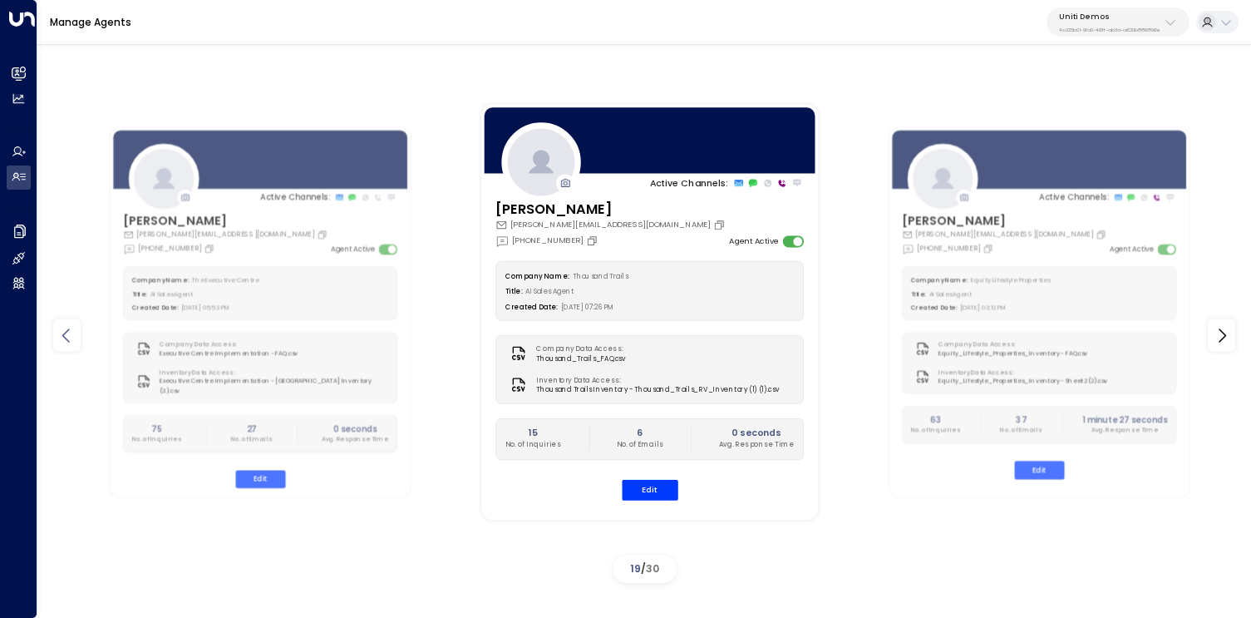
click at [67, 345] on icon at bounding box center [67, 335] width 20 height 20
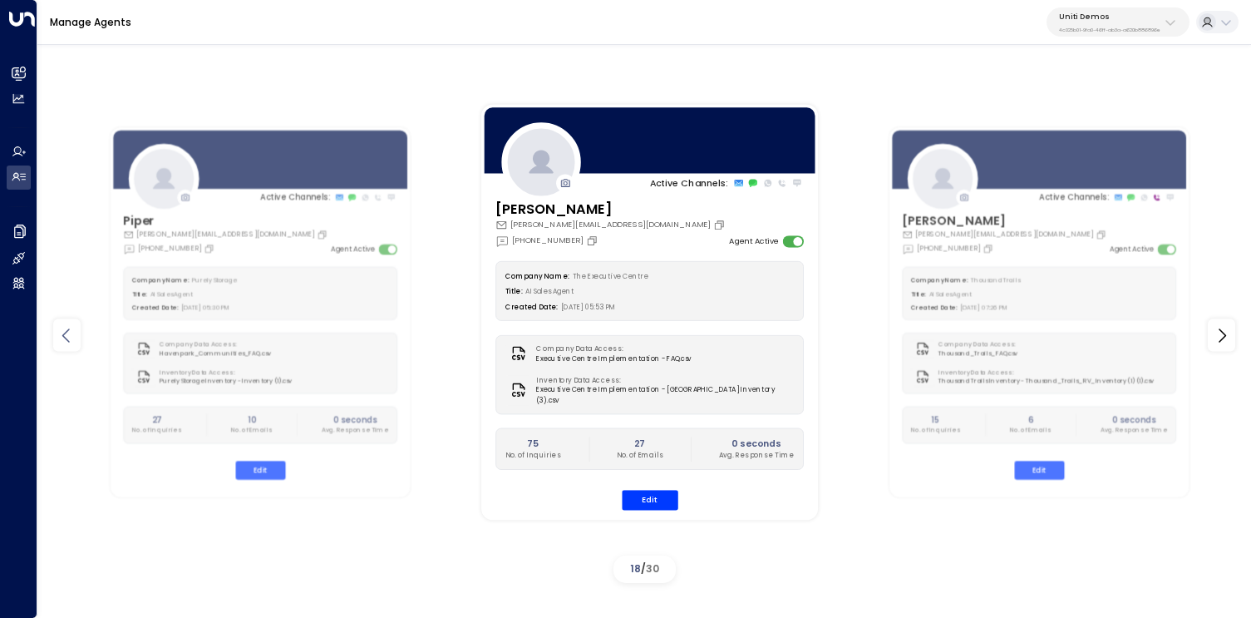
click at [67, 345] on icon at bounding box center [67, 335] width 20 height 20
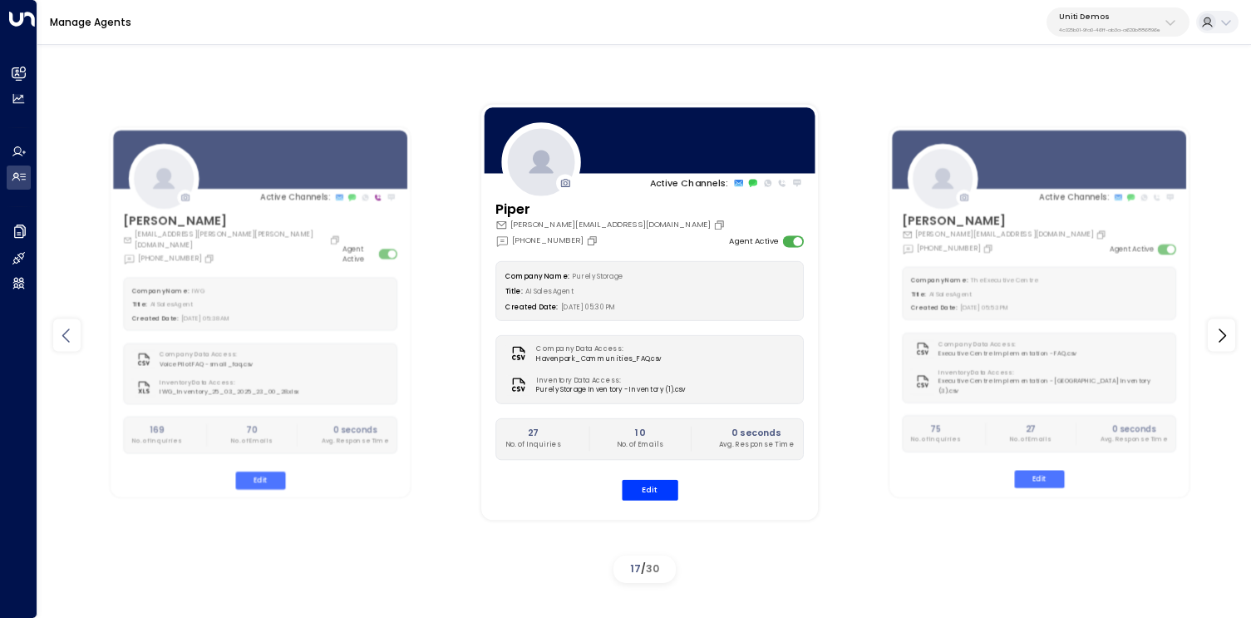
click at [67, 345] on icon at bounding box center [67, 335] width 20 height 20
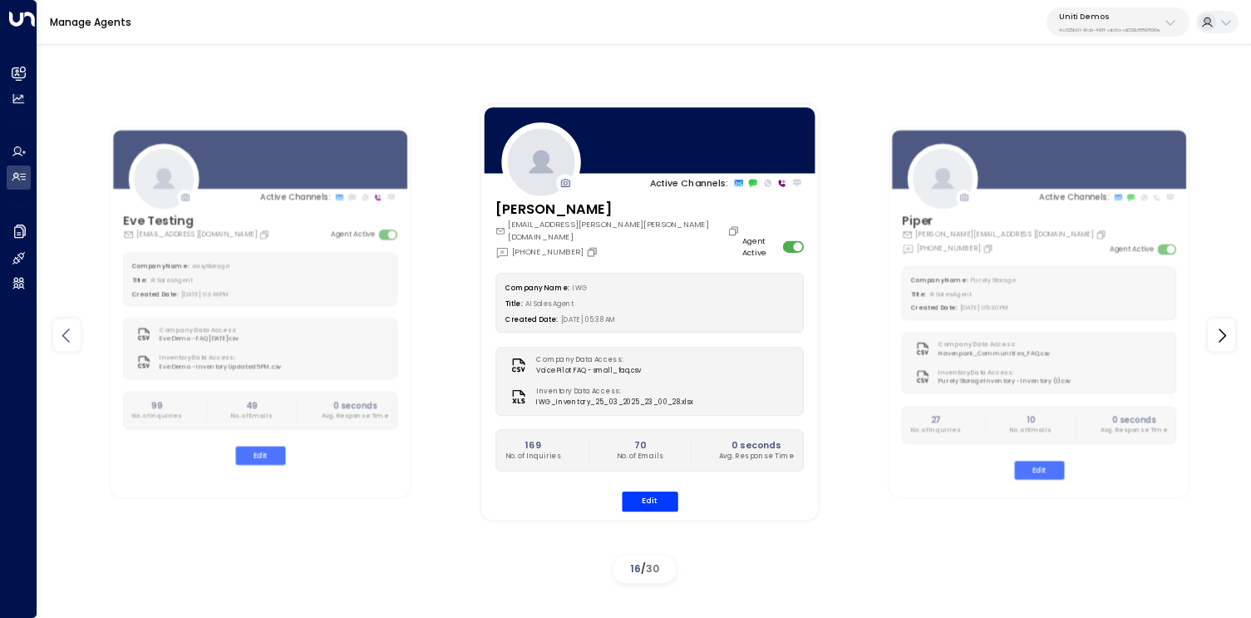
click at [67, 345] on icon at bounding box center [67, 335] width 20 height 20
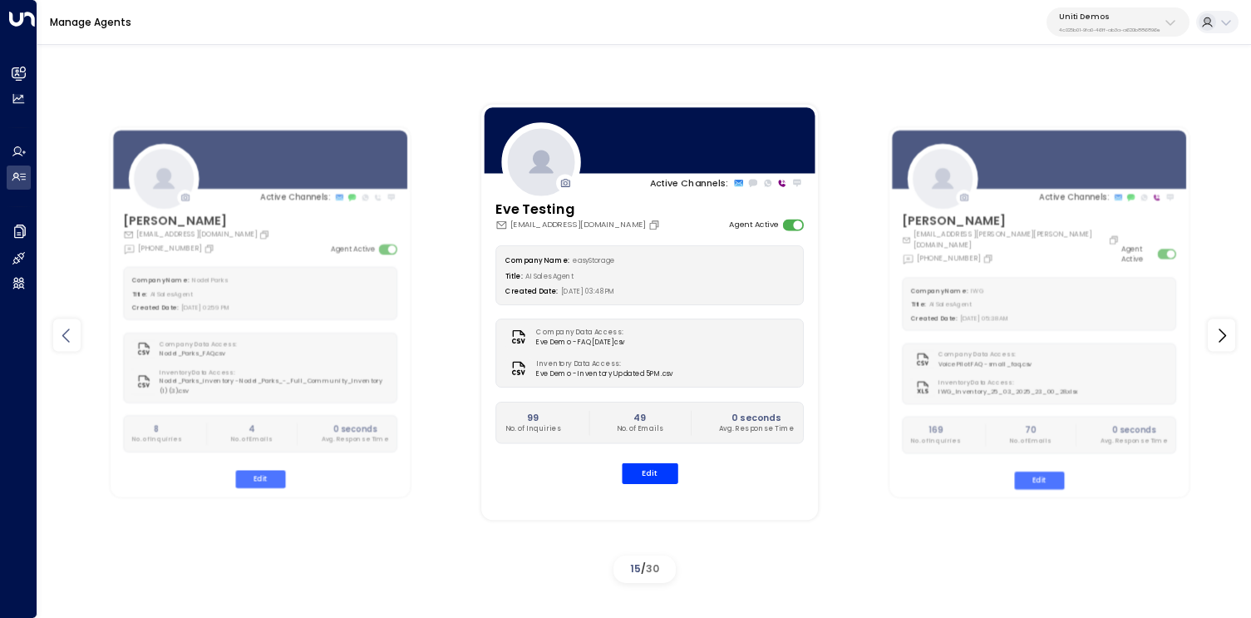
click at [67, 345] on icon at bounding box center [67, 335] width 20 height 20
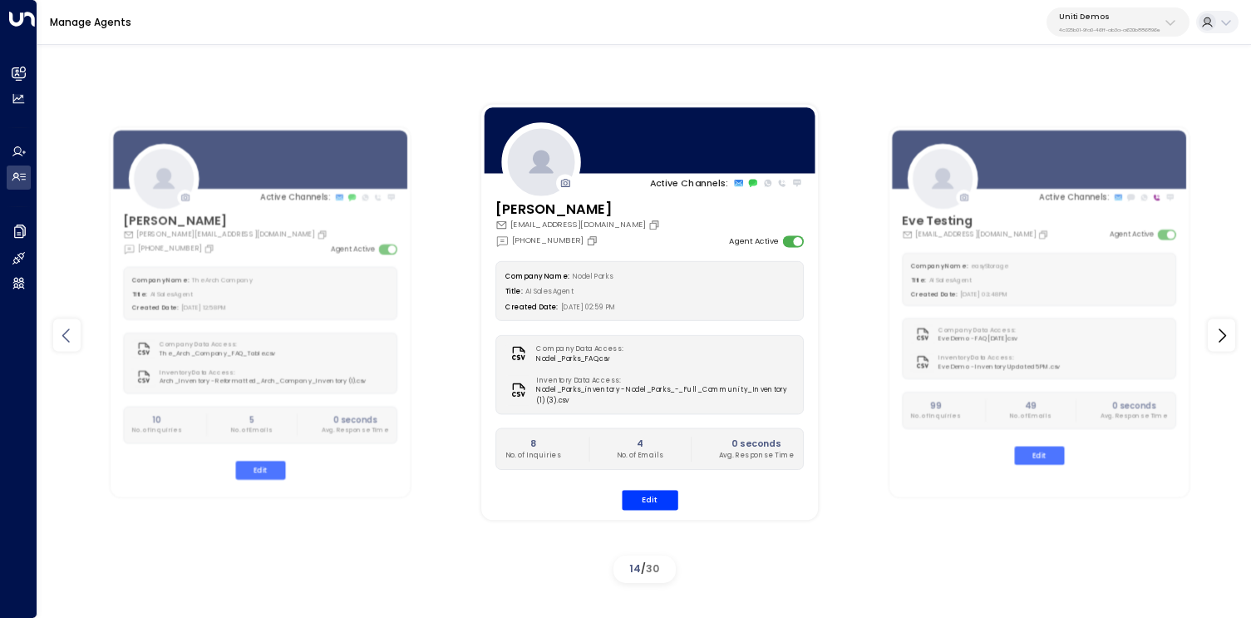
click at [67, 345] on icon at bounding box center [67, 335] width 20 height 20
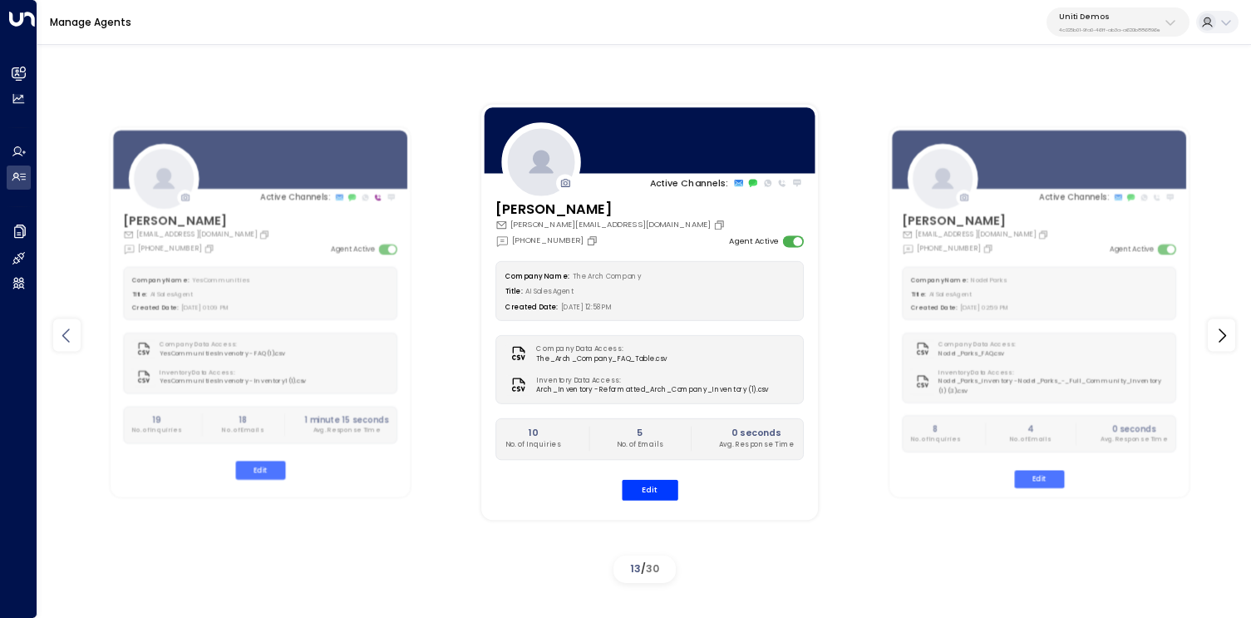
click at [67, 345] on icon at bounding box center [67, 335] width 20 height 20
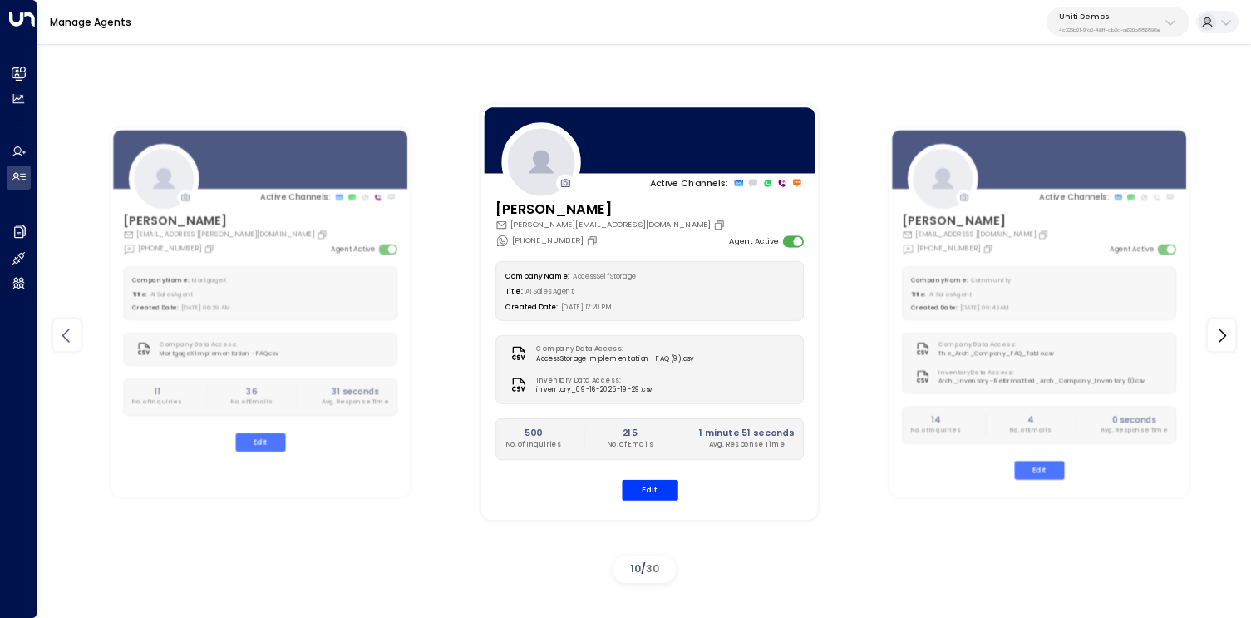
click at [67, 345] on icon at bounding box center [67, 335] width 20 height 20
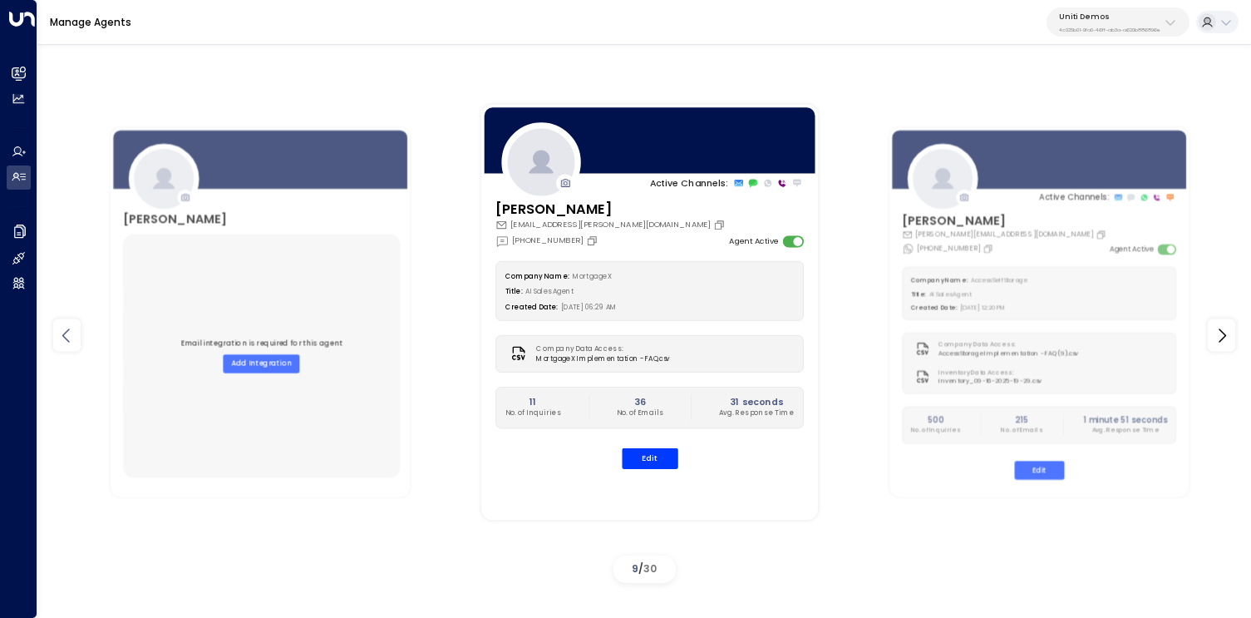
click at [67, 345] on icon at bounding box center [67, 335] width 20 height 20
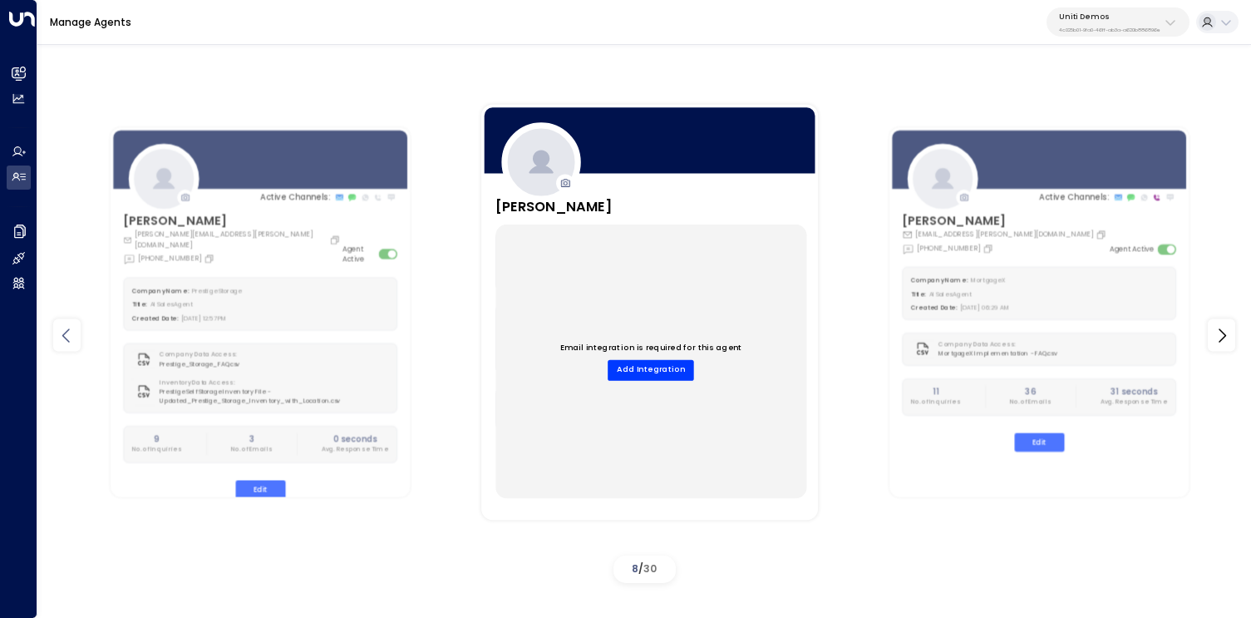
click at [67, 336] on icon at bounding box center [67, 335] width 20 height 20
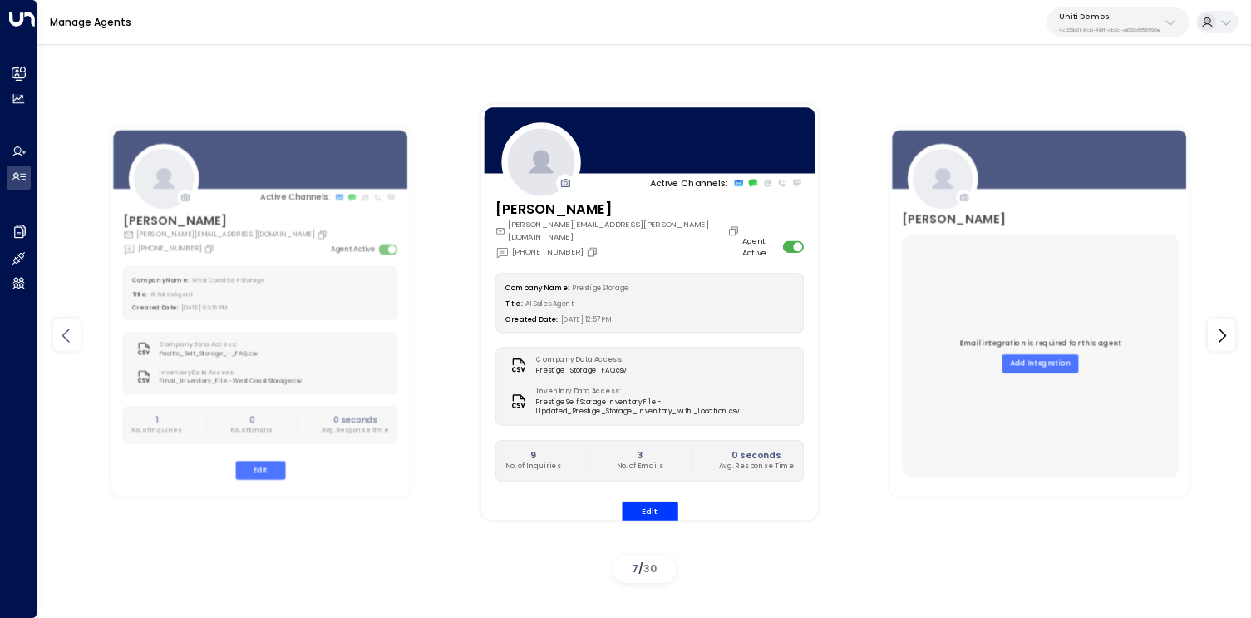
click at [67, 336] on icon at bounding box center [67, 335] width 20 height 20
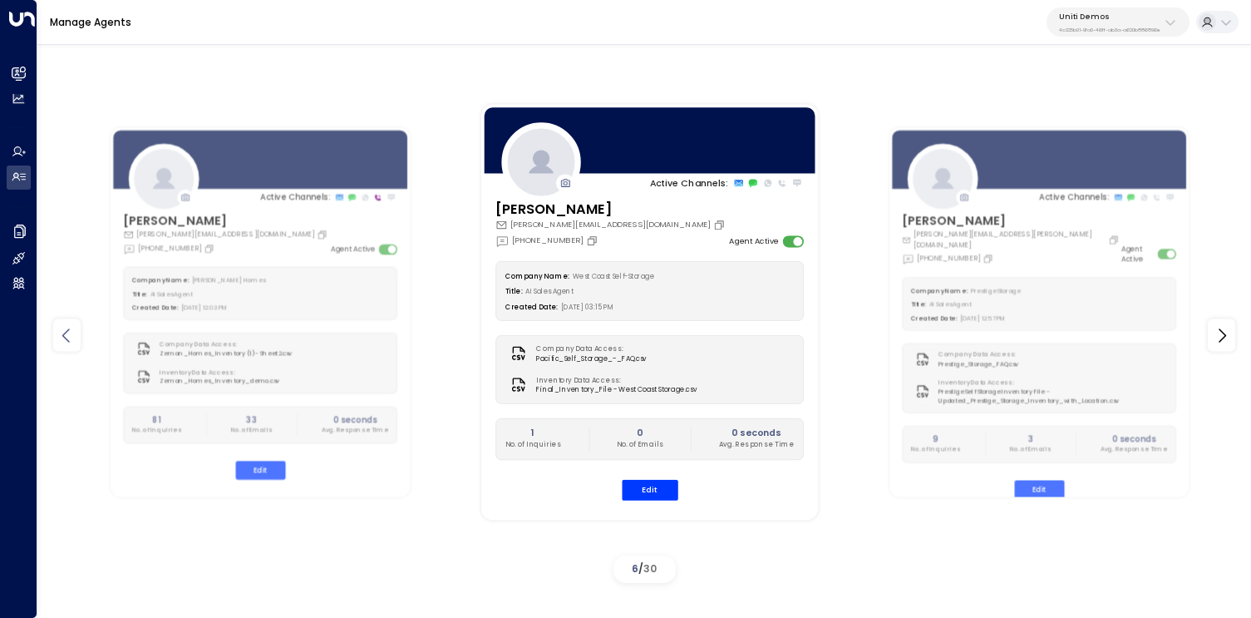
click at [67, 336] on icon at bounding box center [67, 335] width 20 height 20
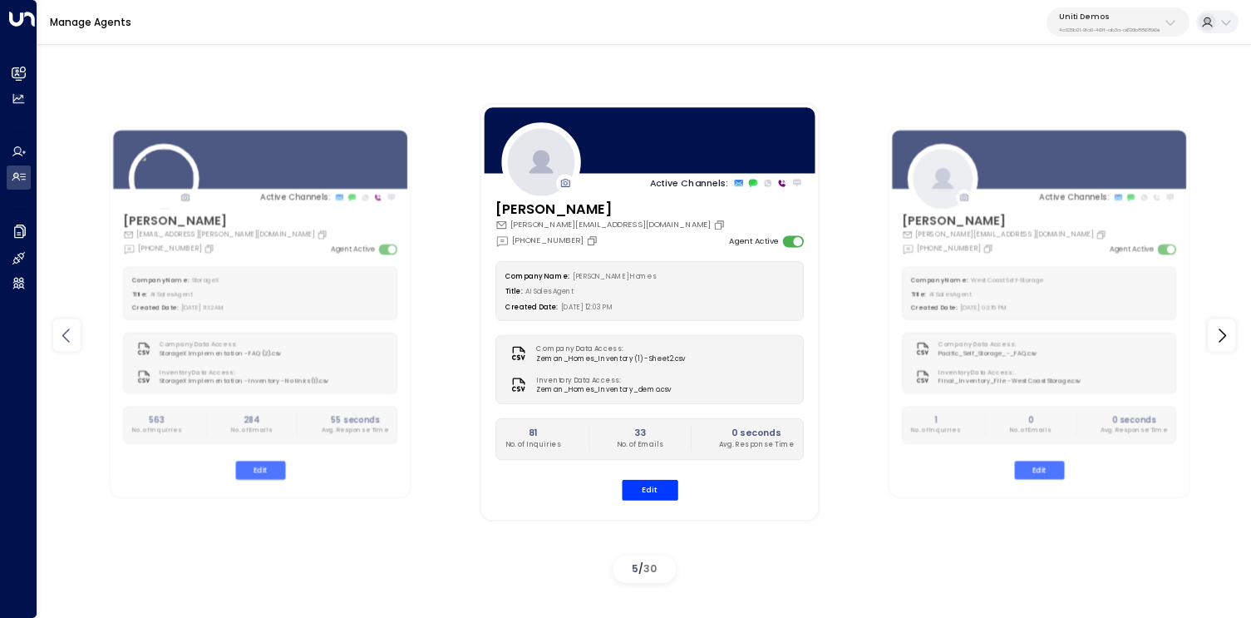
click at [67, 336] on icon at bounding box center [67, 335] width 20 height 20
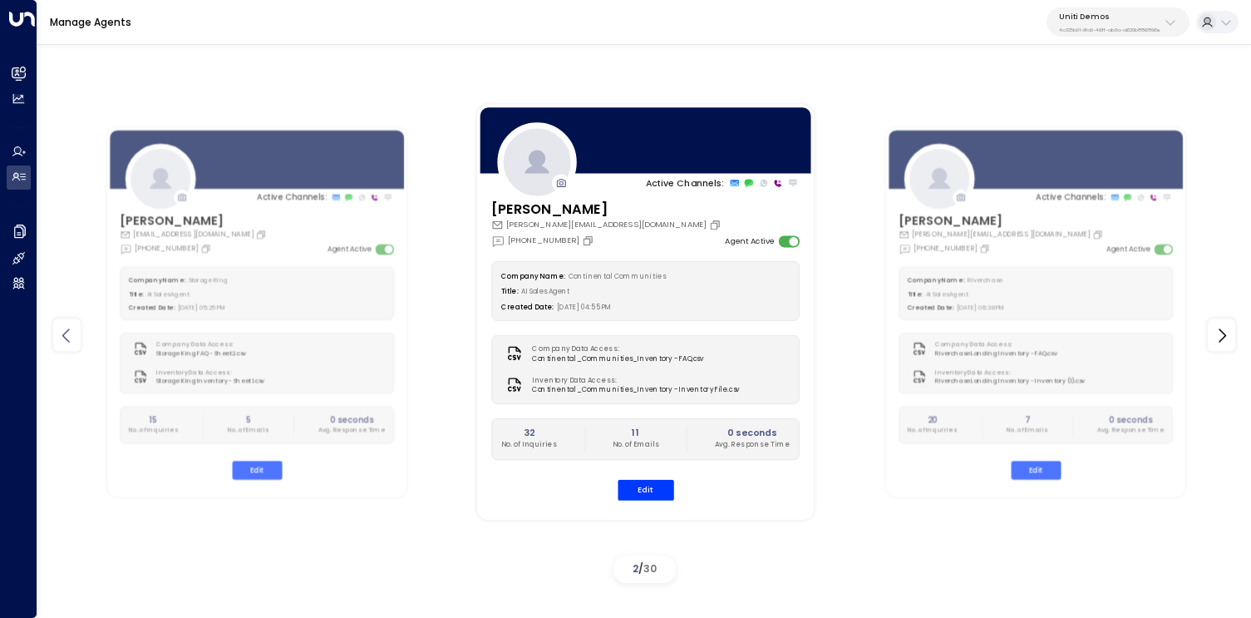
click at [67, 336] on icon at bounding box center [67, 335] width 20 height 20
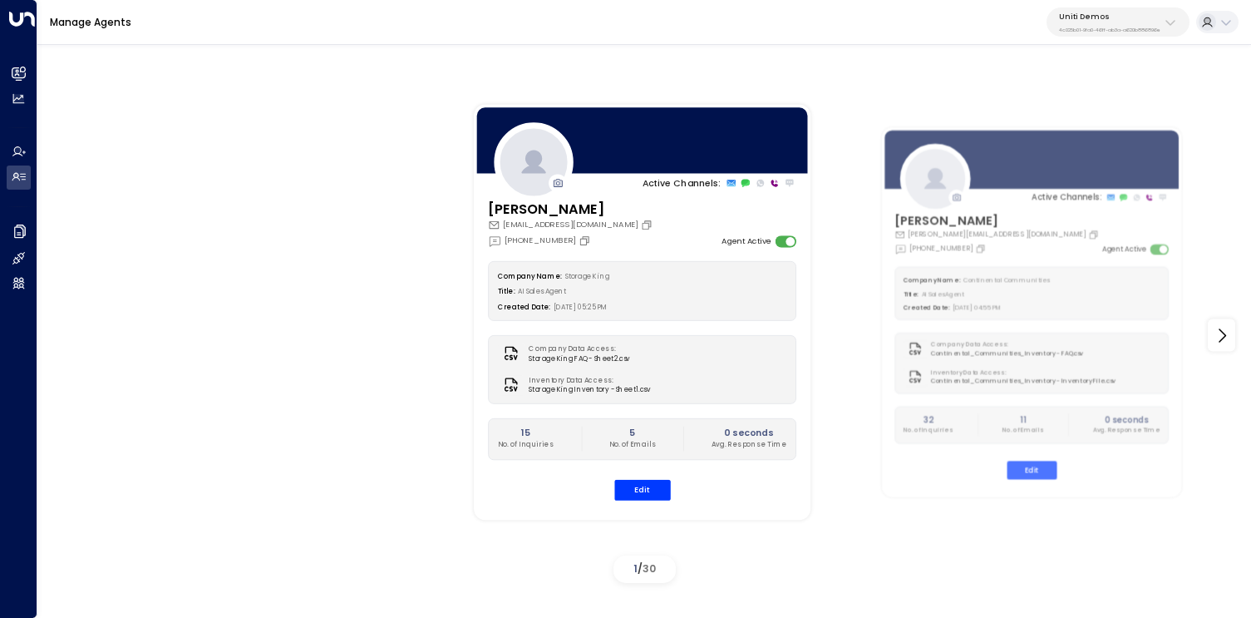
click at [67, 336] on div "Active Channels: Stephanie giselle.goldenstatestorage@gmail.com +1 (909) 318-14…" at bounding box center [644, 335] width 1214 height 508
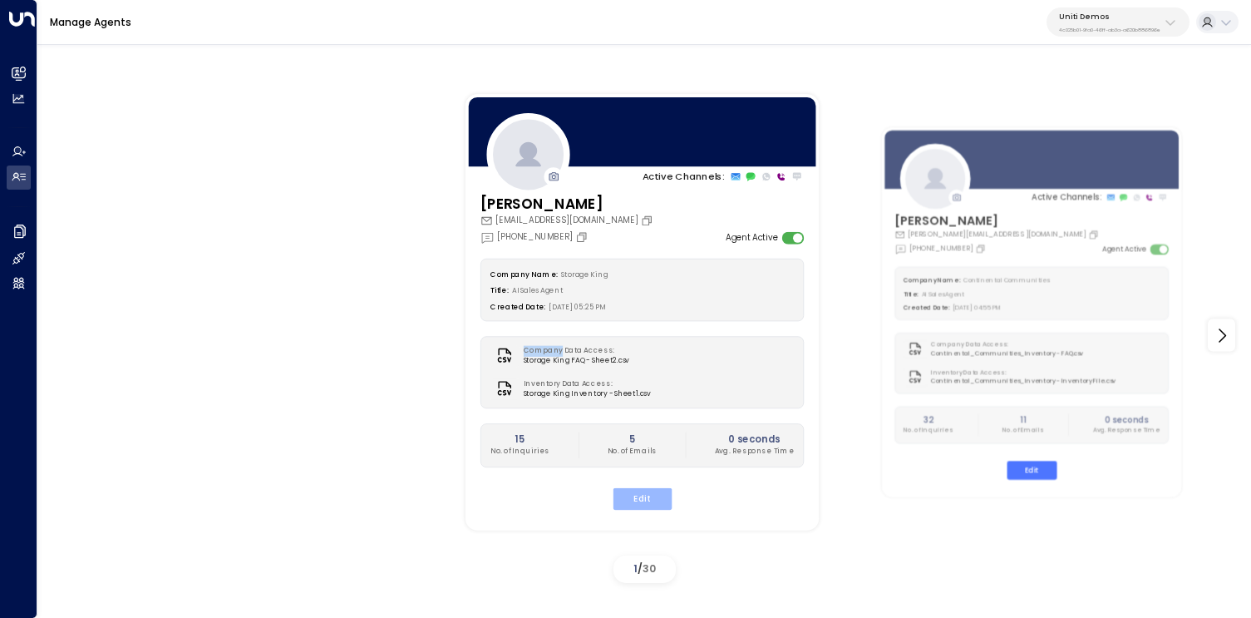
click at [644, 500] on button "Edit" at bounding box center [642, 499] width 59 height 22
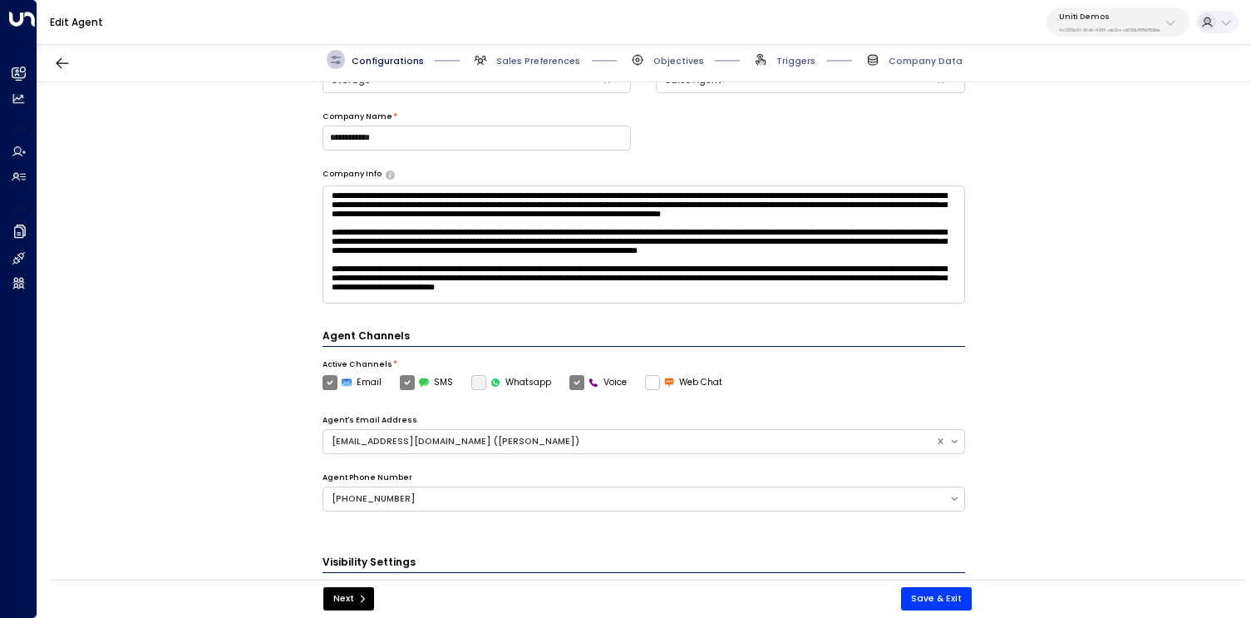
scroll to position [417, 0]
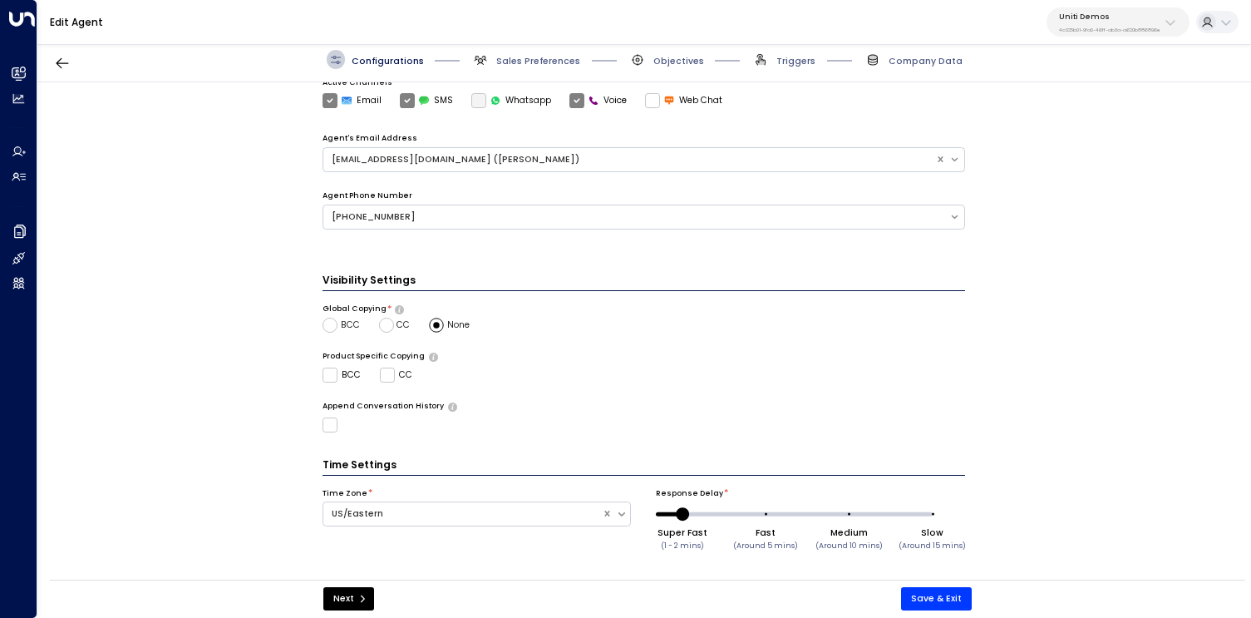
click at [525, 67] on span "Sales Preferences" at bounding box center [525, 59] width 109 height 19
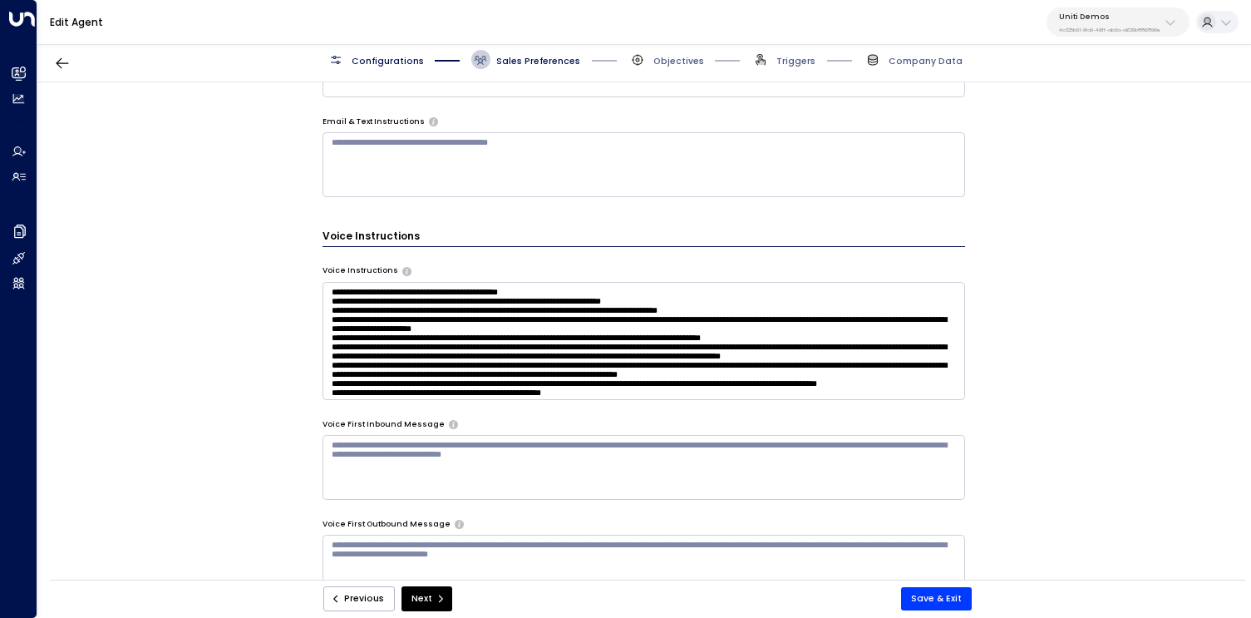
scroll to position [751, 0]
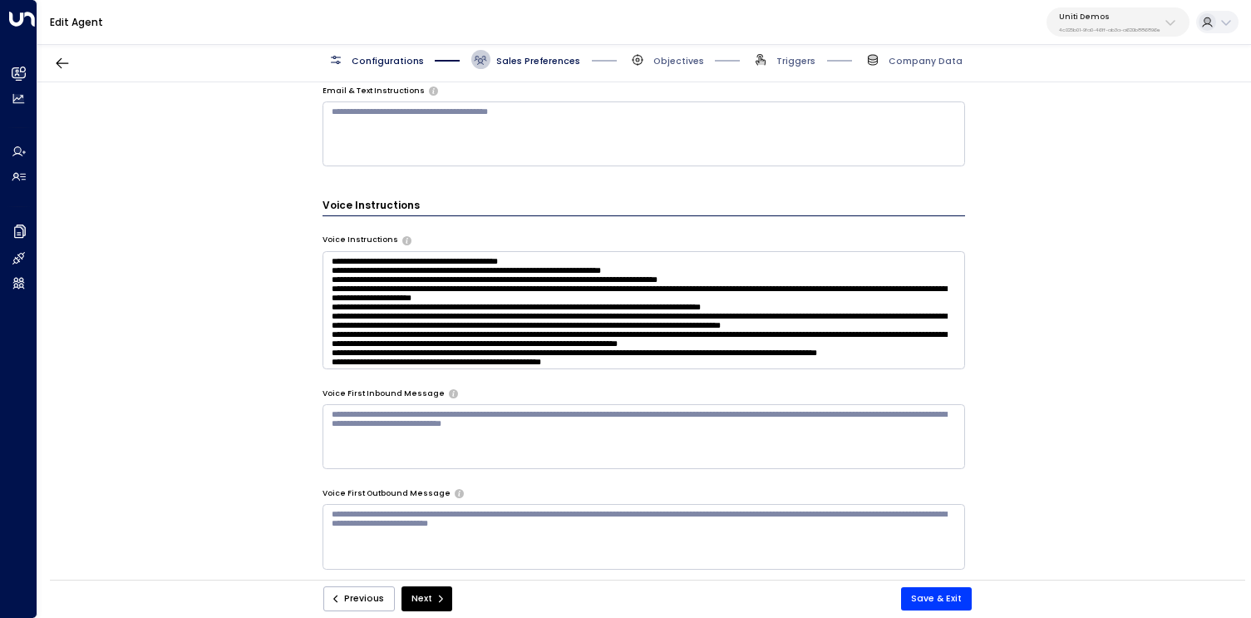
click at [423, 326] on textarea at bounding box center [644, 310] width 643 height 118
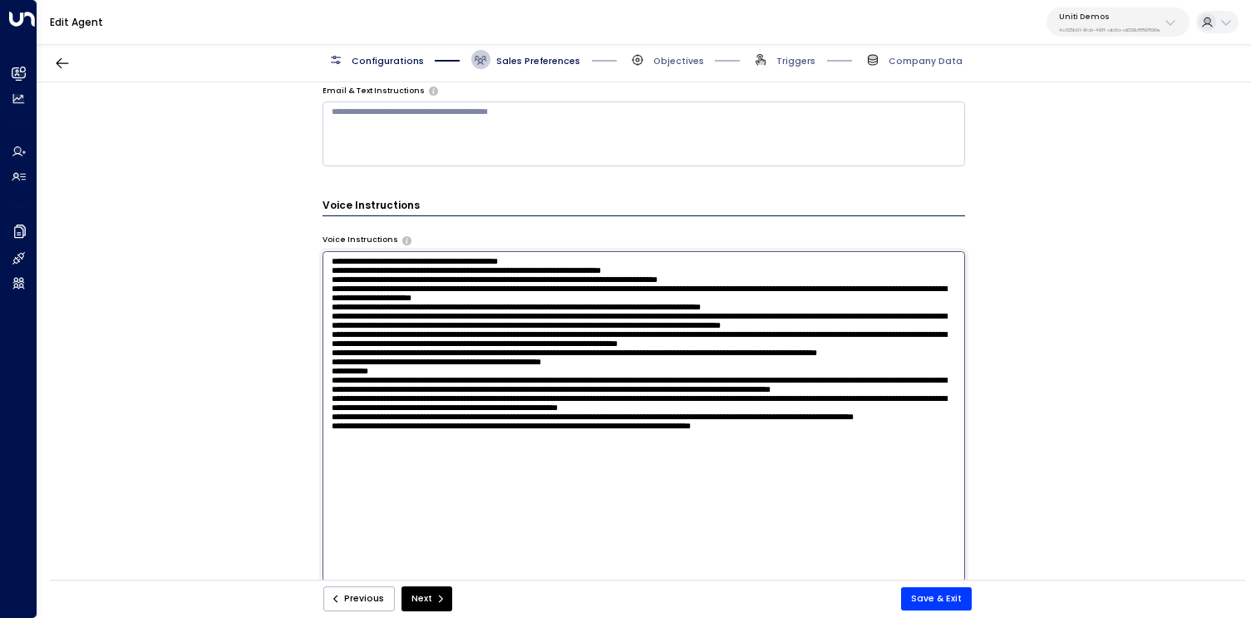
click at [394, 312] on textarea at bounding box center [644, 416] width 643 height 331
drag, startPoint x: 761, startPoint y: 288, endPoint x: 295, endPoint y: 254, distance: 466.9
click at [295, 253] on div "**********" at bounding box center [643, 335] width 1213 height 506
